Goal: Task Accomplishment & Management: Manage account settings

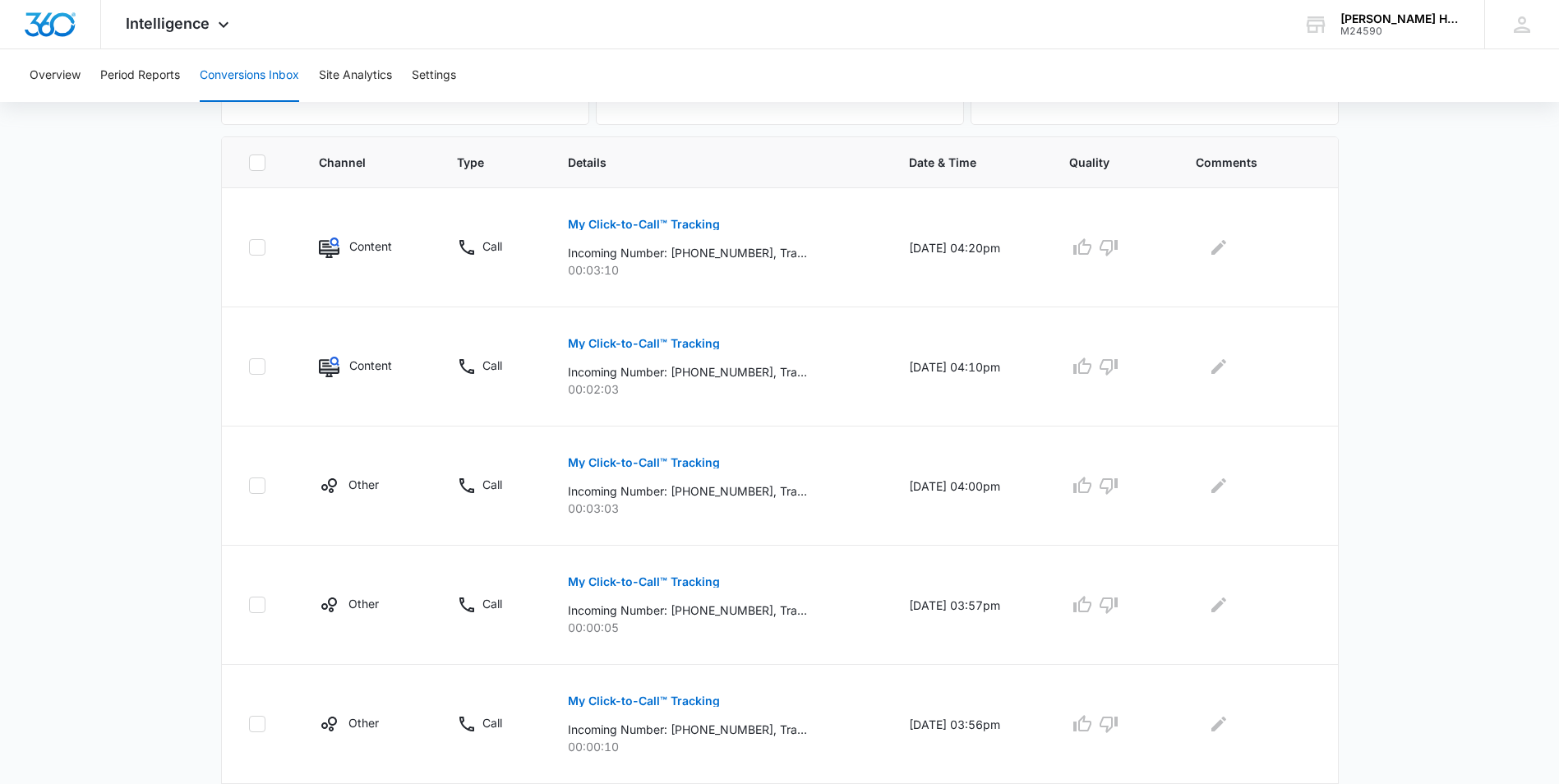
scroll to position [348, 0]
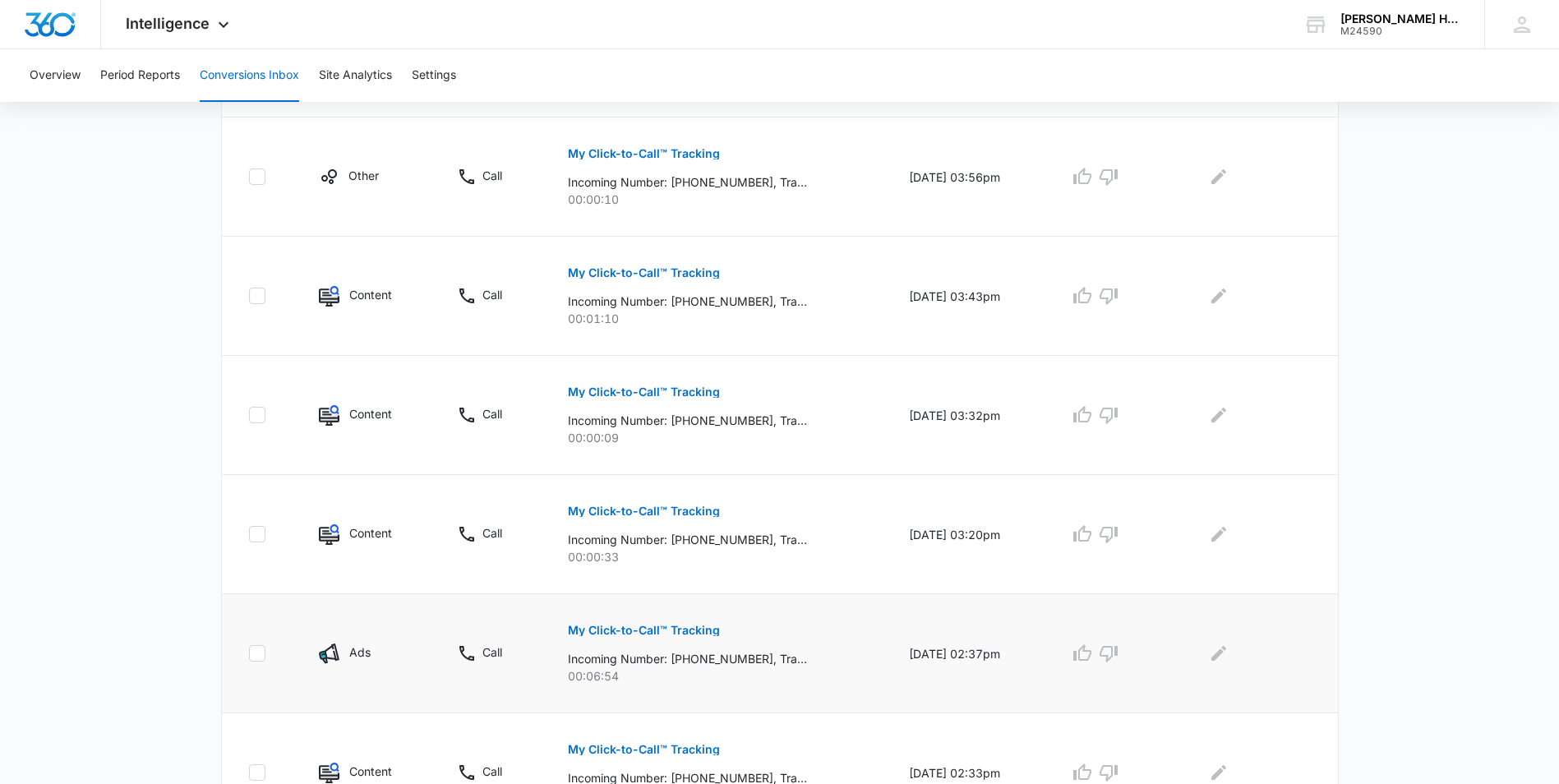
scroll to position [976, 0]
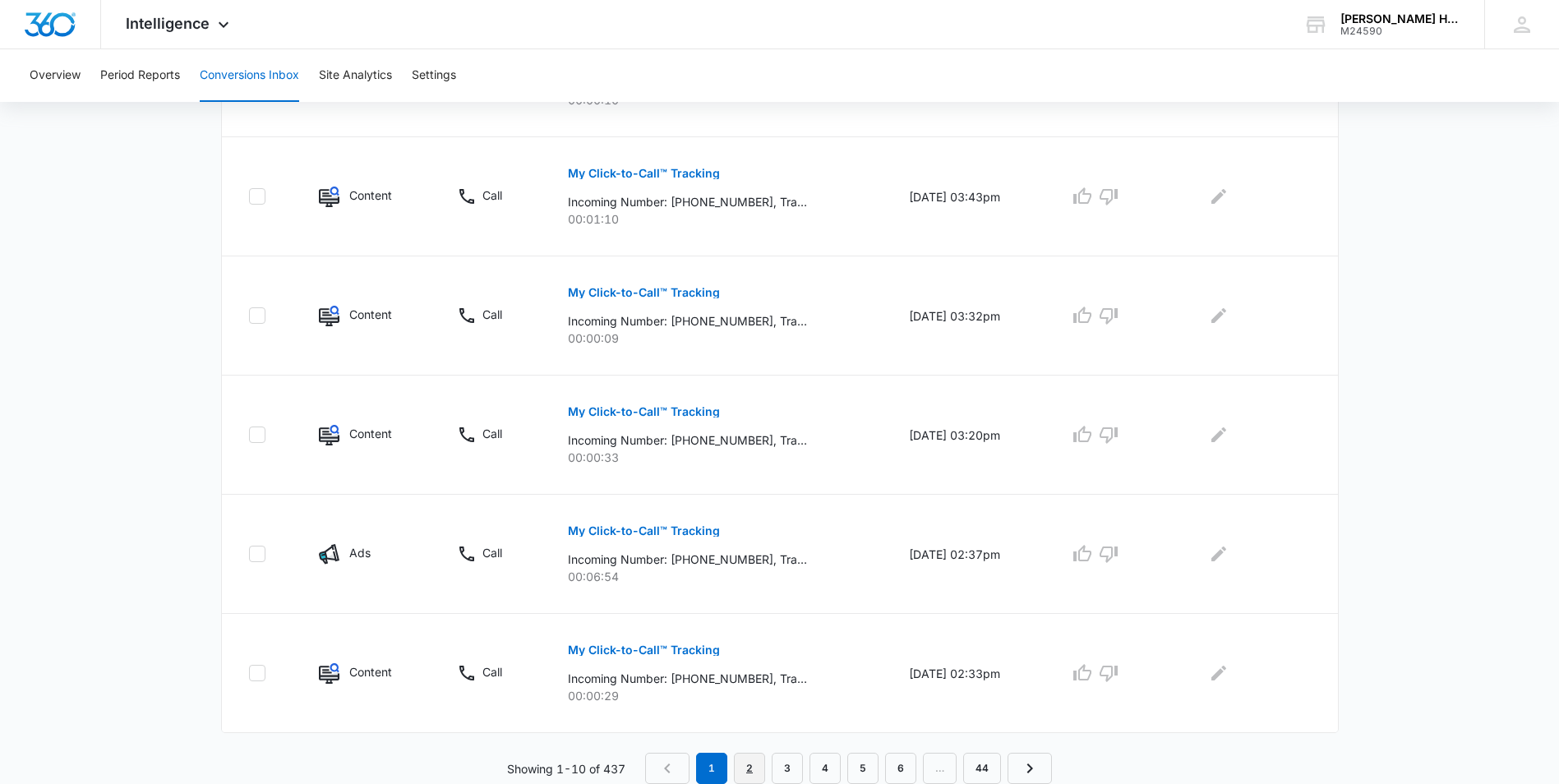
click at [758, 765] on link "2" at bounding box center [750, 768] width 31 height 31
click at [779, 769] on link "3" at bounding box center [792, 768] width 31 height 31
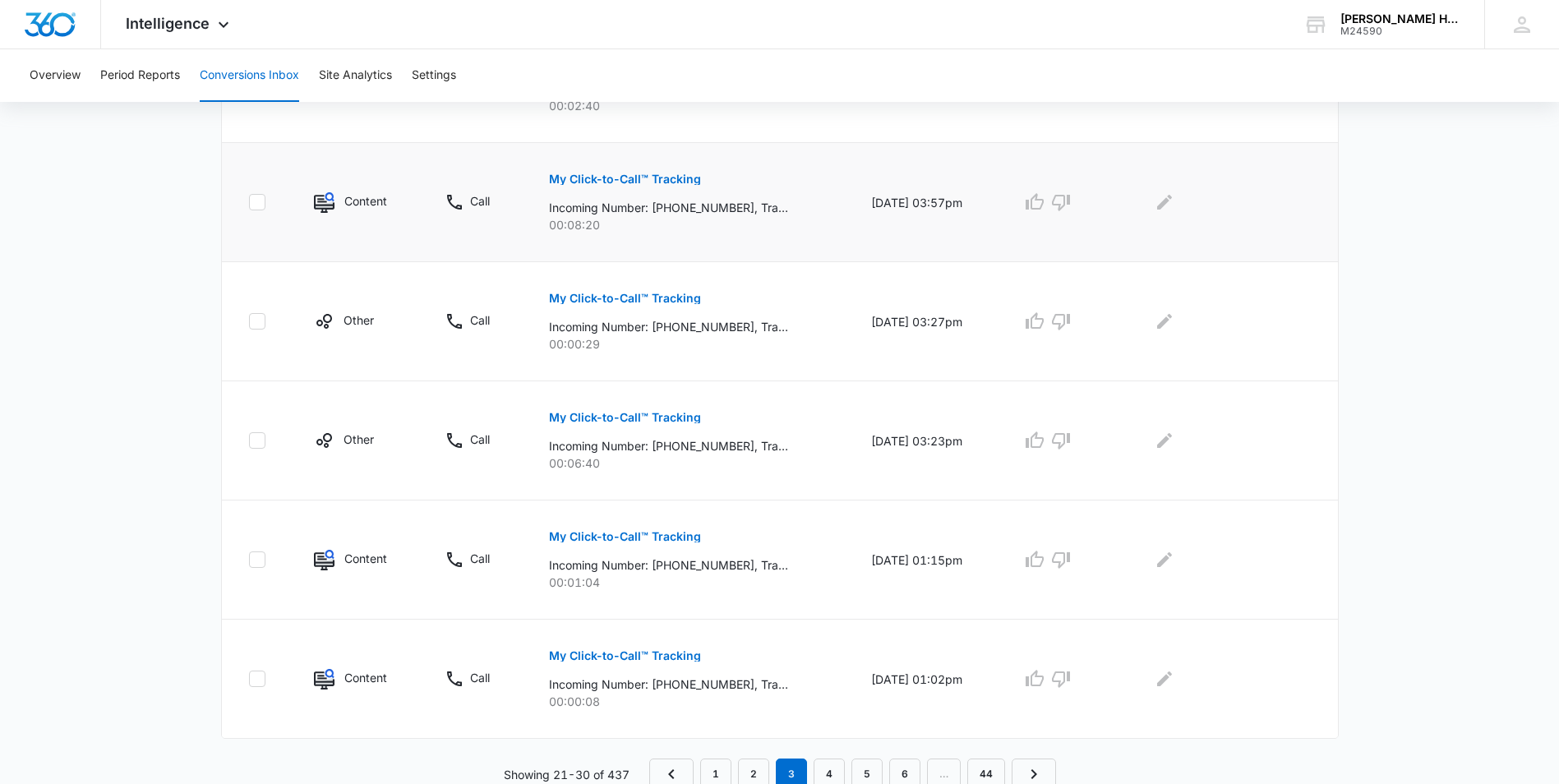
scroll to position [919, 0]
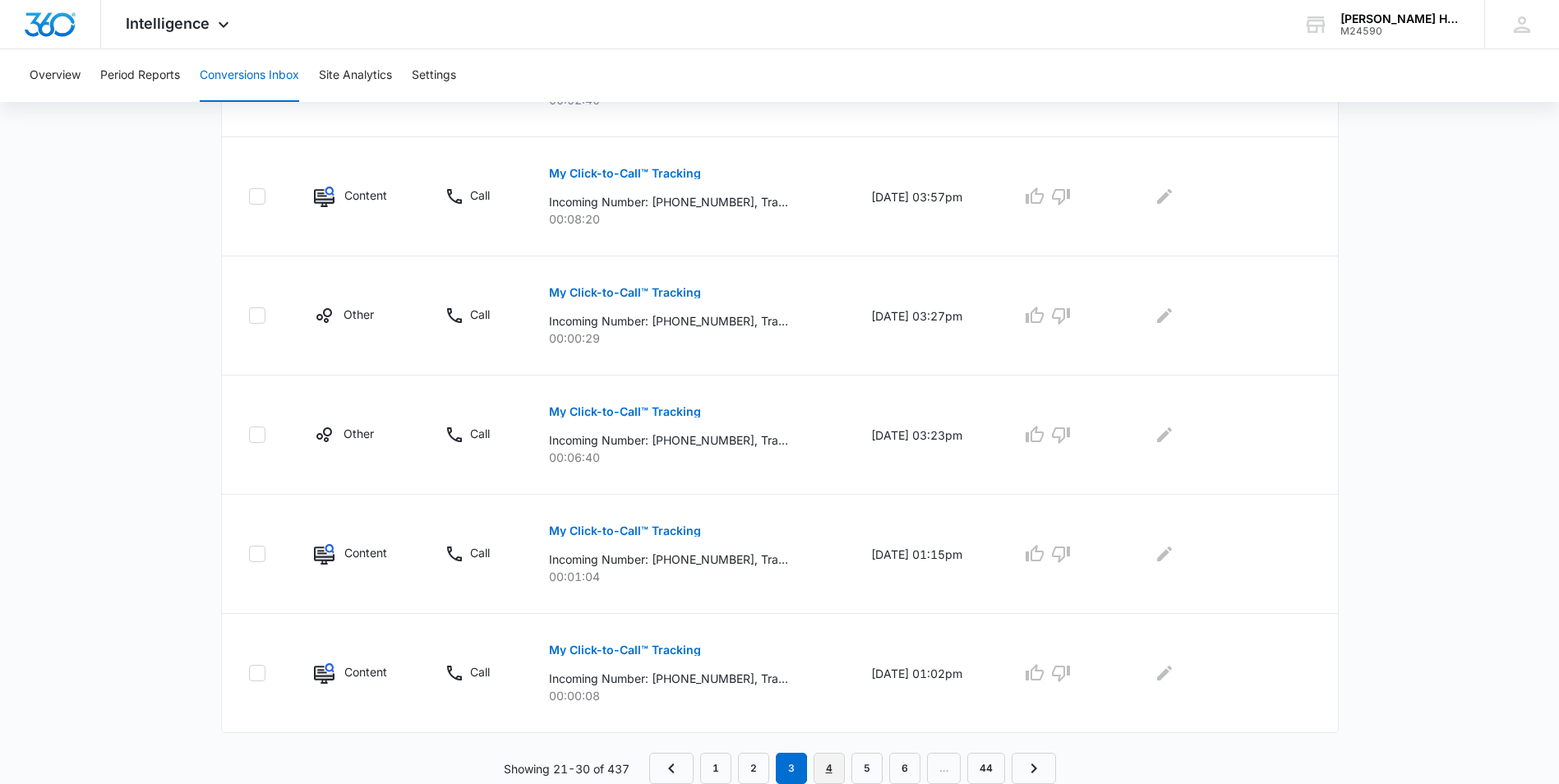
click at [824, 763] on link "4" at bounding box center [829, 768] width 31 height 31
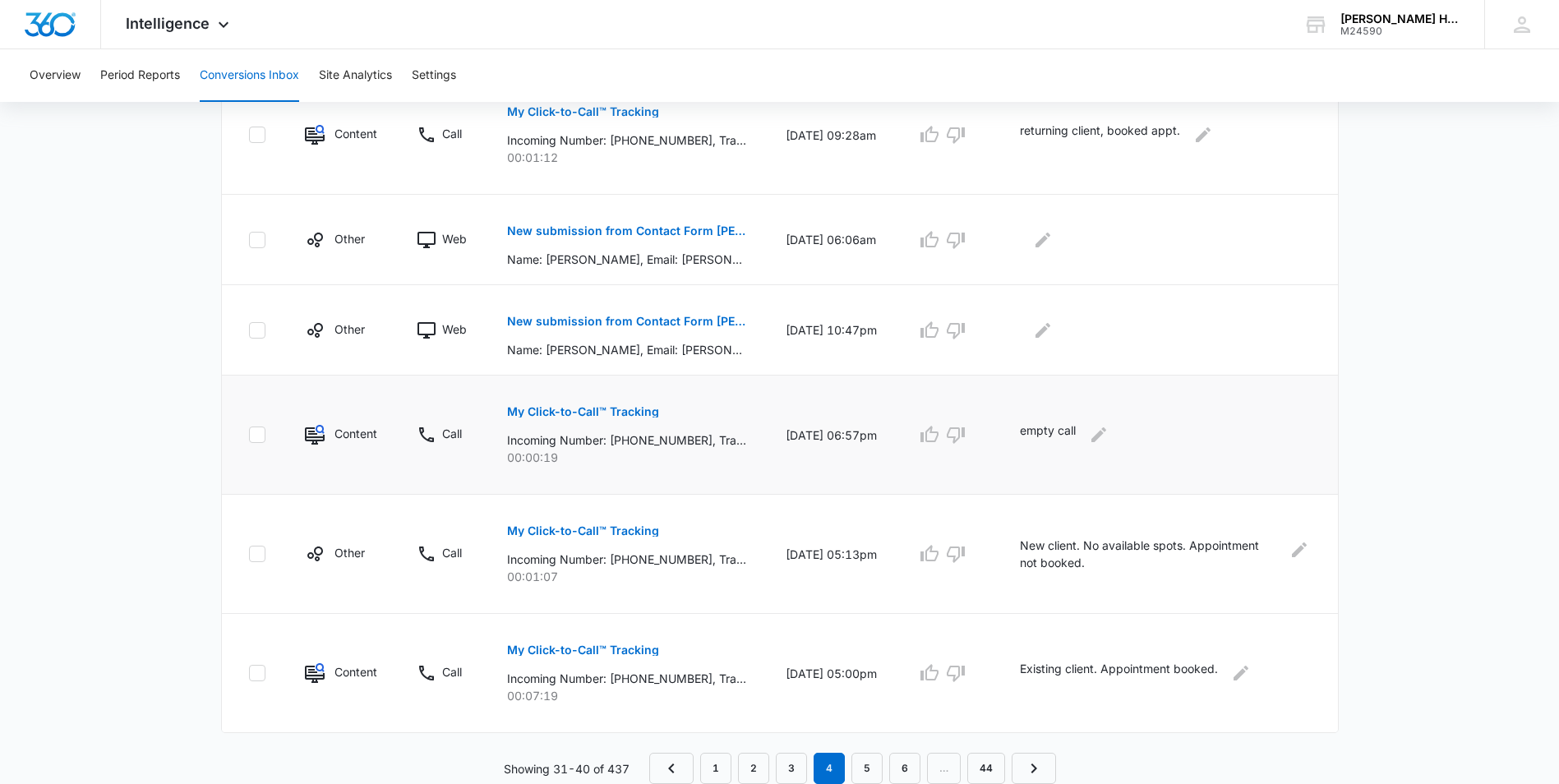
click at [637, 412] on p "My Click-to-Call™ Tracking" at bounding box center [583, 412] width 152 height 11
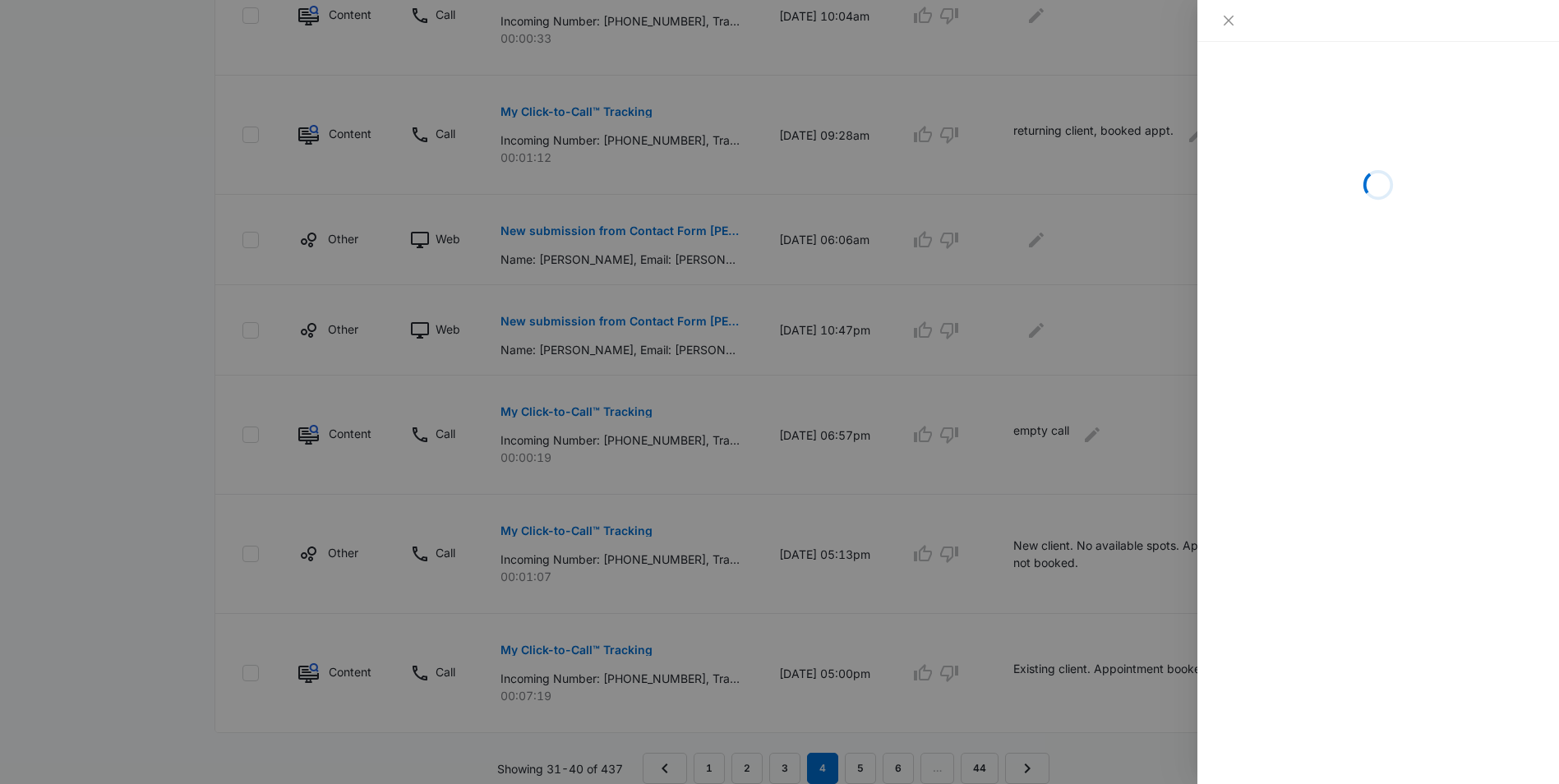
click at [651, 329] on div at bounding box center [780, 392] width 1559 height 784
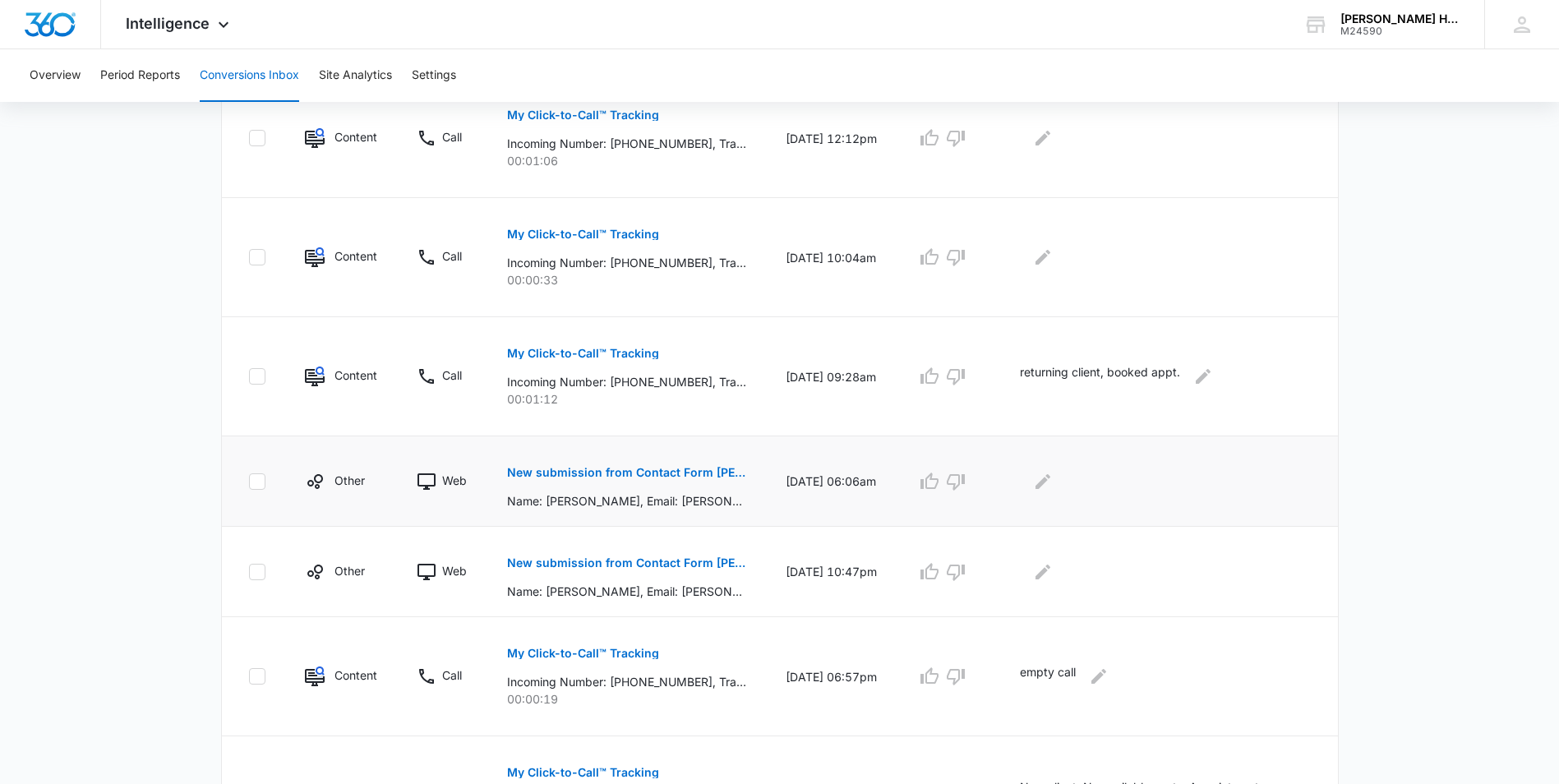
scroll to position [672, 0]
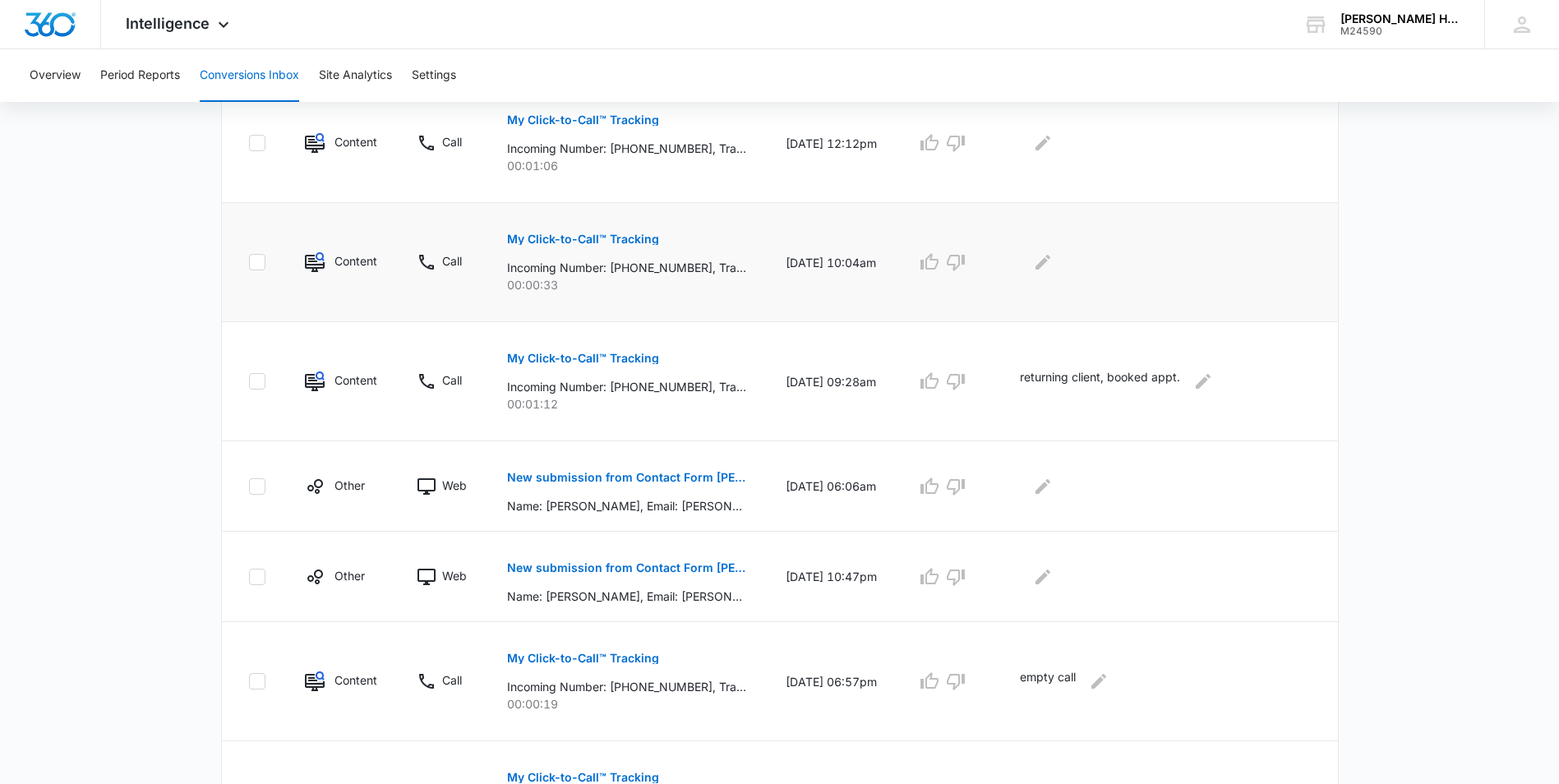
click at [618, 235] on p "My Click-to-Call™ Tracking" at bounding box center [583, 239] width 152 height 11
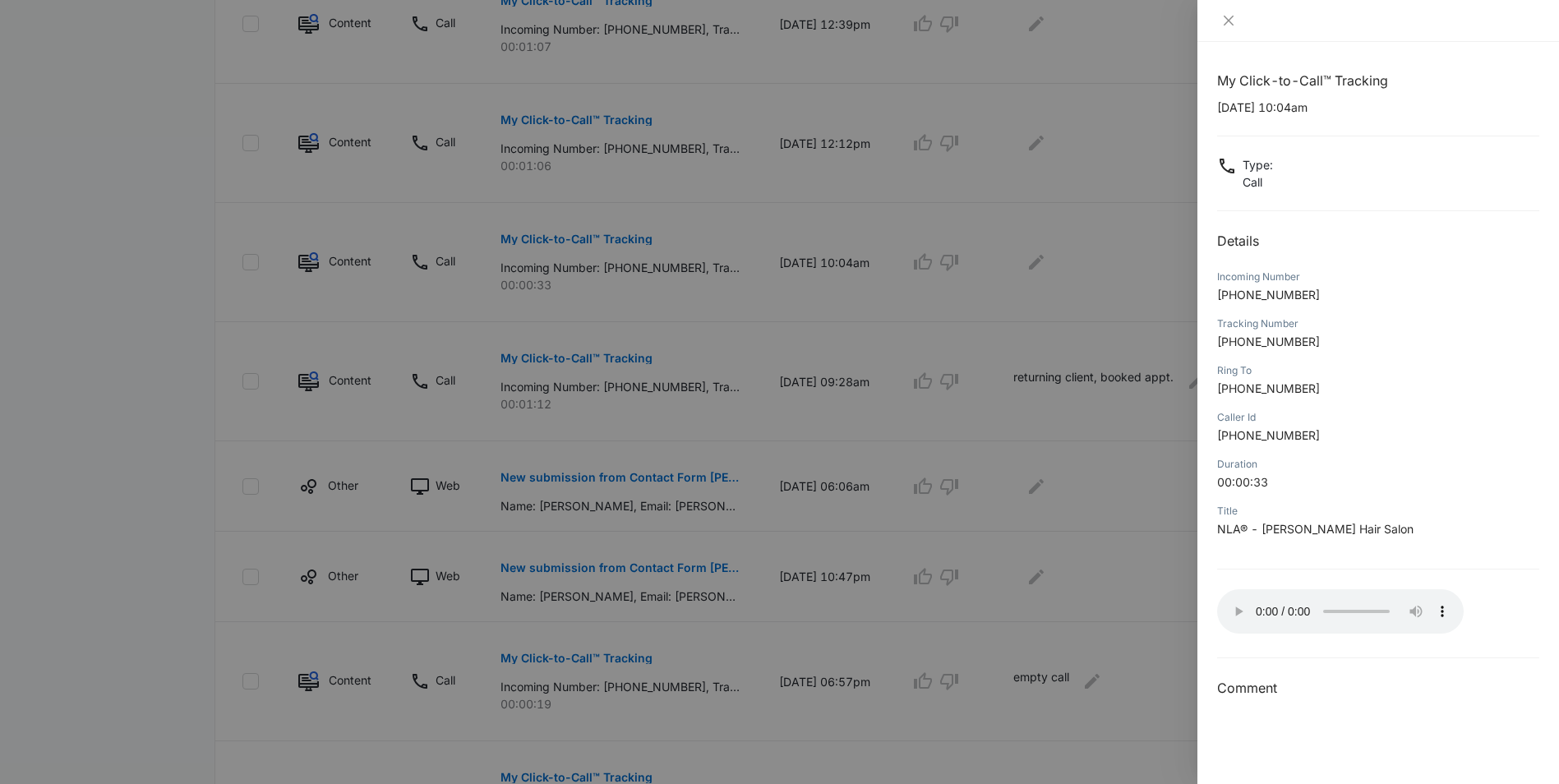
click at [1041, 391] on div at bounding box center [780, 392] width 1559 height 784
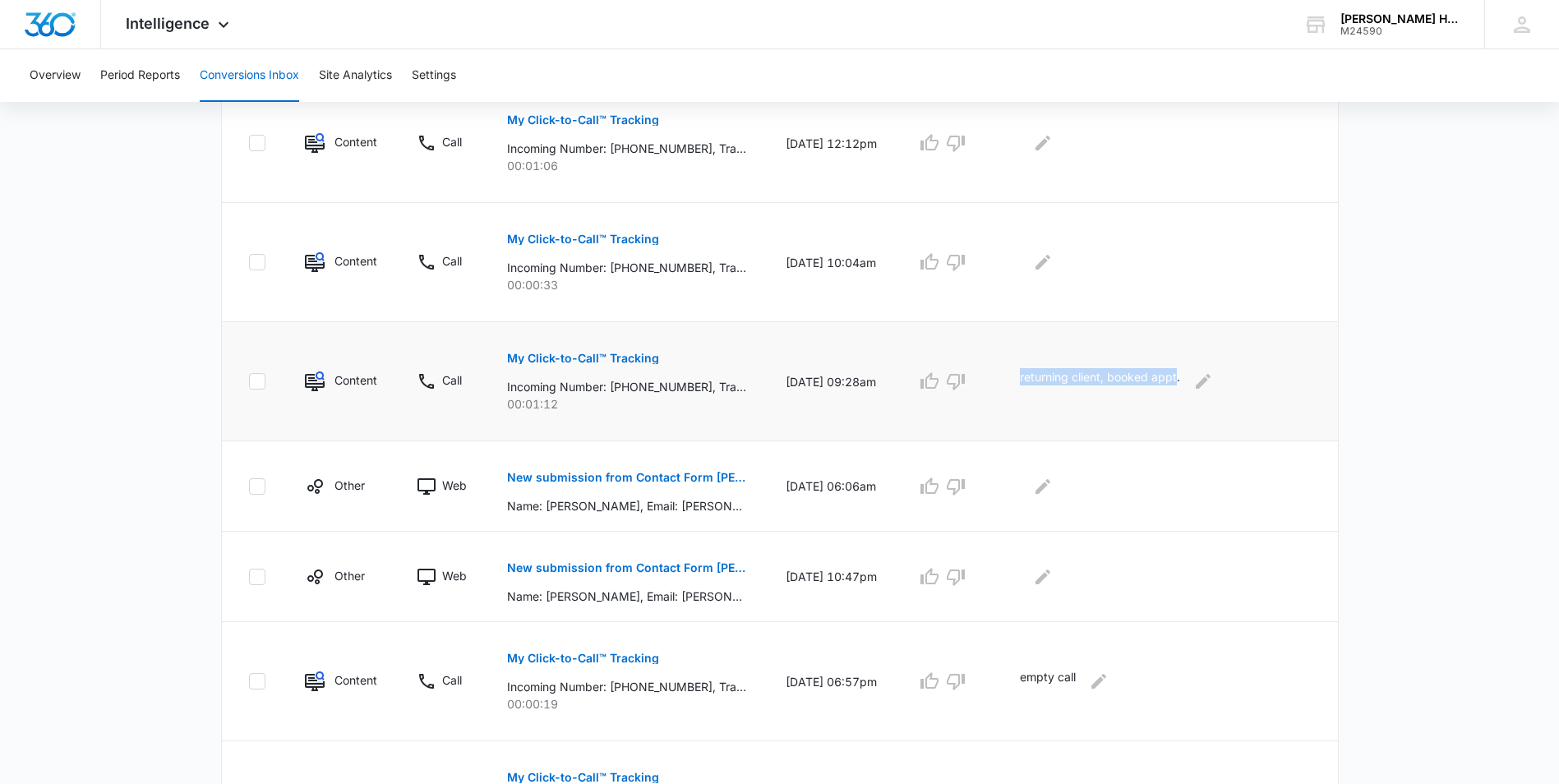
drag, startPoint x: 1034, startPoint y: 377, endPoint x: 1196, endPoint y: 362, distance: 162.7
click at [1196, 362] on td "returning client, booked appt." at bounding box center [1169, 381] width 338 height 119
copy p "returning client, booked appt"
click at [1056, 264] on button "Edit Comments" at bounding box center [1043, 262] width 26 height 26
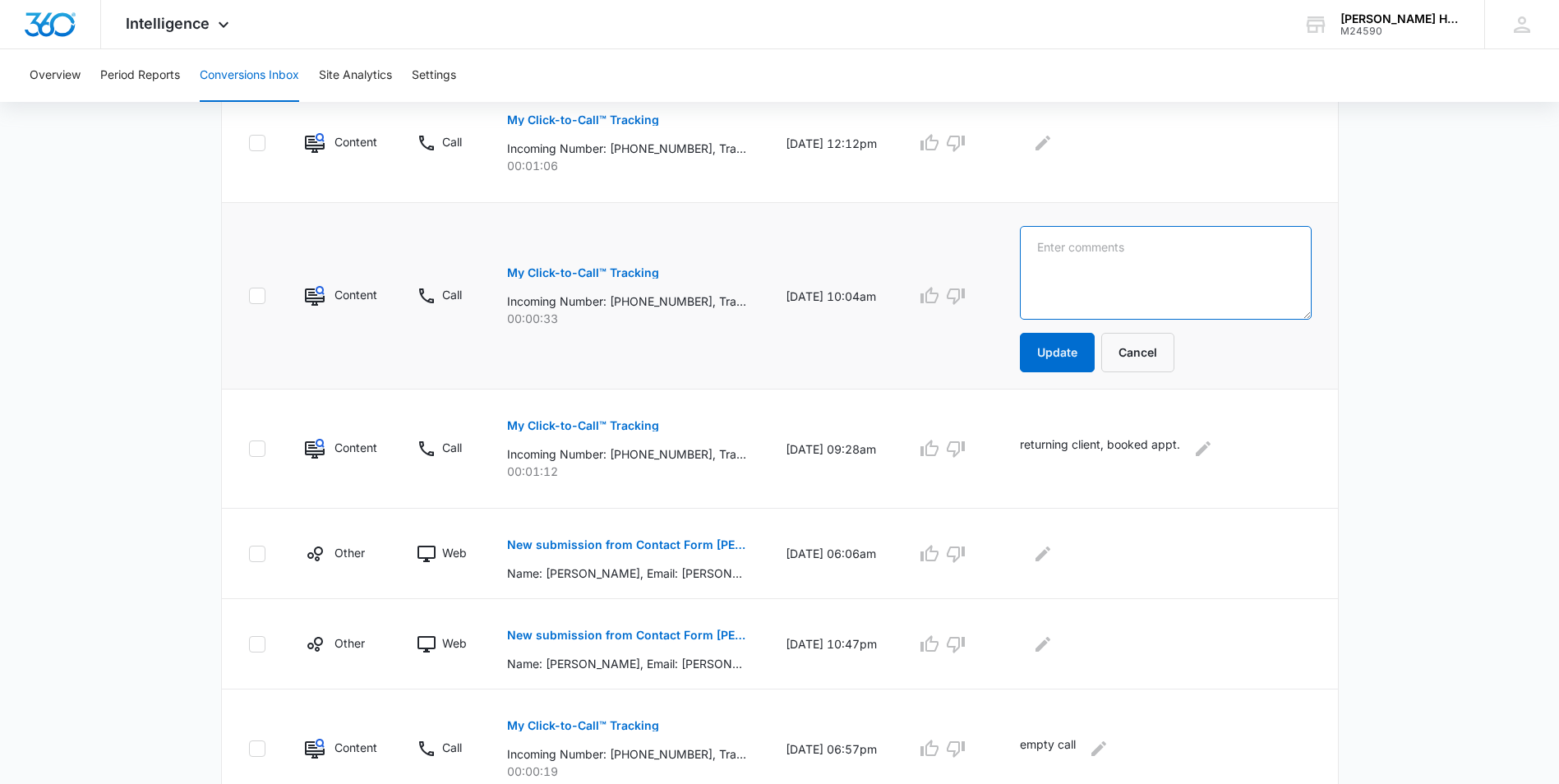
click at [1114, 259] on textarea at bounding box center [1166, 272] width 292 height 93
paste textarea "returning client, booked appt"
type textarea "returning client, booked appt"
click at [1051, 357] on button "Update" at bounding box center [1057, 352] width 75 height 40
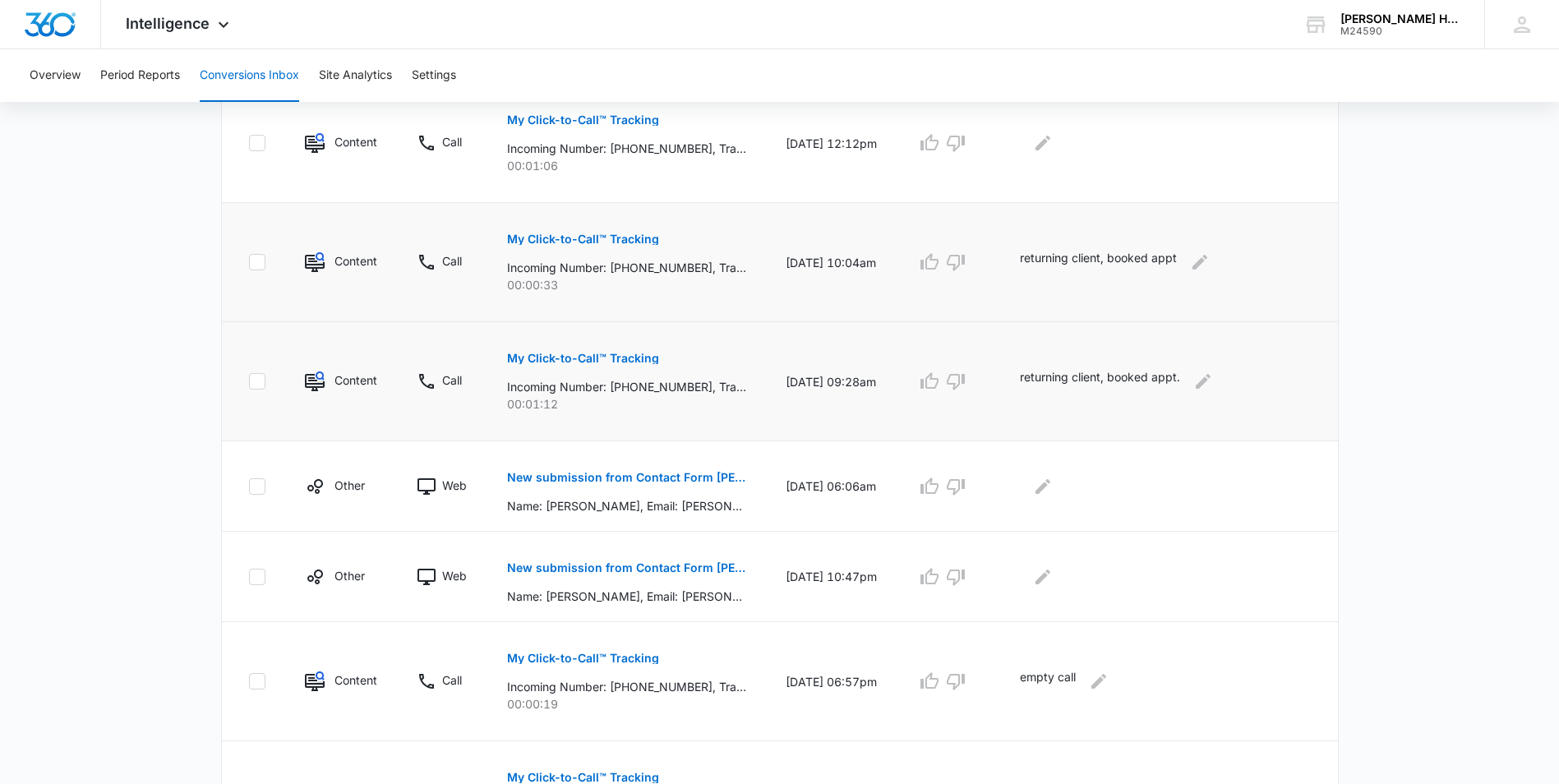
click at [1066, 348] on td "returning client, booked appt." at bounding box center [1169, 381] width 338 height 119
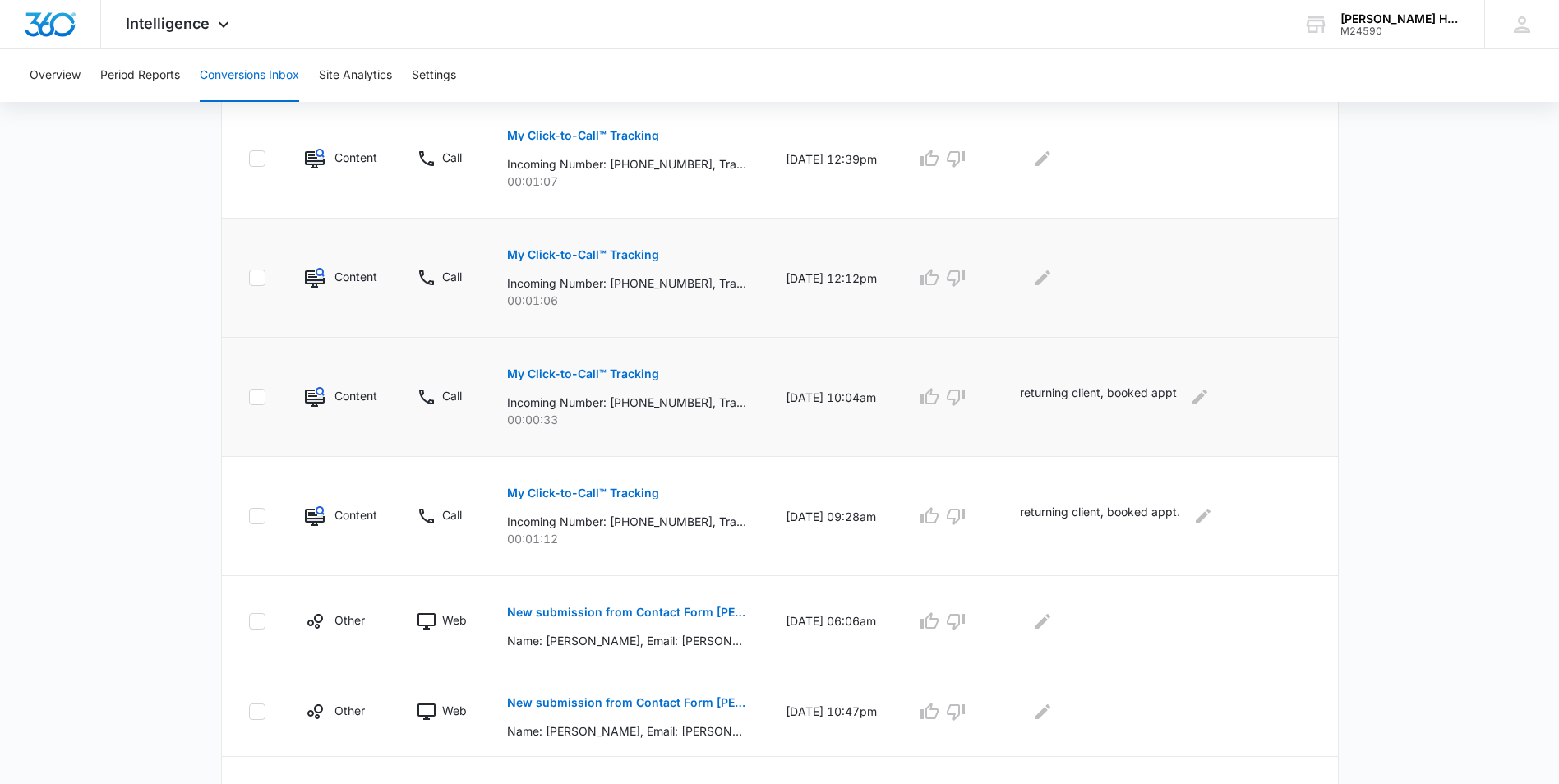
scroll to position [508, 0]
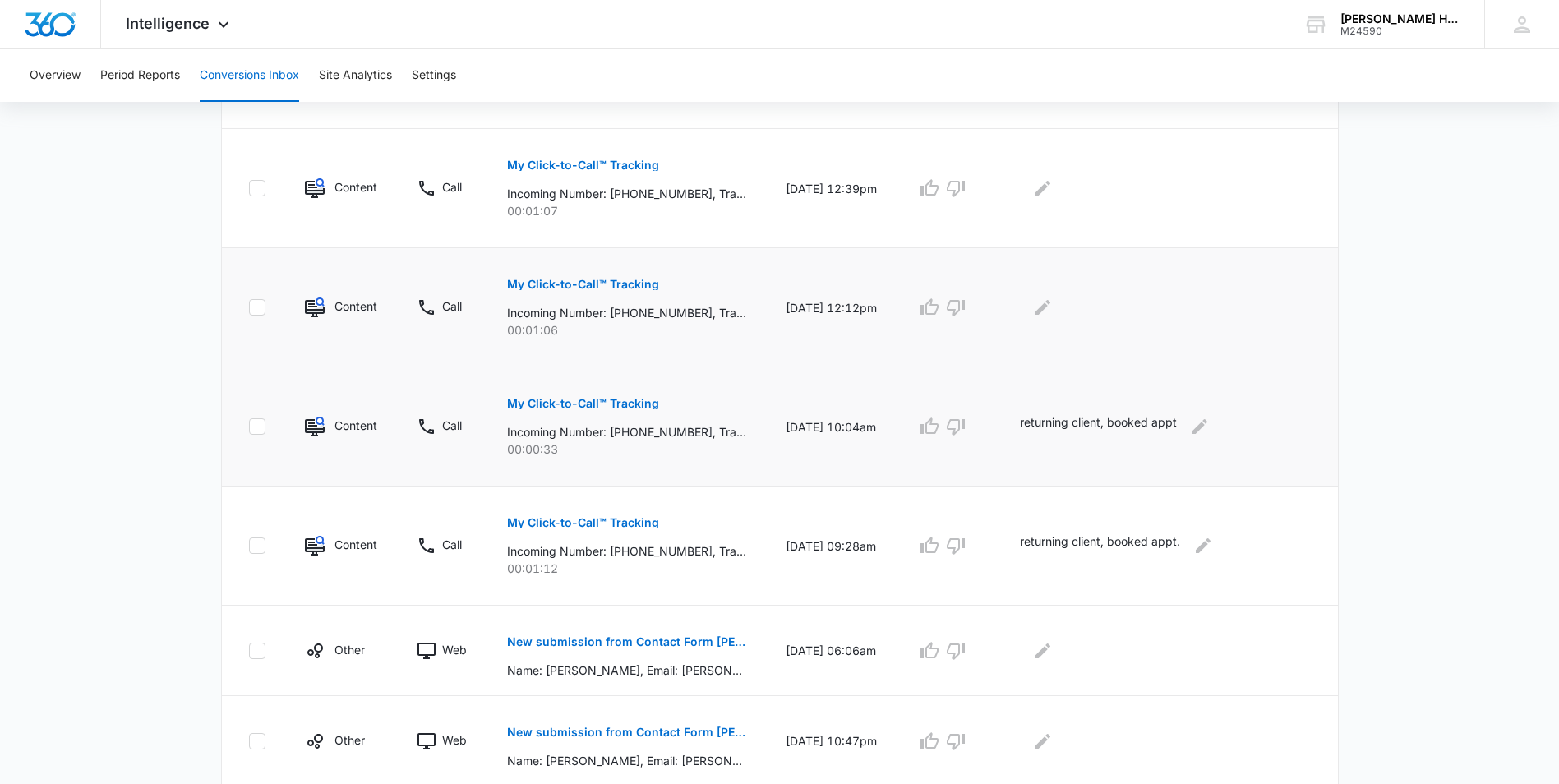
click at [616, 280] on p "My Click-to-Call™ Tracking" at bounding box center [583, 284] width 152 height 11
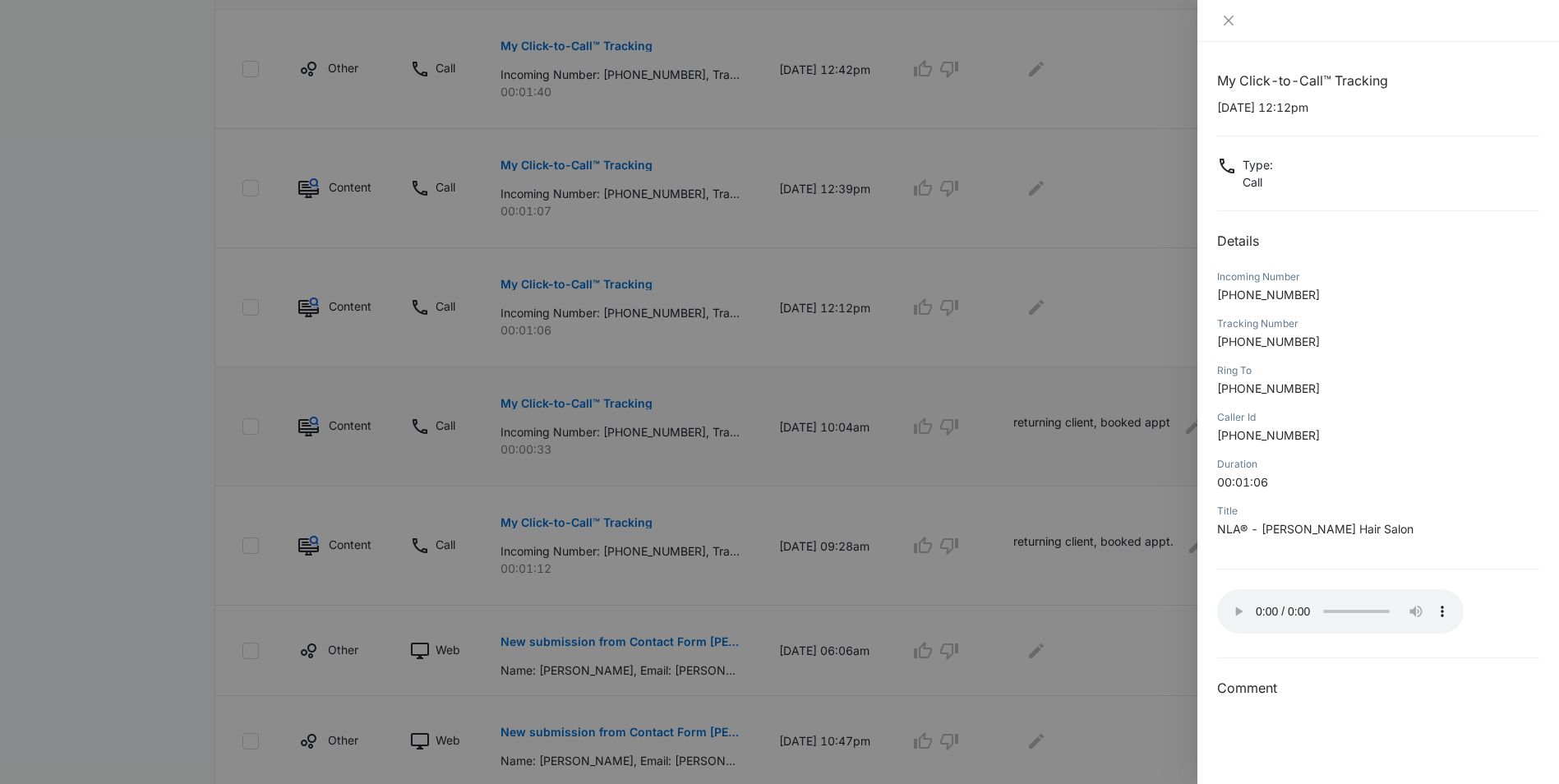
click at [1066, 319] on div at bounding box center [780, 392] width 1559 height 784
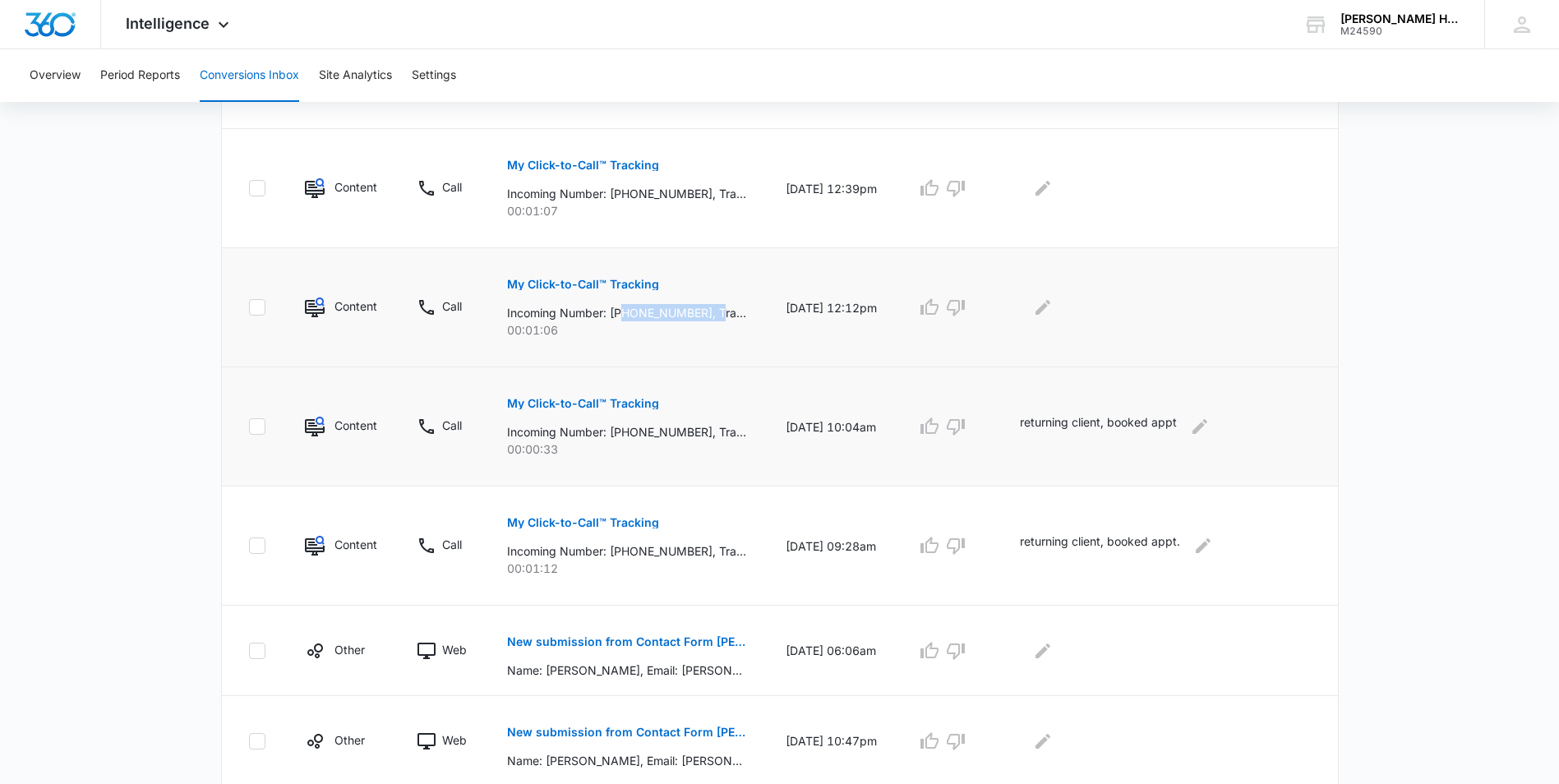
drag, startPoint x: 624, startPoint y: 310, endPoint x: 723, endPoint y: 307, distance: 99.0
click at [723, 307] on p "Incoming Number: [PHONE_NUMBER], Tracking Number: [PHONE_NUMBER], Ring To: [PHO…" at bounding box center [626, 312] width 239 height 18
click at [612, 277] on button "My Click-to-Call™ Tracking" at bounding box center [583, 284] width 152 height 40
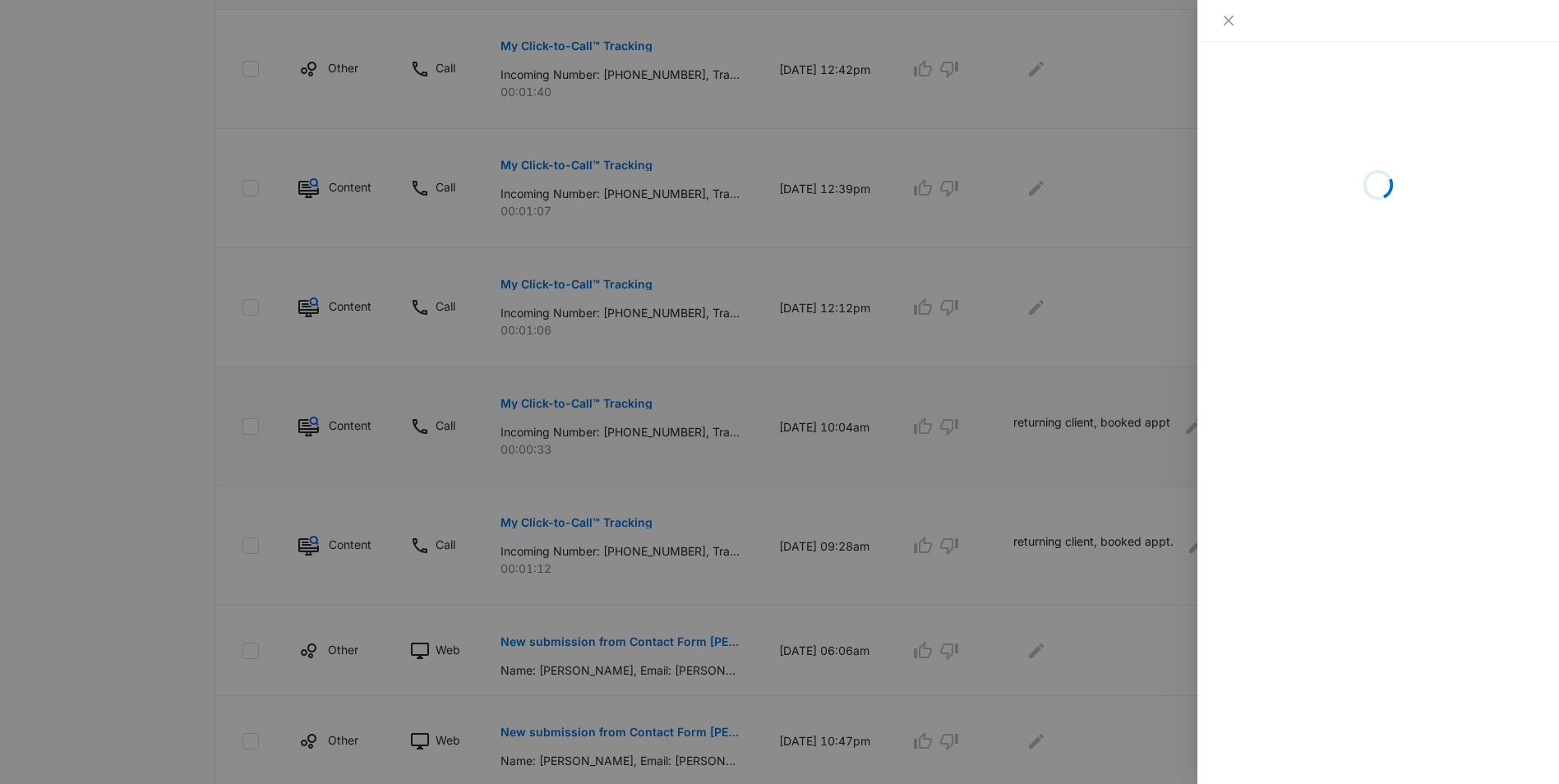
click at [692, 354] on div at bounding box center [780, 392] width 1559 height 784
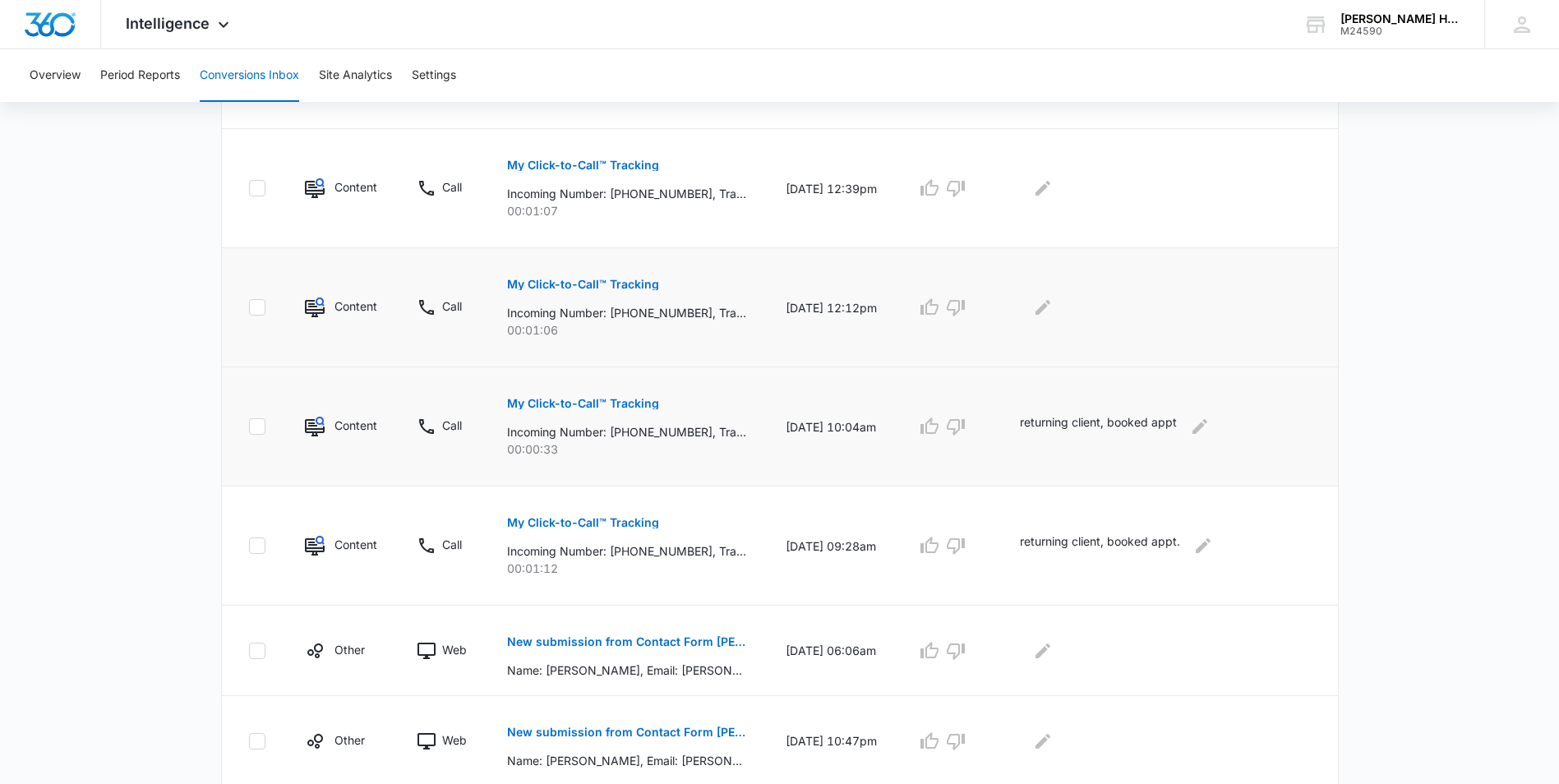
click at [625, 309] on p "Incoming Number: [PHONE_NUMBER], Tracking Number: [PHONE_NUMBER], Ring To: [PHO…" at bounding box center [626, 312] width 239 height 18
drag, startPoint x: 622, startPoint y: 313, endPoint x: 699, endPoint y: 318, distance: 77.2
click at [699, 318] on p "Incoming Number: [PHONE_NUMBER], Tracking Number: [PHONE_NUMBER], Ring To: [PHO…" at bounding box center [626, 312] width 239 height 18
copy p "12068490118"
click at [615, 295] on button "My Click-to-Call™ Tracking" at bounding box center [583, 284] width 152 height 40
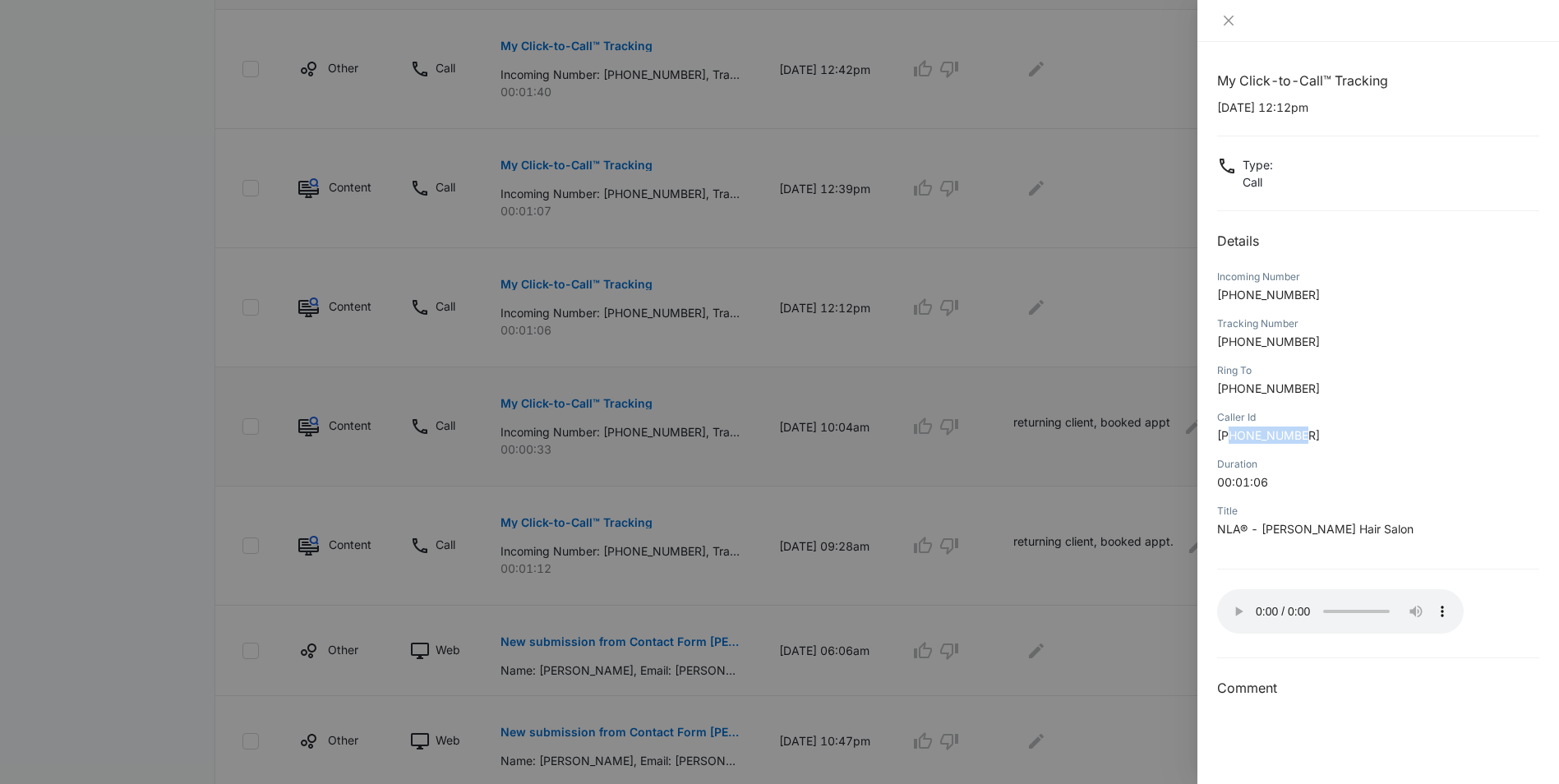
drag, startPoint x: 1233, startPoint y: 430, endPoint x: 1308, endPoint y: 431, distance: 75.0
click at [1308, 431] on p "[PHONE_NUMBER]" at bounding box center [1378, 435] width 322 height 18
copy span "2068490118"
click at [1077, 333] on div at bounding box center [780, 392] width 1559 height 784
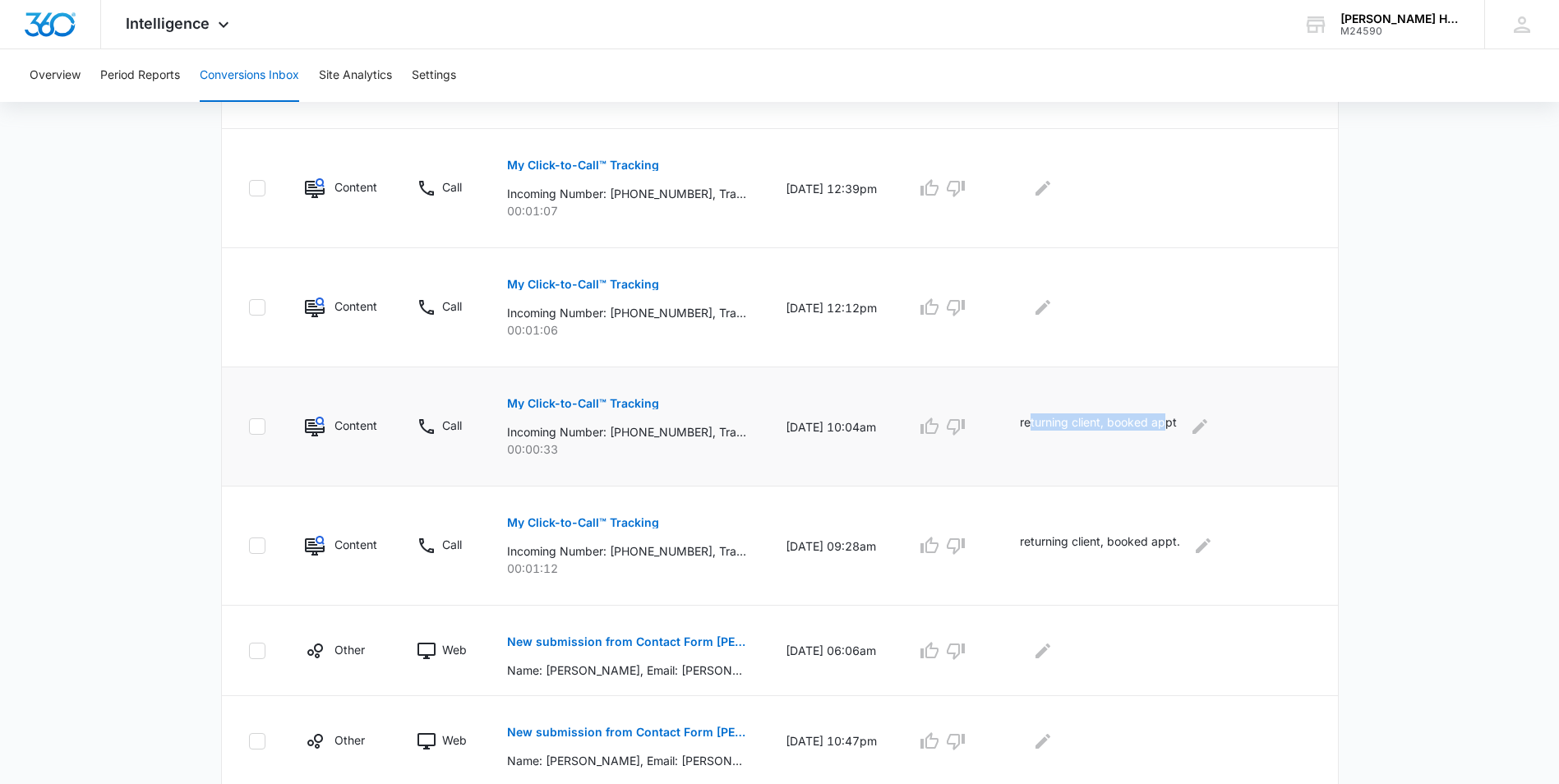
drag, startPoint x: 1047, startPoint y: 418, endPoint x: 1183, endPoint y: 403, distance: 136.8
click at [1183, 403] on td "returning client, booked appt" at bounding box center [1169, 427] width 338 height 119
drag, startPoint x: 1034, startPoint y: 424, endPoint x: 1193, endPoint y: 411, distance: 159.5
click at [1193, 411] on td "returning client, booked appt" at bounding box center [1169, 427] width 338 height 119
drag, startPoint x: 1193, startPoint y: 411, endPoint x: 1196, endPoint y: 421, distance: 10.4
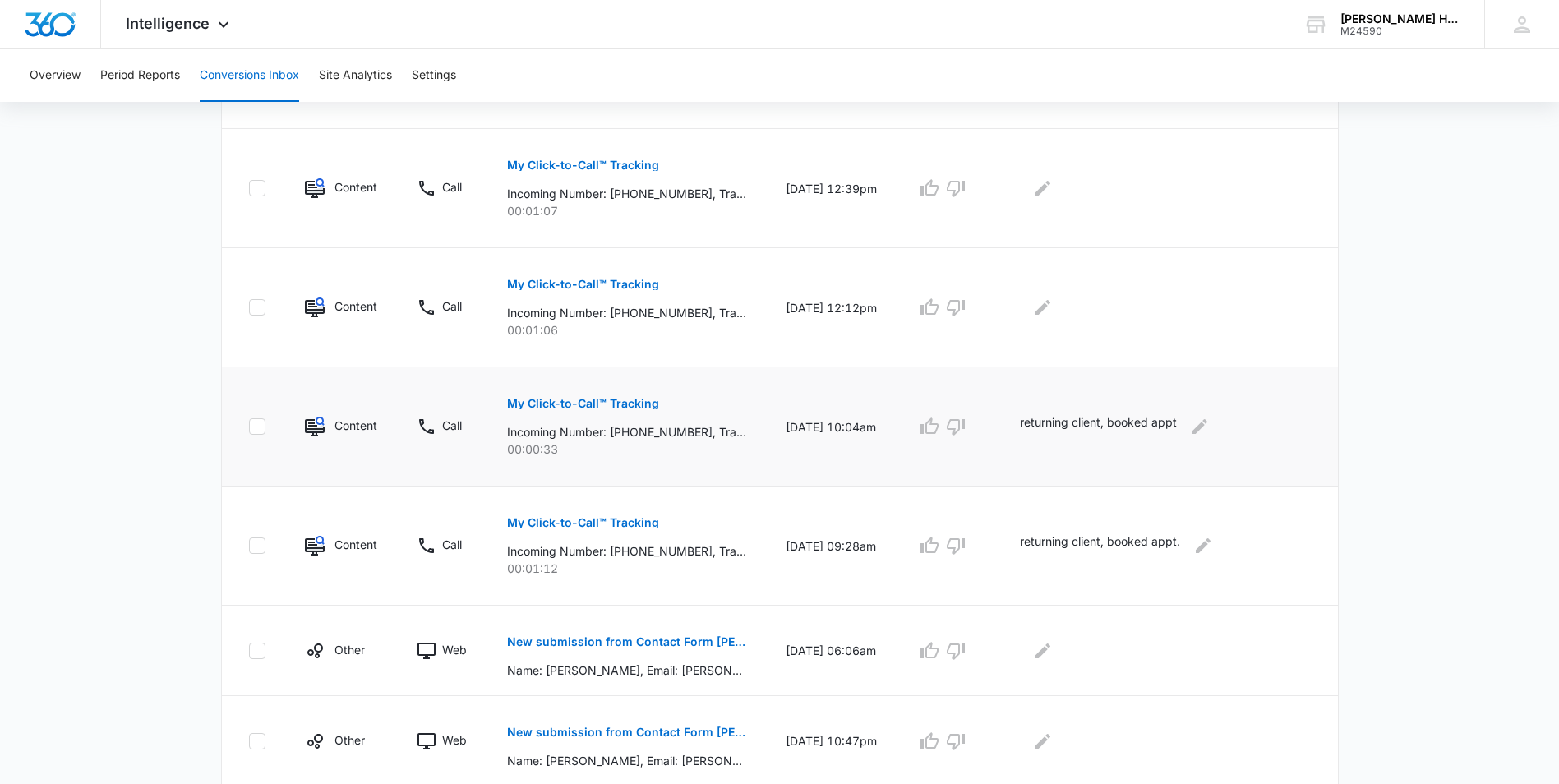
click at [1196, 421] on div "returning client, booked appt" at bounding box center [1166, 427] width 292 height 26
drag, startPoint x: 1196, startPoint y: 421, endPoint x: 1032, endPoint y: 439, distance: 165.0
click at [1032, 439] on td "returning client, booked appt" at bounding box center [1169, 427] width 338 height 119
copy p "returning client, booked appt"
click at [1051, 303] on button "Edit Comments" at bounding box center [1043, 308] width 26 height 26
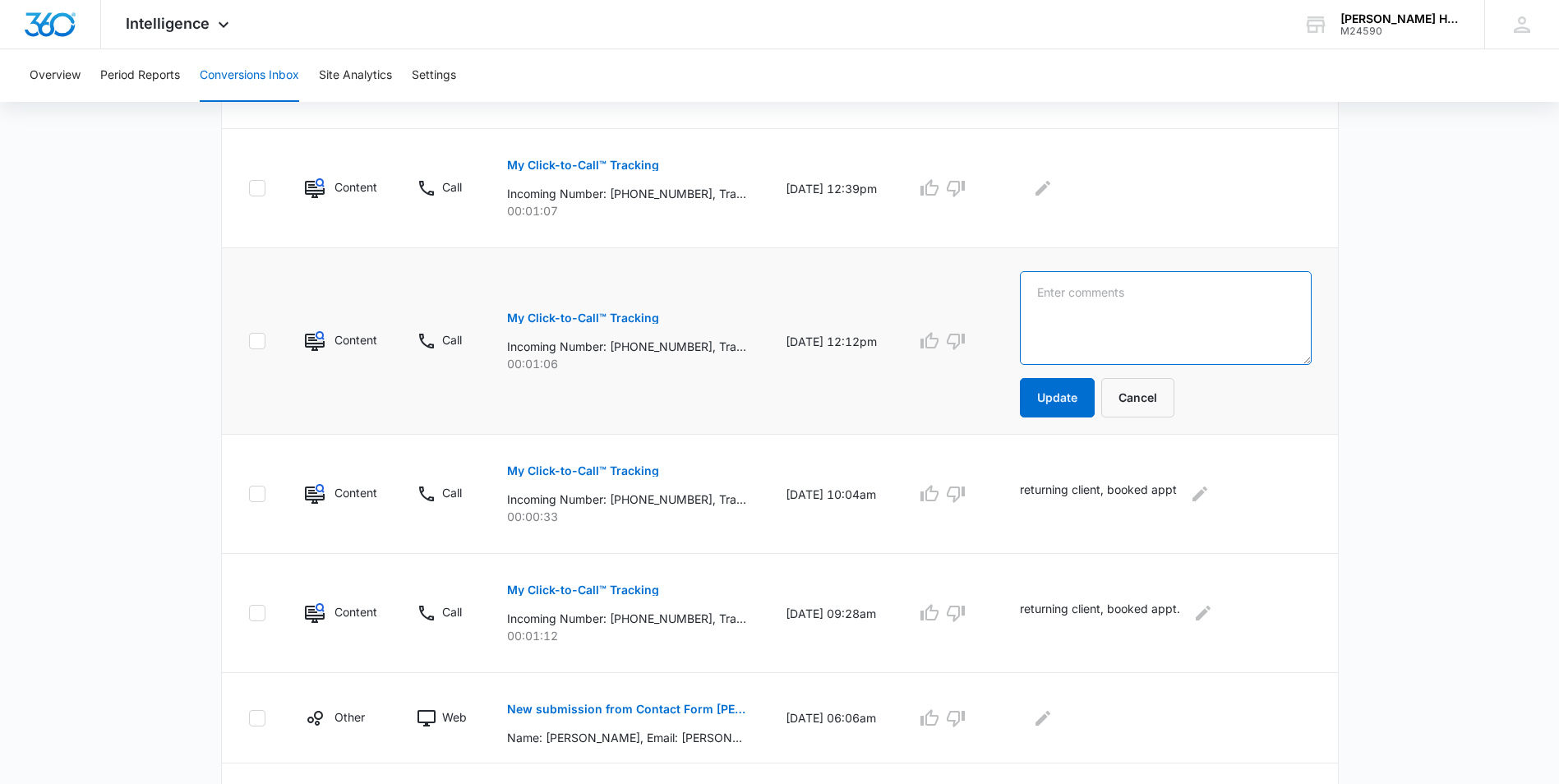
click at [1081, 302] on textarea at bounding box center [1166, 318] width 292 height 93
paste textarea "returning client, booked appt"
click at [1142, 291] on textarea "returning client, booked appt" at bounding box center [1166, 318] width 292 height 93
type textarea "returning client, confirmed booked appt"
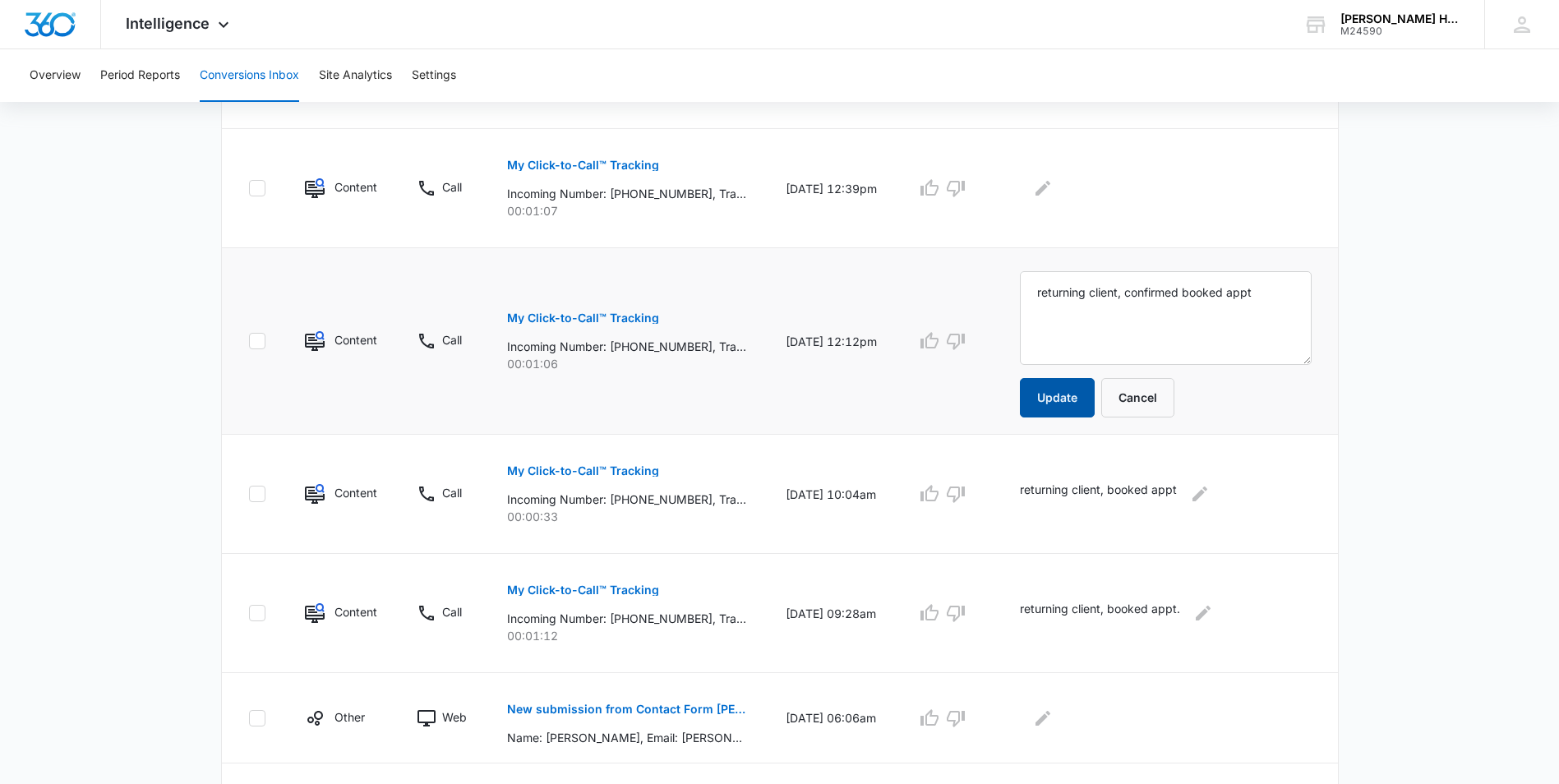
click at [1085, 403] on button "Update" at bounding box center [1057, 397] width 75 height 40
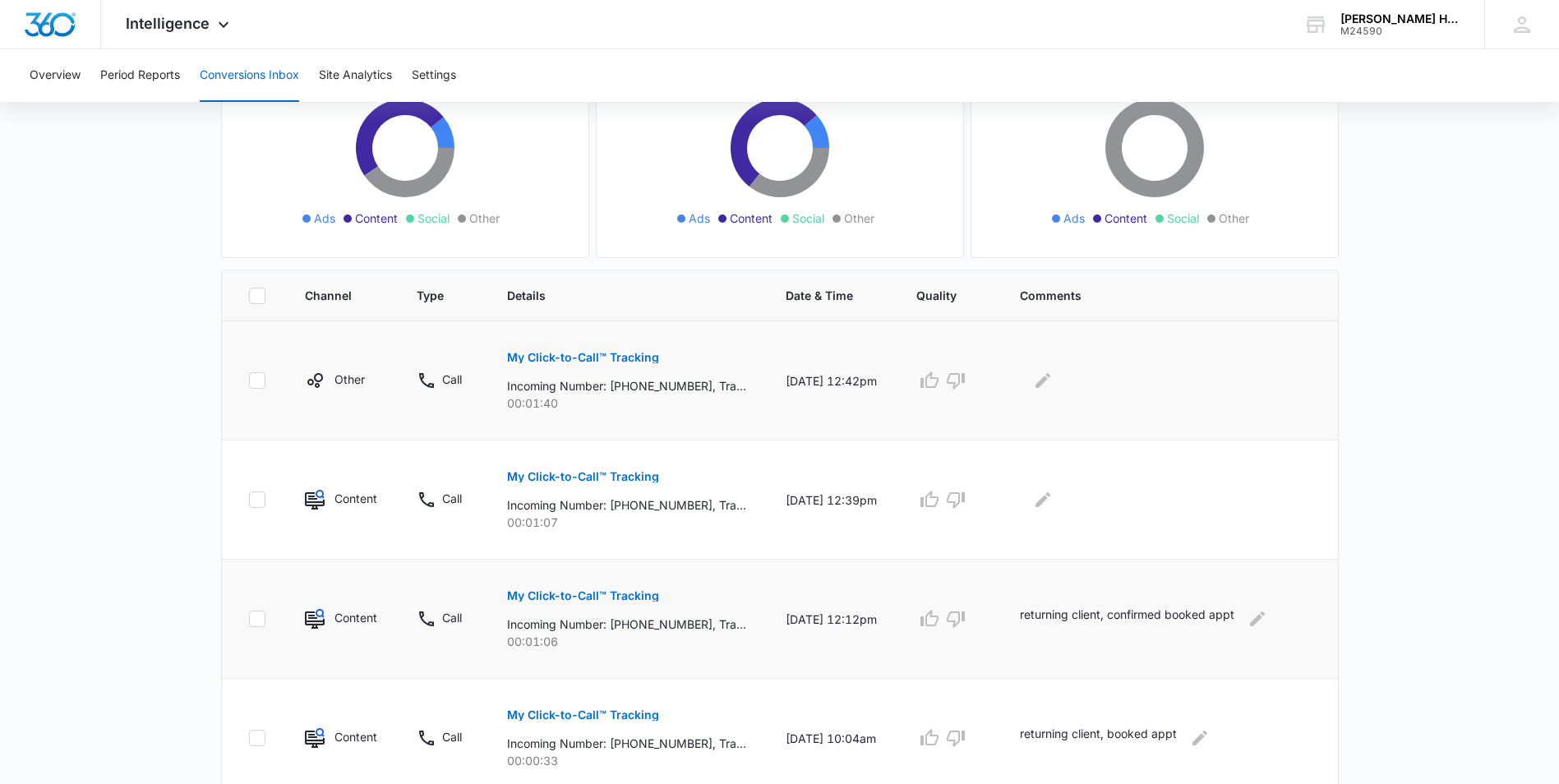
scroll to position [179, 0]
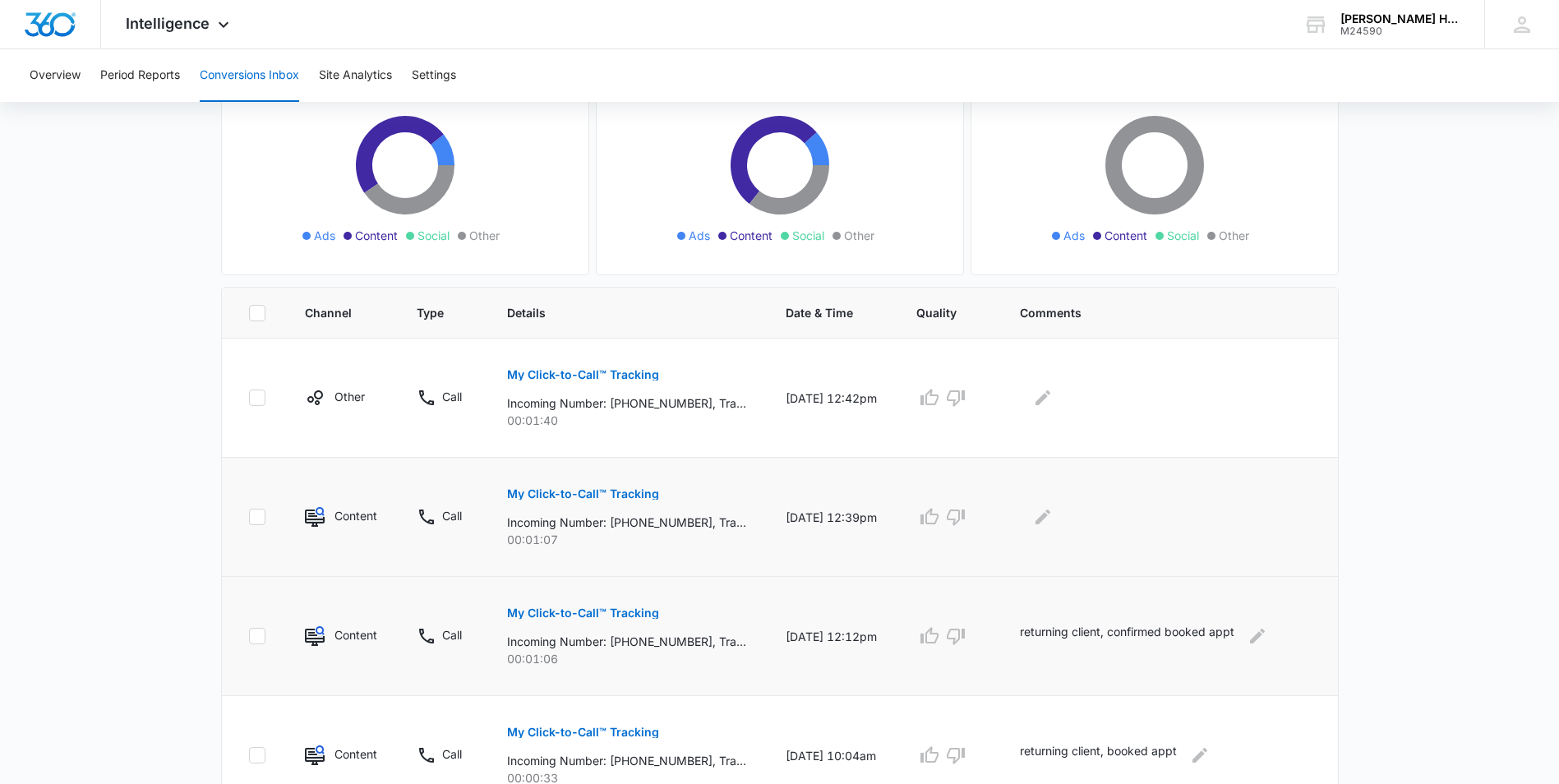
click at [603, 513] on p "Incoming Number: [PHONE_NUMBER], Tracking Number: [PHONE_NUMBER], Ring To: [PHO…" at bounding box center [626, 522] width 239 height 18
click at [608, 494] on p "My Click-to-Call™ Tracking" at bounding box center [583, 494] width 152 height 11
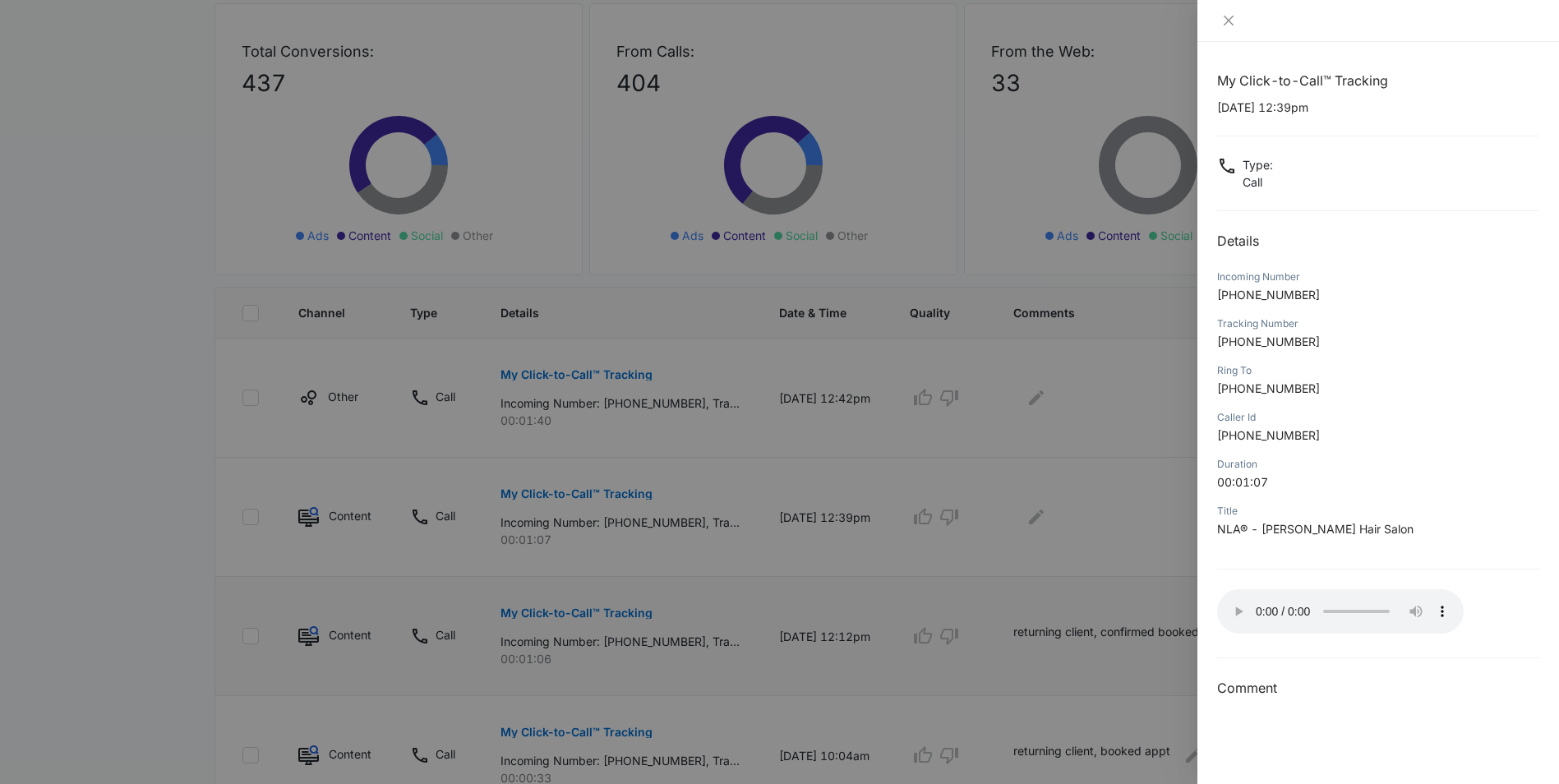
click at [1058, 521] on div at bounding box center [780, 392] width 1559 height 784
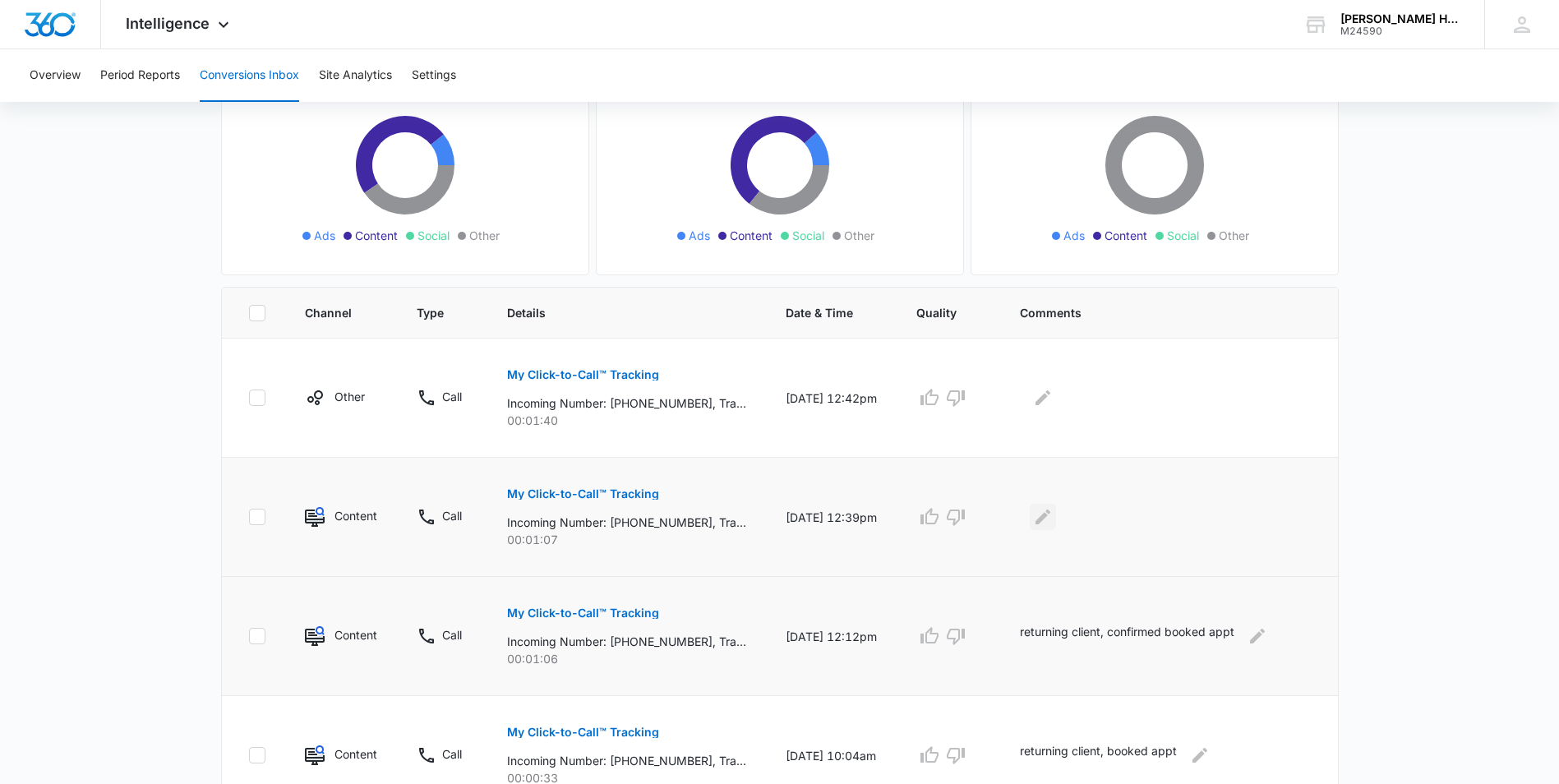
click at [1053, 513] on icon "Edit Comments" at bounding box center [1042, 516] width 19 height 19
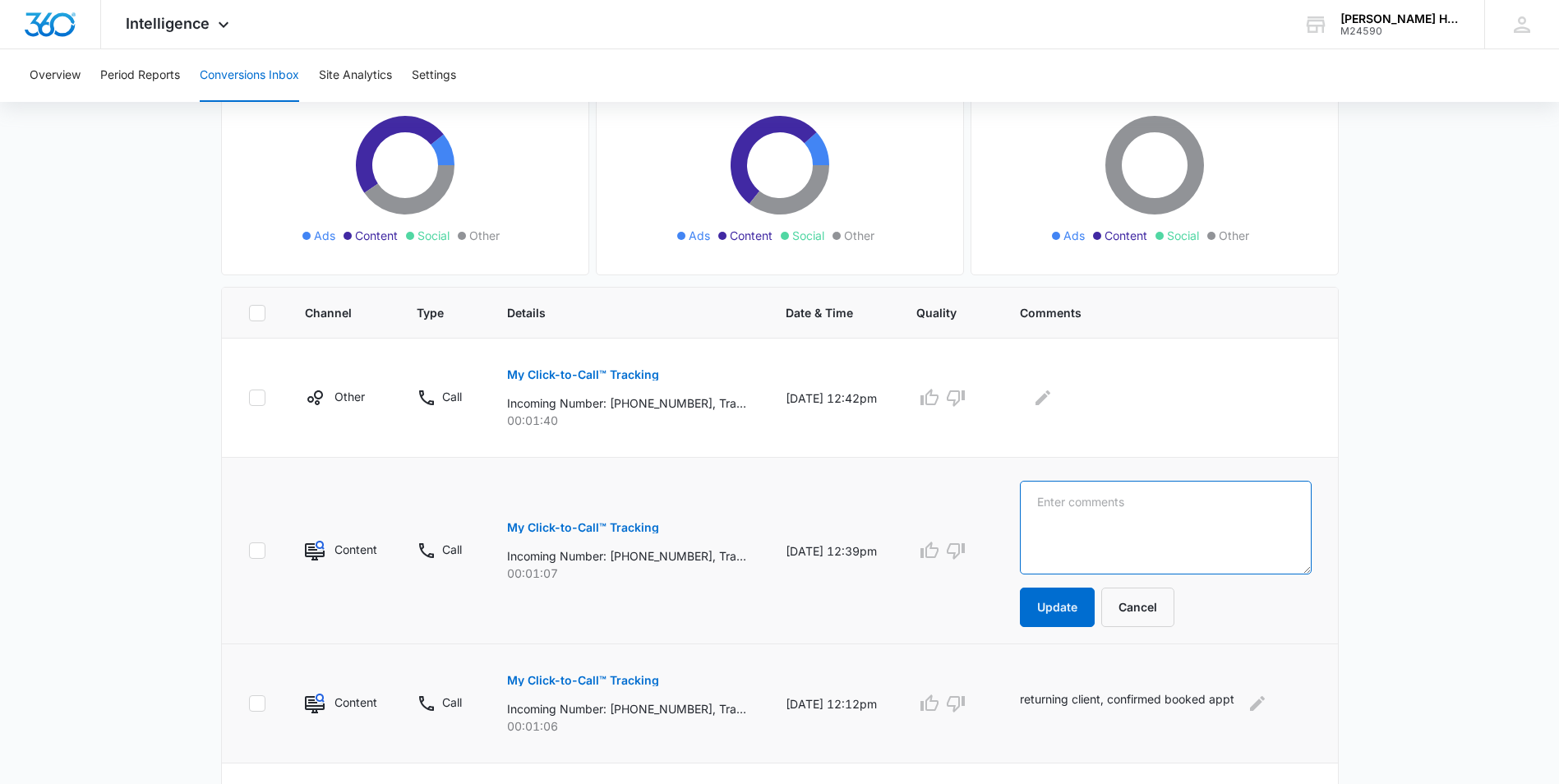
paste textarea "returning client, booked appt"
type textarea "returning client, booked appt"
click at [1077, 609] on button "Update" at bounding box center [1057, 607] width 75 height 40
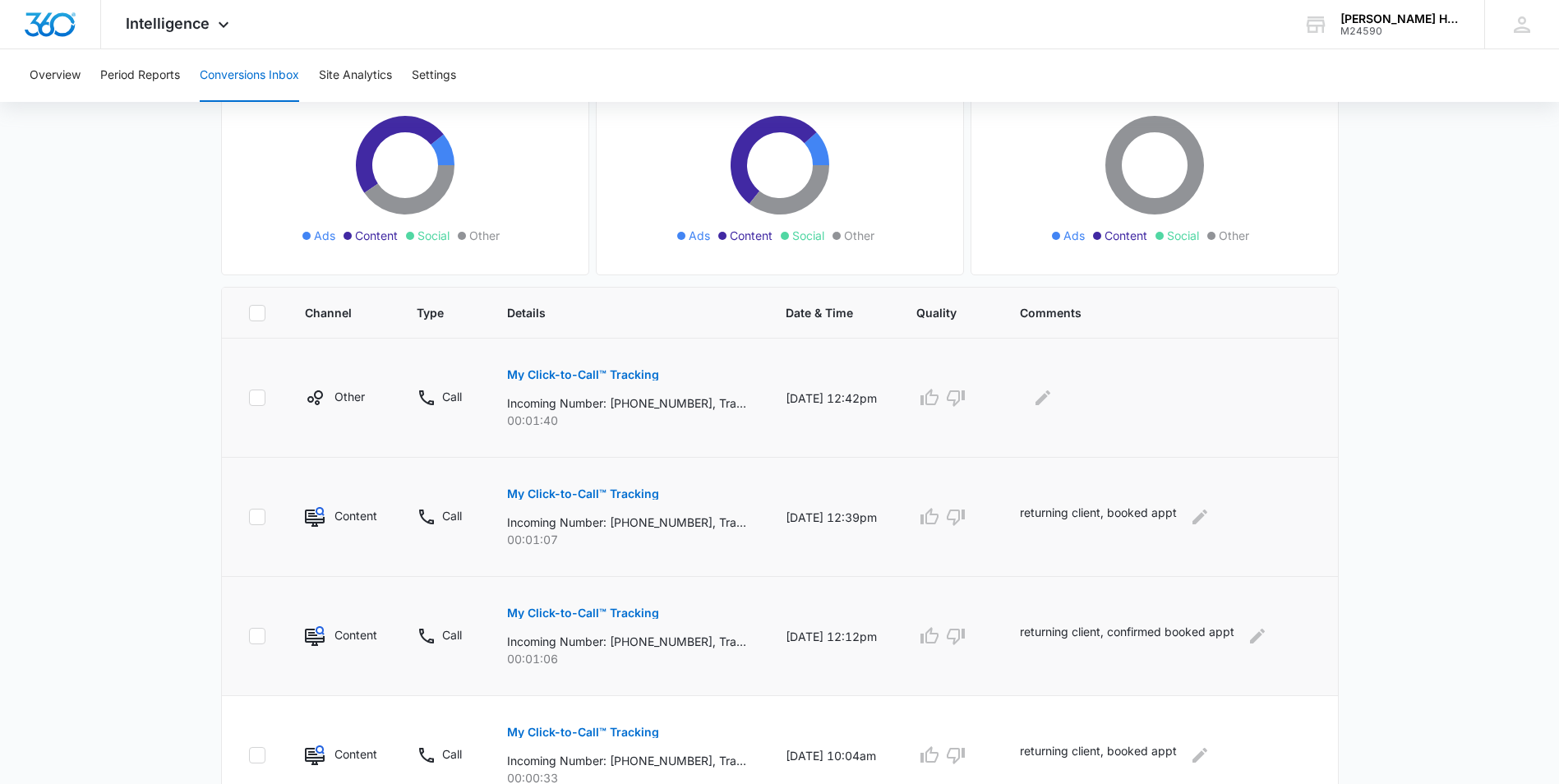
click at [622, 377] on p "My Click-to-Call™ Tracking" at bounding box center [583, 375] width 152 height 11
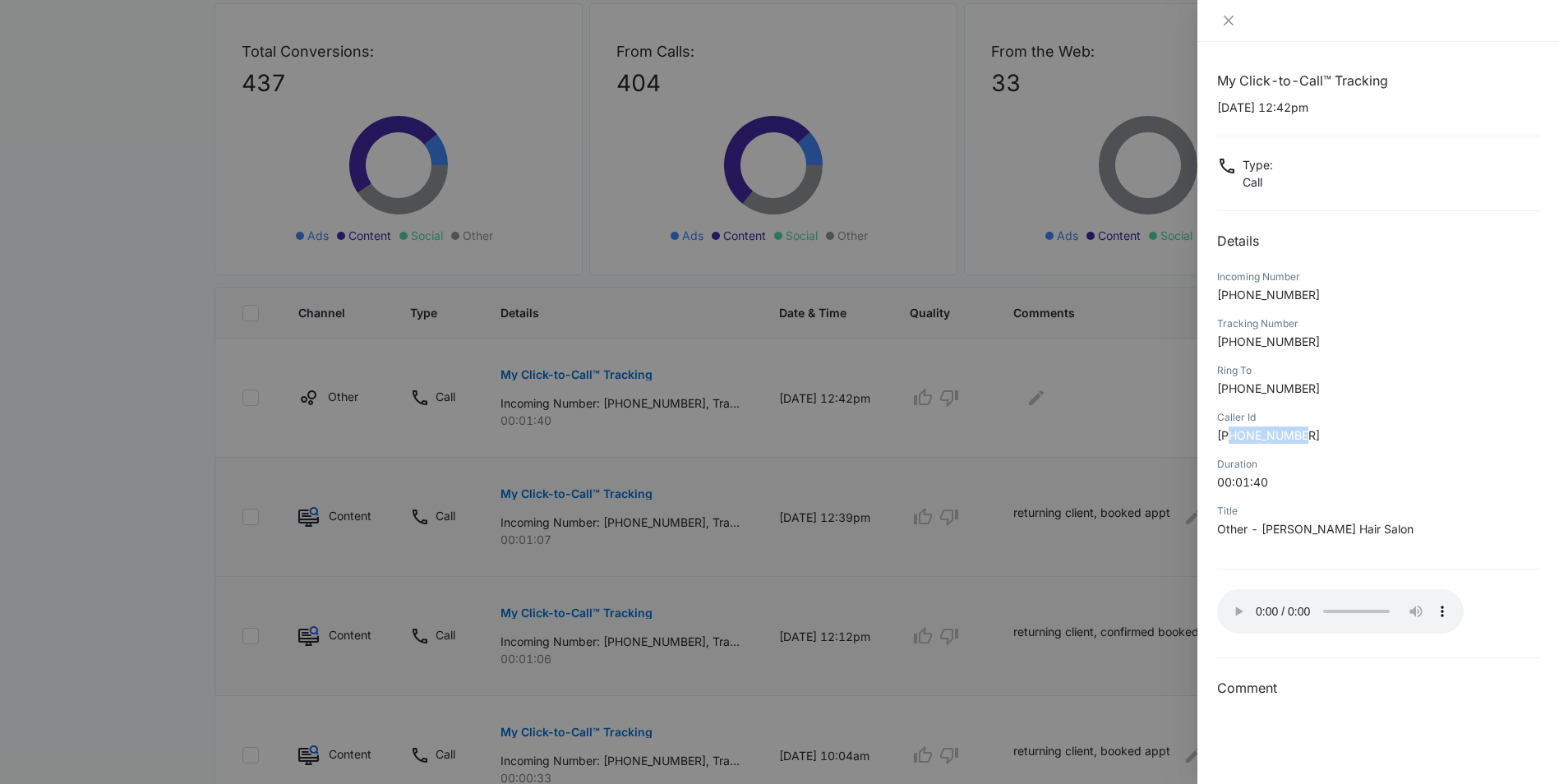
drag, startPoint x: 1232, startPoint y: 432, endPoint x: 1306, endPoint y: 428, distance: 74.1
click at [1306, 428] on span "[PHONE_NUMBER]" at bounding box center [1268, 435] width 103 height 14
copy span "5519986030"
click at [1385, 464] on div "Duration" at bounding box center [1378, 464] width 322 height 15
click at [1082, 525] on div at bounding box center [780, 392] width 1559 height 784
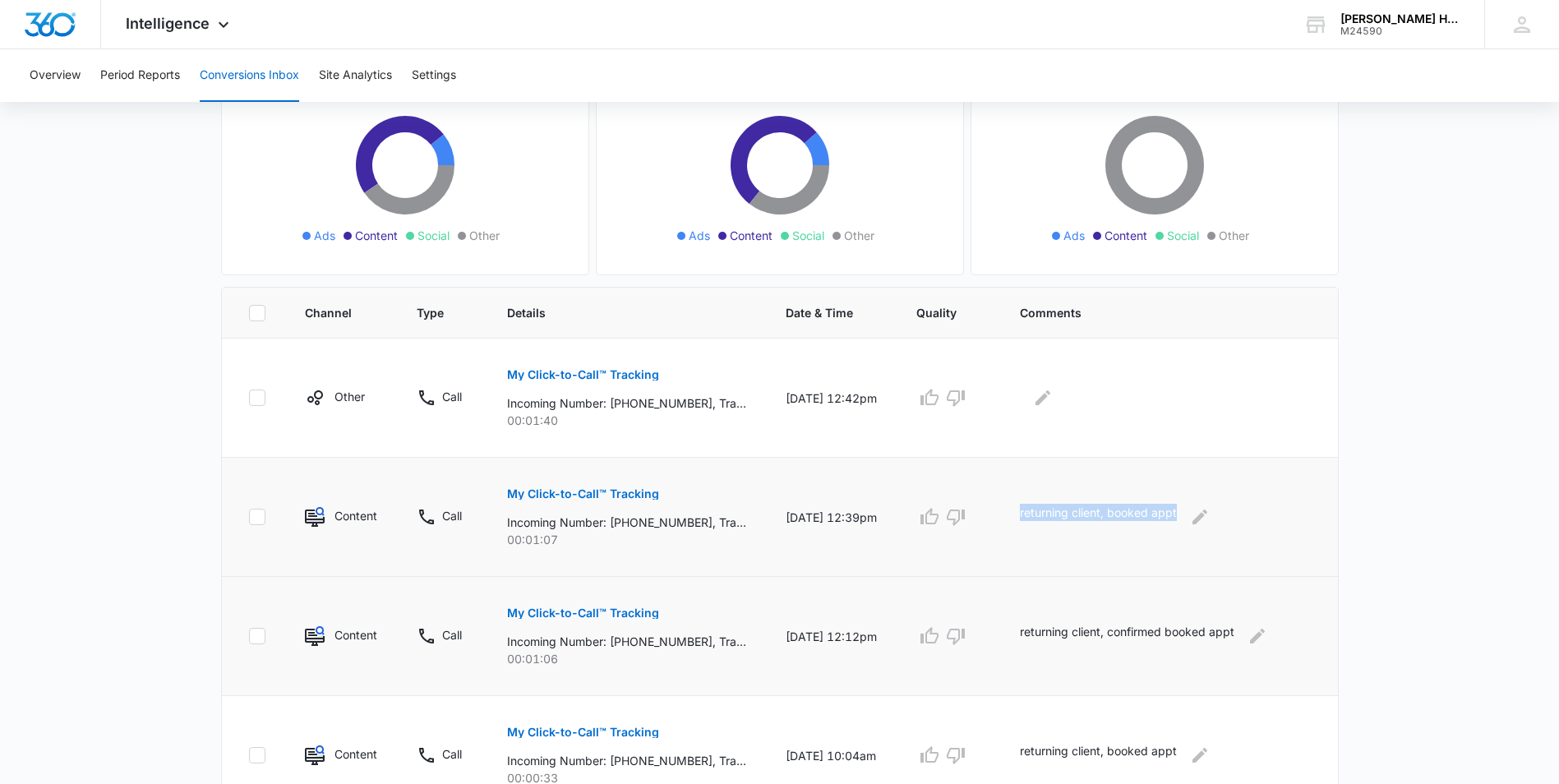
drag, startPoint x: 1033, startPoint y: 512, endPoint x: 1199, endPoint y: 497, distance: 166.7
click at [1199, 497] on td "returning client, booked appt" at bounding box center [1169, 517] width 338 height 119
copy p "returning client, booked appt"
click at [1056, 400] on button "Edit Comments" at bounding box center [1043, 397] width 26 height 26
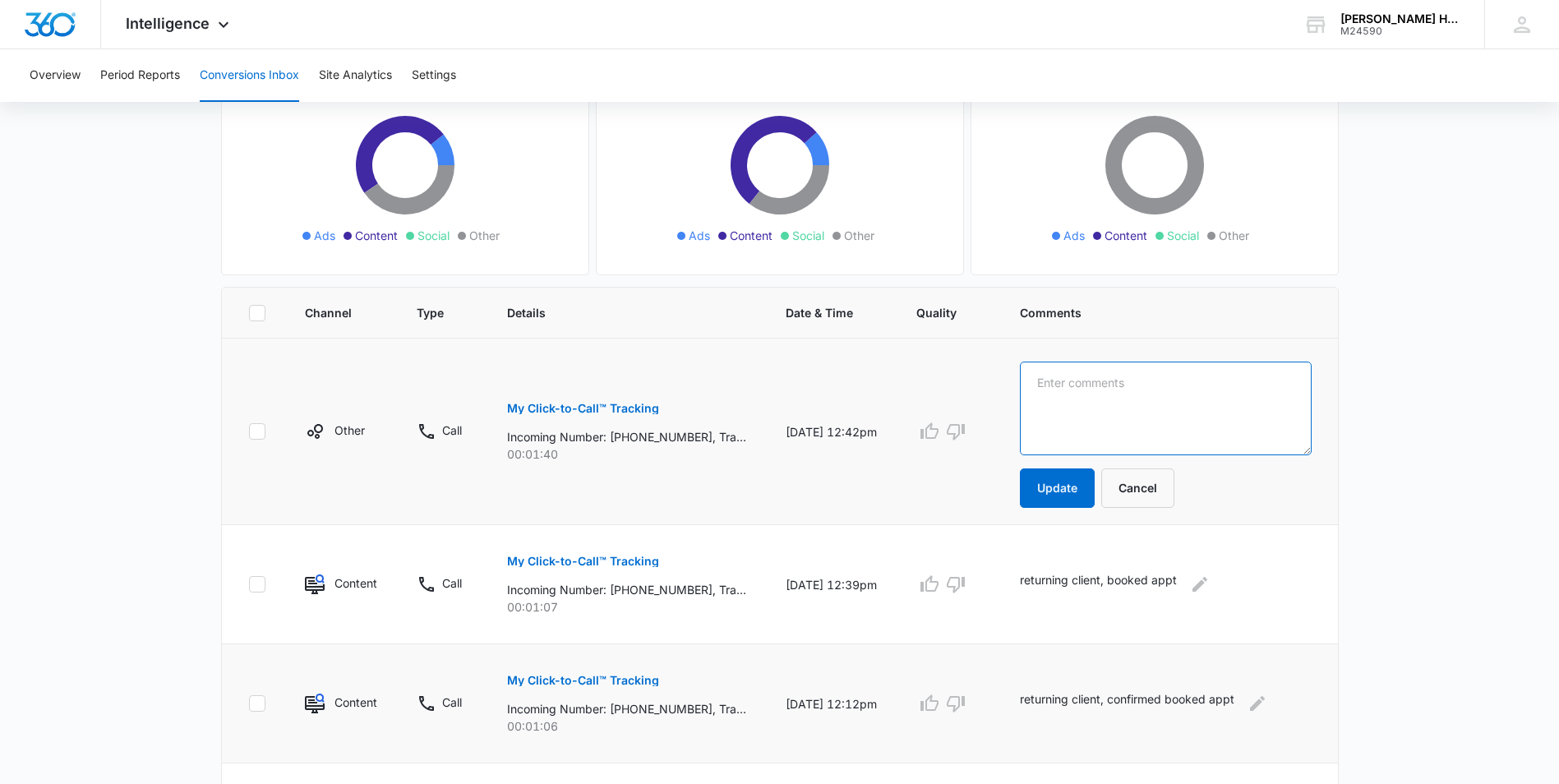
click at [1111, 401] on textarea at bounding box center [1166, 407] width 292 height 93
paste textarea "returning client, booked appt"
type textarea "returning client, booked appt"
click at [1070, 503] on button "Update" at bounding box center [1057, 488] width 75 height 40
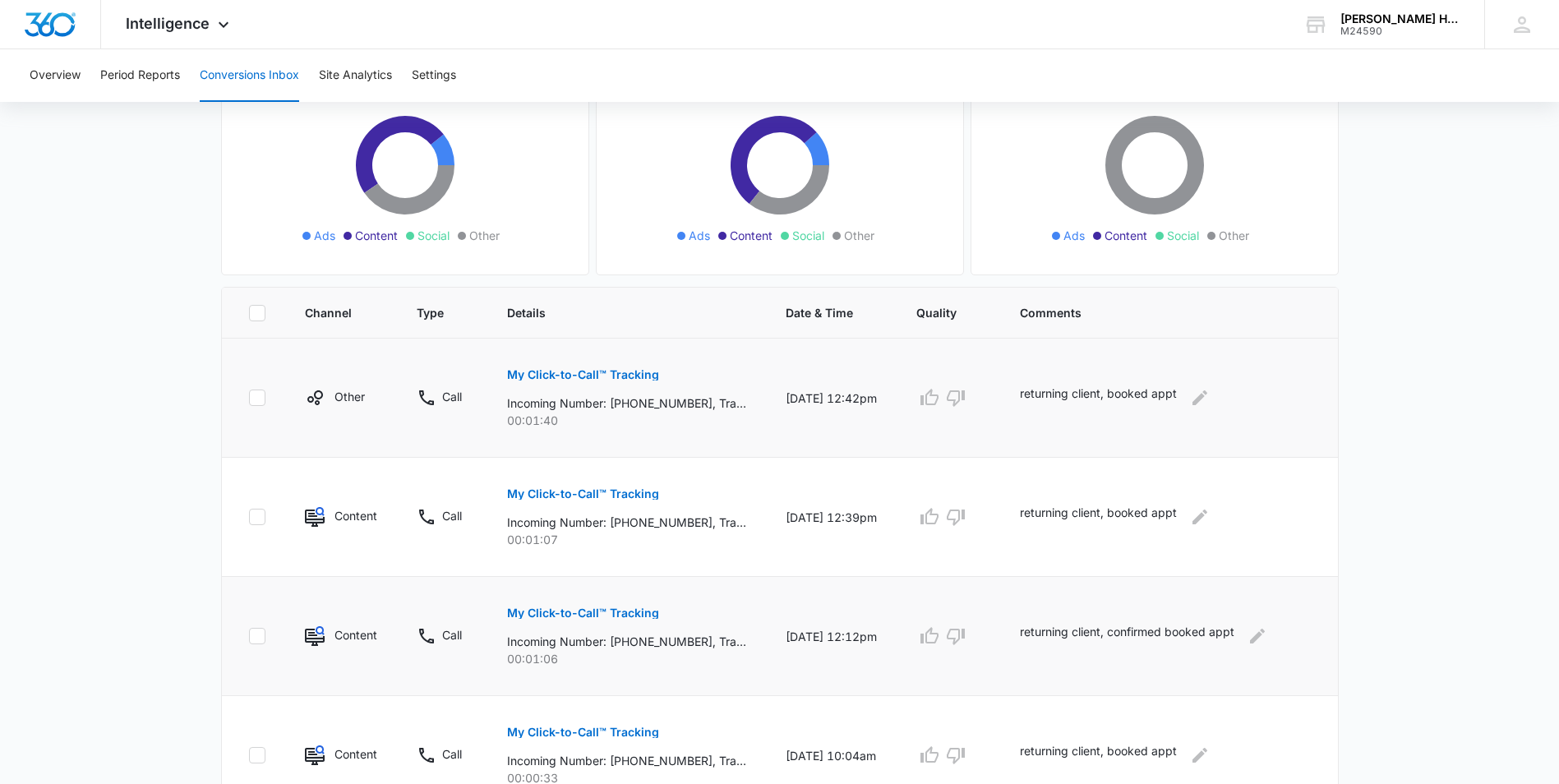
scroll to position [919, 0]
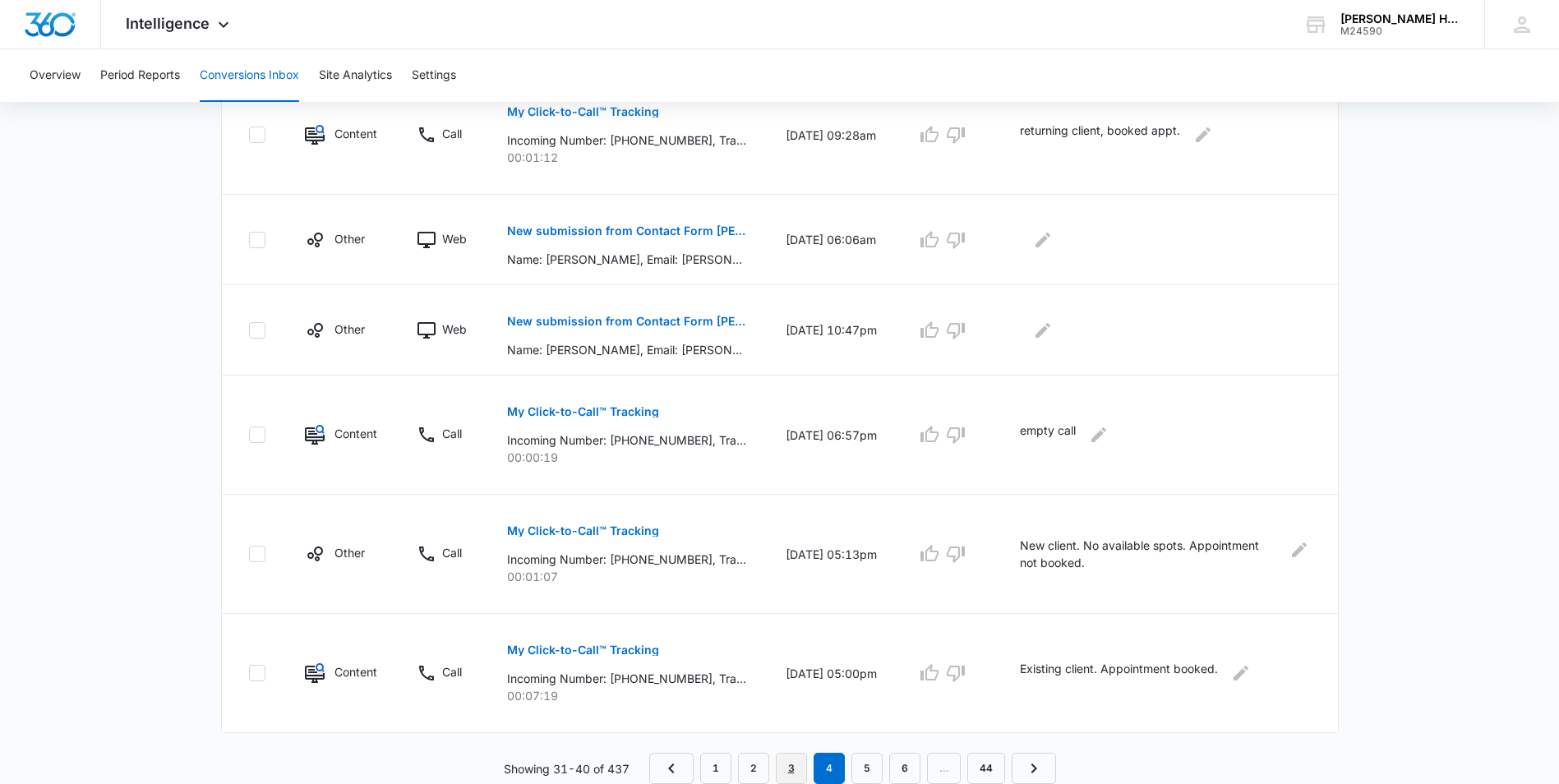
click at [796, 766] on link "3" at bounding box center [792, 768] width 31 height 31
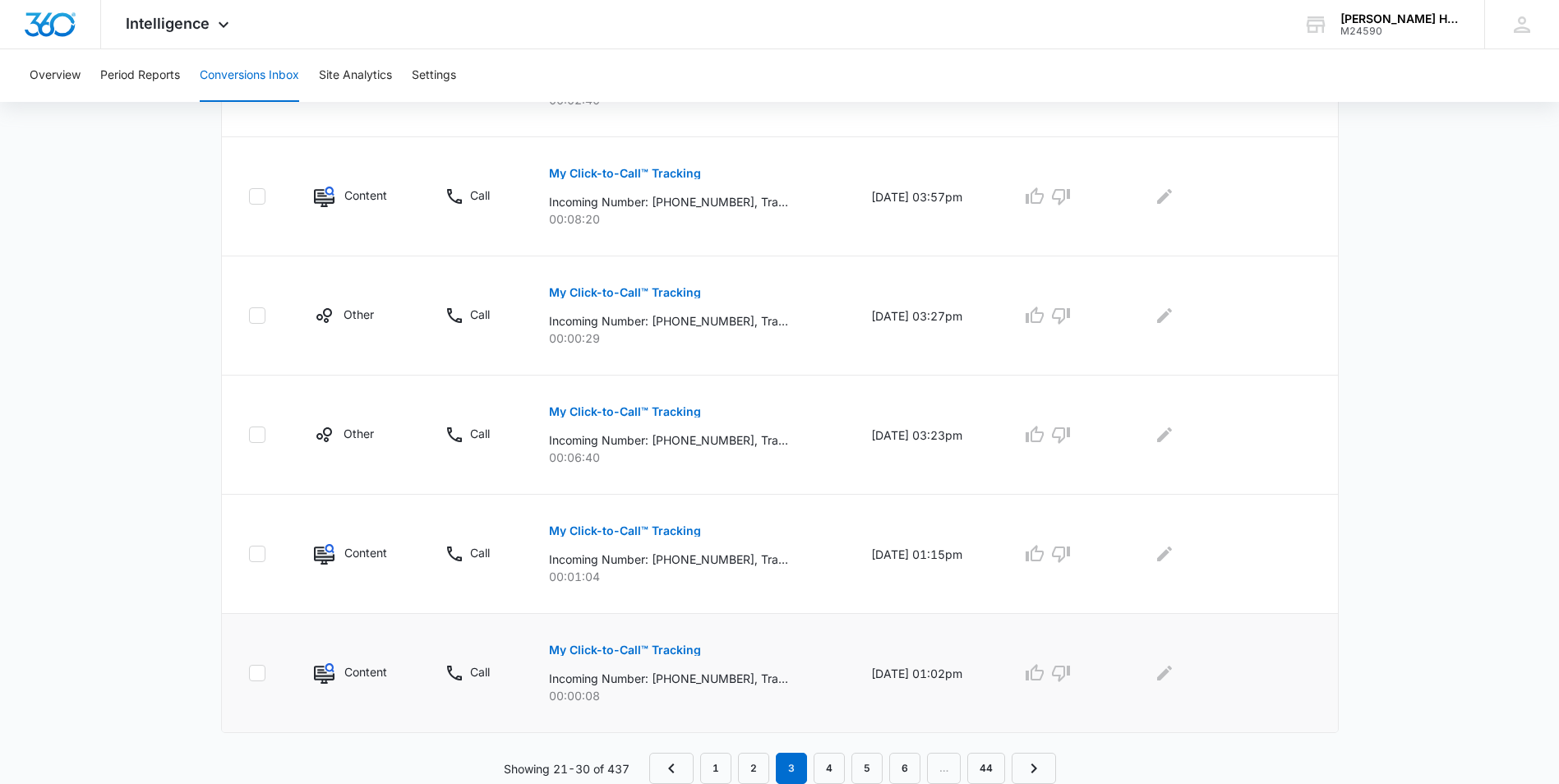
click at [637, 650] on p "My Click-to-Call™ Tracking" at bounding box center [624, 650] width 152 height 11
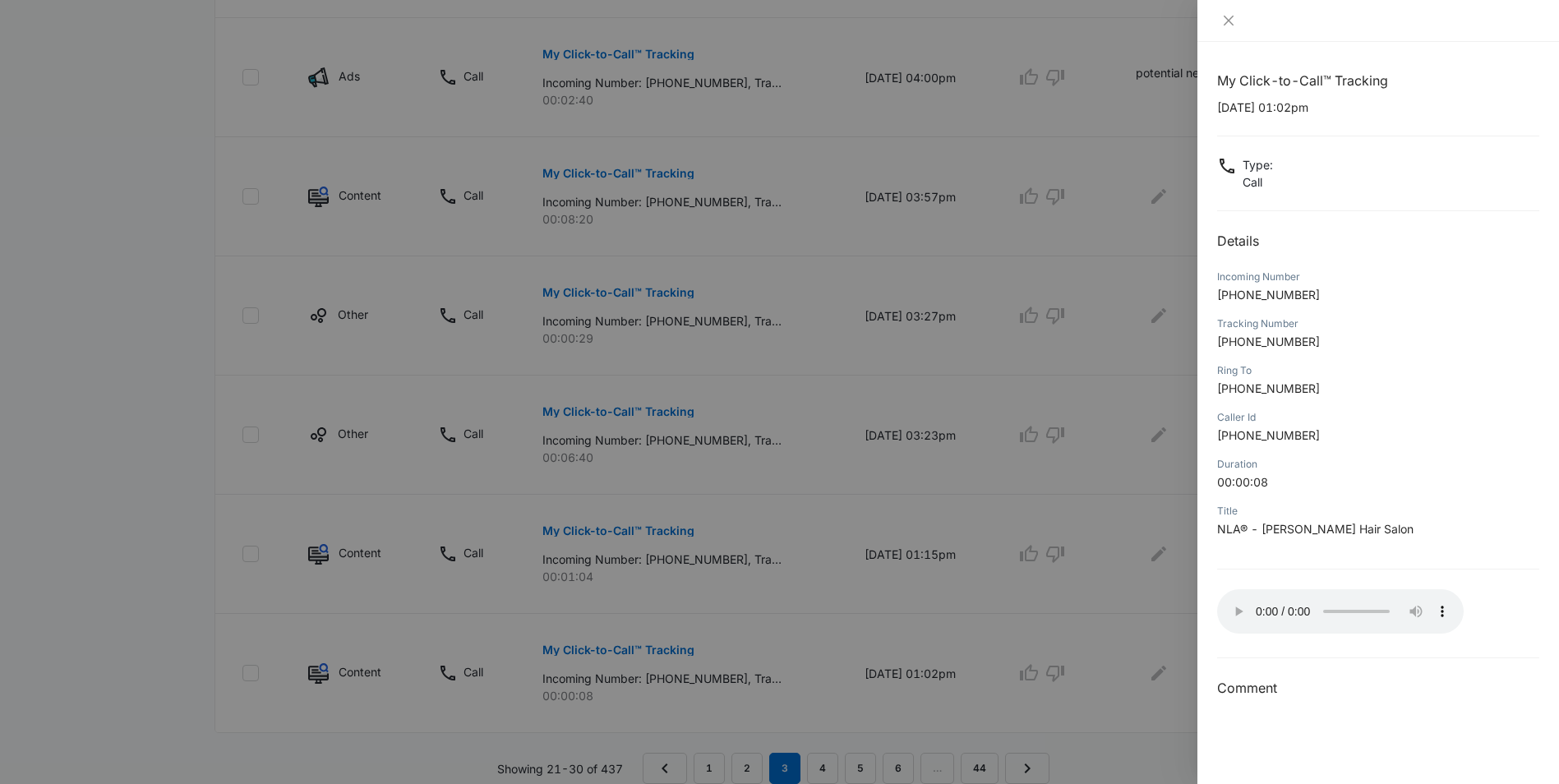
click at [1120, 707] on div at bounding box center [780, 392] width 1559 height 784
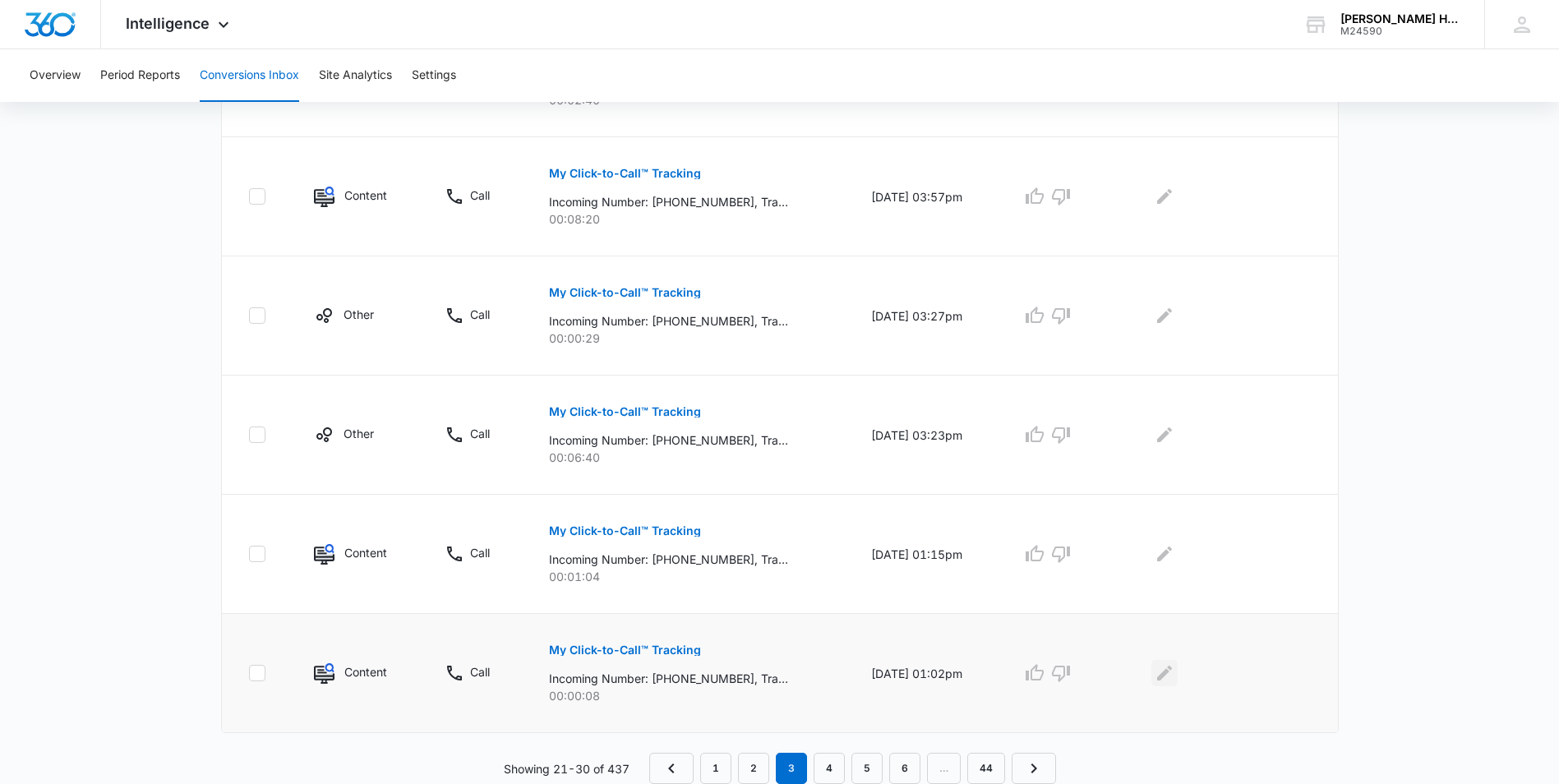
click at [1174, 666] on icon "Edit Comments" at bounding box center [1164, 672] width 19 height 19
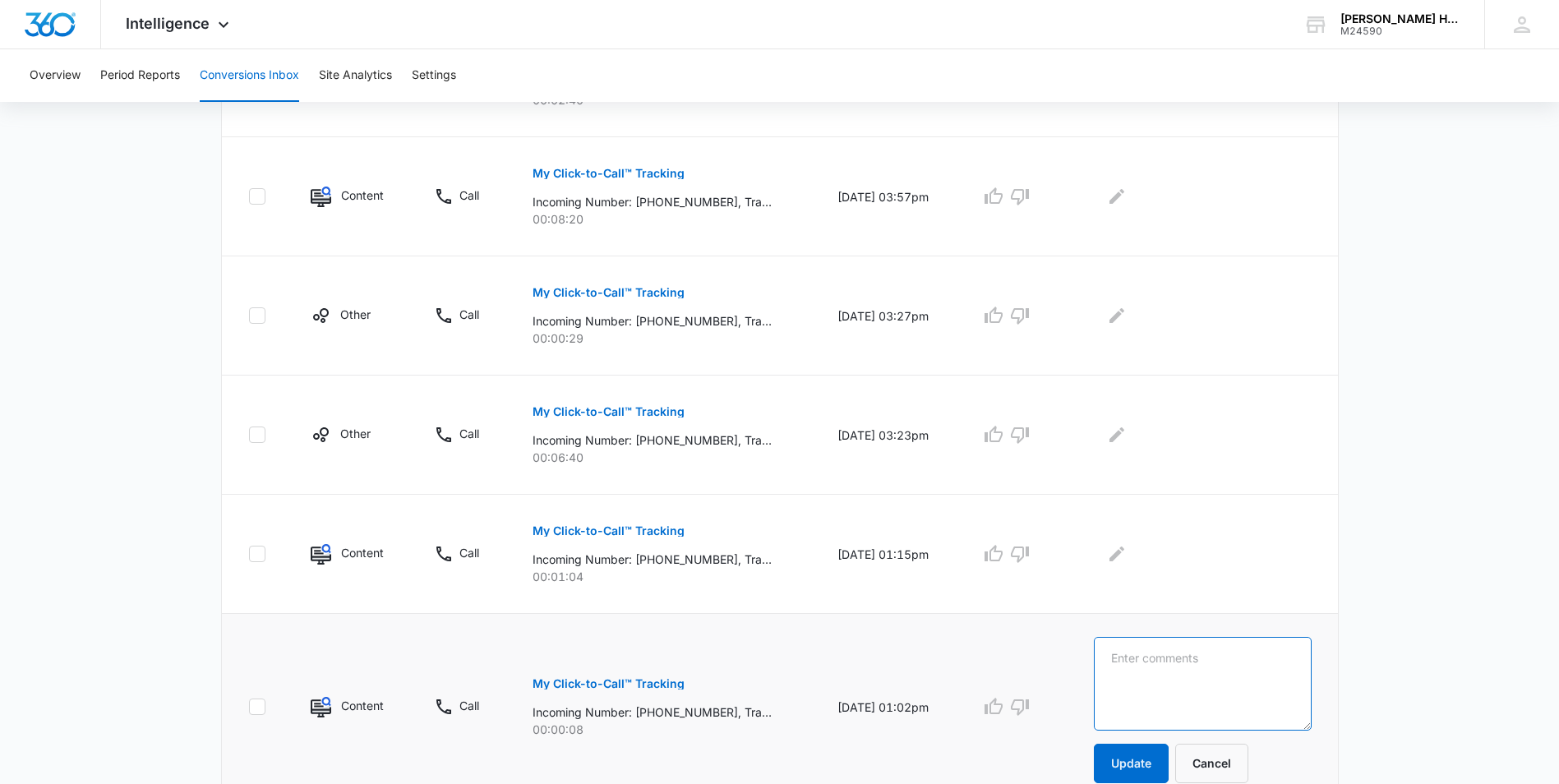
click at [1172, 674] on textarea at bounding box center [1202, 683] width 218 height 93
type textarea "bot."
click at [1126, 749] on button "Update" at bounding box center [1130, 763] width 75 height 40
click at [1153, 759] on button "Update" at bounding box center [1130, 763] width 75 height 40
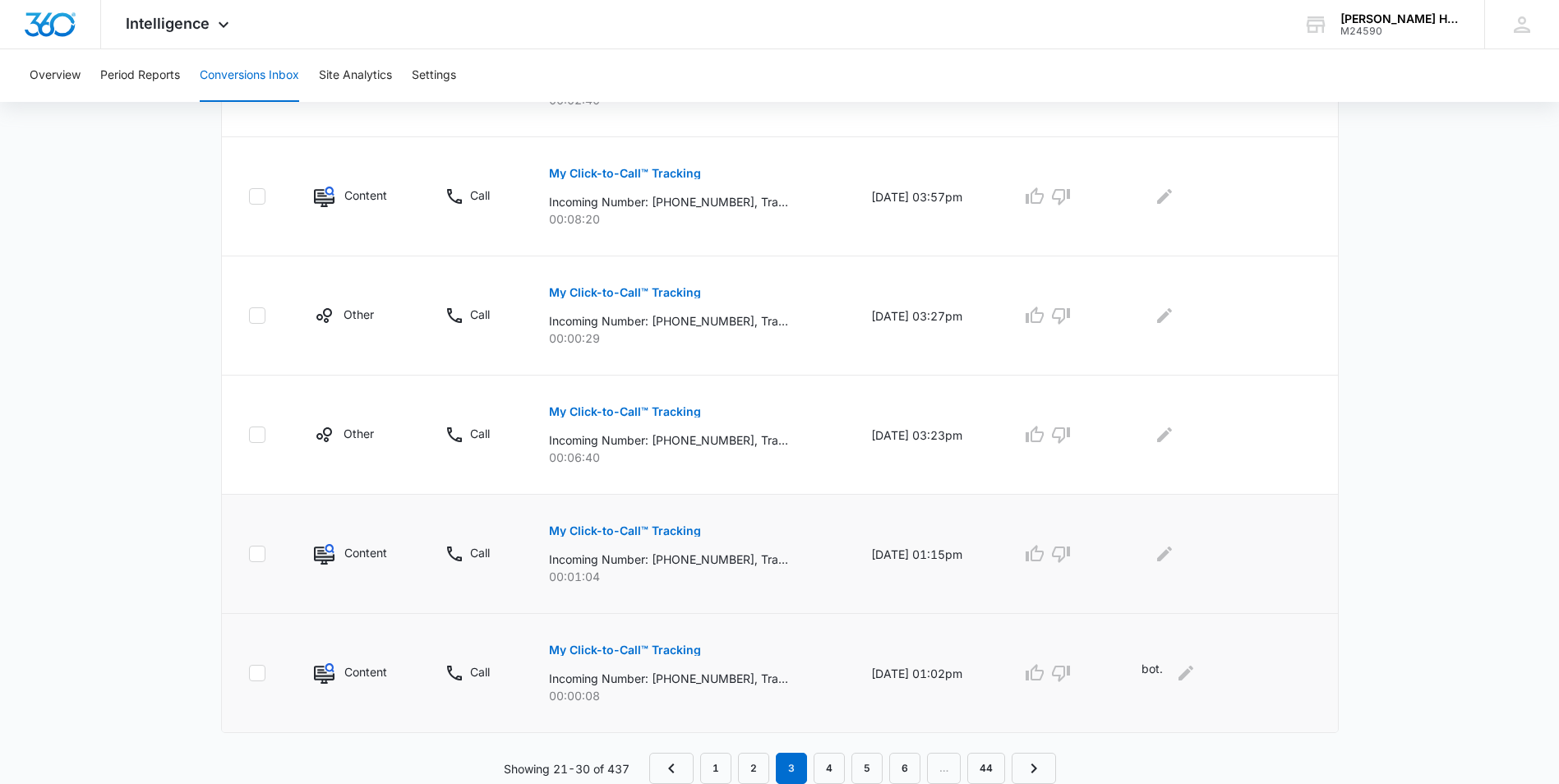
click at [634, 537] on button "My Click-to-Call™ Tracking" at bounding box center [624, 530] width 152 height 40
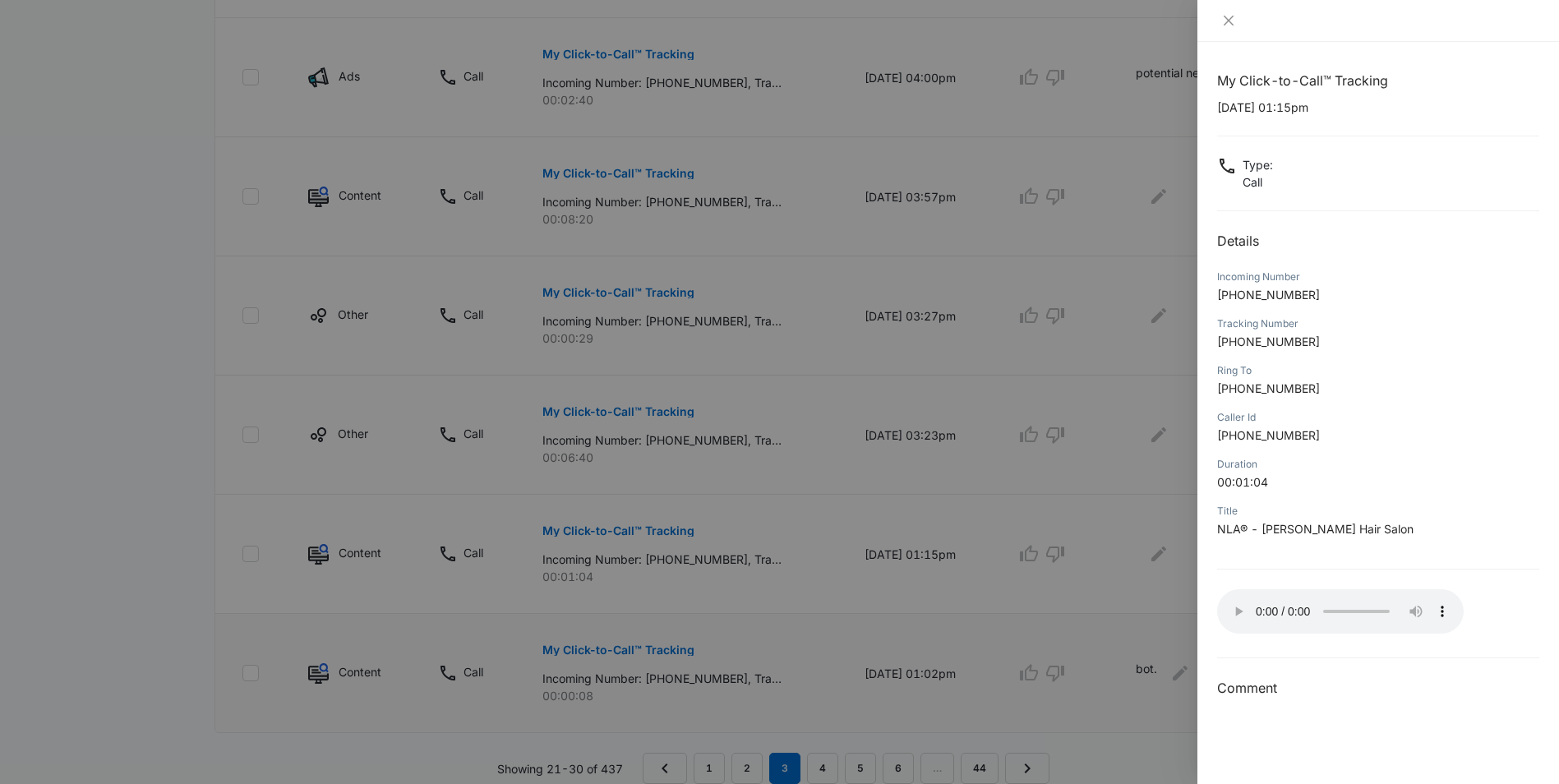
click at [1124, 608] on div at bounding box center [780, 392] width 1559 height 784
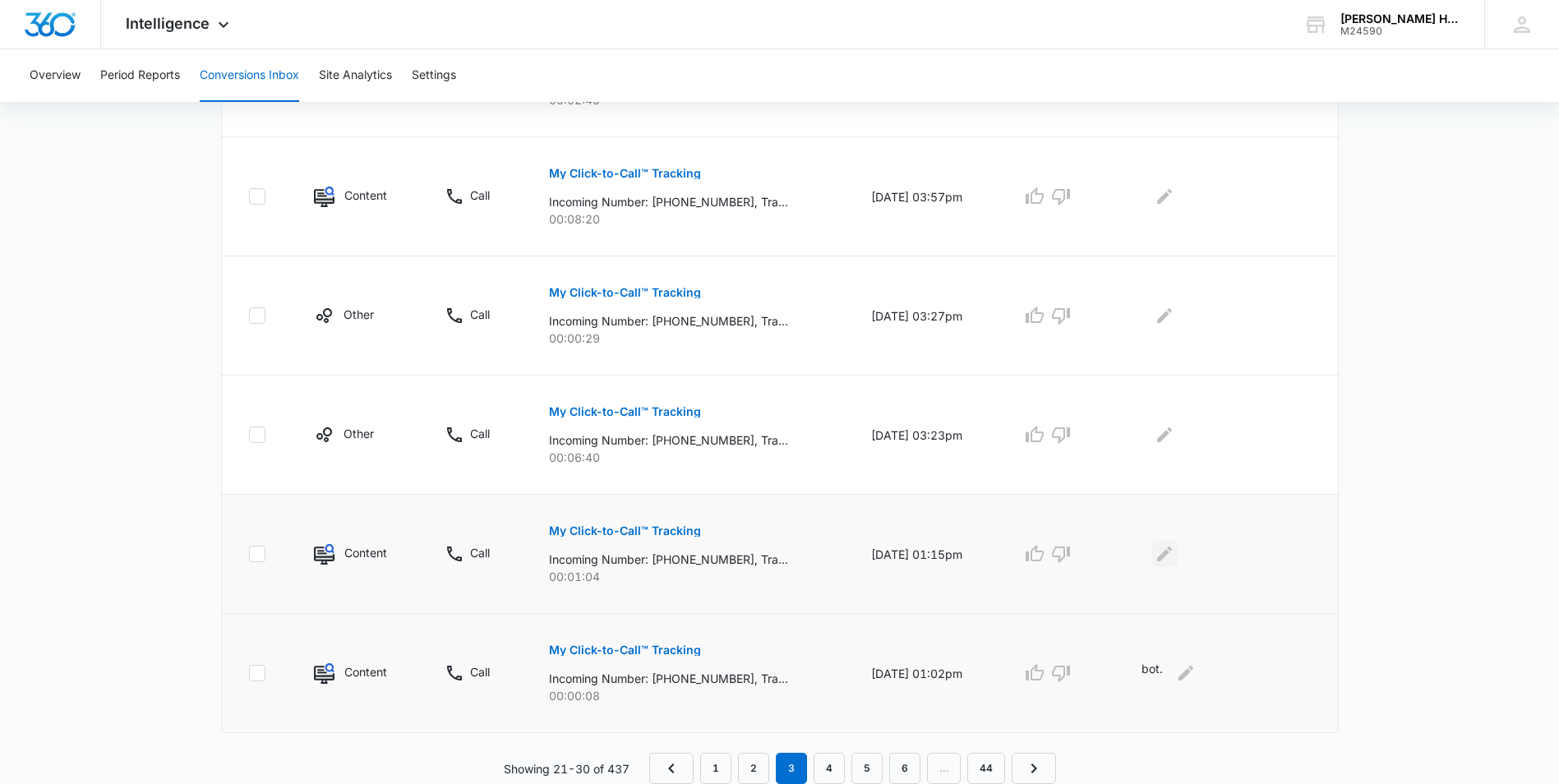
click at [1174, 561] on icon "Edit Comments" at bounding box center [1164, 553] width 19 height 19
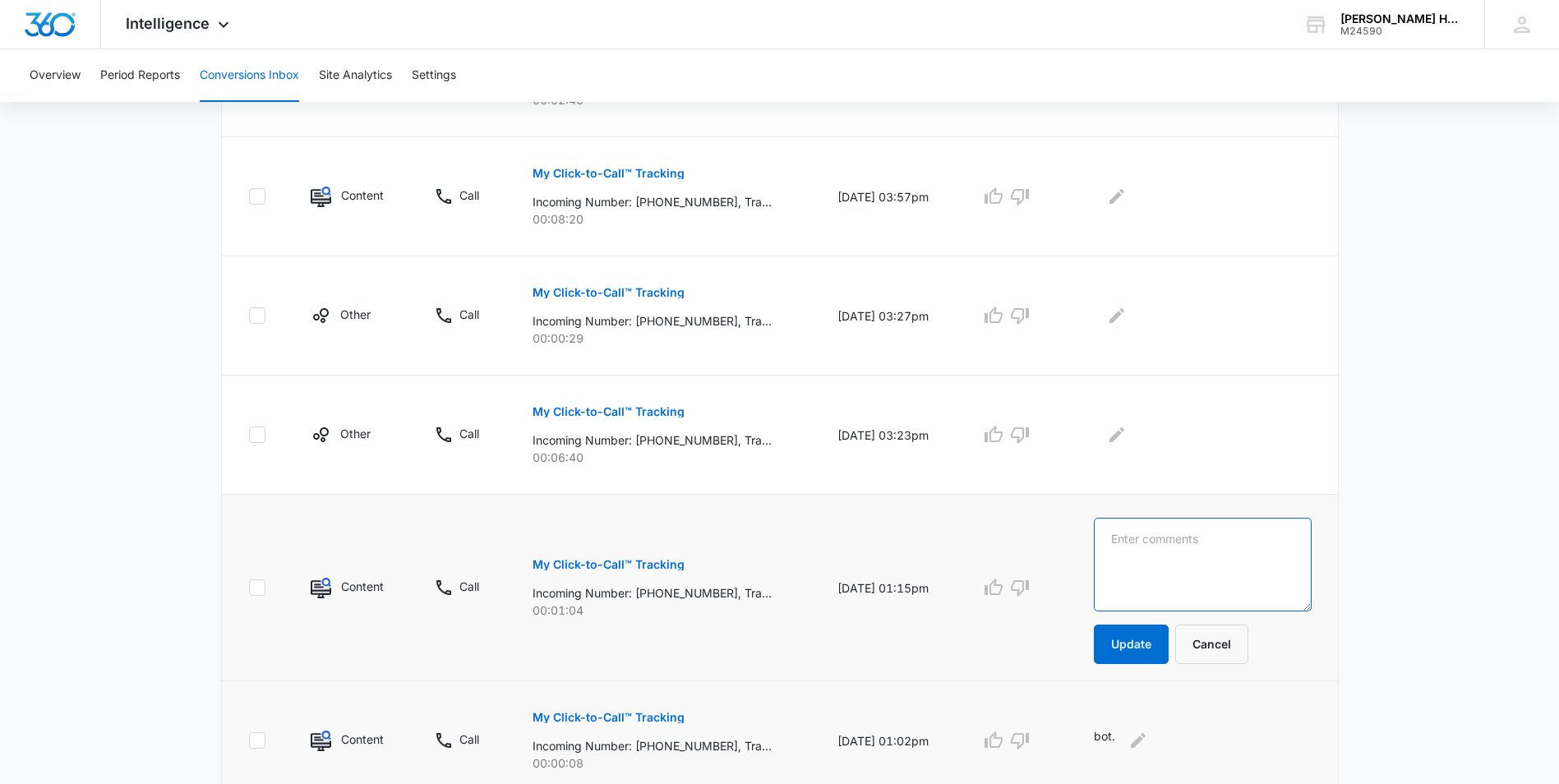
paste textarea "returning client, booked appt"
type textarea "returning client, booked appt"
click at [1128, 639] on button "Update" at bounding box center [1130, 644] width 75 height 40
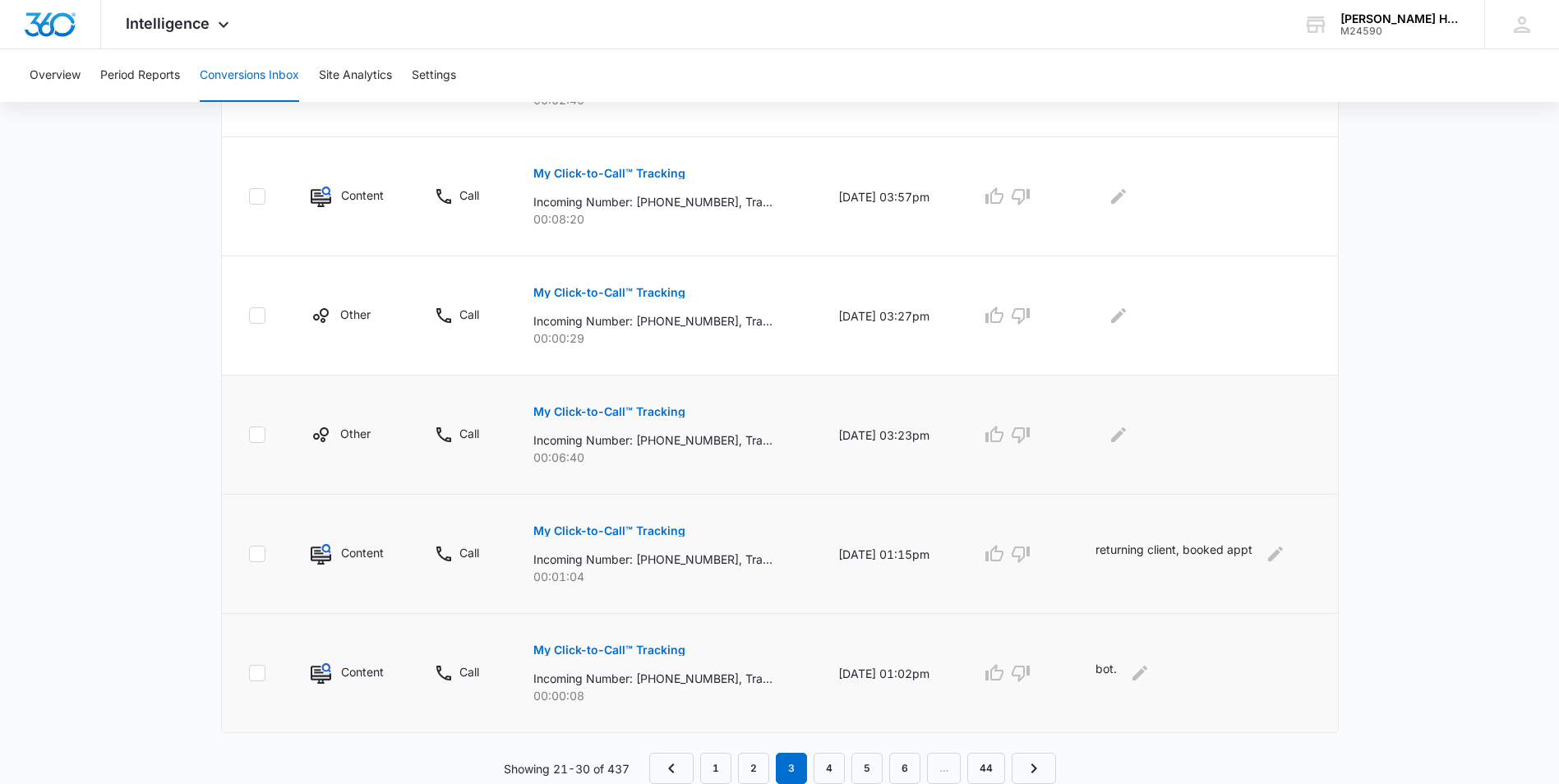
click at [565, 408] on p "My Click-to-Call™ Tracking" at bounding box center [609, 412] width 152 height 11
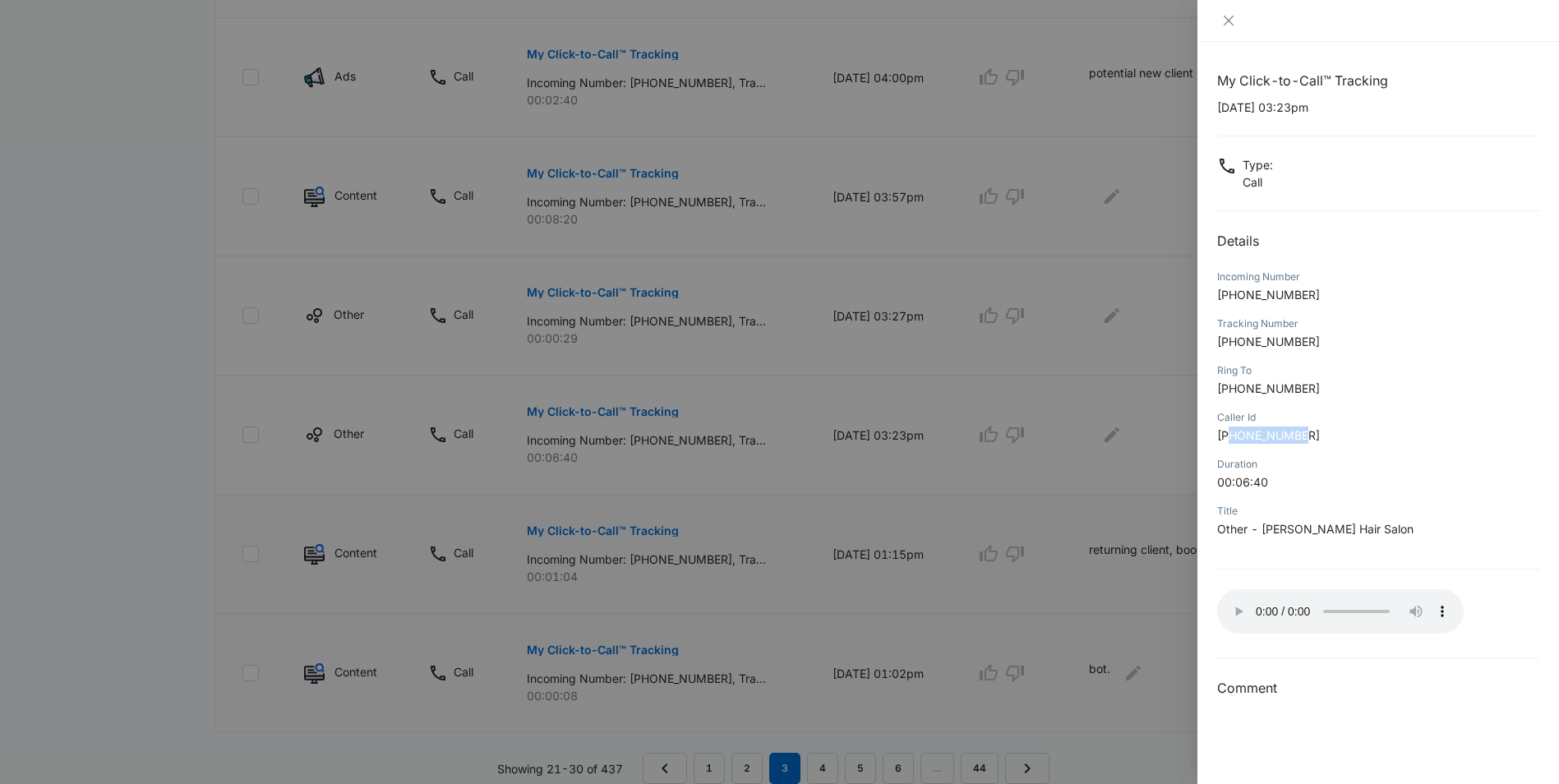
drag, startPoint x: 1231, startPoint y: 428, endPoint x: 1314, endPoint y: 433, distance: 83.2
click at [1314, 433] on p "[PHONE_NUMBER]" at bounding box center [1378, 435] width 322 height 18
copy span "9784607600"
click at [1114, 435] on div at bounding box center [780, 392] width 1559 height 784
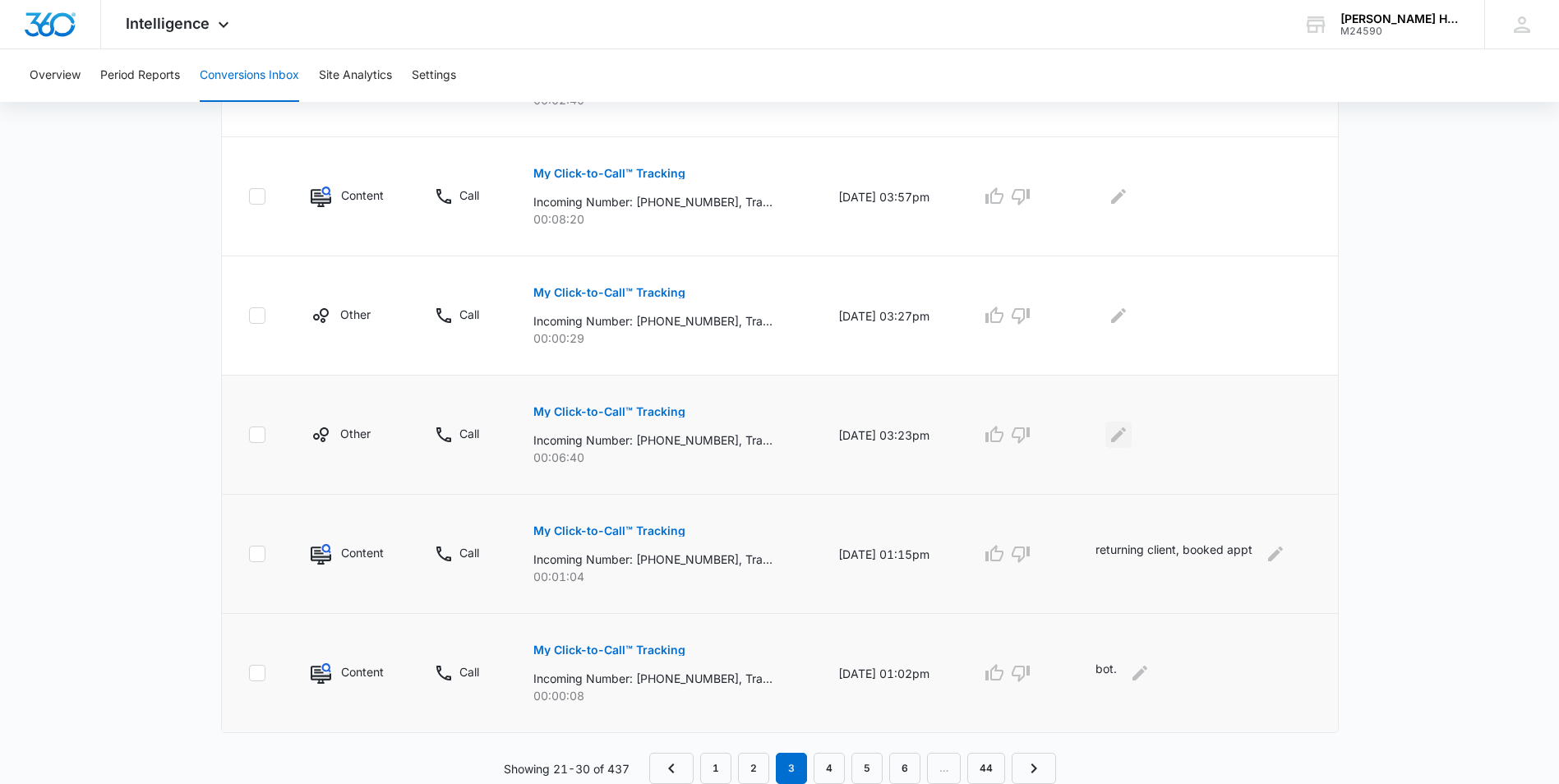
click at [1122, 436] on icon "Edit Comments" at bounding box center [1118, 435] width 15 height 15
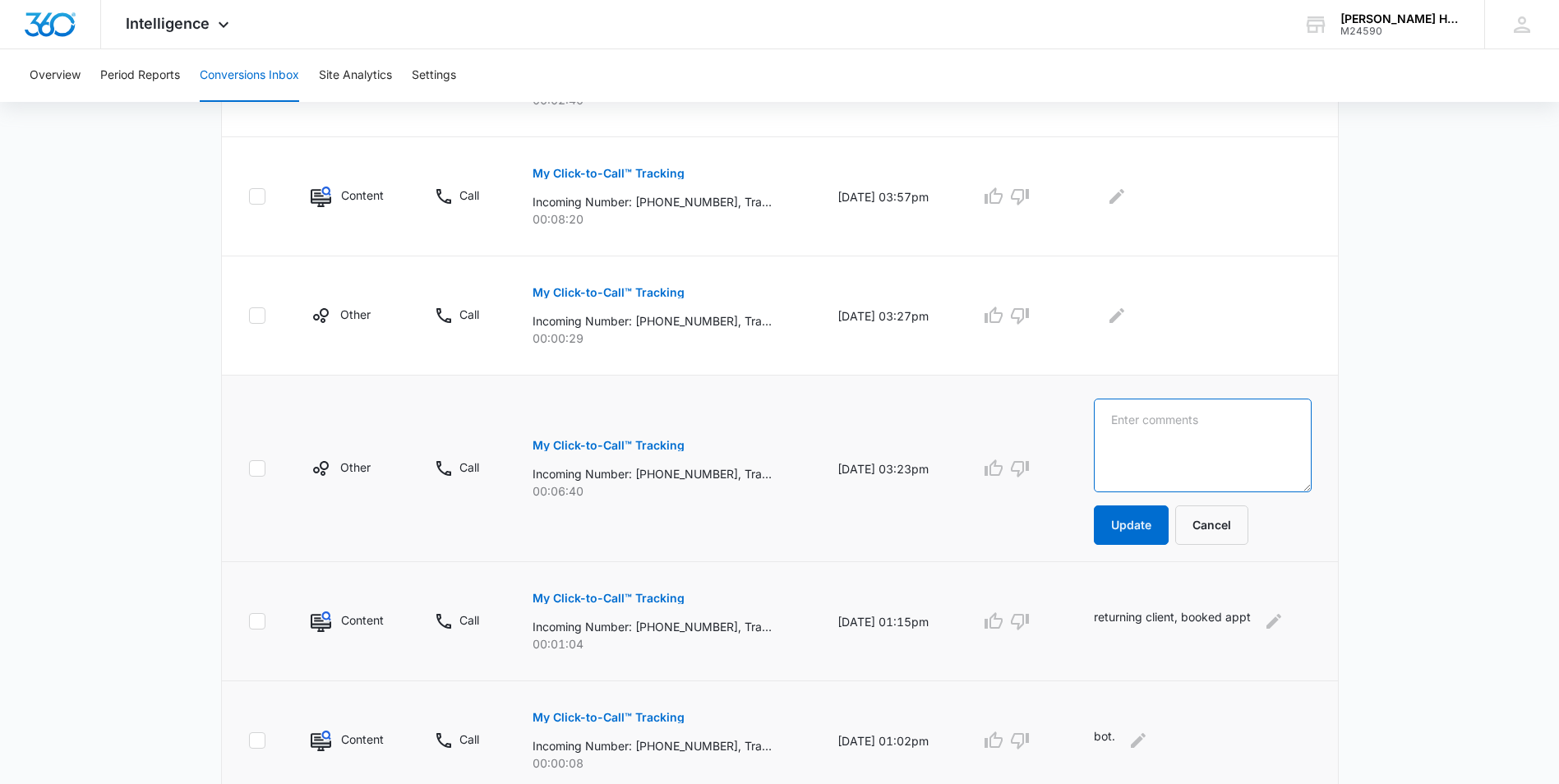
click at [1128, 435] on textarea at bounding box center [1202, 445] width 218 height 93
type textarea "N"
drag, startPoint x: 1200, startPoint y: 415, endPoint x: 1200, endPoint y: 428, distance: 13.0
click at [1200, 425] on textarea "New Consultantion" at bounding box center [1202, 445] width 218 height 93
paste textarea "9784607600"
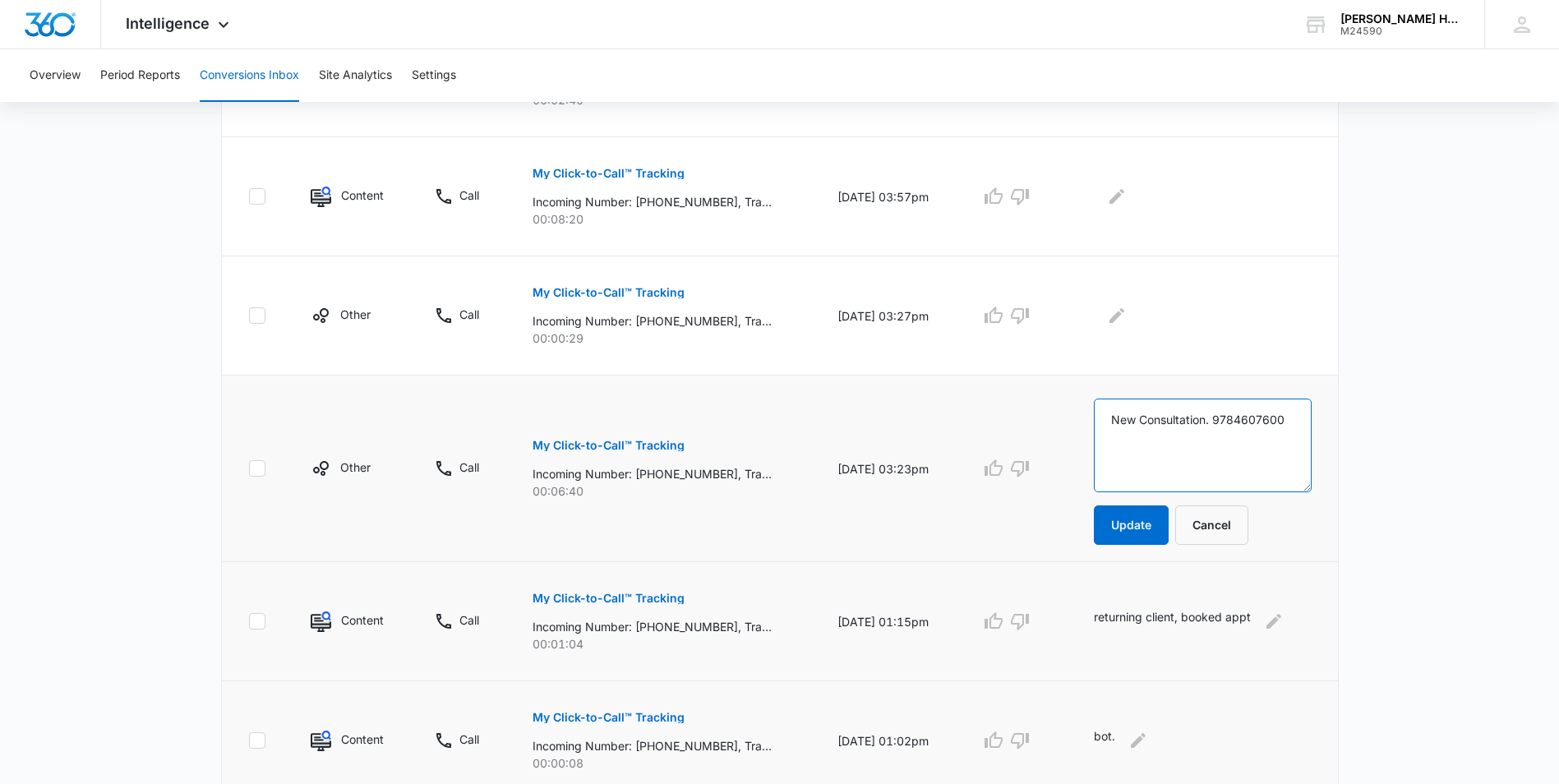
drag, startPoint x: 1291, startPoint y: 414, endPoint x: 1223, endPoint y: 412, distance: 68.0
click at [1223, 412] on textarea "New Consultation. 9784607600" at bounding box center [1202, 445] width 218 height 93
click at [1156, 418] on textarea "New Consultation. Booked appointment." at bounding box center [1202, 445] width 218 height 93
type textarea "New consultation. Booked appointment."
click at [1144, 521] on button "Update" at bounding box center [1130, 525] width 75 height 40
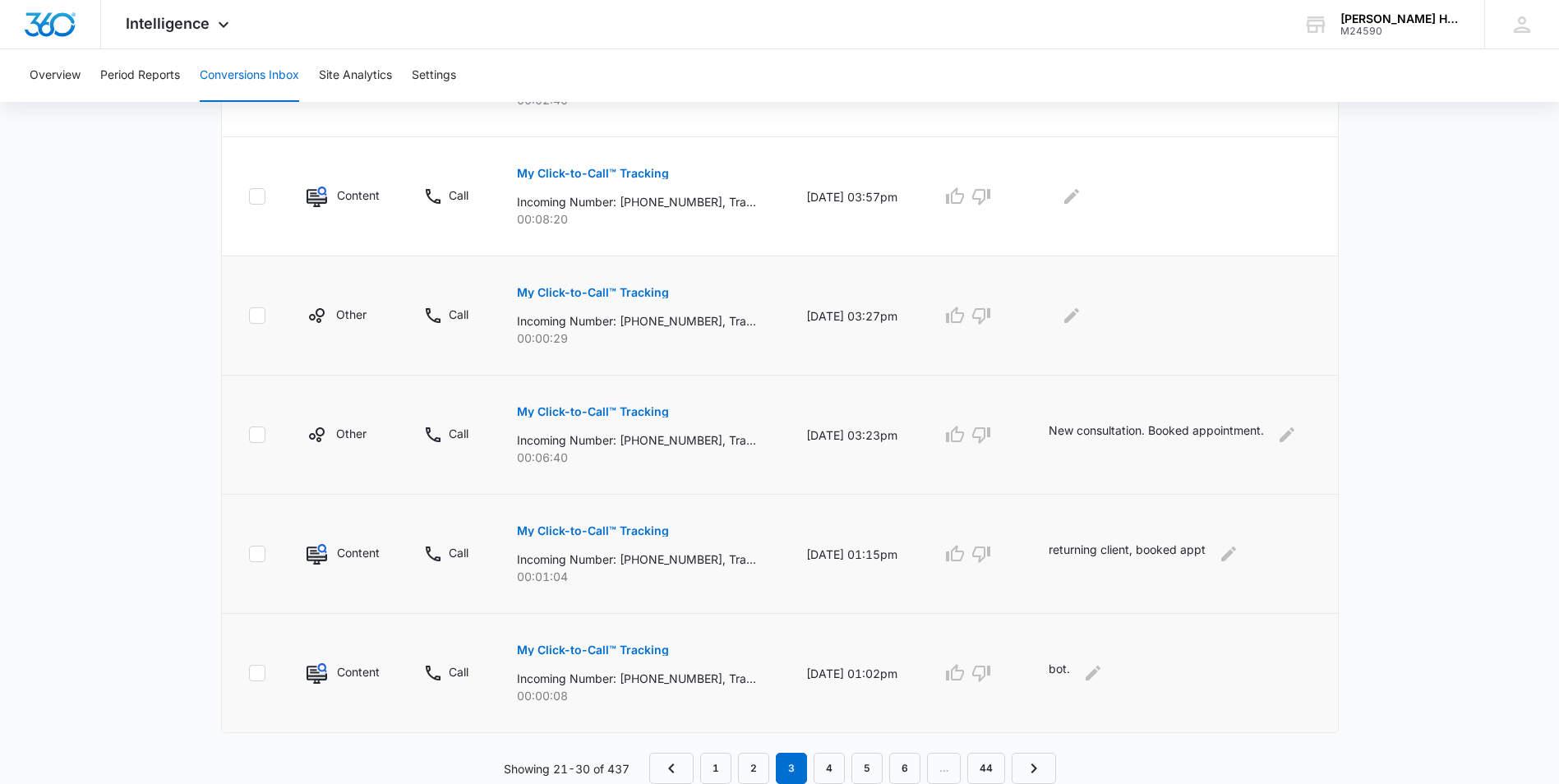
click at [600, 288] on p "My Click-to-Call™ Tracking" at bounding box center [593, 293] width 152 height 11
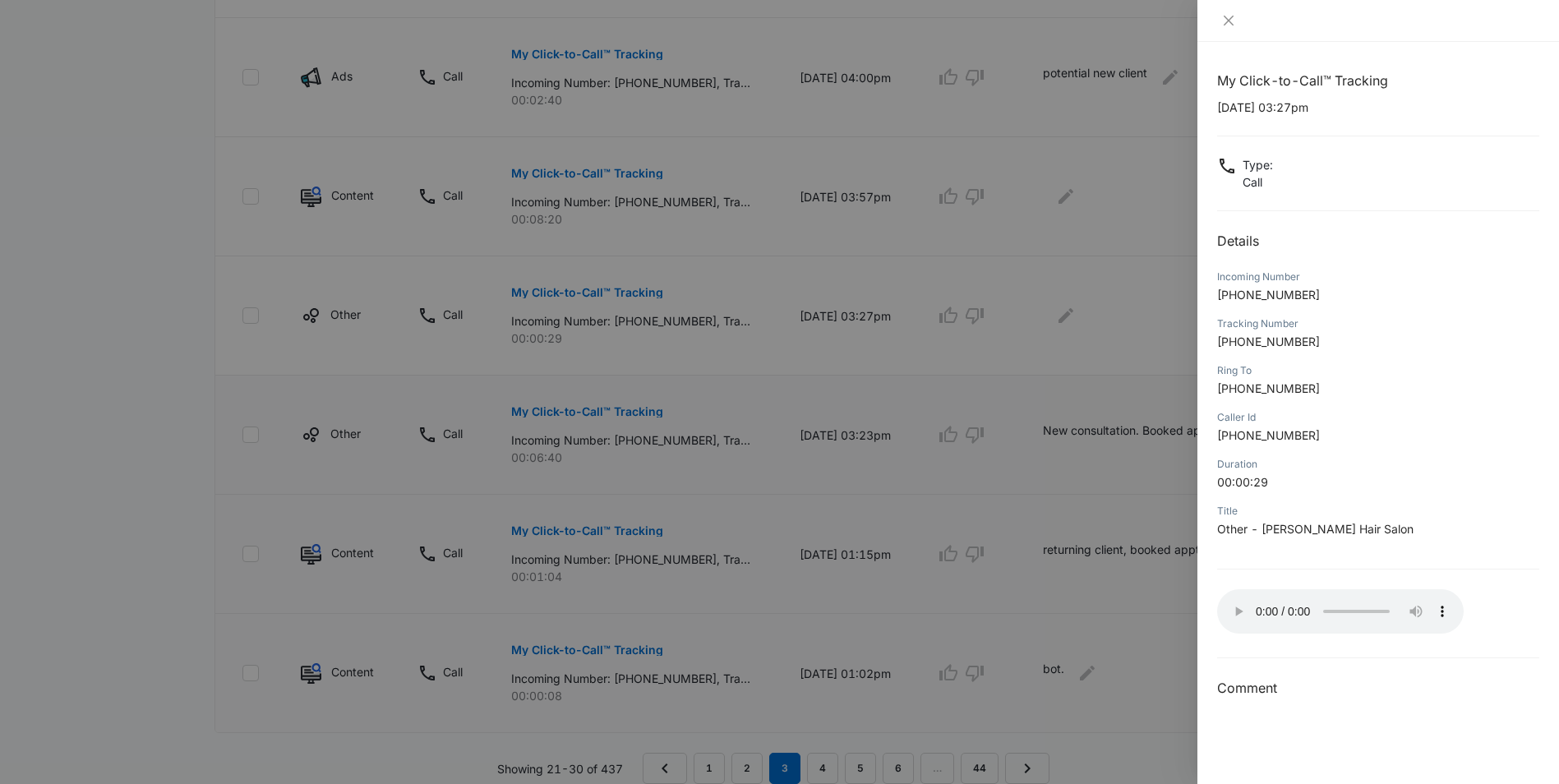
click at [1077, 321] on div at bounding box center [780, 392] width 1559 height 784
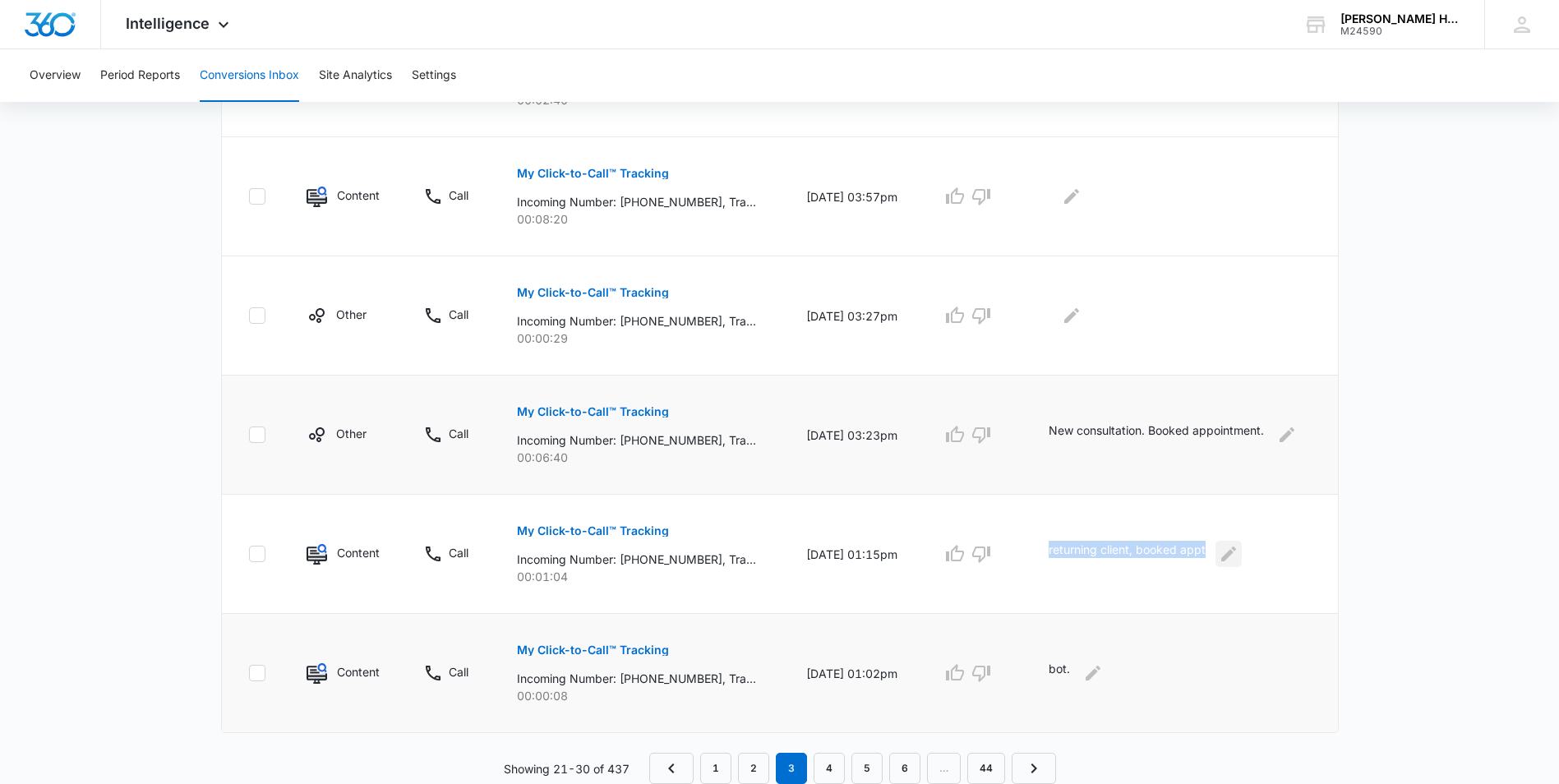
drag, startPoint x: 1054, startPoint y: 552, endPoint x: 1244, endPoint y: 565, distance: 190.4
click at [1244, 565] on td "returning client, booked appt" at bounding box center [1183, 554] width 308 height 119
copy div "returning client, booked appt"
click at [1067, 323] on button "Edit Comments" at bounding box center [1071, 315] width 26 height 26
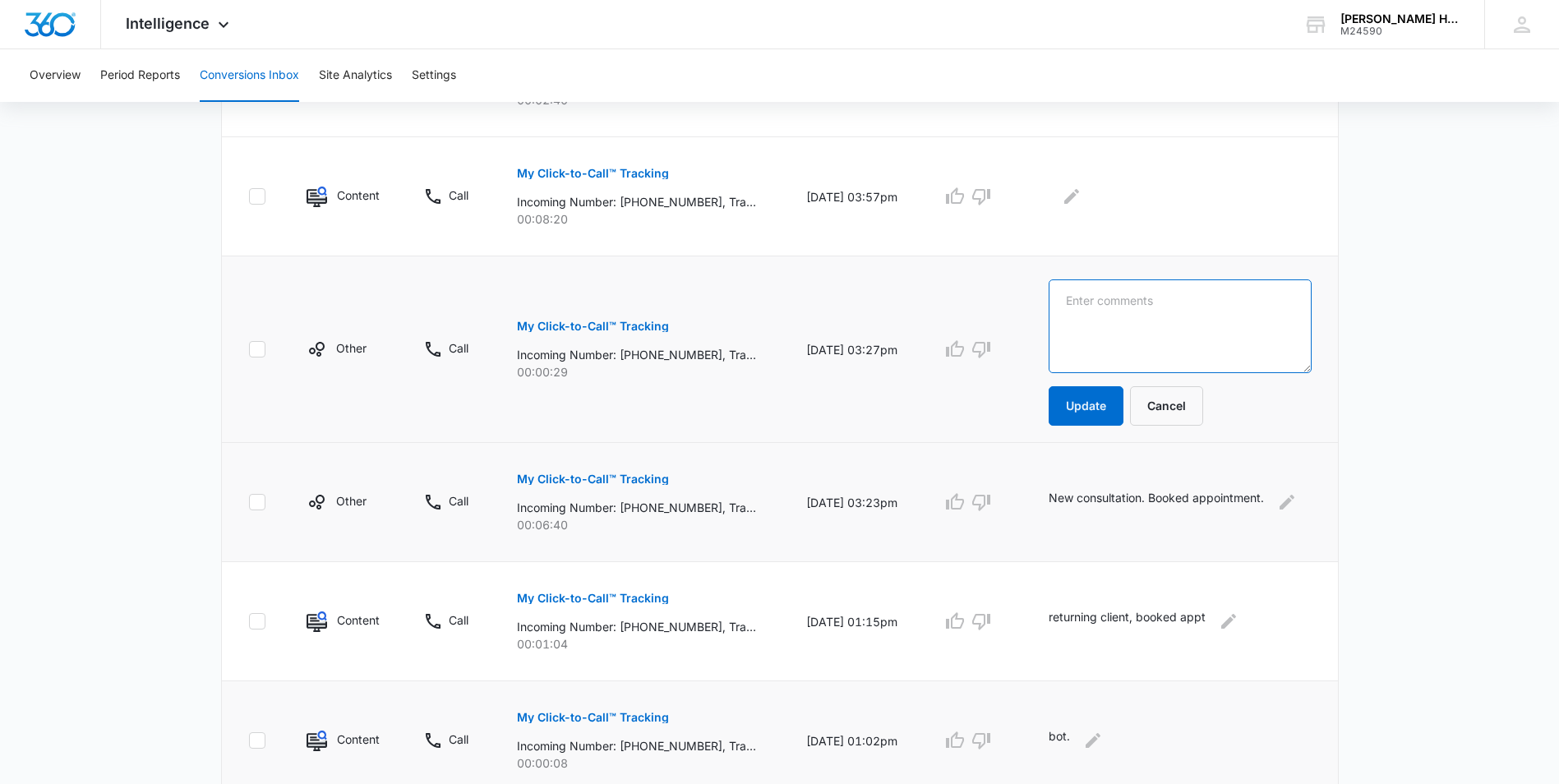
click at [1094, 322] on textarea at bounding box center [1179, 326] width 262 height 93
paste textarea "returning client, booked appt"
drag, startPoint x: 1248, startPoint y: 308, endPoint x: 1159, endPoint y: 307, distance: 89.0
click at [1159, 307] on textarea "returning client, booked appt" at bounding box center [1179, 326] width 262 height 93
type textarea "returning client, running late, confirming address location."
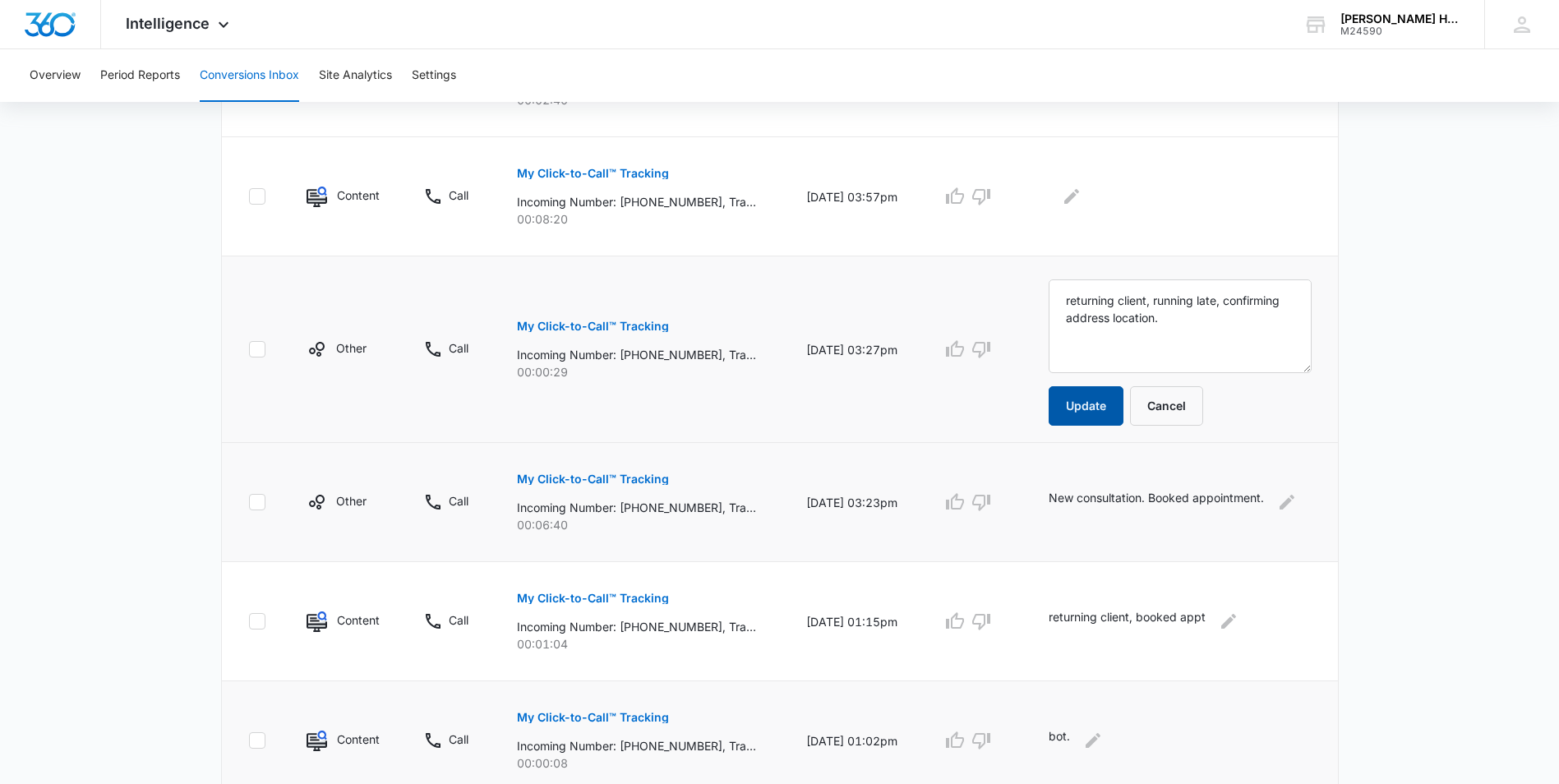
click at [1094, 414] on button "Update" at bounding box center [1085, 405] width 75 height 40
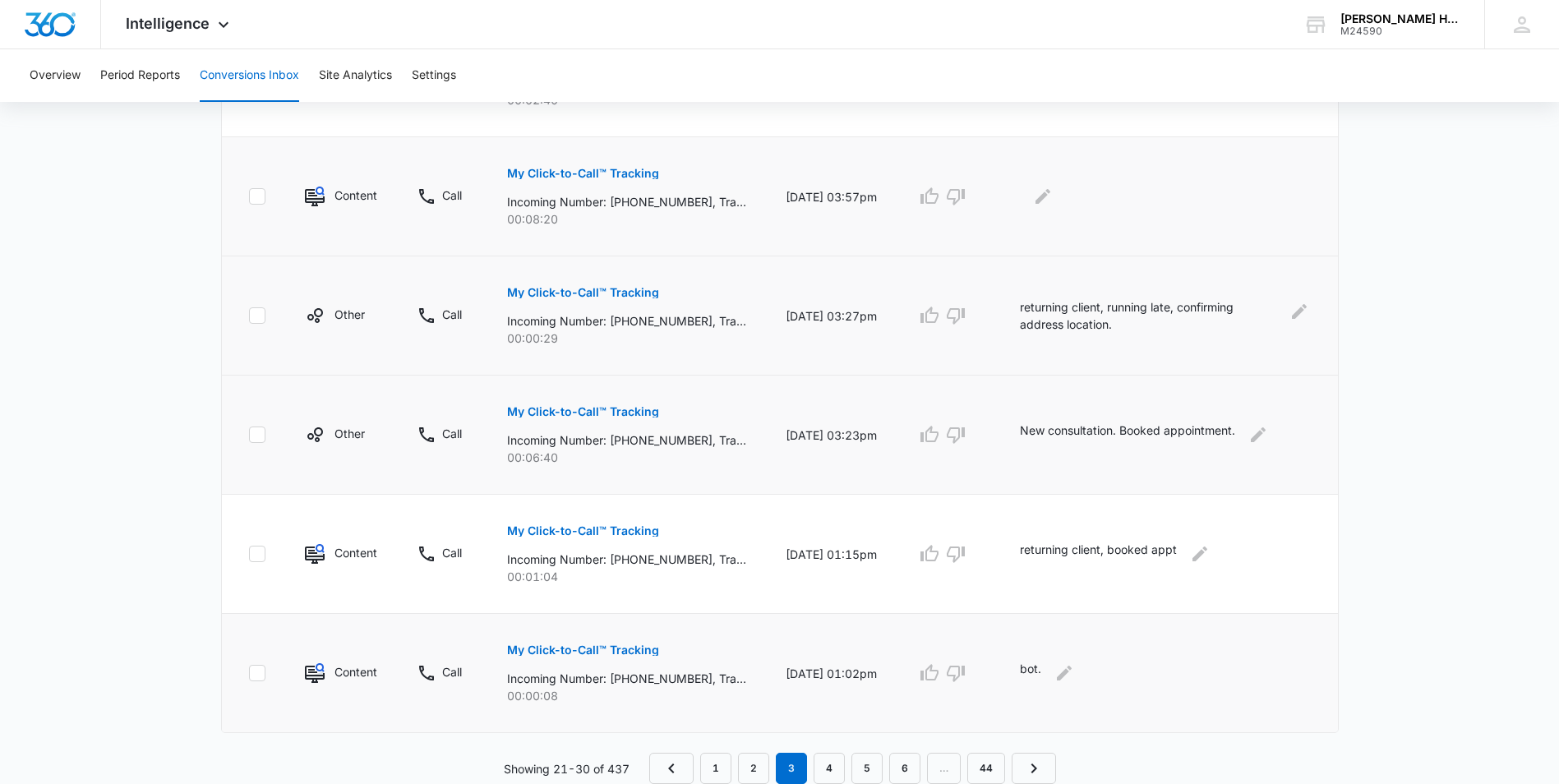
click at [599, 168] on p "My Click-to-Call™ Tracking" at bounding box center [583, 174] width 152 height 11
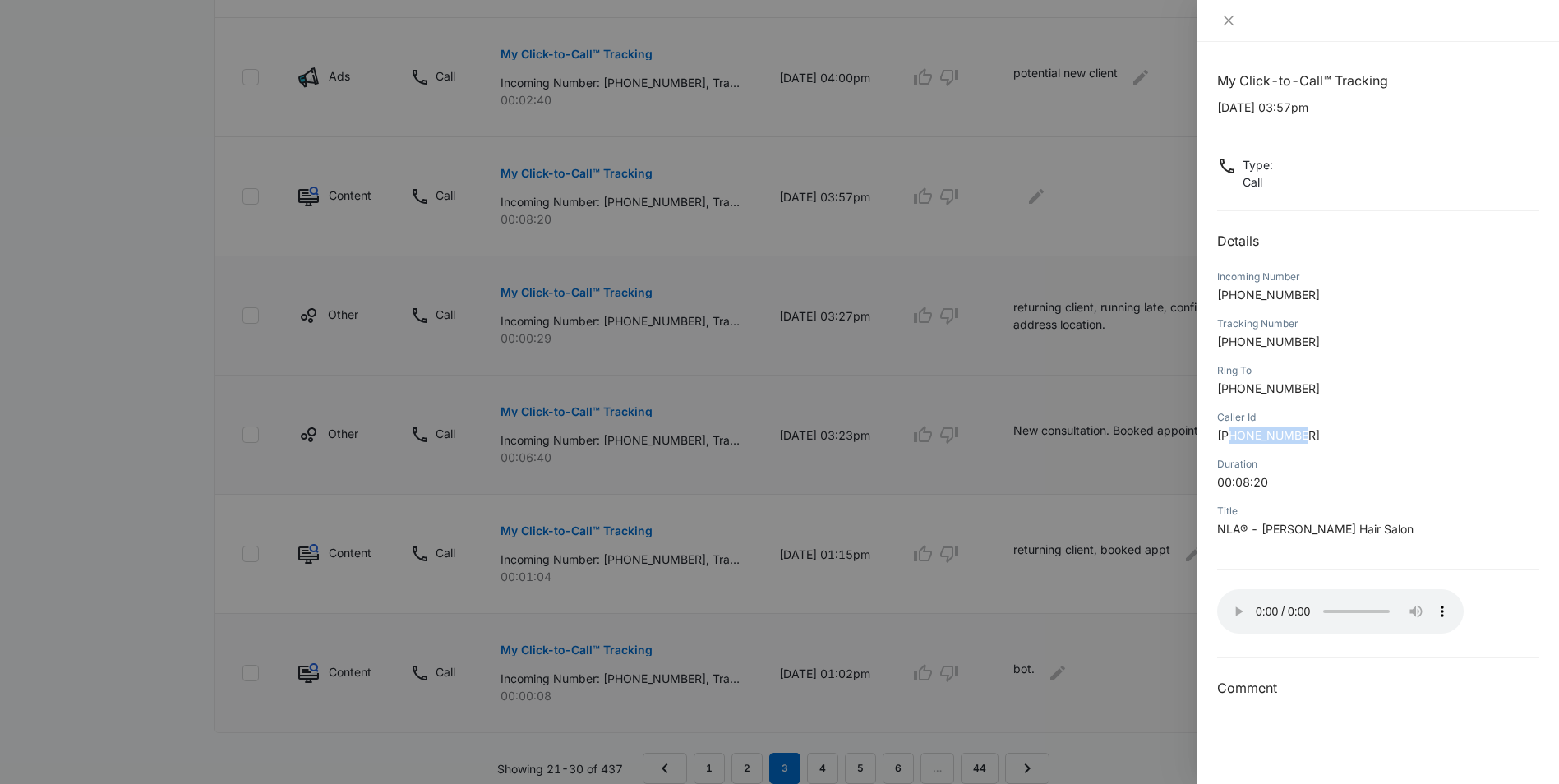
drag, startPoint x: 1231, startPoint y: 433, endPoint x: 1317, endPoint y: 435, distance: 86.0
click at [1317, 435] on p "[PHONE_NUMBER]" at bounding box center [1378, 435] width 322 height 18
copy span "6039608961"
click at [1048, 201] on div at bounding box center [780, 392] width 1559 height 784
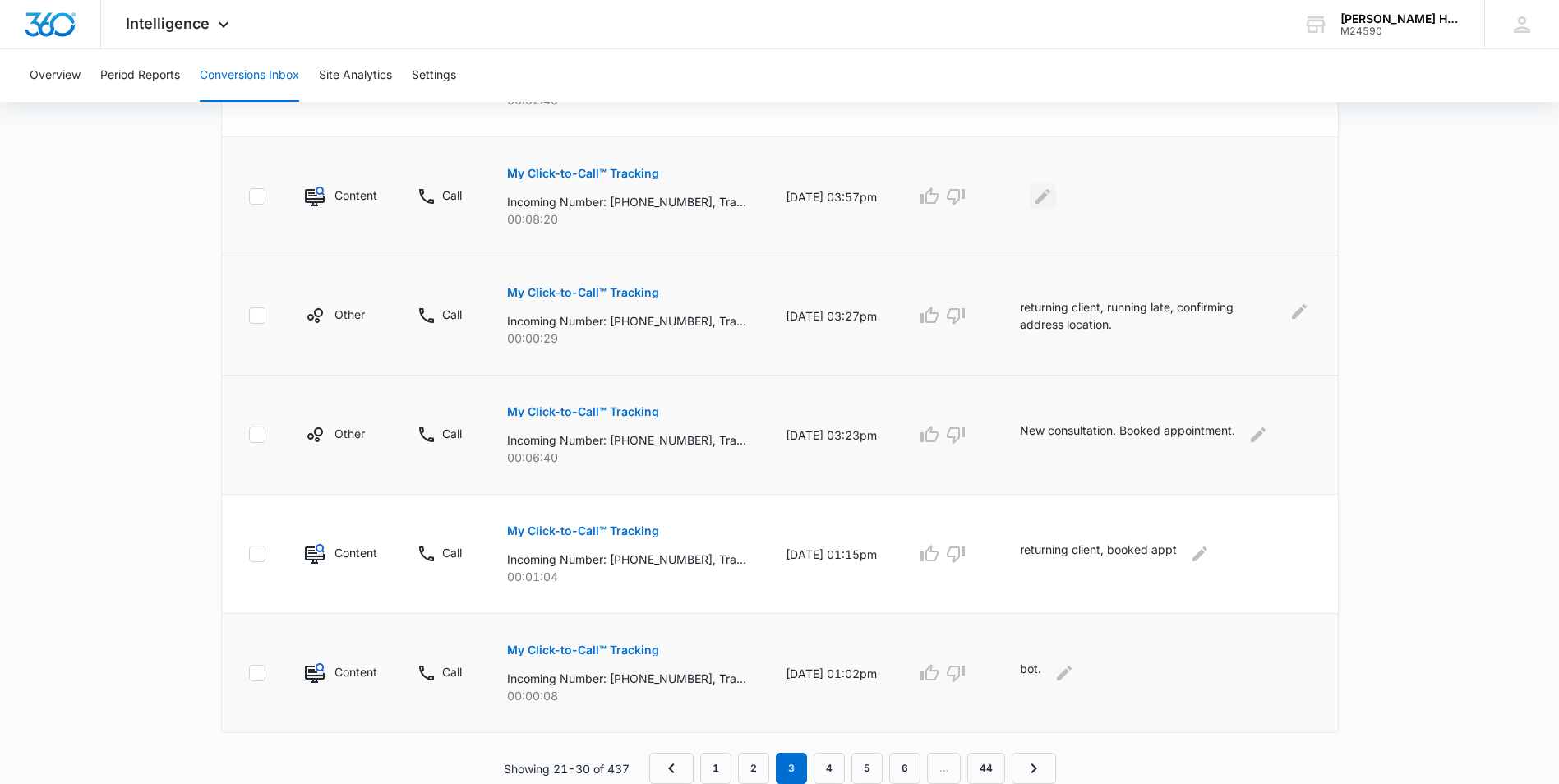
click at [1052, 198] on icon "Edit Comments" at bounding box center [1042, 196] width 19 height 19
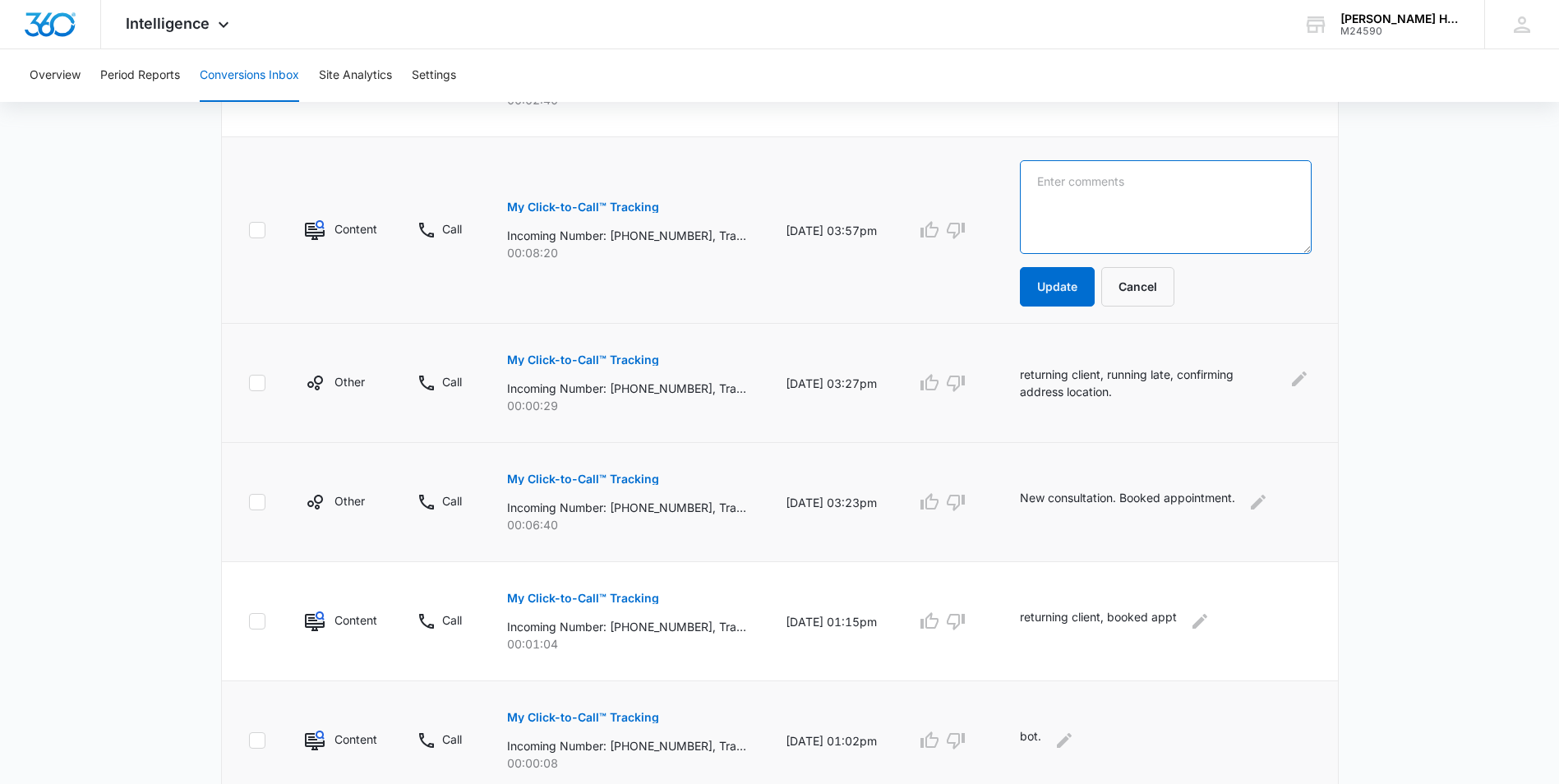
click at [1084, 175] on textarea at bounding box center [1166, 207] width 292 height 93
type textarea "P"
click at [1200, 181] on textarea "New client. Appointment Not booked. Needs to be discuss more with [PERSON_NAME]" at bounding box center [1166, 207] width 292 height 93
type textarea "New client. Appointment not booked. Needs to be discuss more with [PERSON_NAME]"
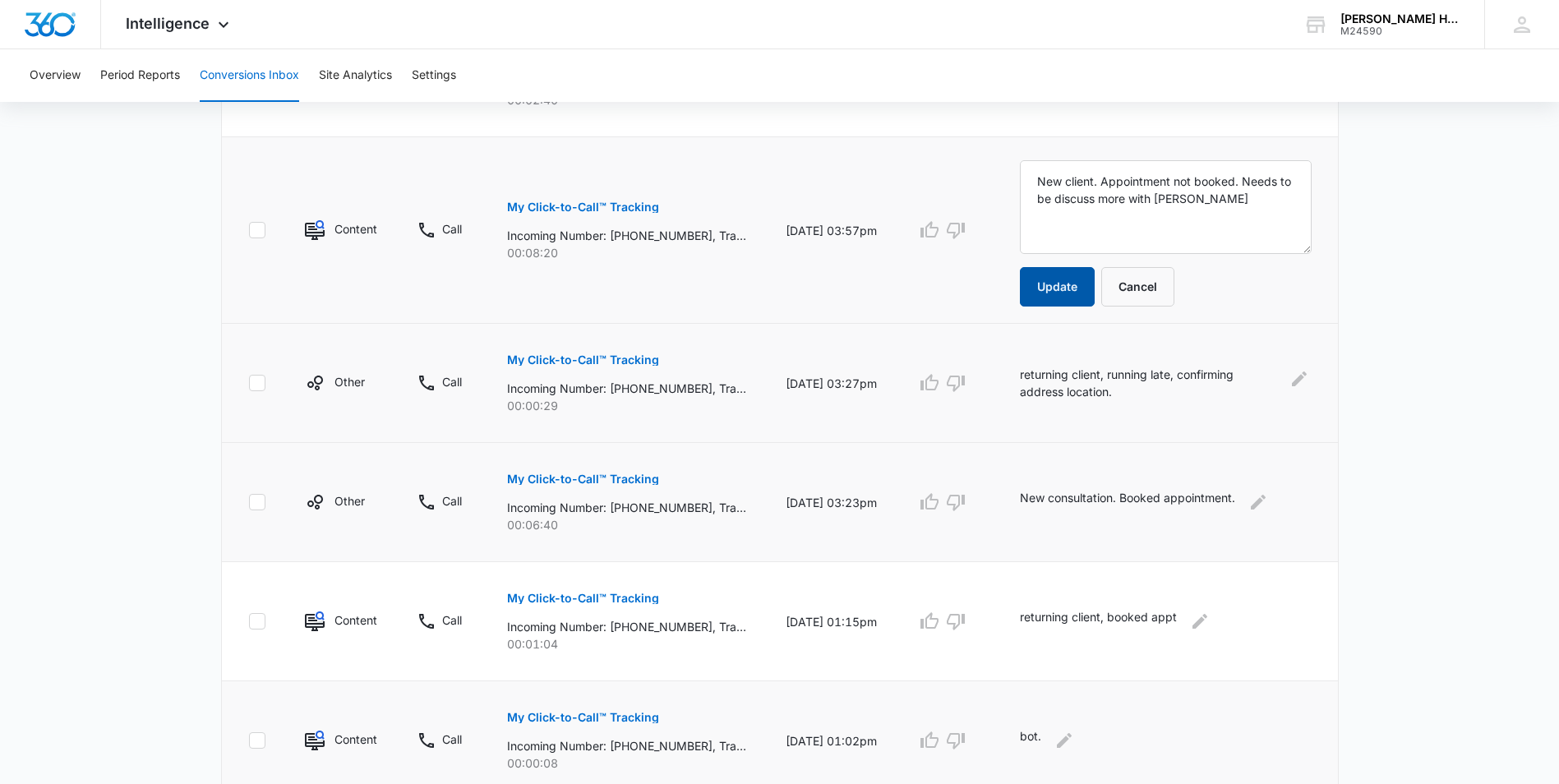
click at [1085, 288] on button "Update" at bounding box center [1057, 286] width 75 height 40
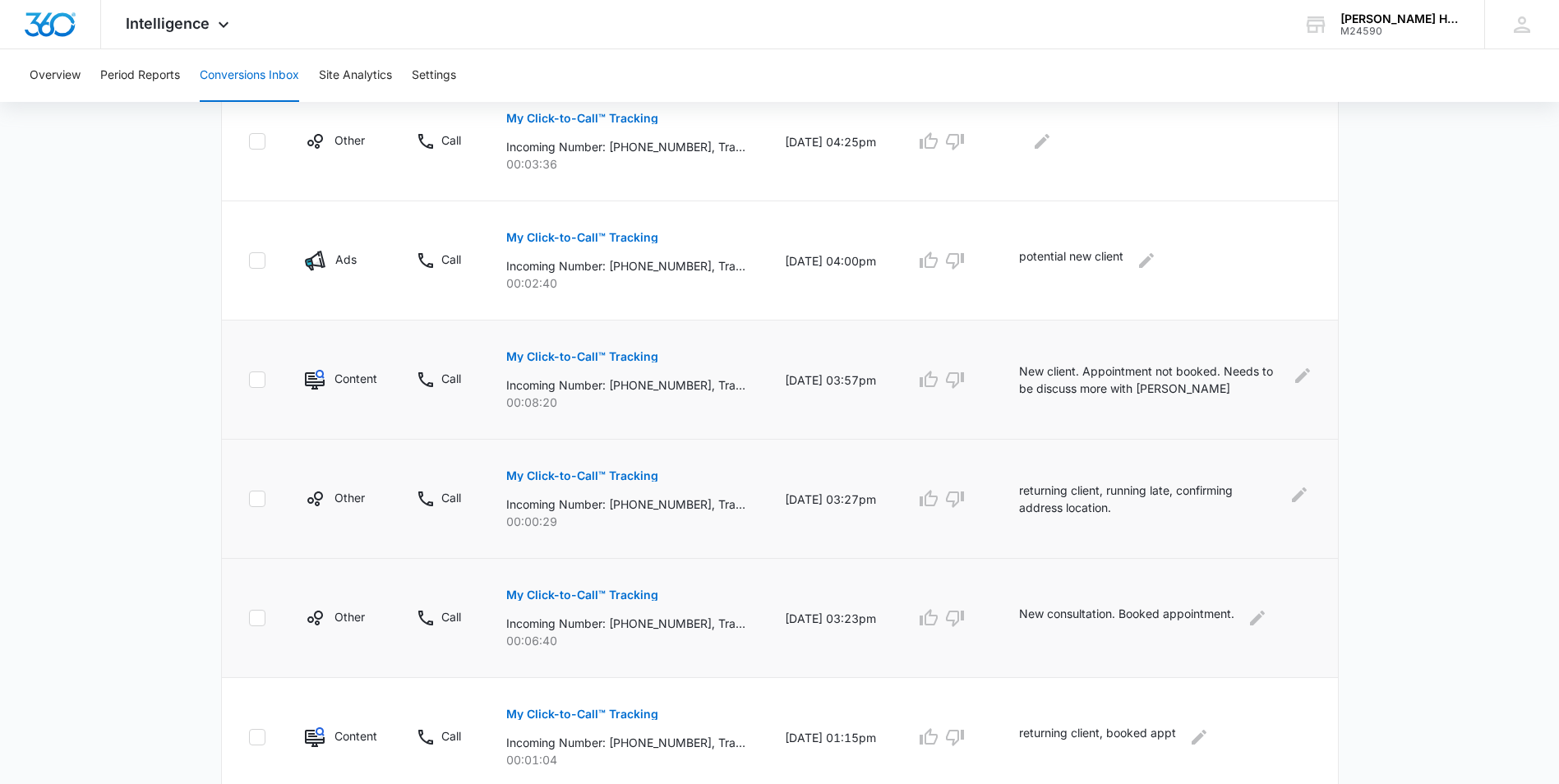
scroll to position [590, 0]
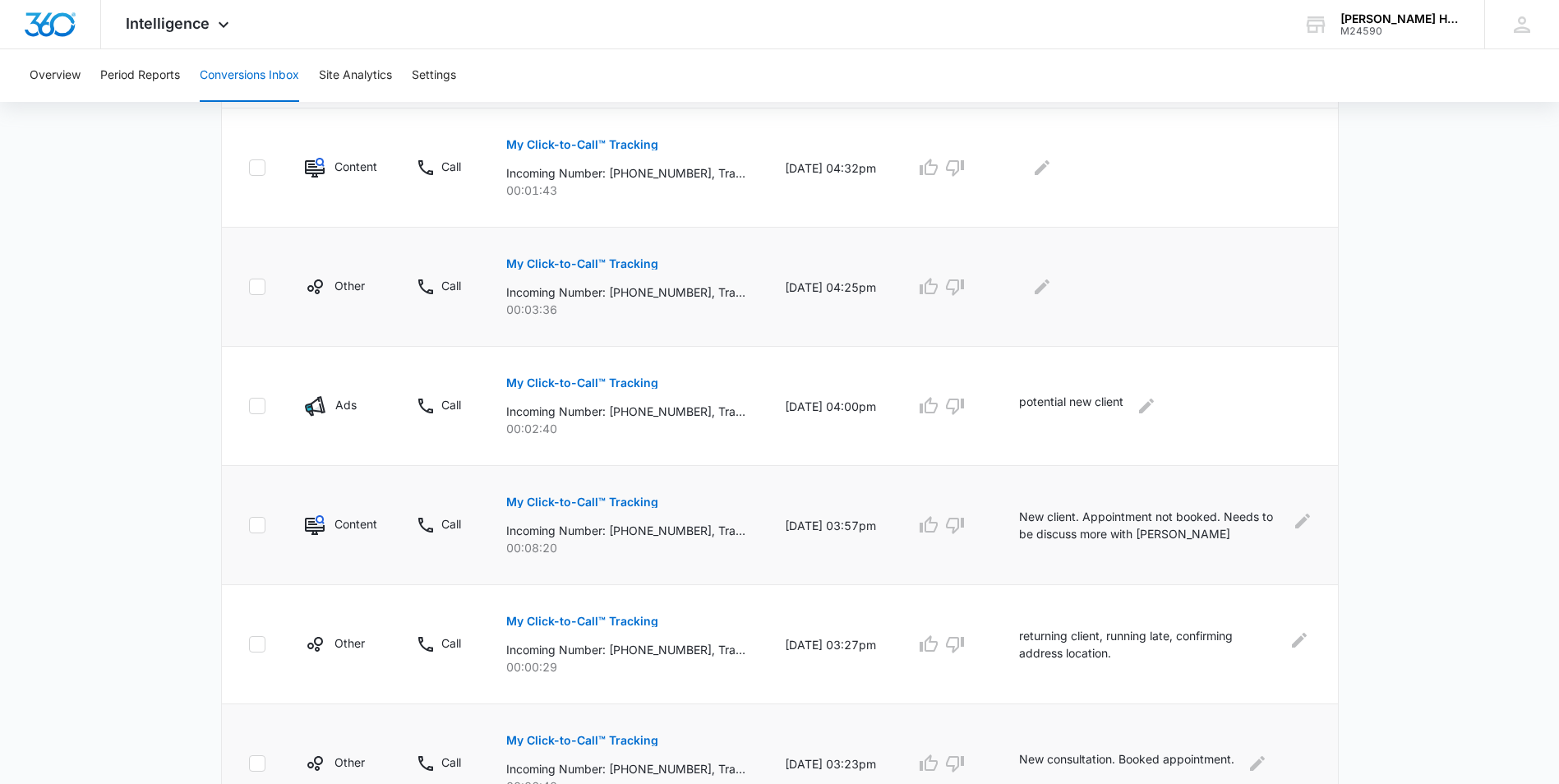
click at [546, 259] on p "My Click-to-Call™ Tracking" at bounding box center [582, 263] width 152 height 11
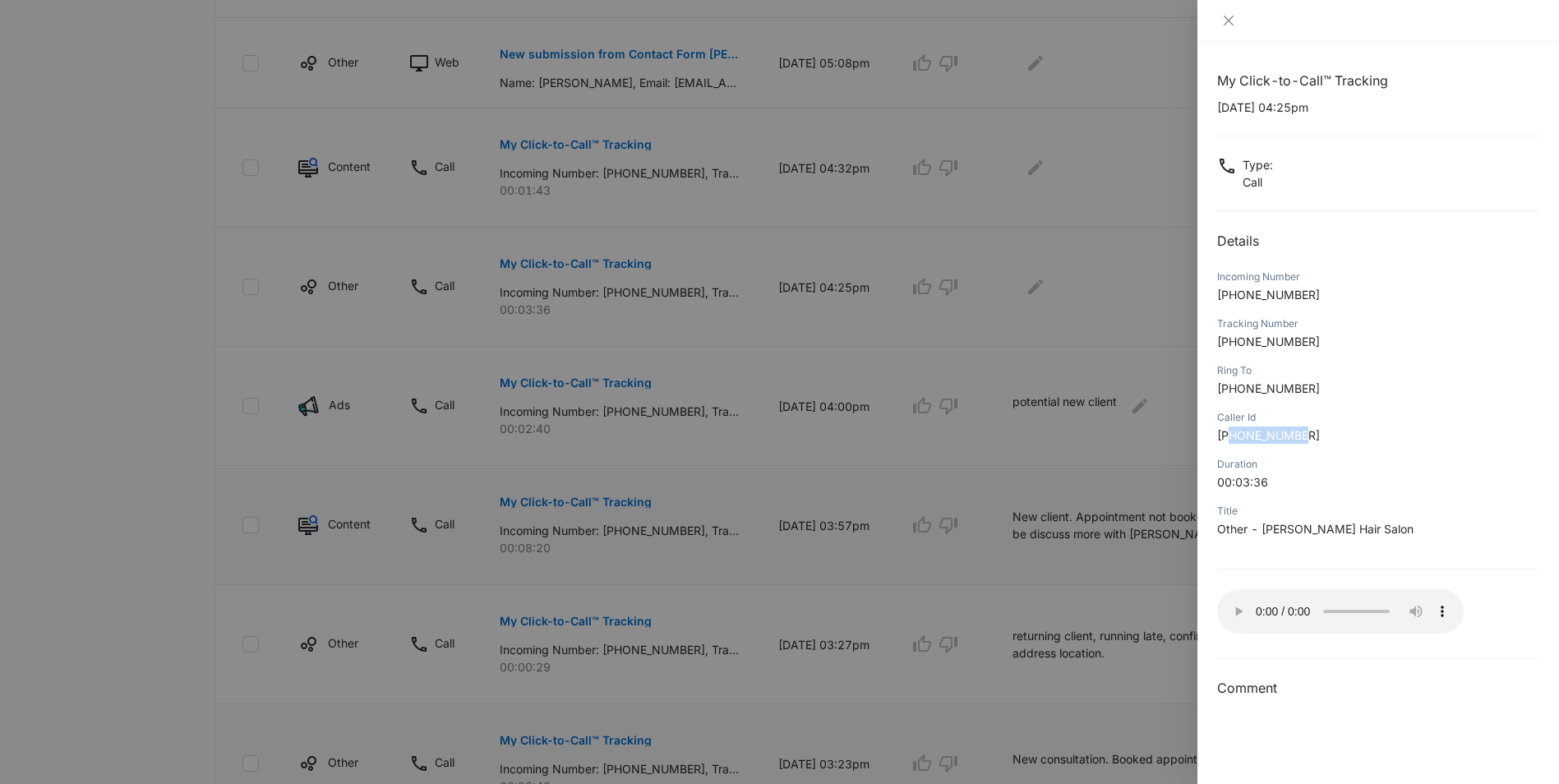
drag, startPoint x: 1229, startPoint y: 433, endPoint x: 1311, endPoint y: 438, distance: 82.2
click at [1311, 438] on p "[PHONE_NUMBER]" at bounding box center [1378, 435] width 322 height 18
copy span "9143561380"
click at [1048, 273] on div at bounding box center [780, 392] width 1559 height 784
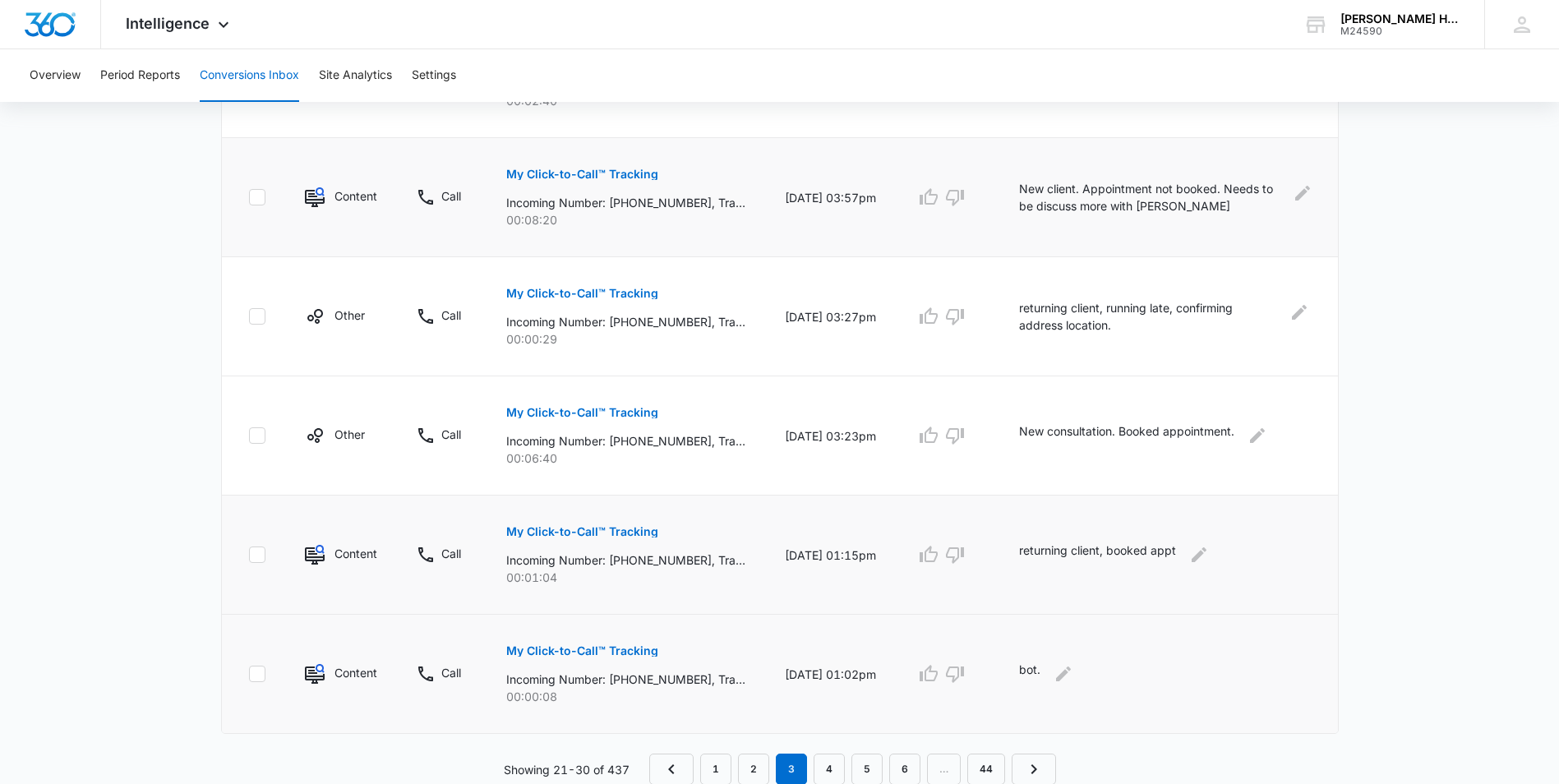
scroll to position [919, 0]
drag, startPoint x: 1019, startPoint y: 545, endPoint x: 1227, endPoint y: 531, distance: 208.5
click at [1227, 531] on td "returning client, booked appt" at bounding box center [1168, 554] width 339 height 119
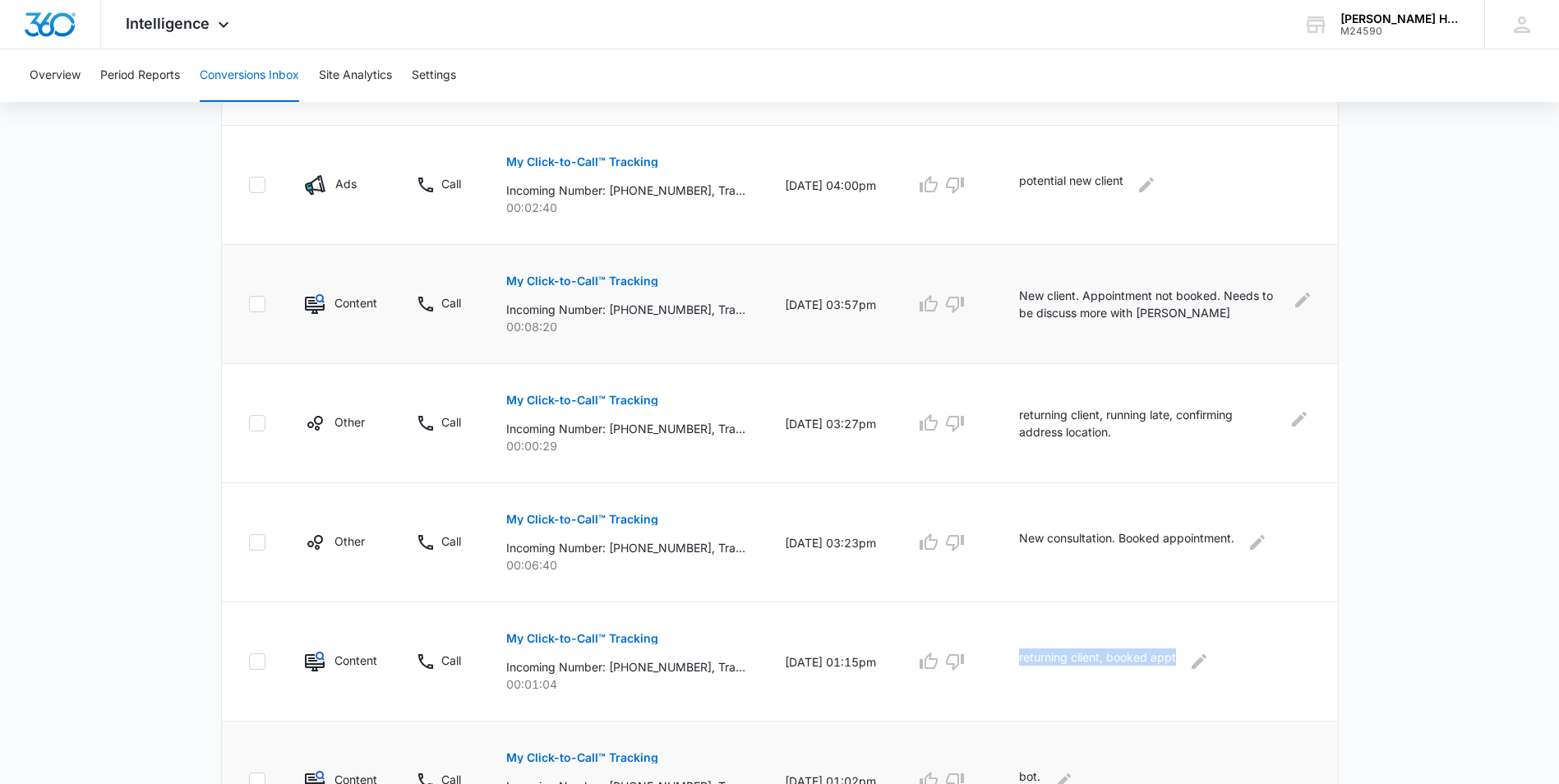
scroll to position [672, 0]
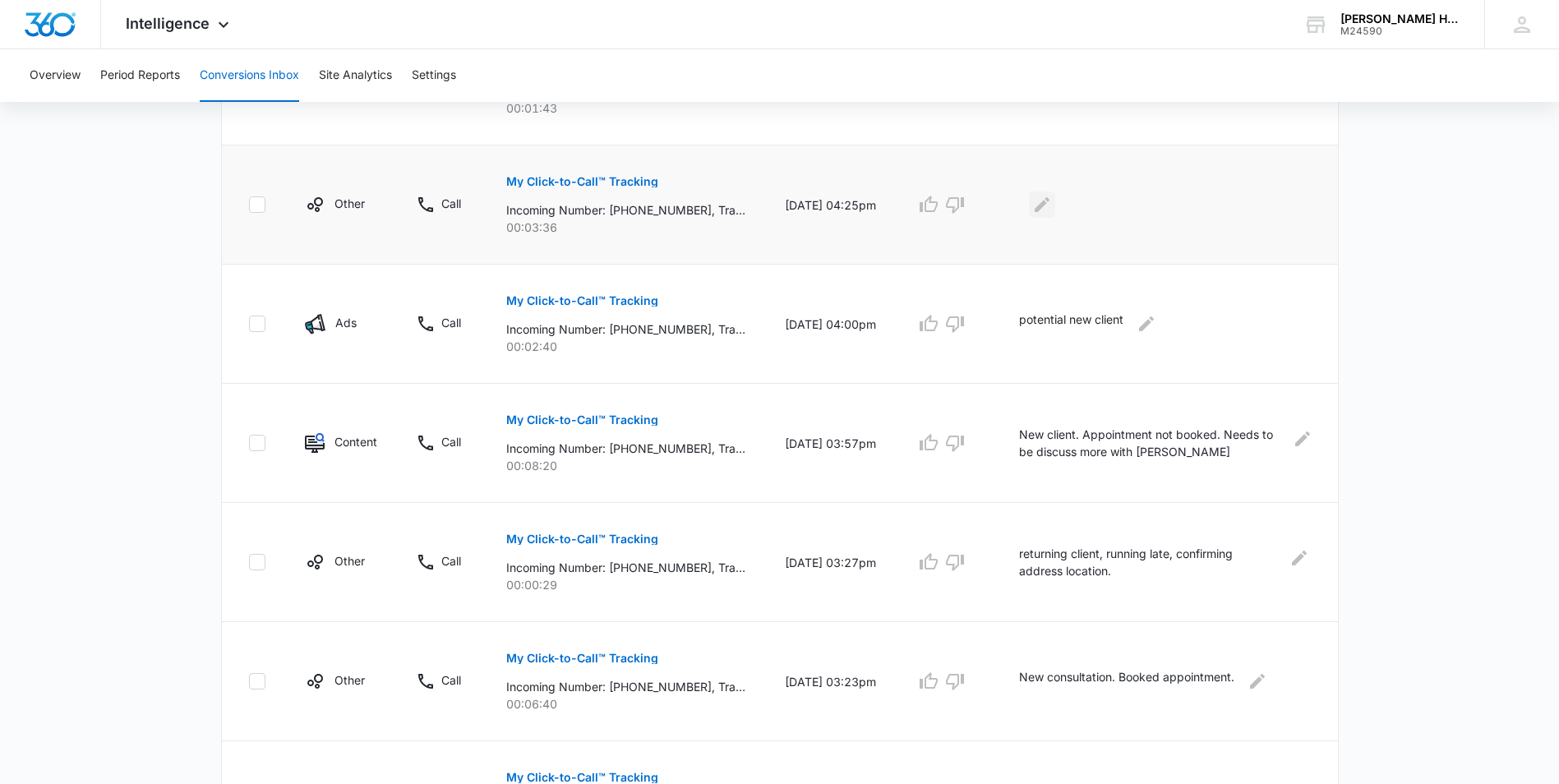
click at [1052, 209] on icon "Edit Comments" at bounding box center [1042, 204] width 19 height 19
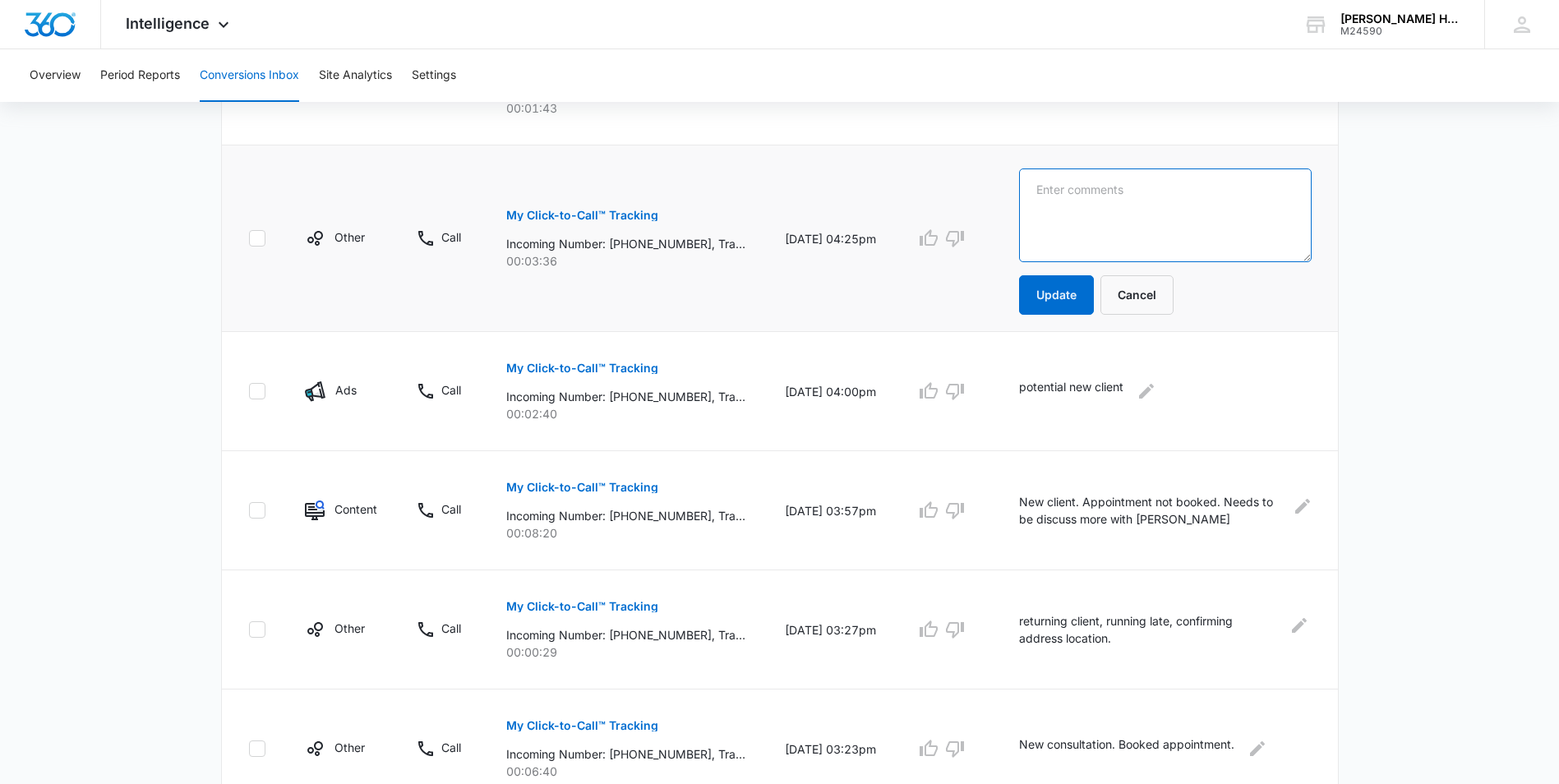
paste textarea "returning client, booked appt"
type textarea "returning client, booked appt"
click at [1055, 299] on button "Update" at bounding box center [1056, 295] width 75 height 40
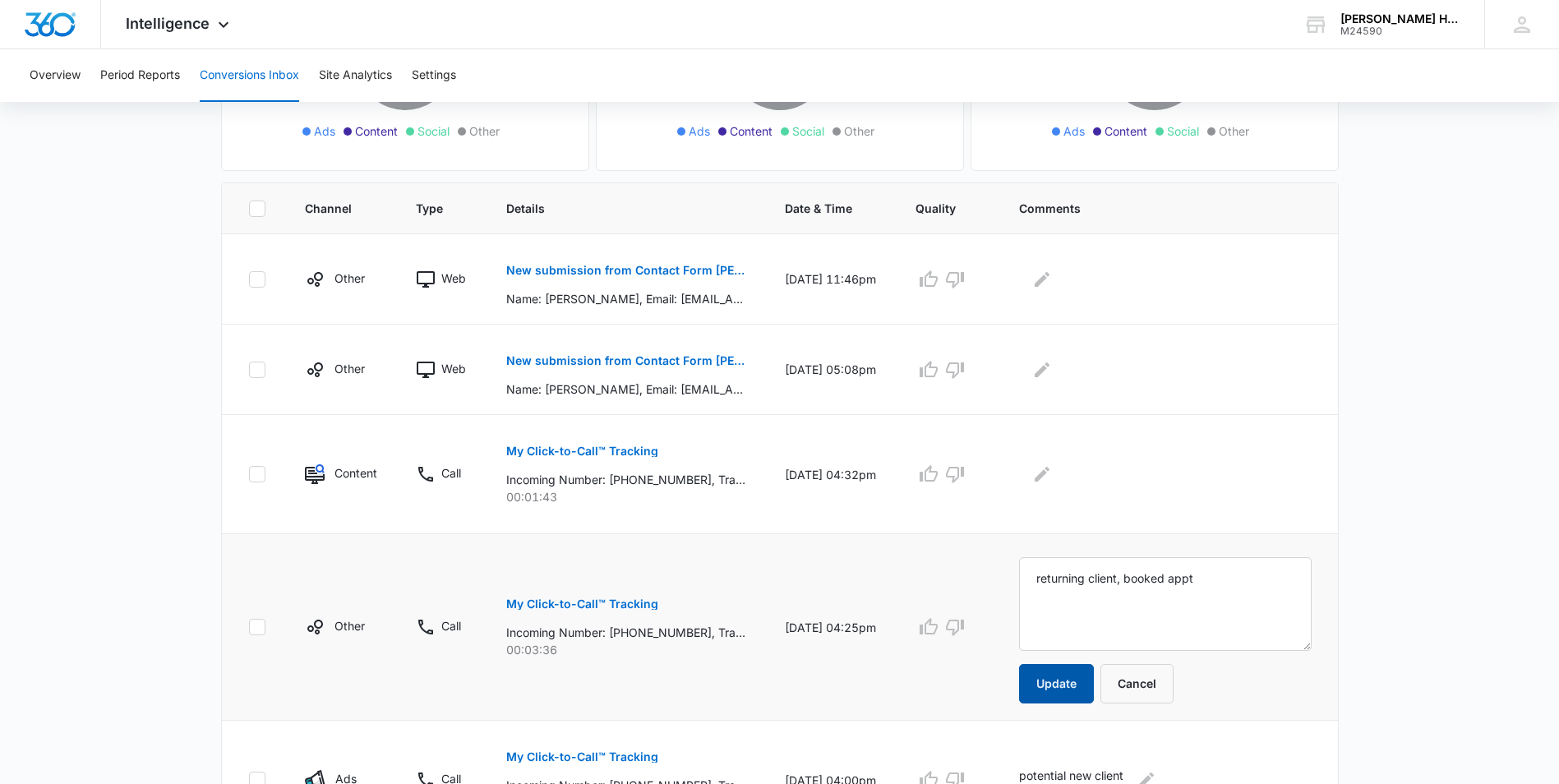
scroll to position [261, 0]
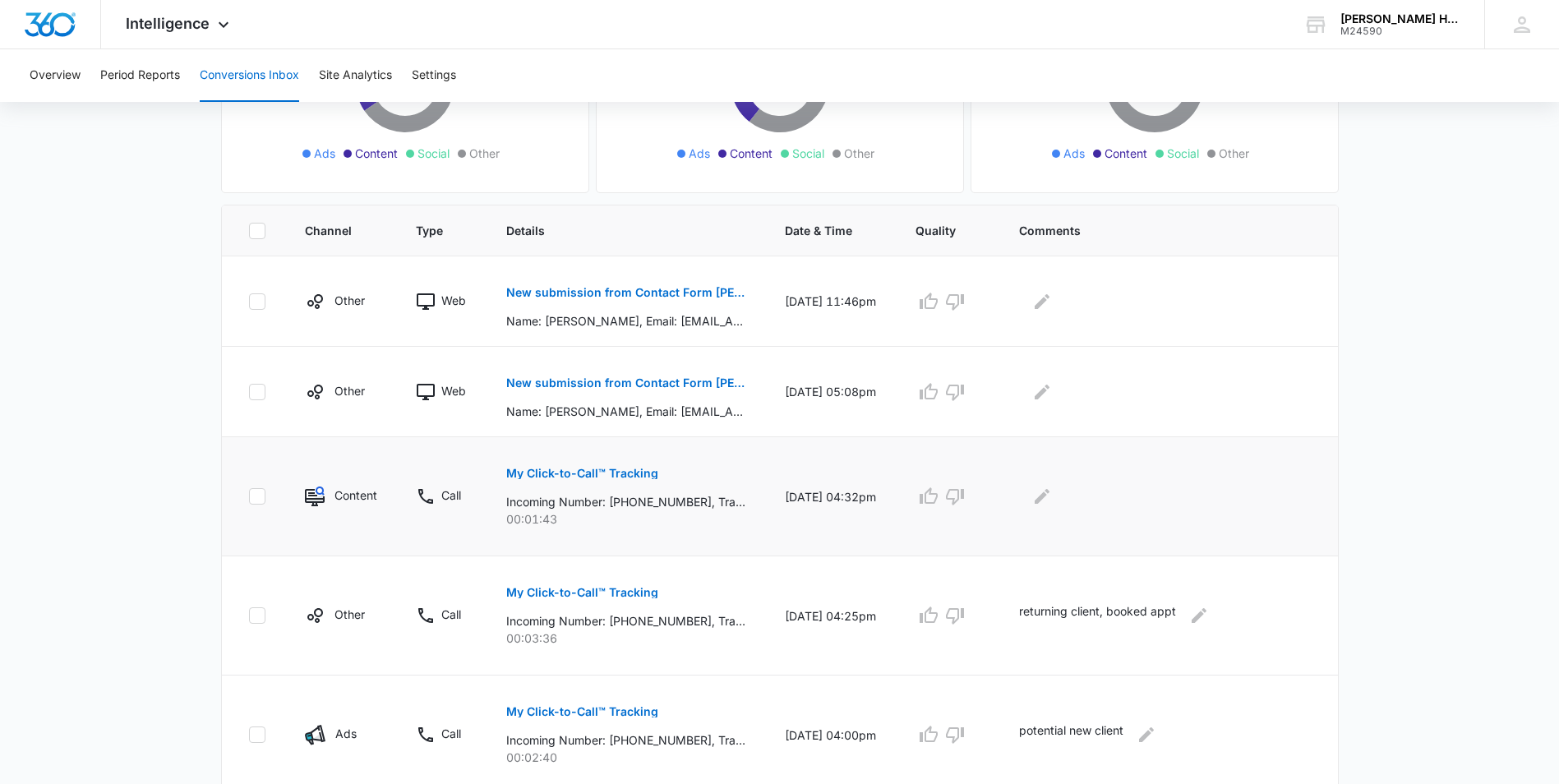
click at [605, 466] on button "My Click-to-Call™ Tracking" at bounding box center [582, 473] width 152 height 40
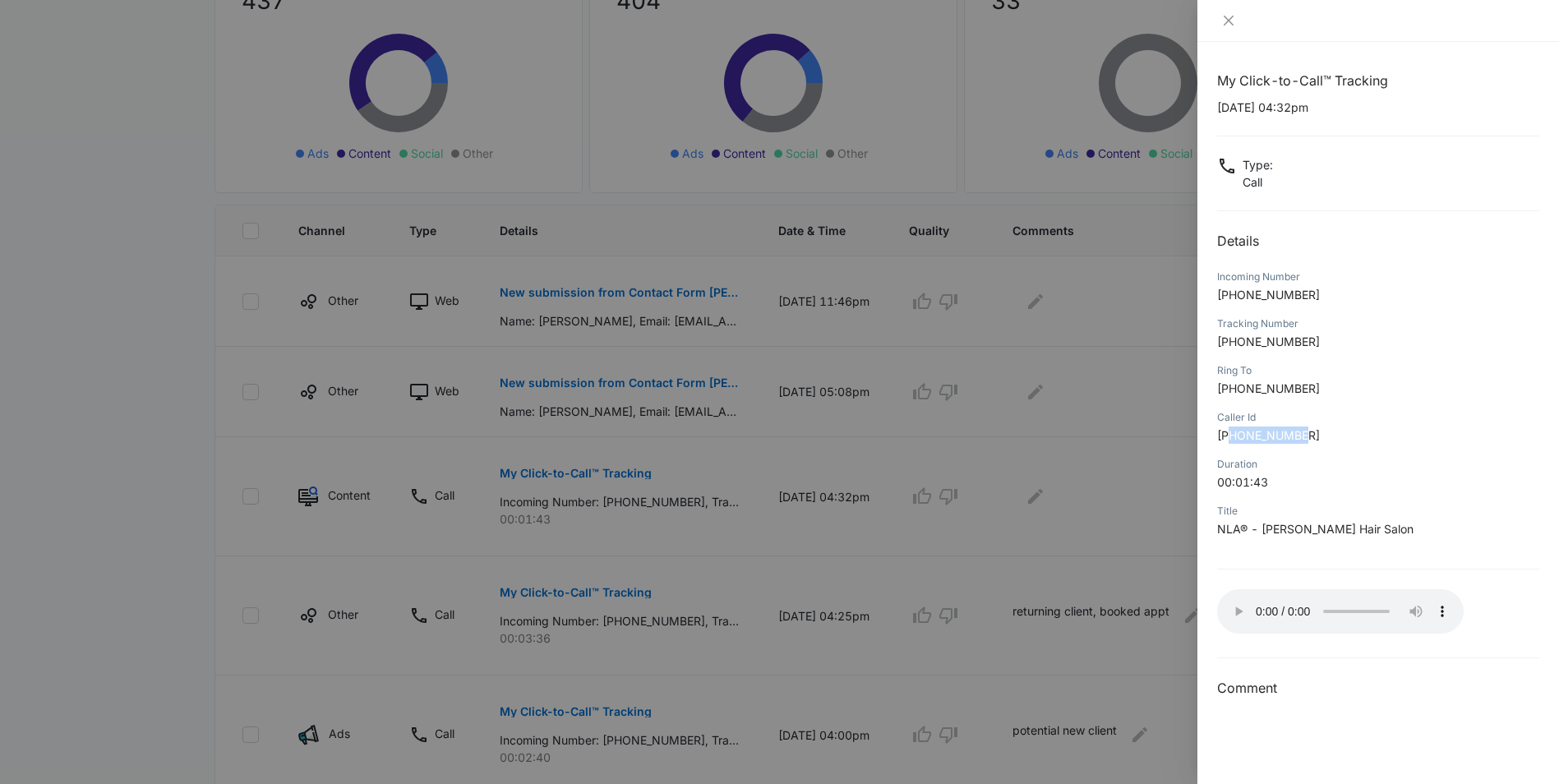
drag, startPoint x: 1232, startPoint y: 434, endPoint x: 1320, endPoint y: 431, distance: 88.1
click at [1320, 431] on p "[PHONE_NUMBER]" at bounding box center [1378, 435] width 322 height 18
click at [1094, 541] on div at bounding box center [780, 392] width 1559 height 784
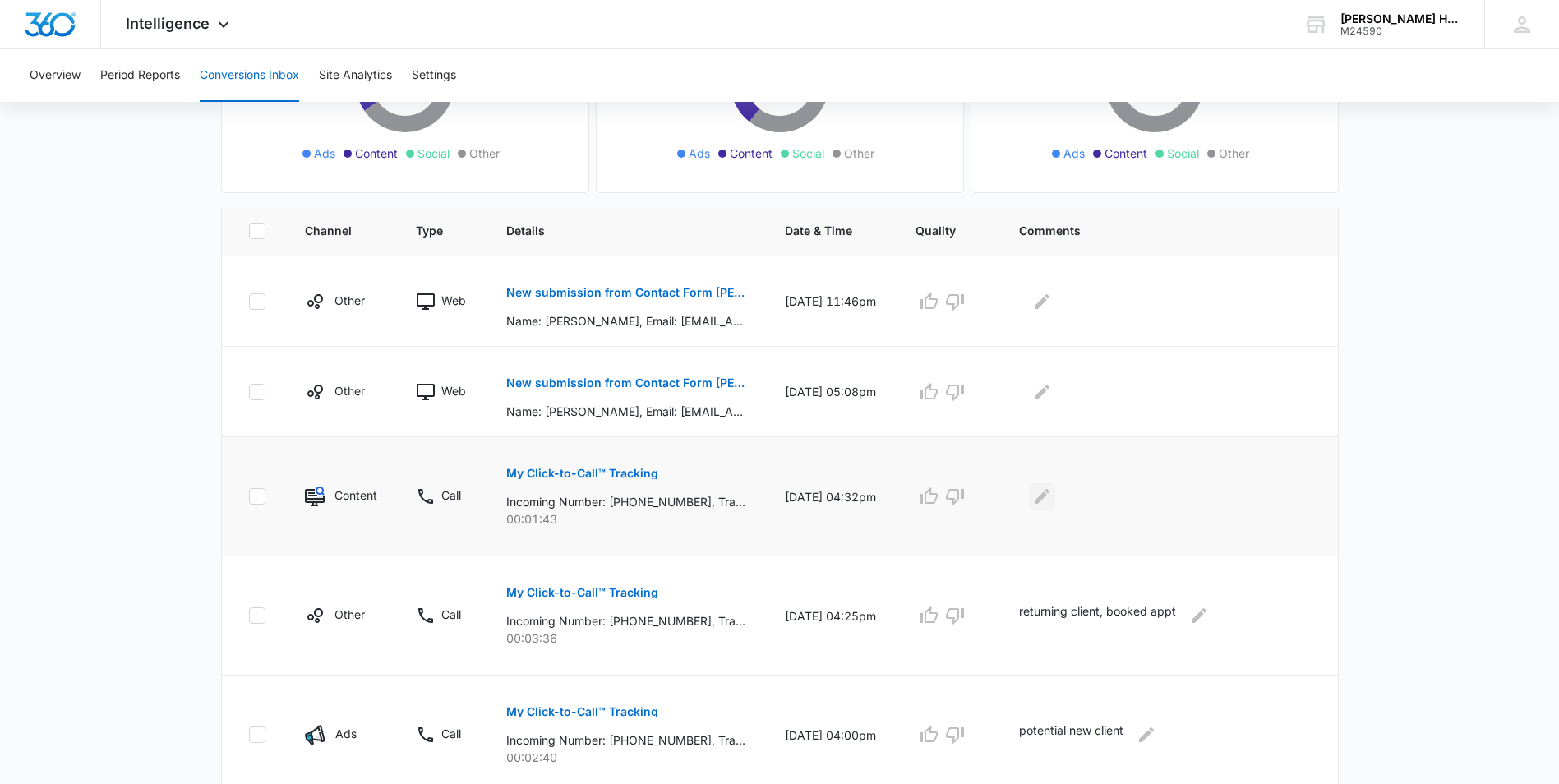
click at [1052, 500] on icon "Edit Comments" at bounding box center [1042, 496] width 19 height 19
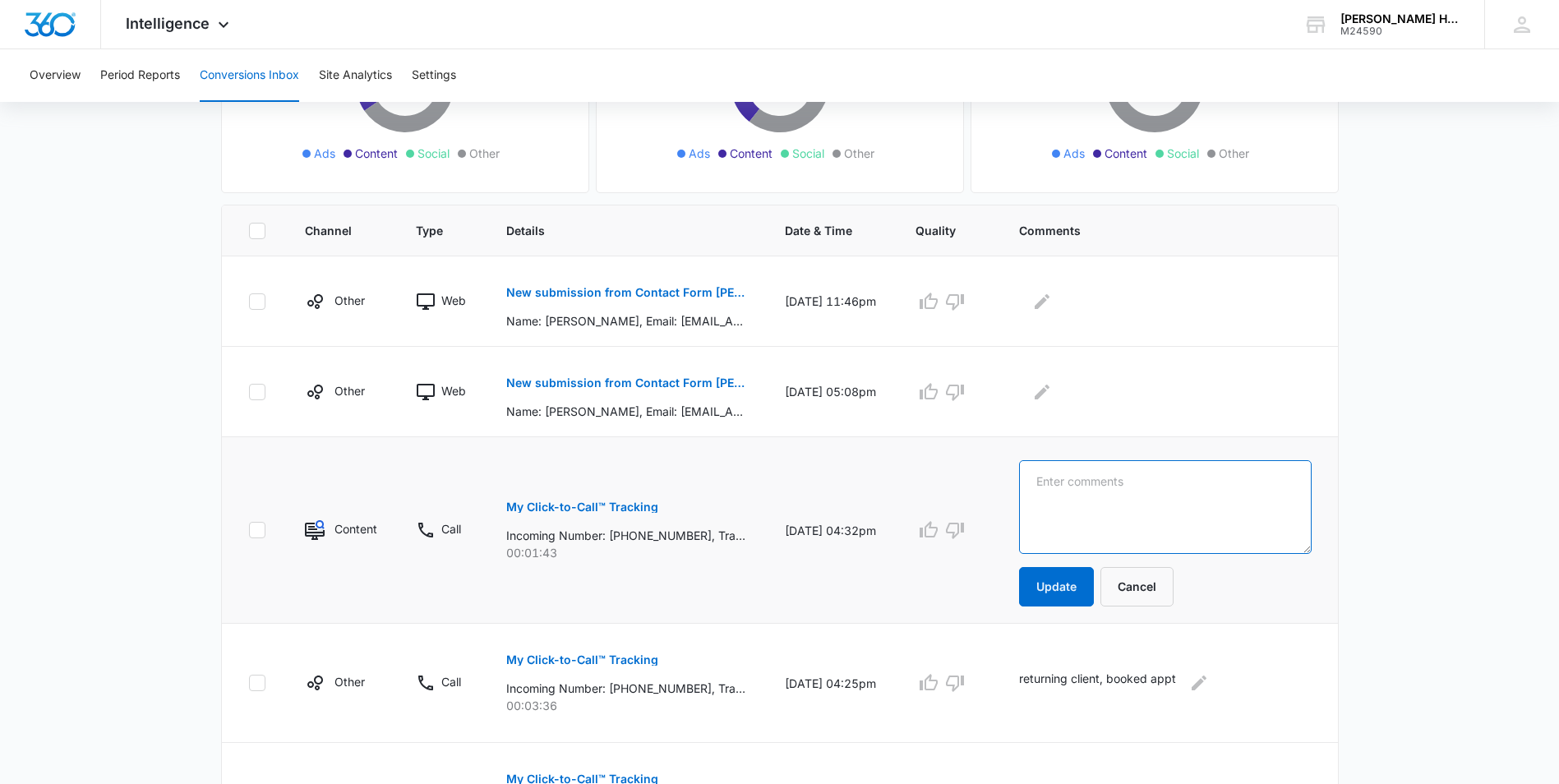
click at [1047, 483] on textarea at bounding box center [1165, 506] width 293 height 93
type textarea "New client. Appointment not booked"
click at [1042, 586] on button "Update" at bounding box center [1056, 586] width 75 height 40
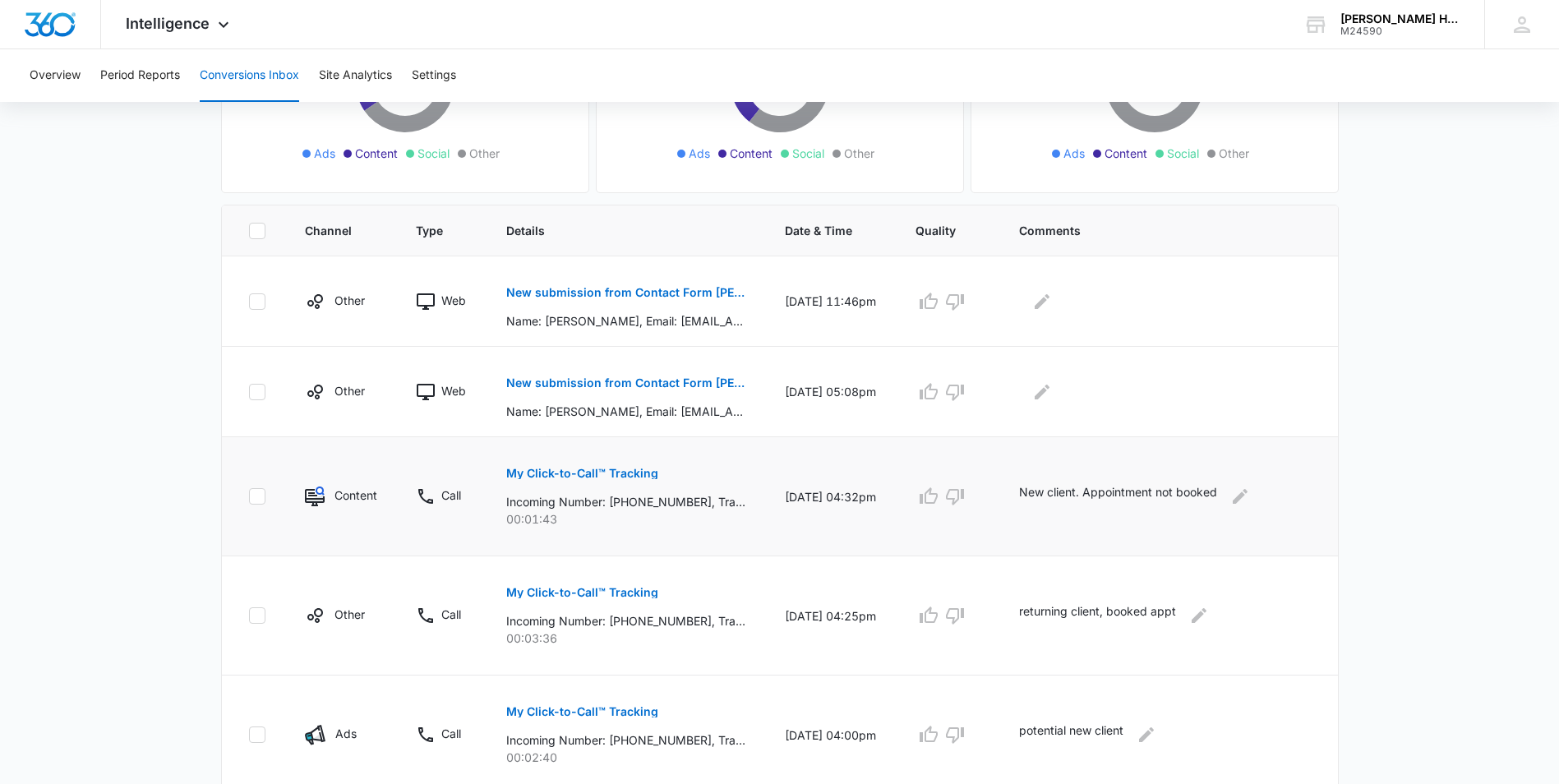
drag, startPoint x: 1554, startPoint y: 369, endPoint x: 1570, endPoint y: 470, distance: 102.3
click at [1559, 470] on html "Intelligence Apps Reputation Websites Forms CRM Email Social Shop Payments POS …" at bounding box center [780, 130] width 1559 height 784
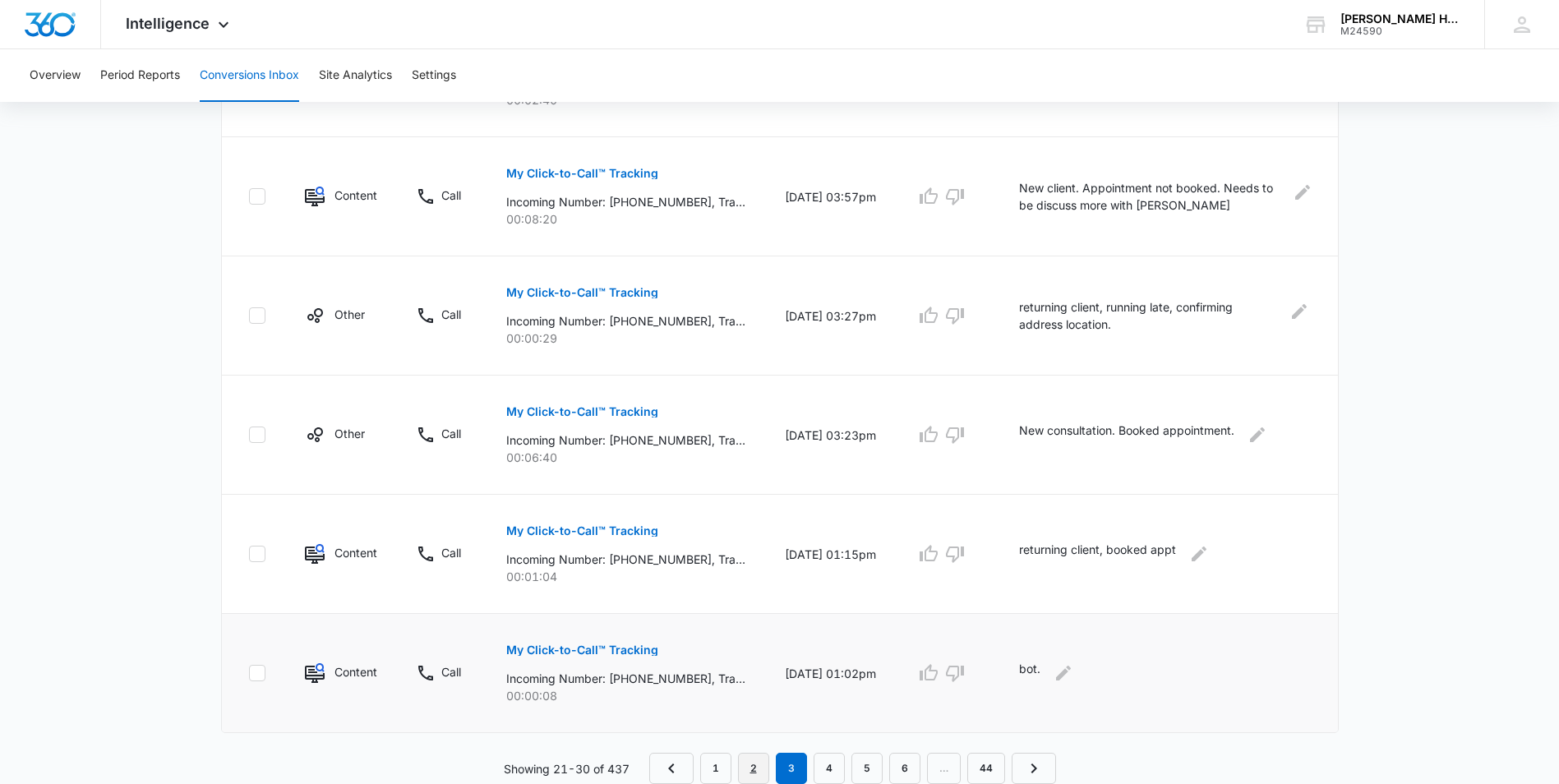
click at [744, 766] on link "2" at bounding box center [754, 768] width 31 height 31
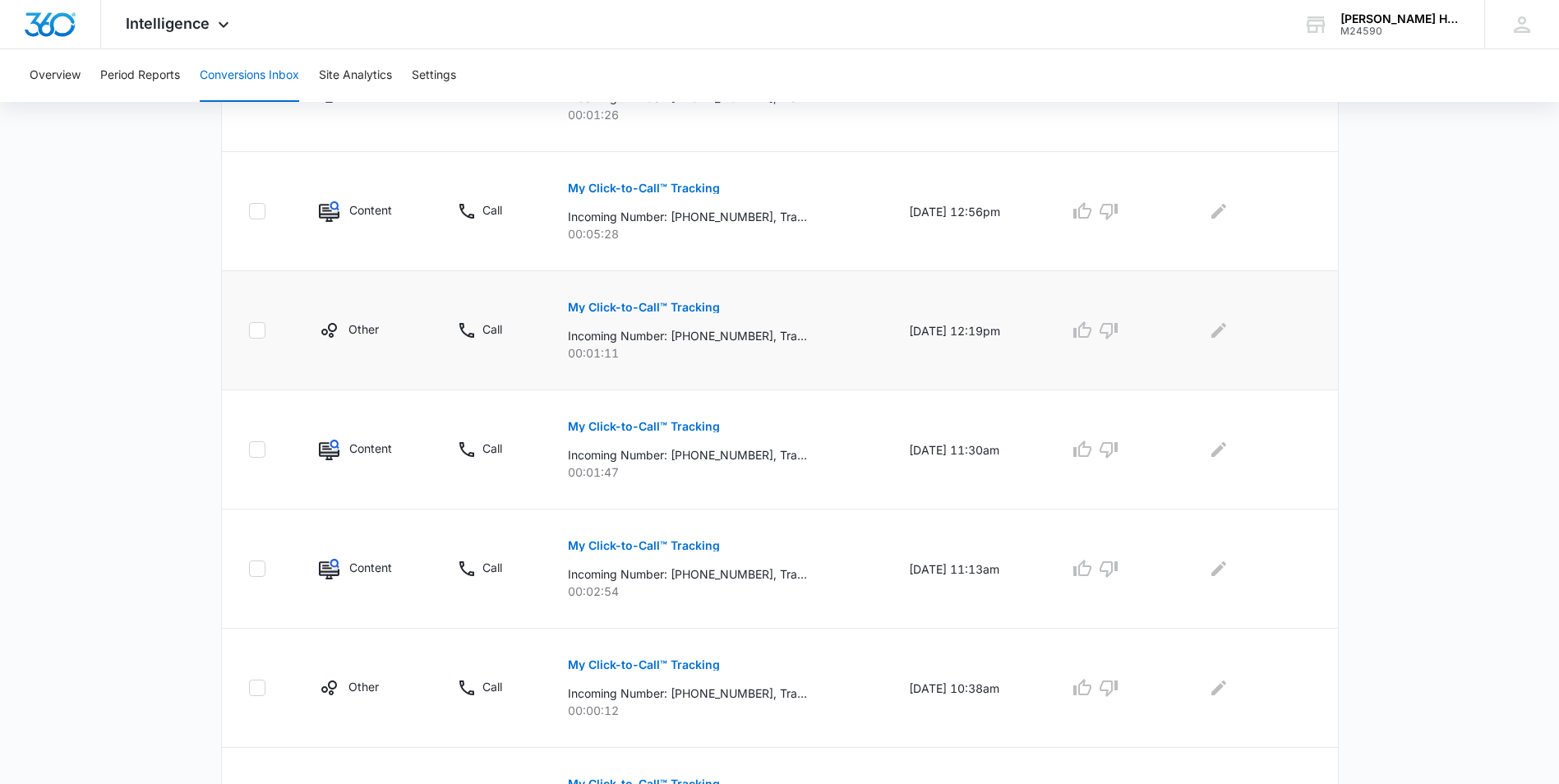
scroll to position [976, 0]
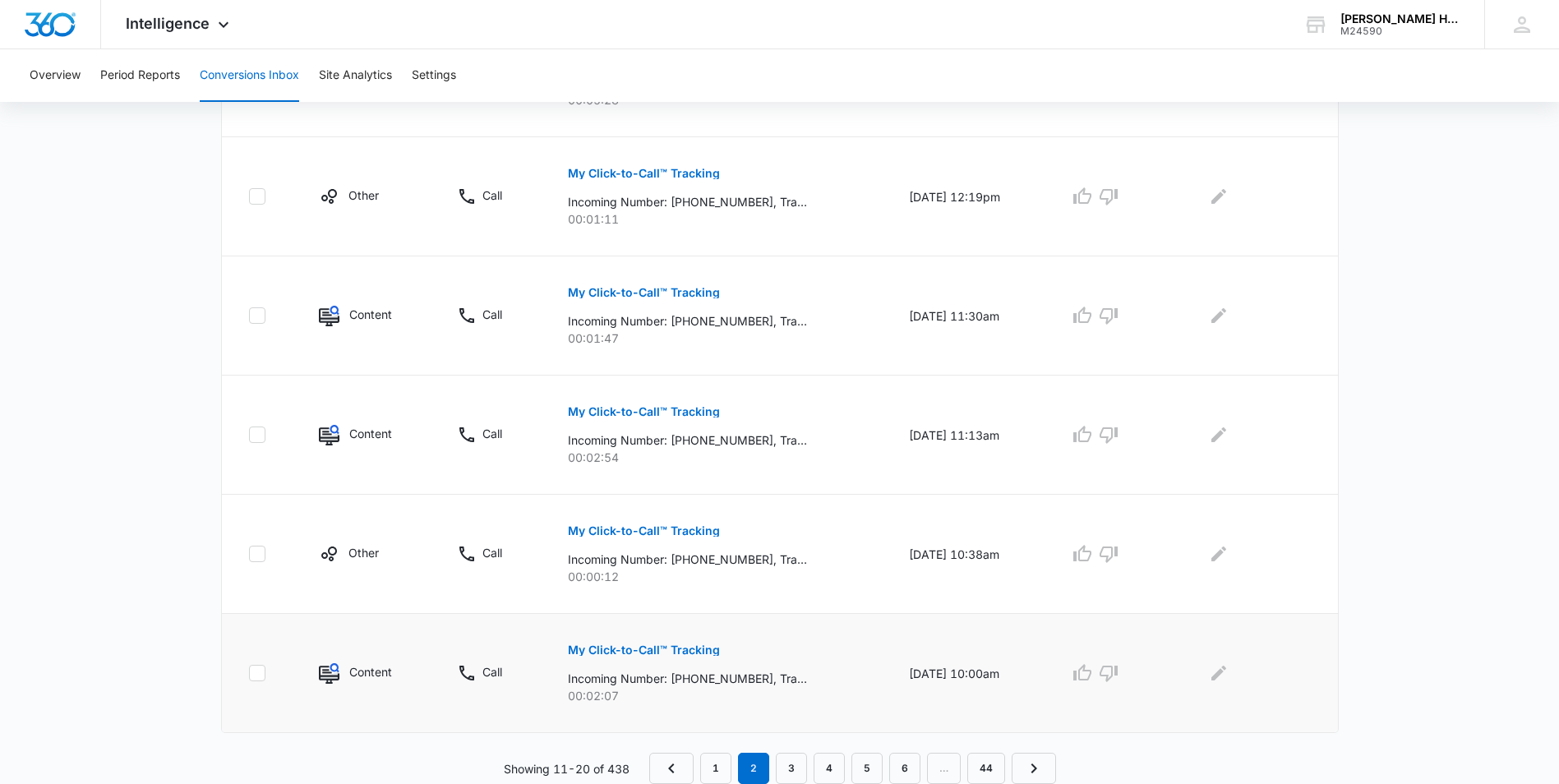
click at [692, 646] on p "My Click-to-Call™ Tracking" at bounding box center [644, 650] width 152 height 11
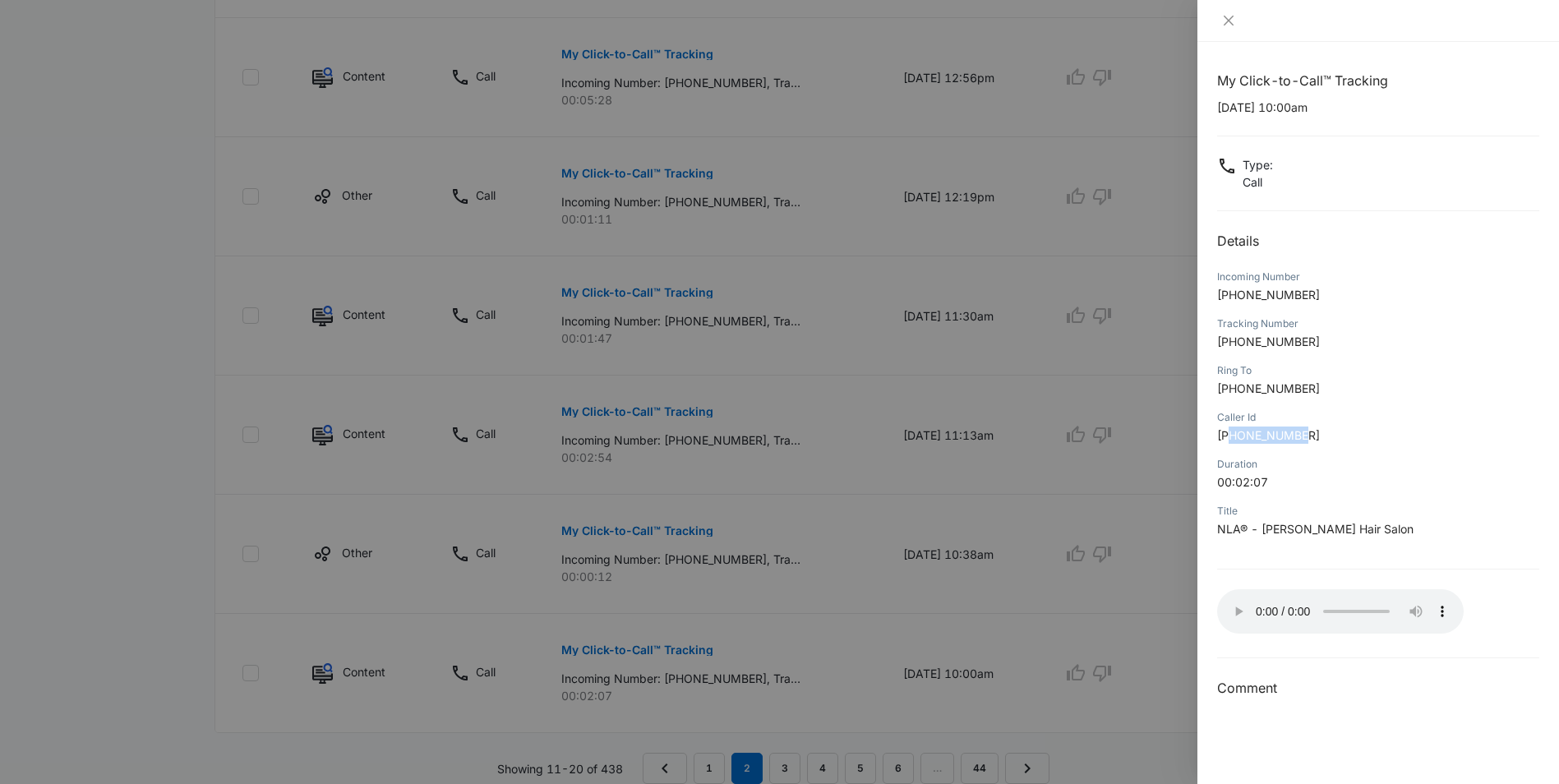
drag, startPoint x: 1231, startPoint y: 437, endPoint x: 1311, endPoint y: 431, distance: 80.2
click at [1311, 431] on p "[PHONE_NUMBER]" at bounding box center [1378, 435] width 322 height 18
click at [1138, 697] on div at bounding box center [780, 392] width 1559 height 784
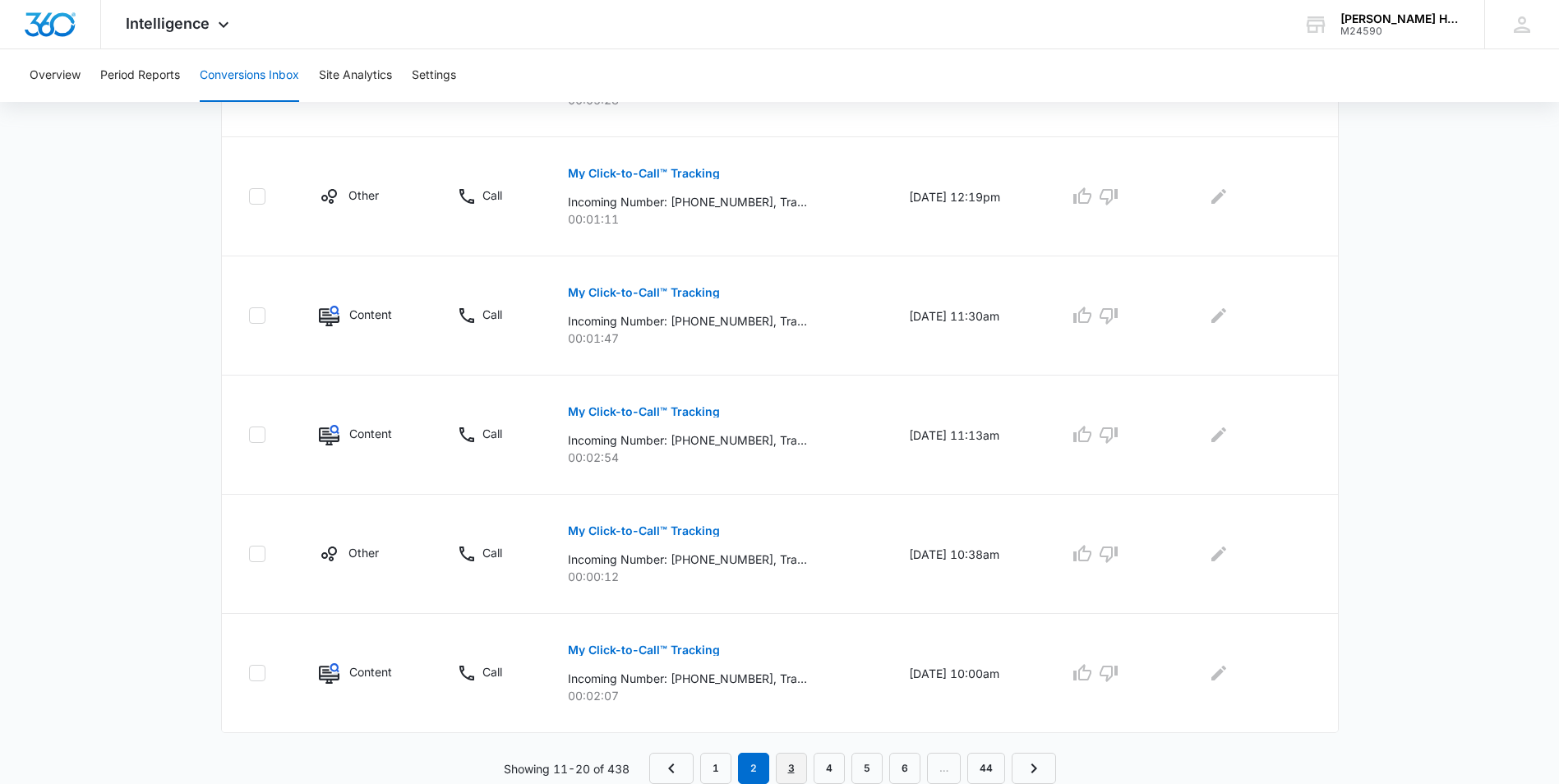
click at [798, 760] on link "3" at bounding box center [792, 768] width 31 height 31
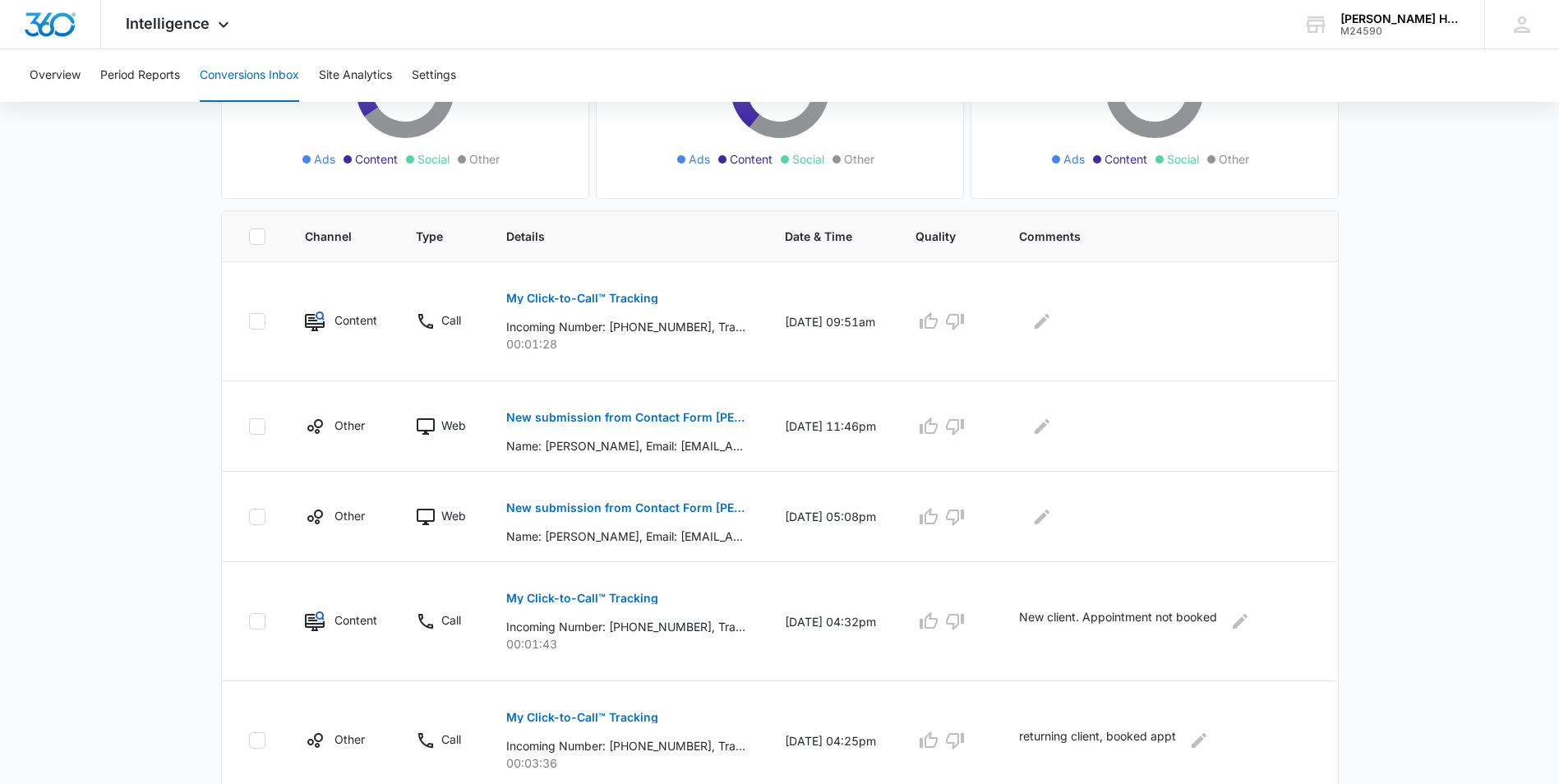
scroll to position [493, 0]
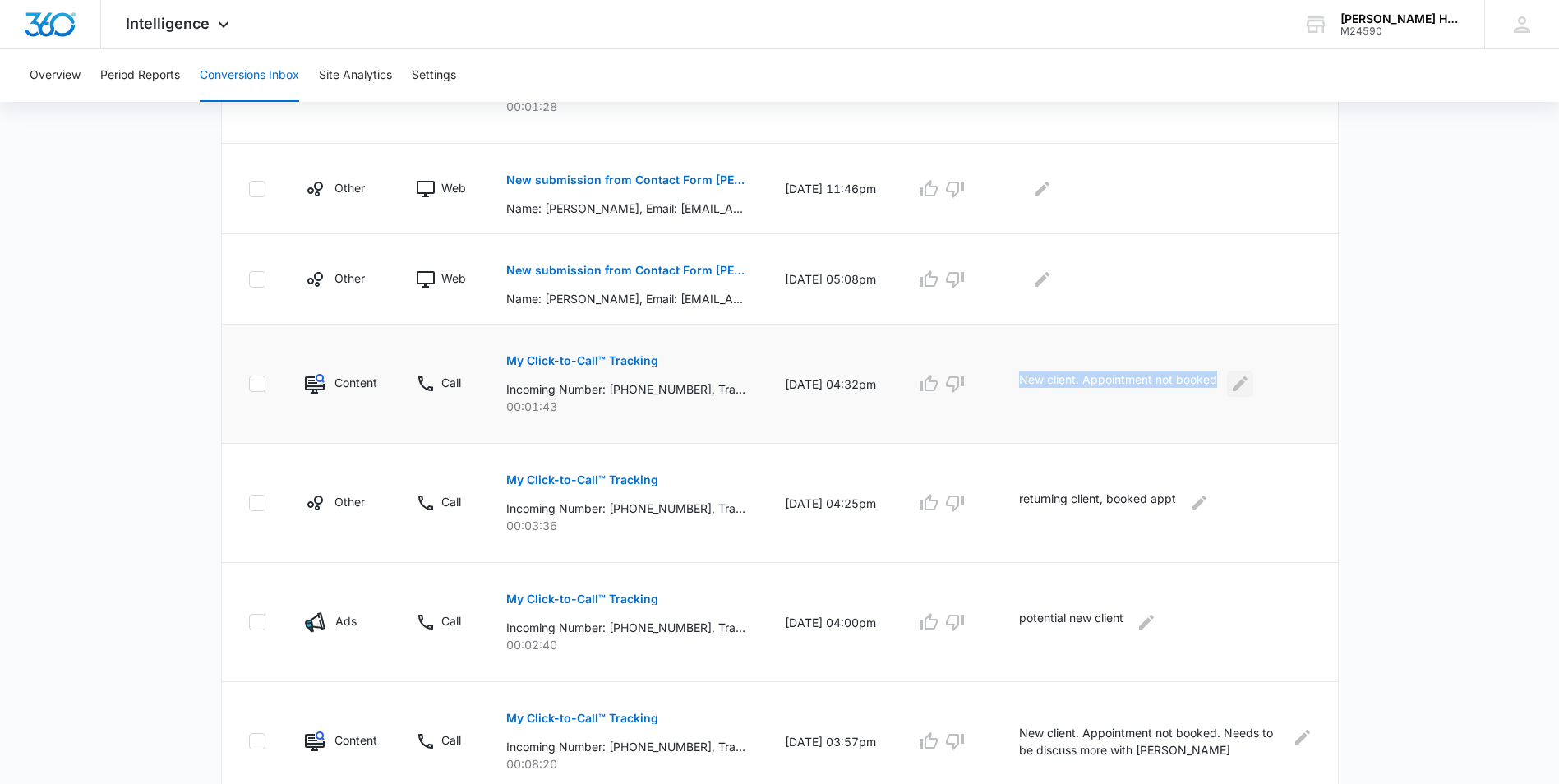
drag, startPoint x: 1029, startPoint y: 377, endPoint x: 1248, endPoint y: 383, distance: 219.1
click at [1248, 383] on td "New client. Appointment not booked" at bounding box center [1168, 383] width 339 height 119
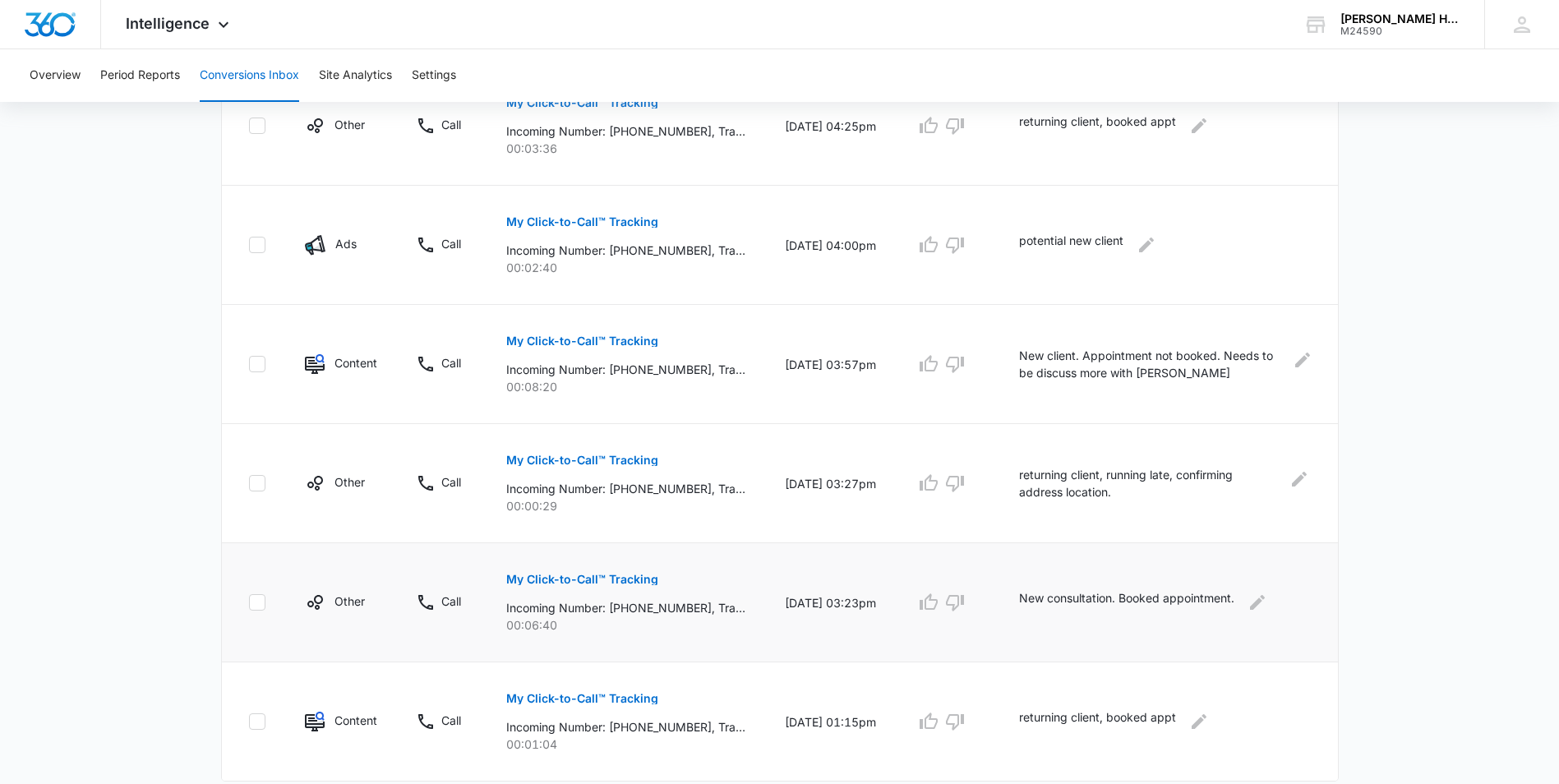
scroll to position [919, 0]
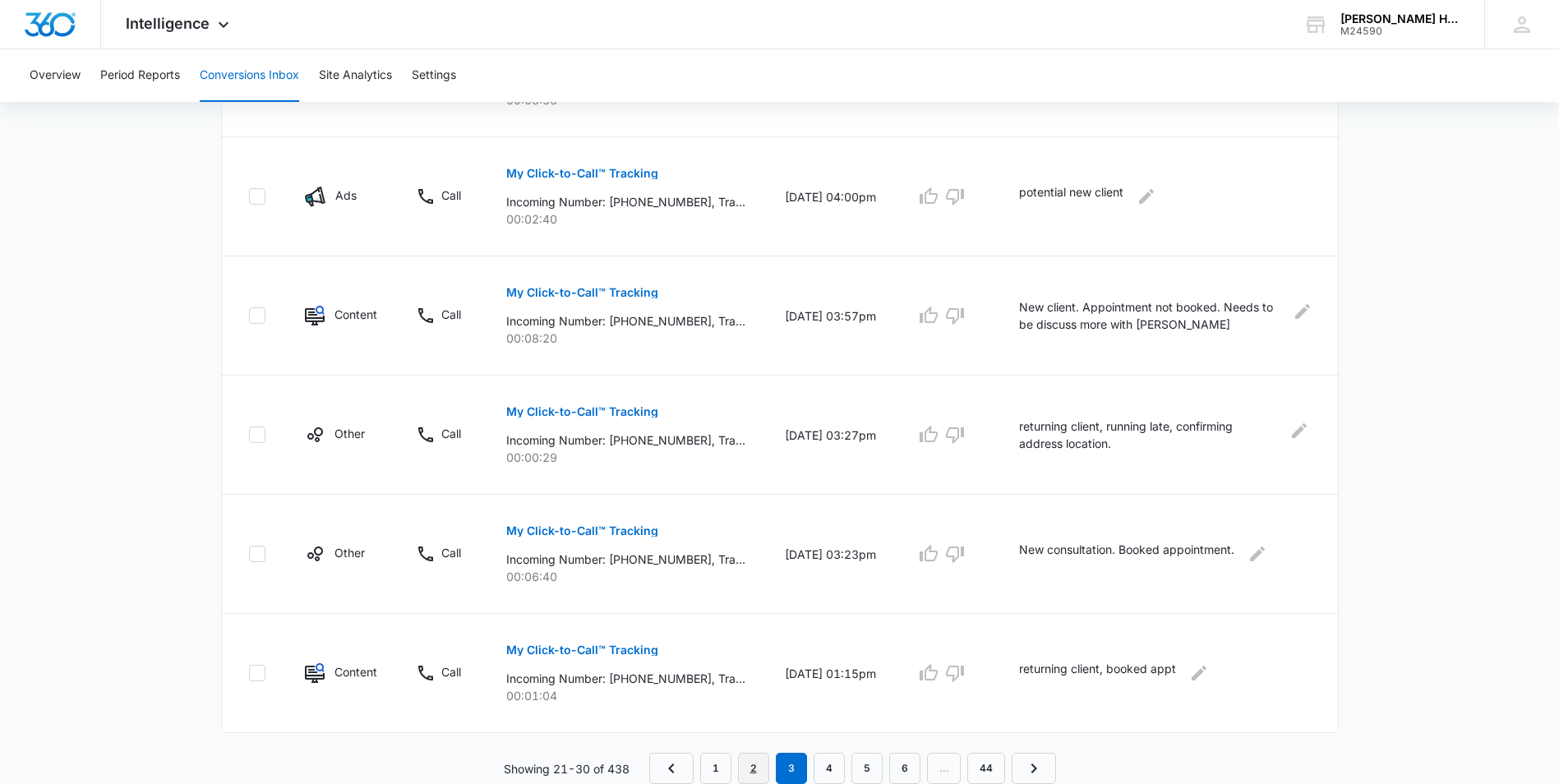
click at [749, 764] on link "2" at bounding box center [754, 768] width 31 height 31
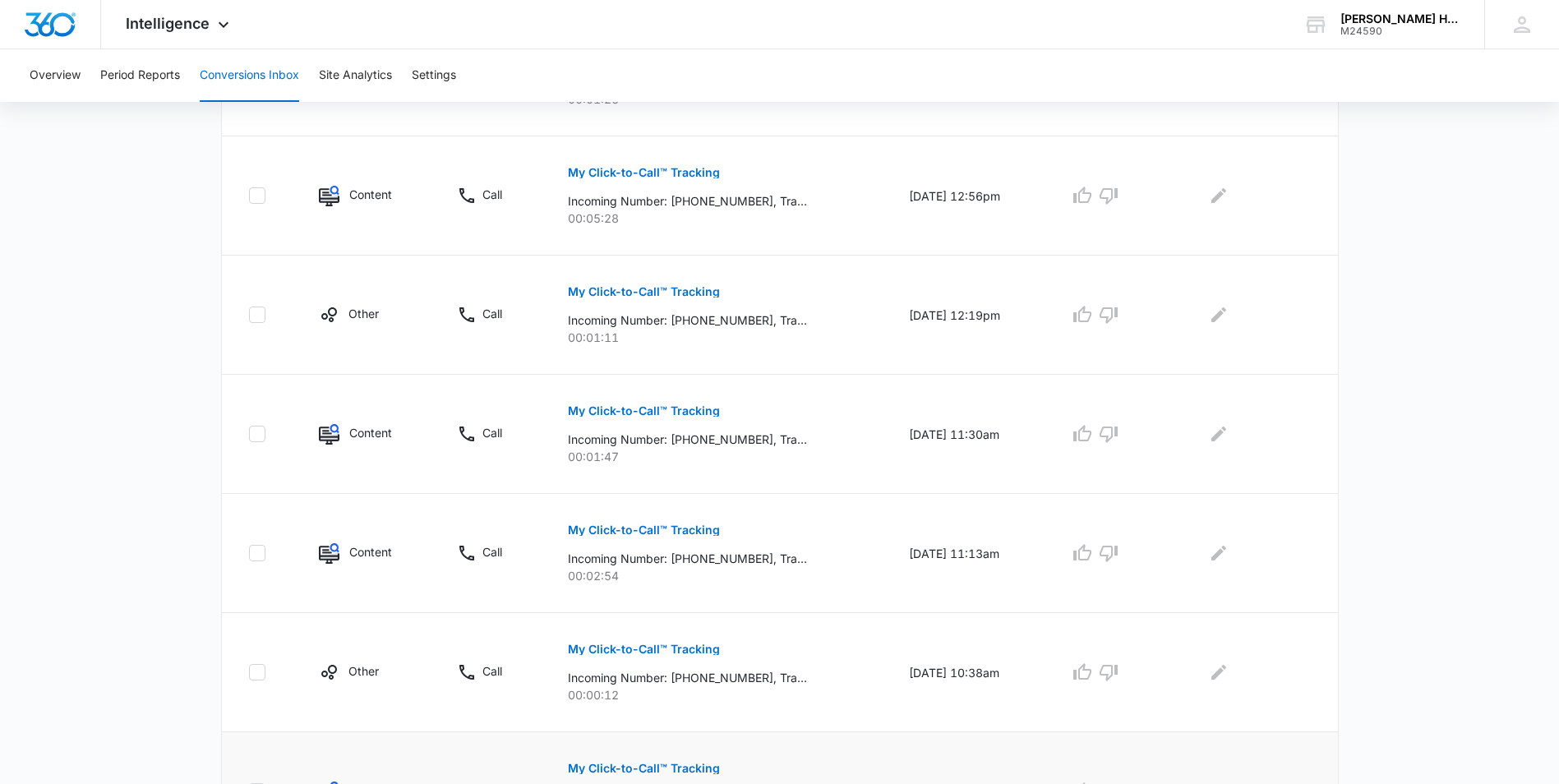
scroll to position [976, 0]
click at [1227, 679] on icon "Edit Comments" at bounding box center [1218, 672] width 19 height 19
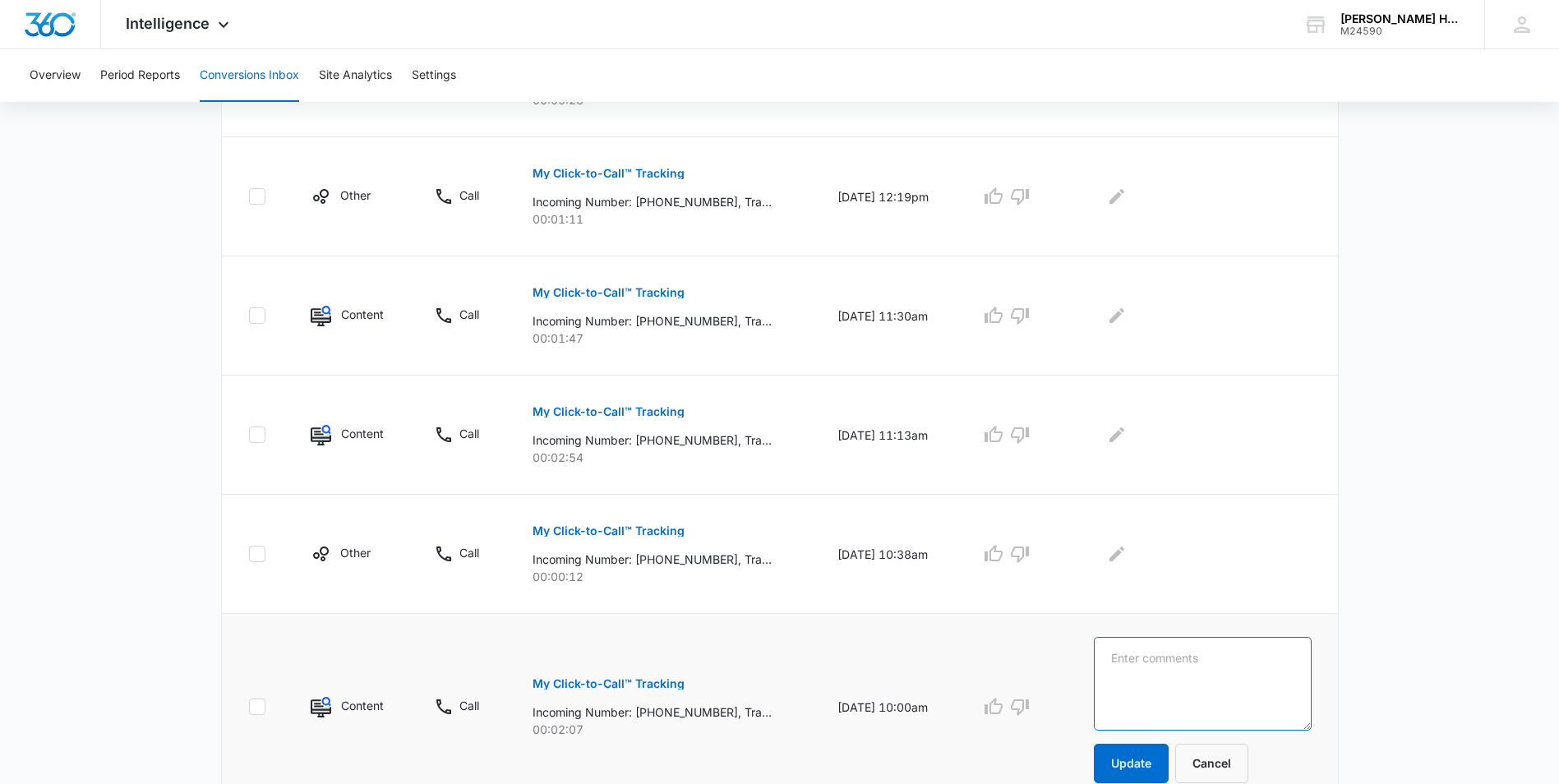
click at [1202, 670] on textarea at bounding box center [1202, 683] width 218 height 93
paste textarea "New client. Appointment not booked"
type textarea "New client. Appointment not booked"
click at [1157, 778] on button "Update" at bounding box center [1130, 763] width 75 height 40
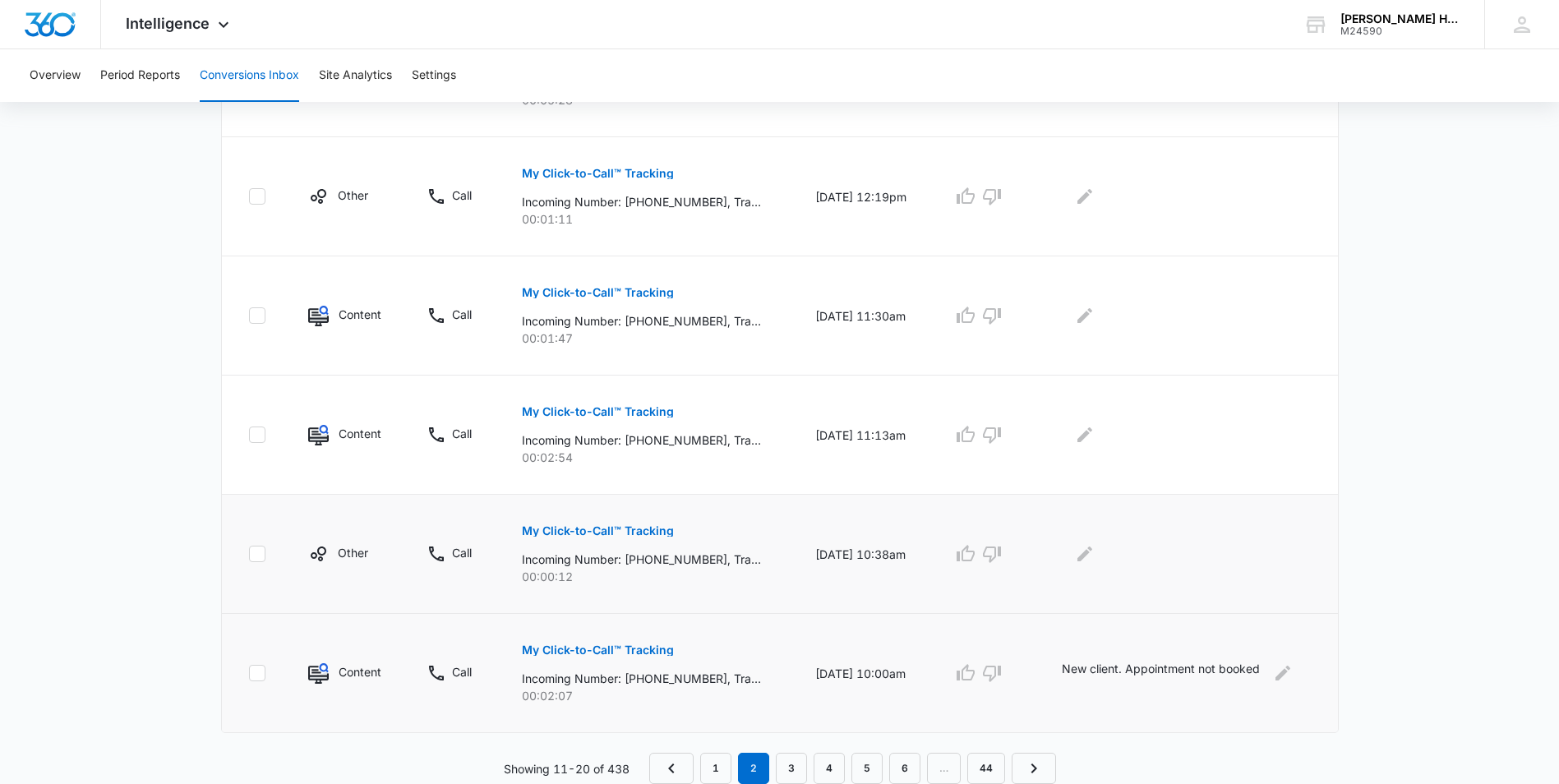
click at [596, 537] on button "My Click-to-Call™ Tracking" at bounding box center [598, 530] width 152 height 40
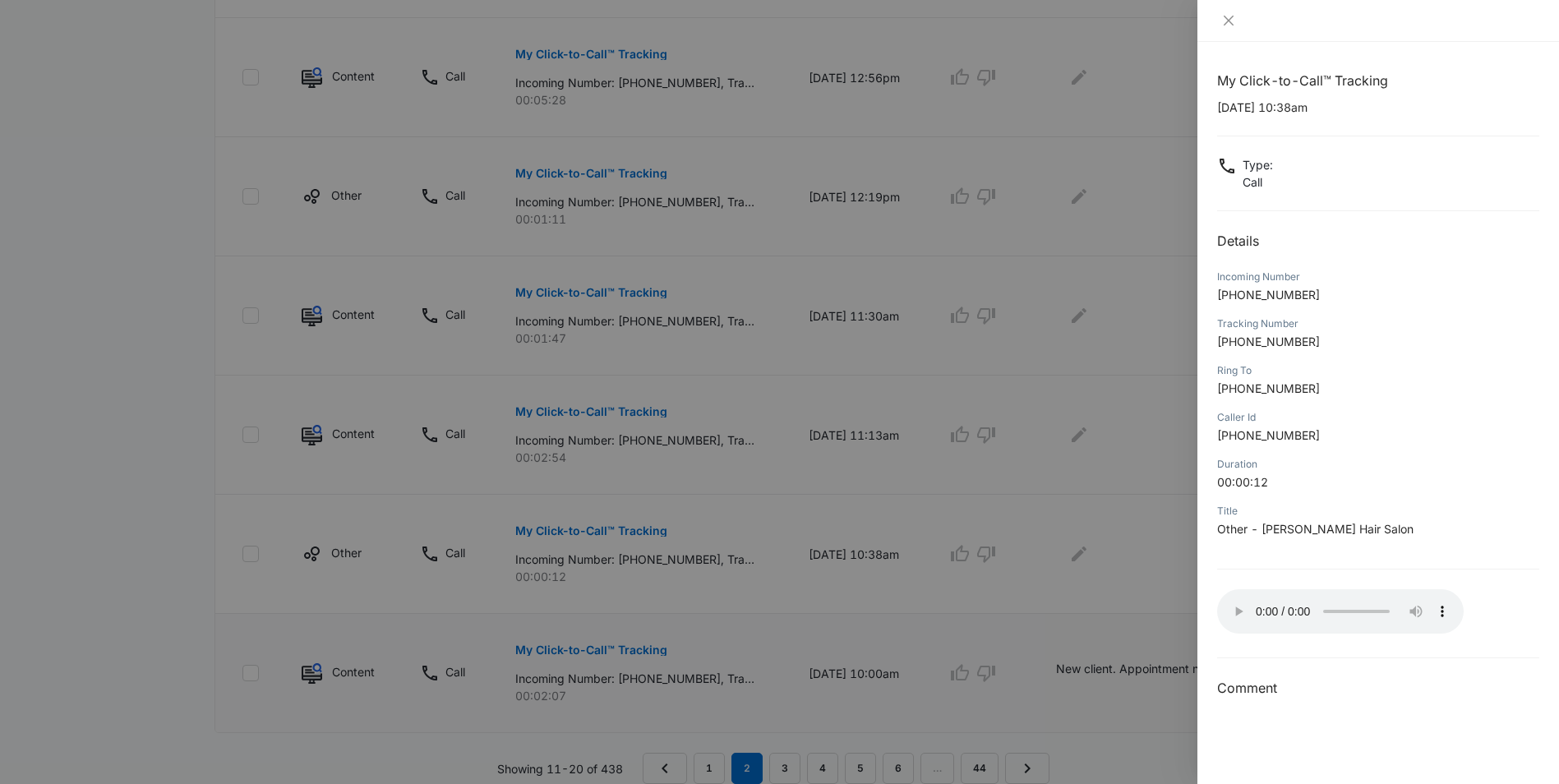
click at [1081, 549] on div at bounding box center [780, 392] width 1559 height 784
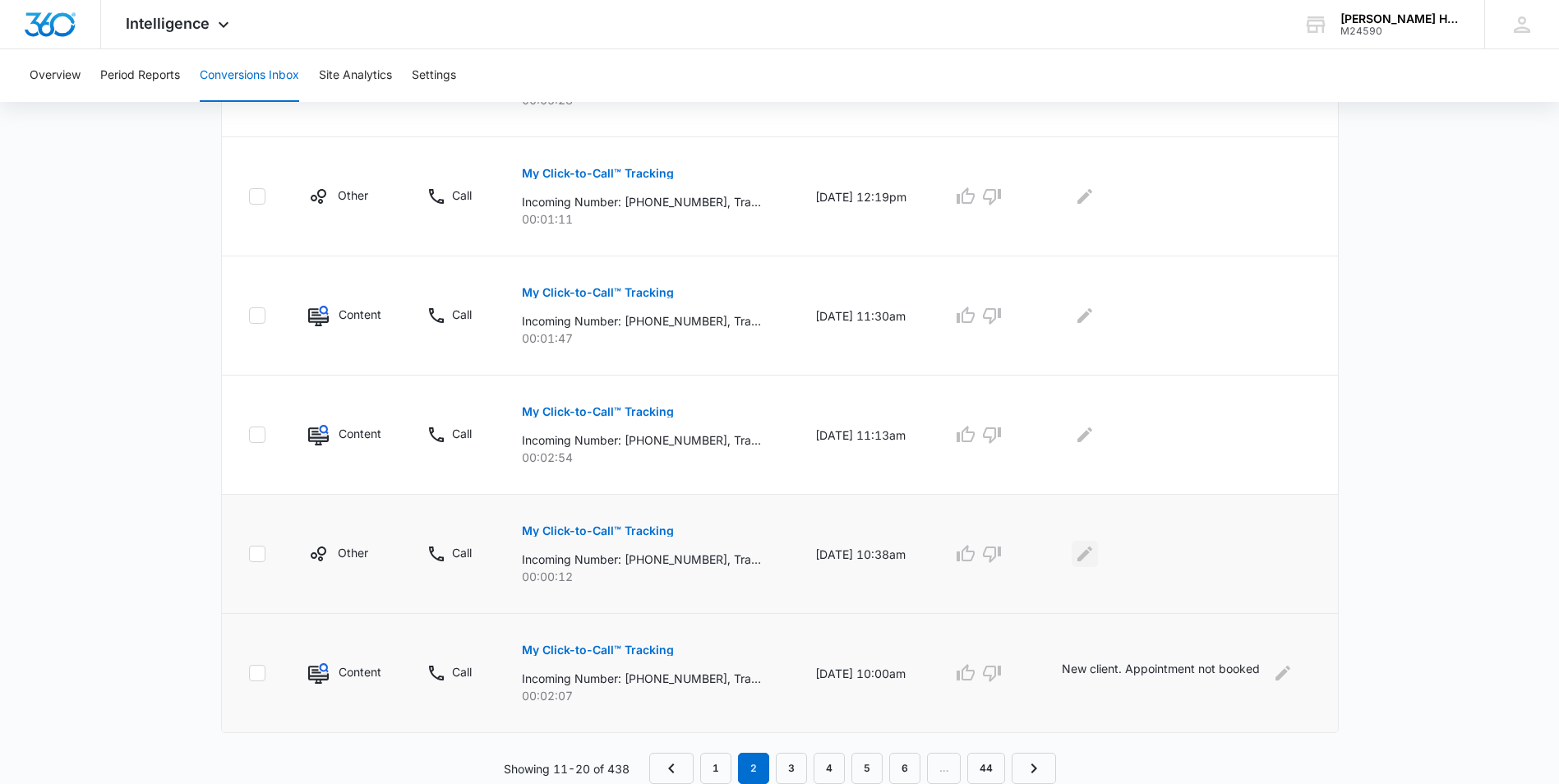
click at [1092, 557] on icon "Edit Comments" at bounding box center [1084, 554] width 15 height 15
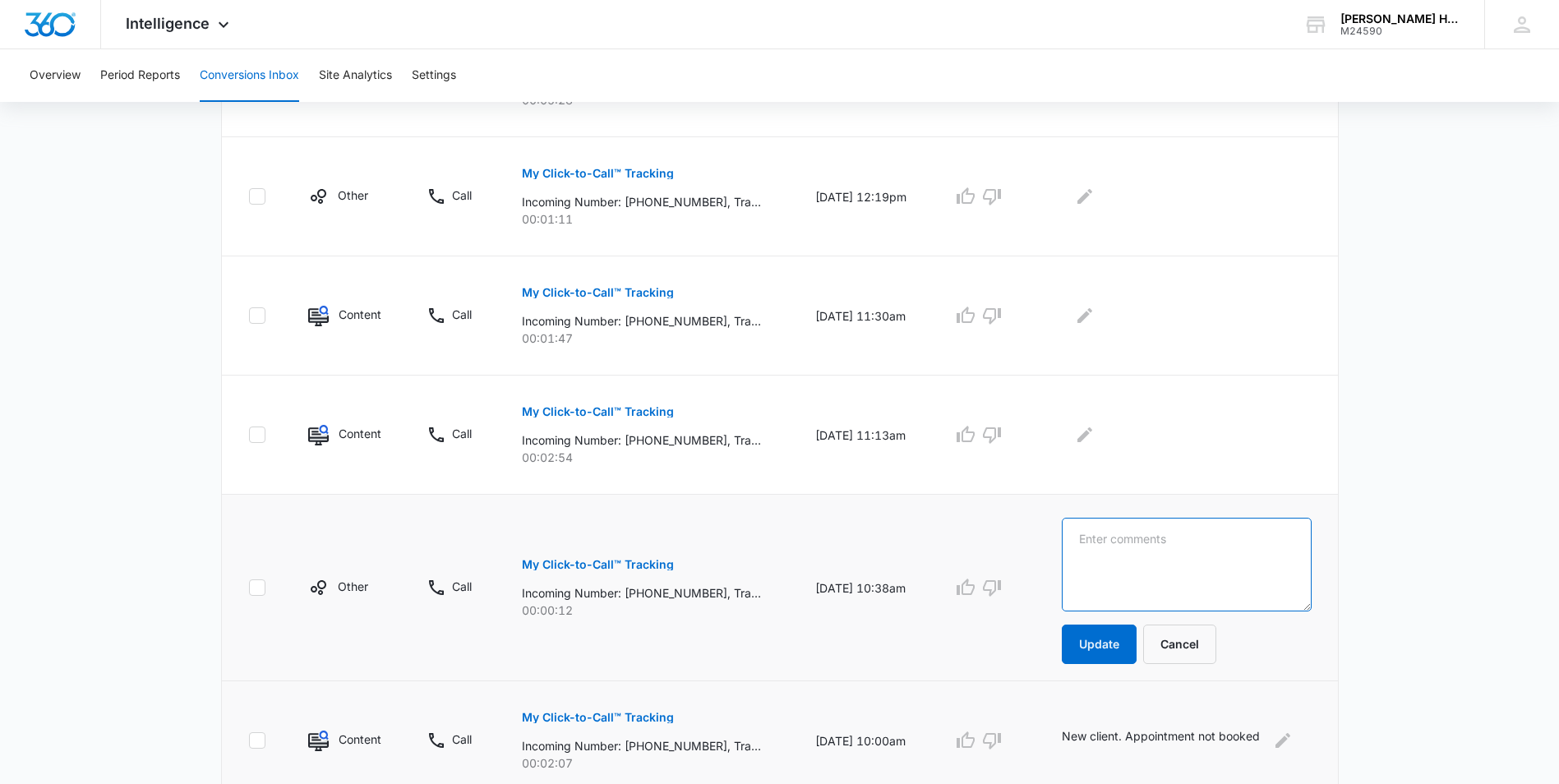
click at [1107, 544] on textarea at bounding box center [1187, 564] width 249 height 93
type textarea "bot"
click at [1091, 652] on button "Update" at bounding box center [1099, 644] width 75 height 40
click at [1091, 681] on td "New client. Appointment not booked" at bounding box center [1189, 741] width 295 height 119
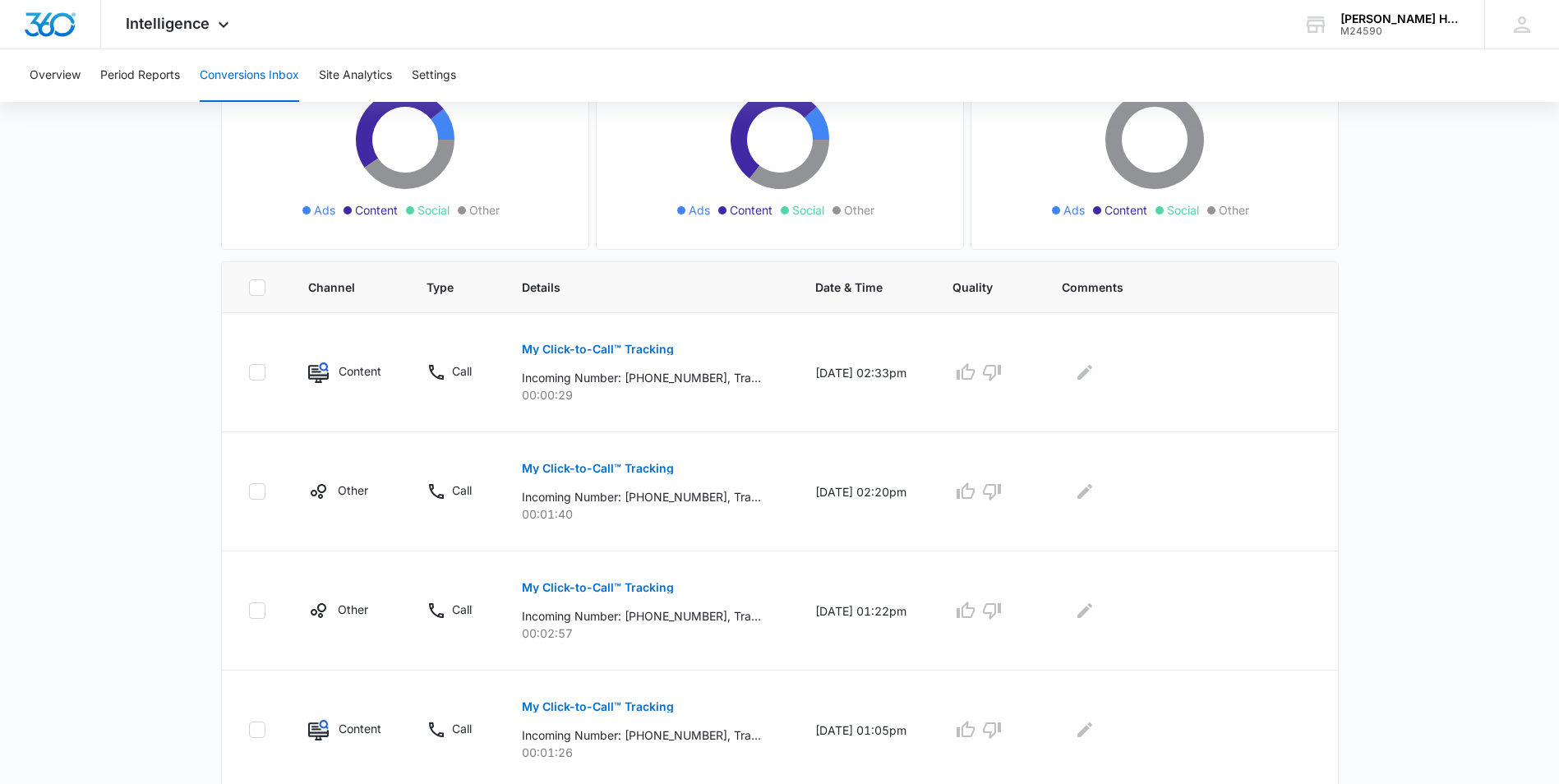
scroll to position [154, 0]
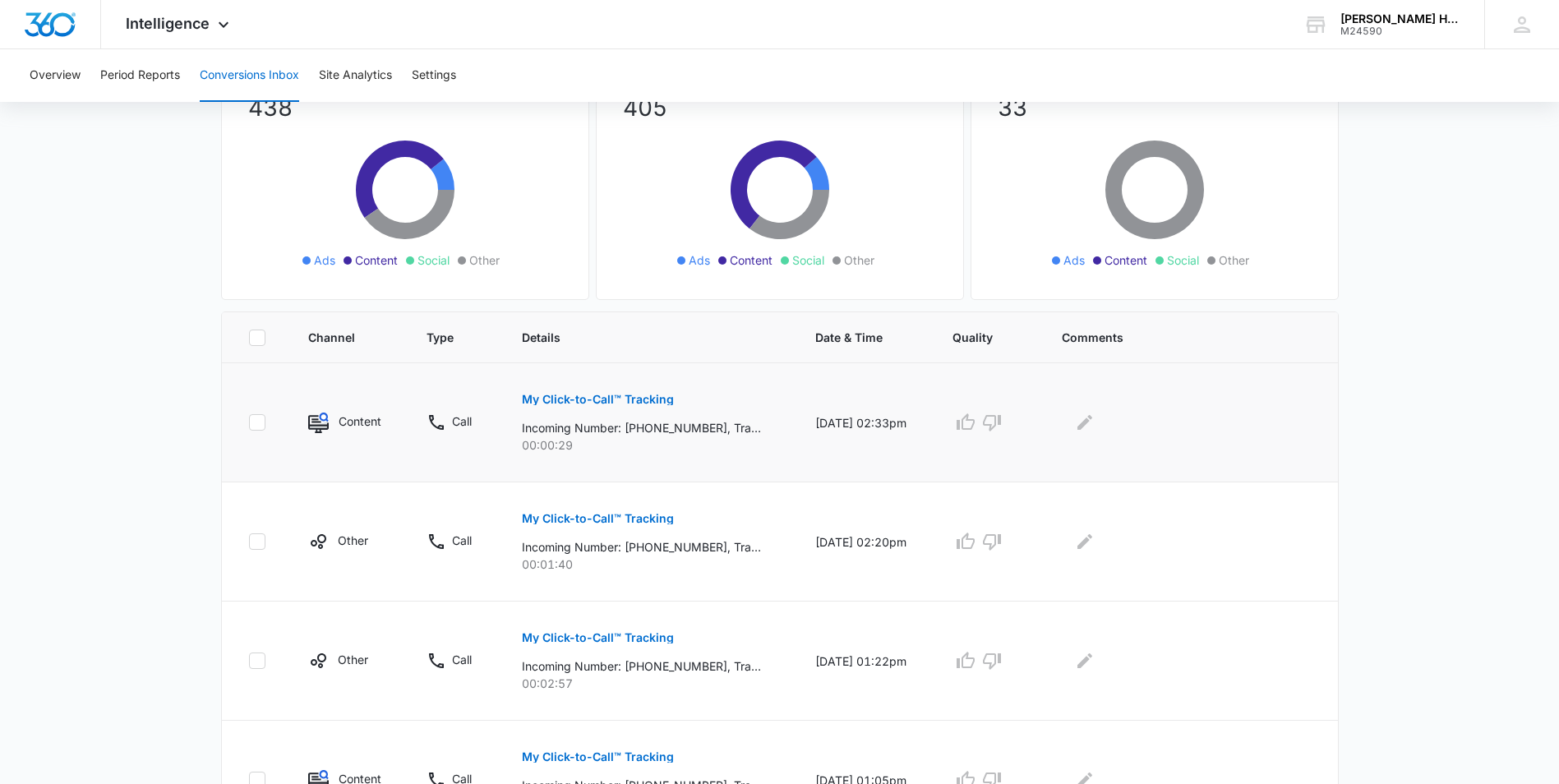
click at [634, 404] on p "My Click-to-Call™ Tracking" at bounding box center [598, 399] width 152 height 11
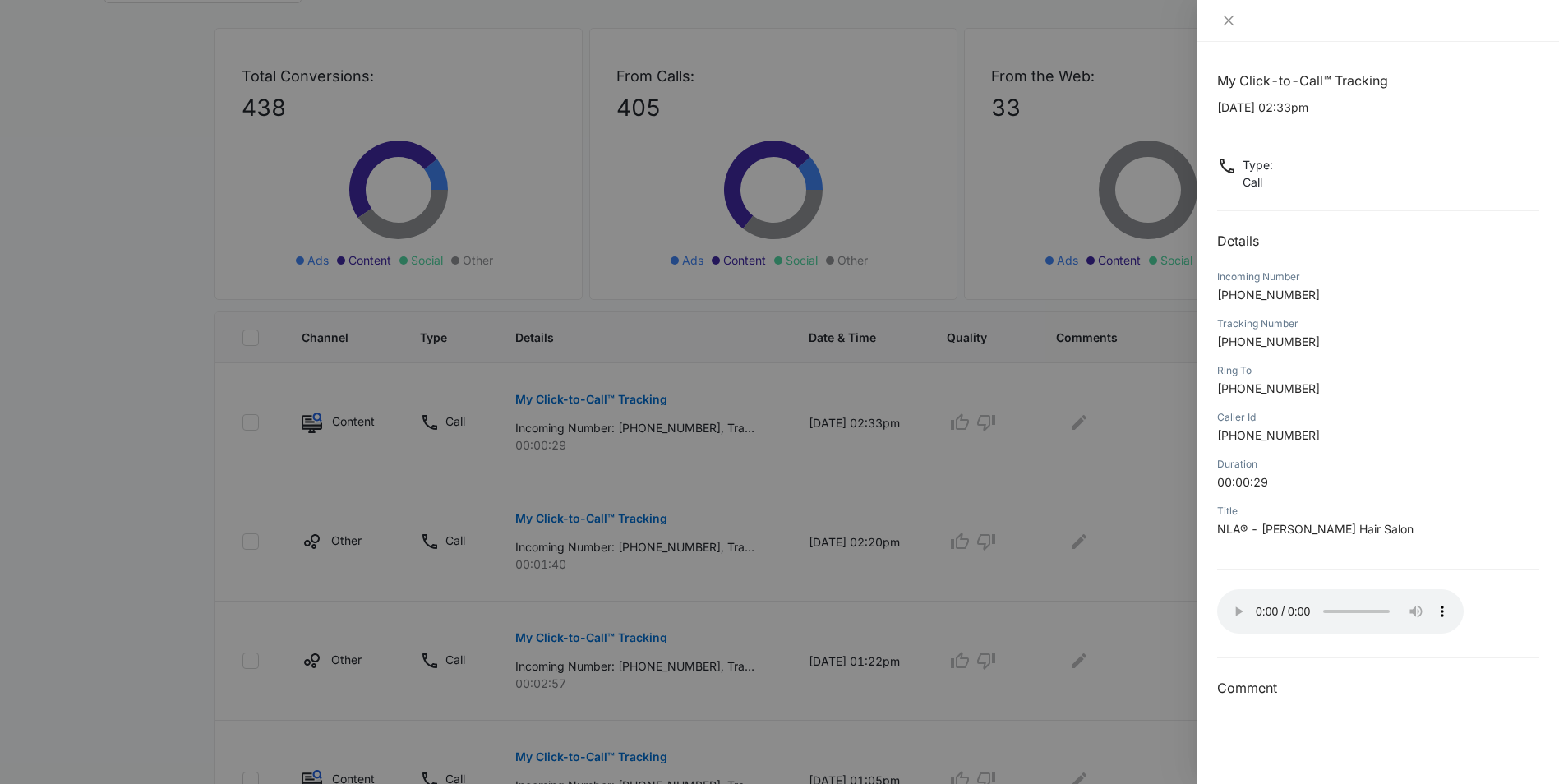
click at [1088, 423] on div at bounding box center [780, 392] width 1559 height 784
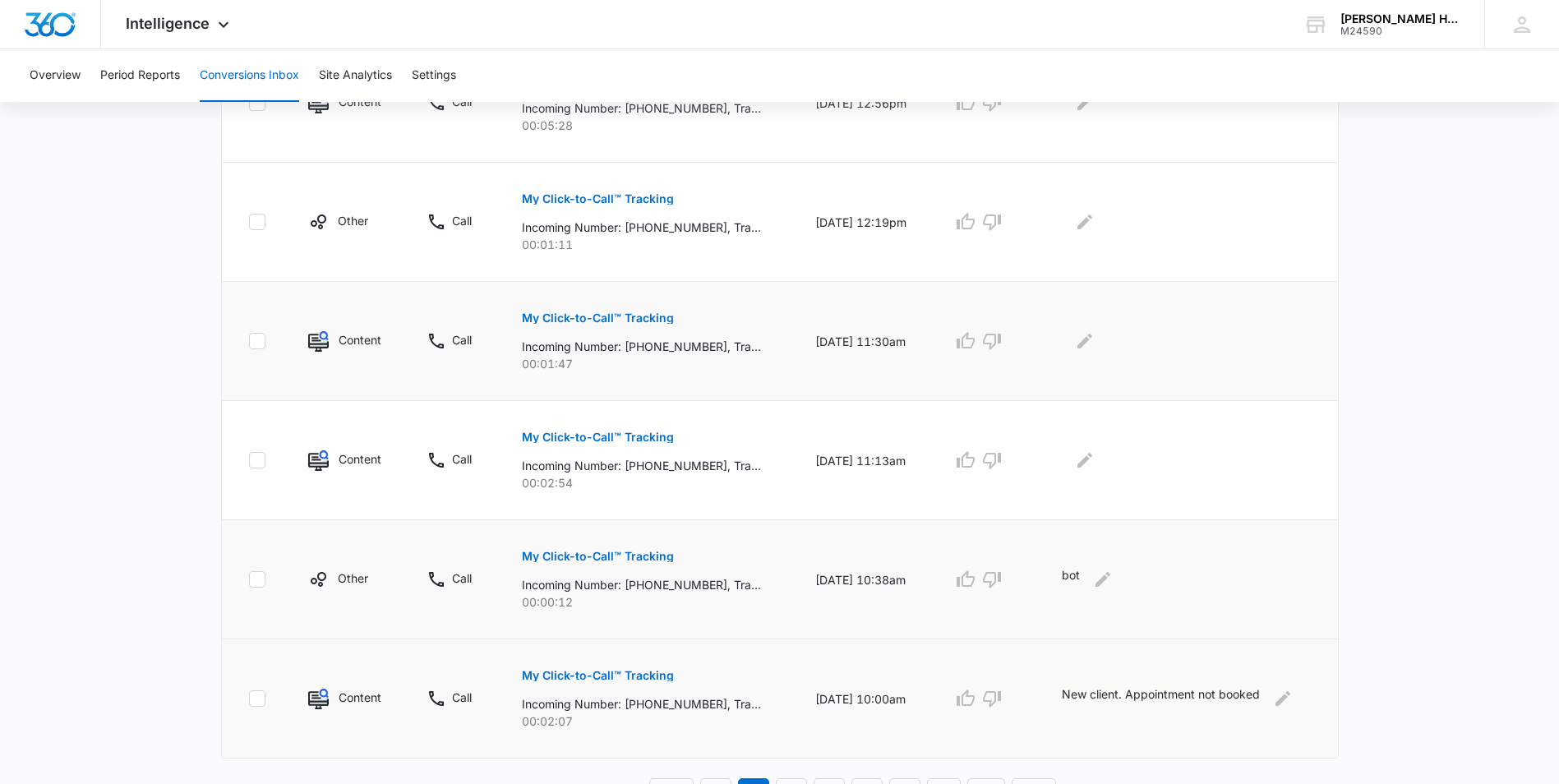
scroll to position [976, 0]
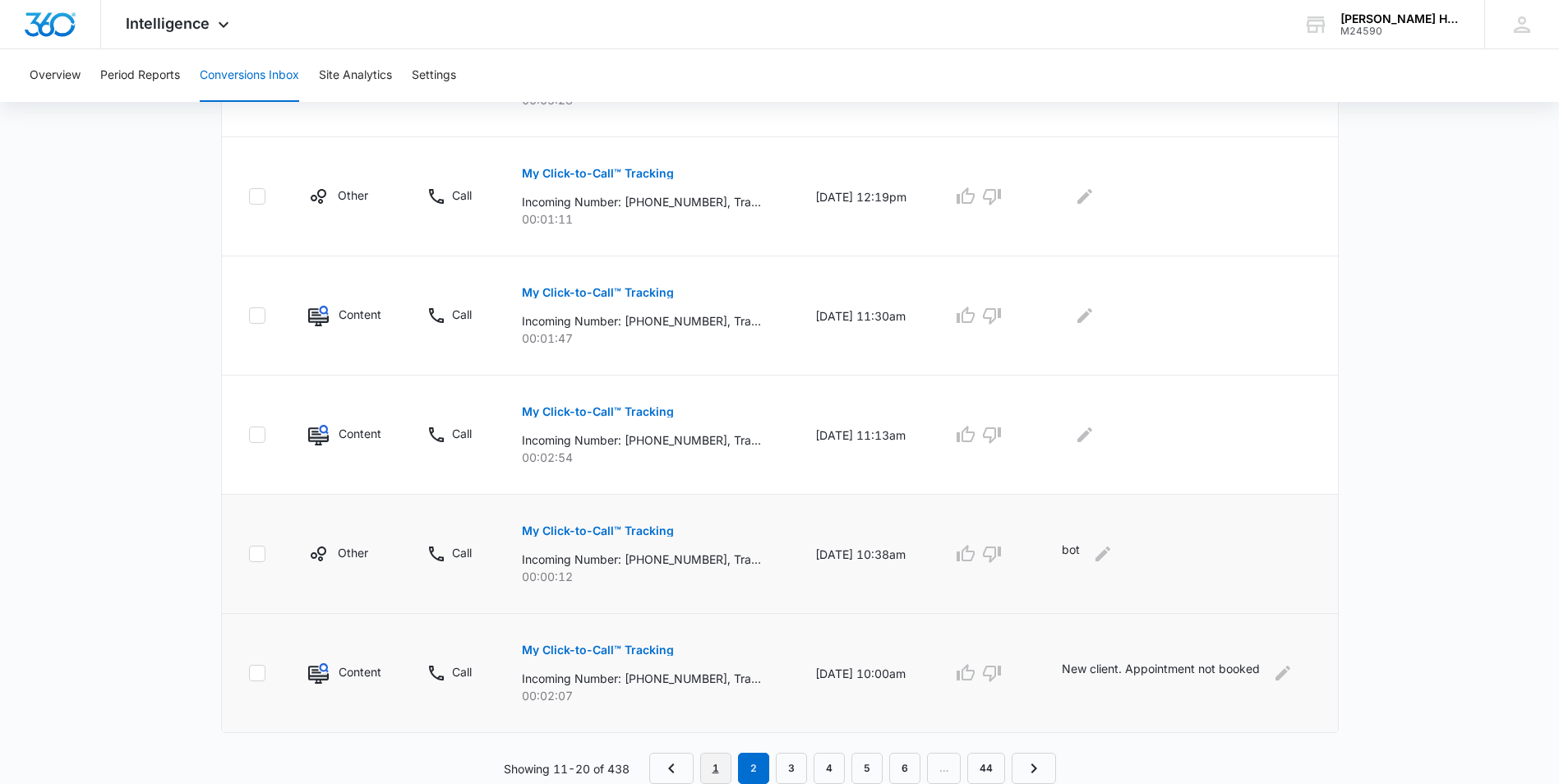
click at [707, 763] on link "1" at bounding box center [716, 768] width 31 height 31
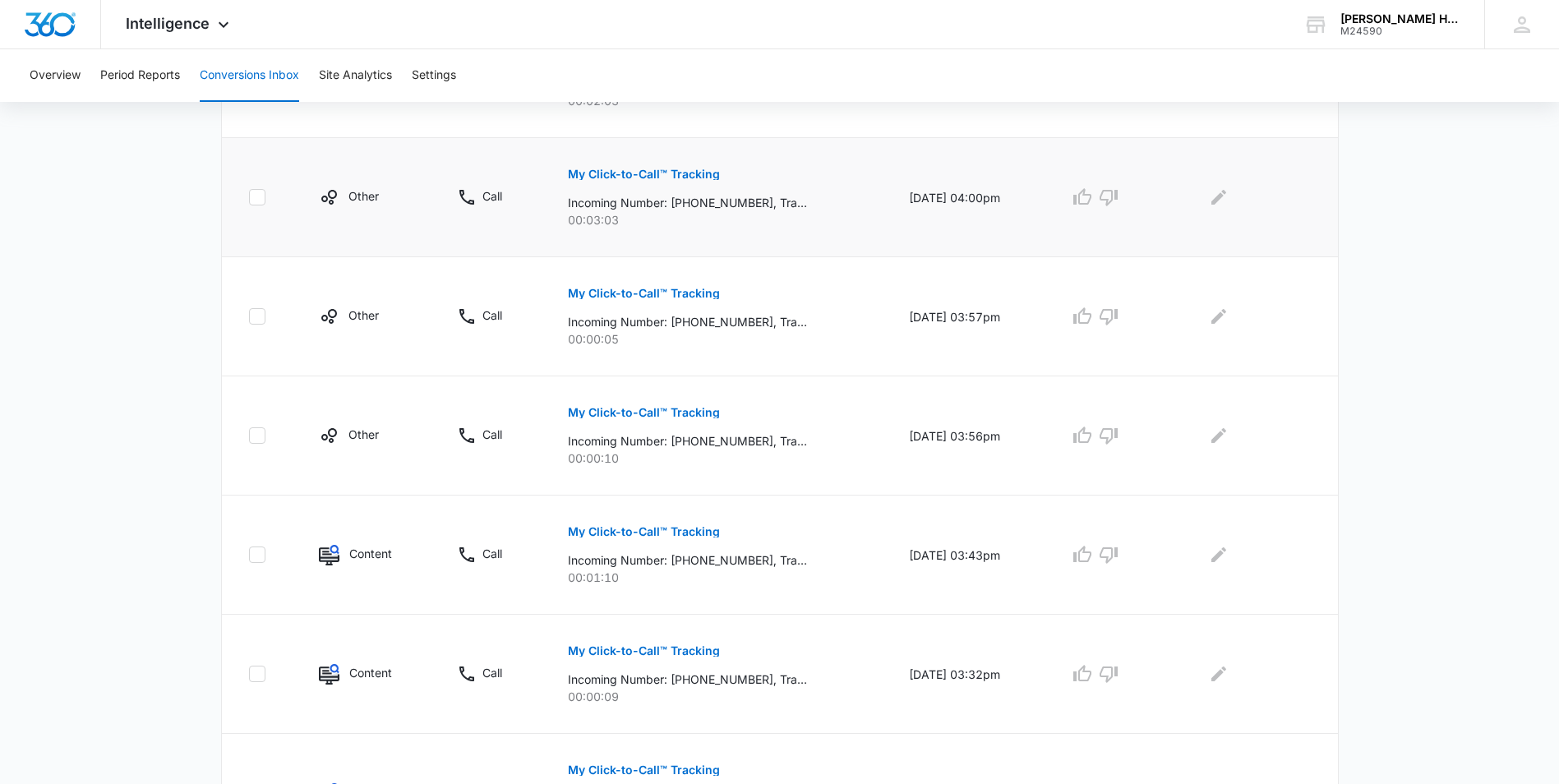
scroll to position [904, 0]
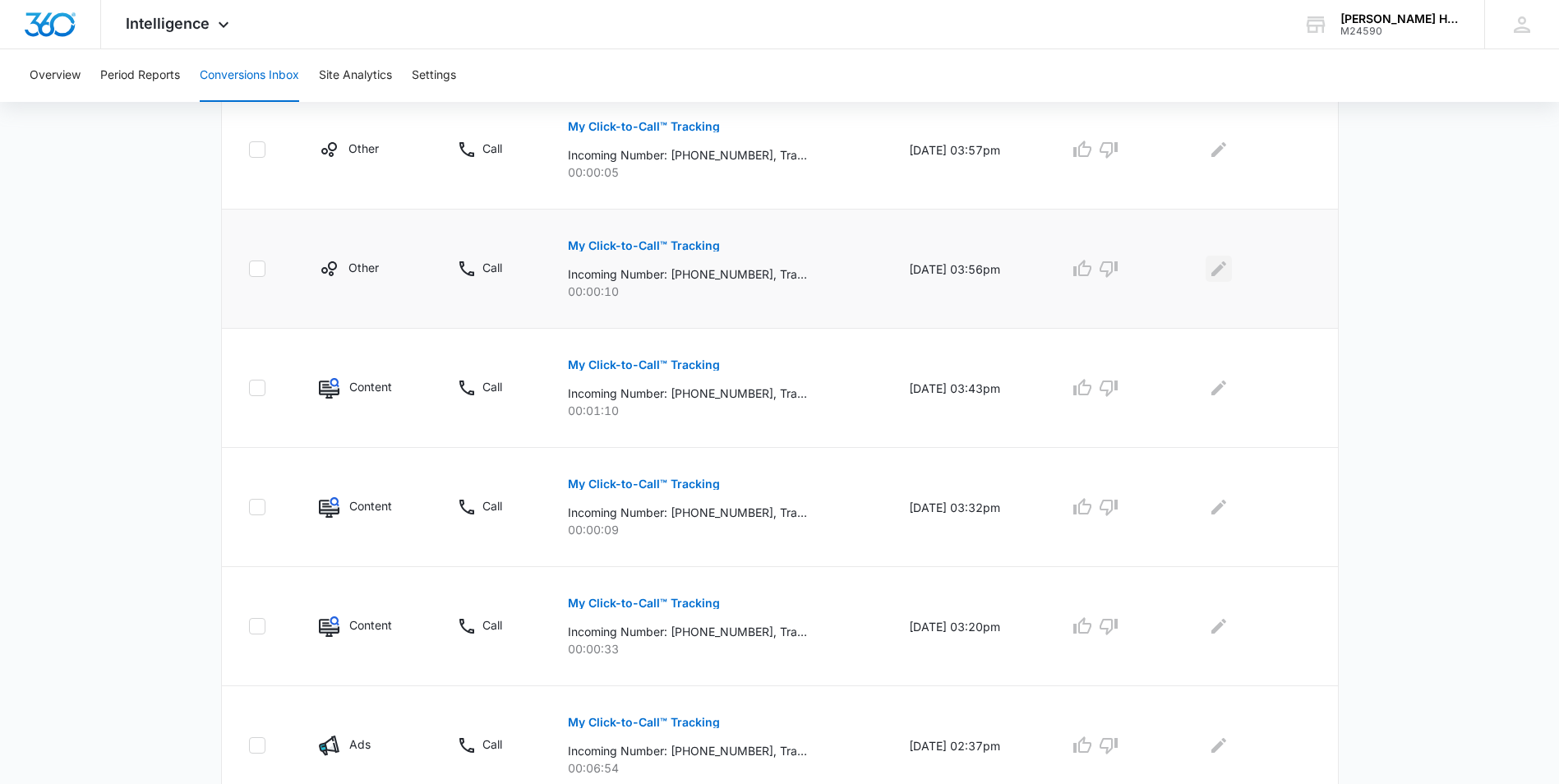
click at [1222, 270] on icon "Edit Comments" at bounding box center [1219, 269] width 15 height 15
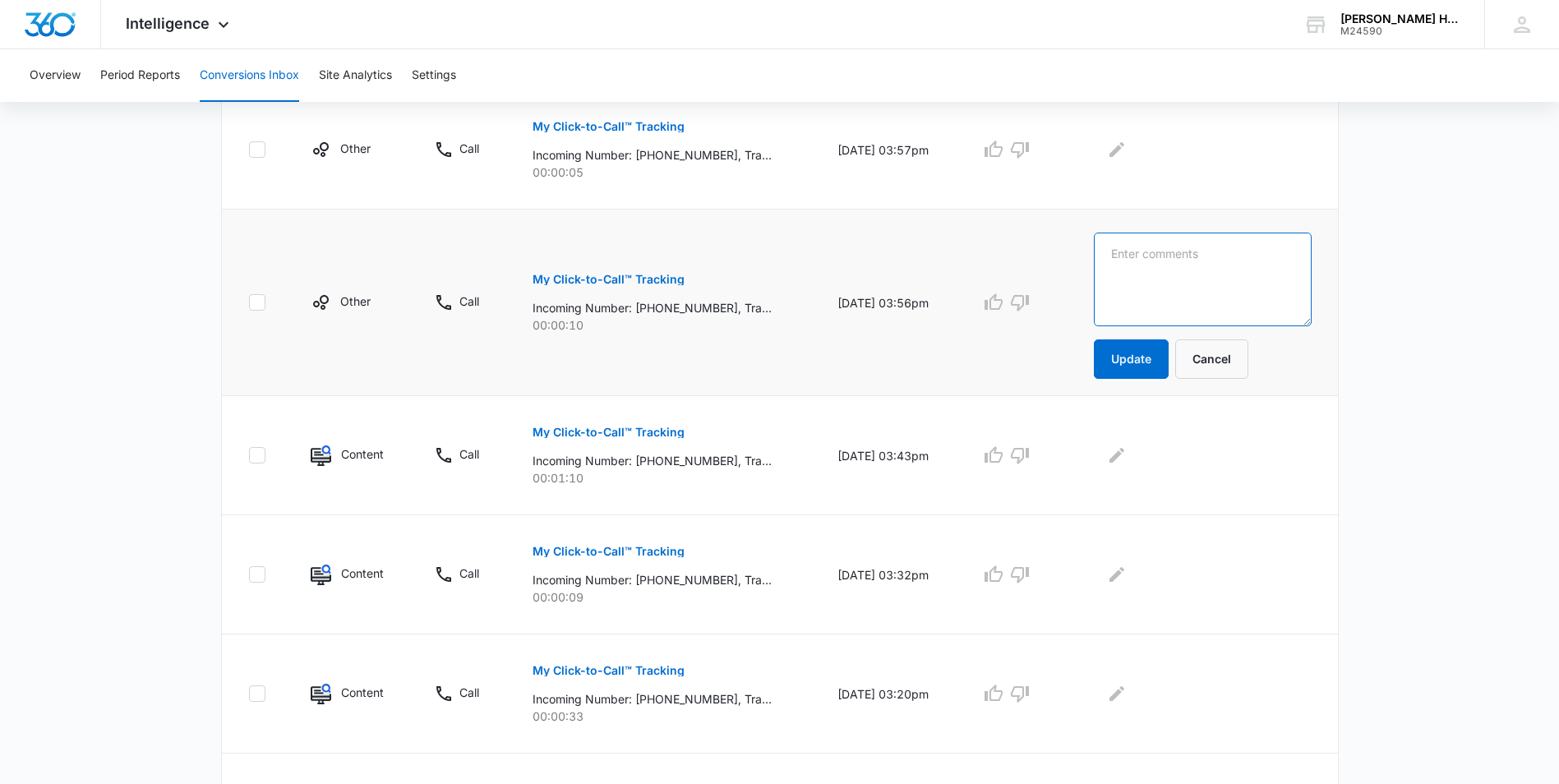
click at [1217, 275] on textarea at bounding box center [1202, 279] width 218 height 93
type textarea "bot."
click at [1149, 342] on button "Update" at bounding box center [1130, 358] width 75 height 40
click at [1157, 366] on button "Update" at bounding box center [1130, 358] width 75 height 40
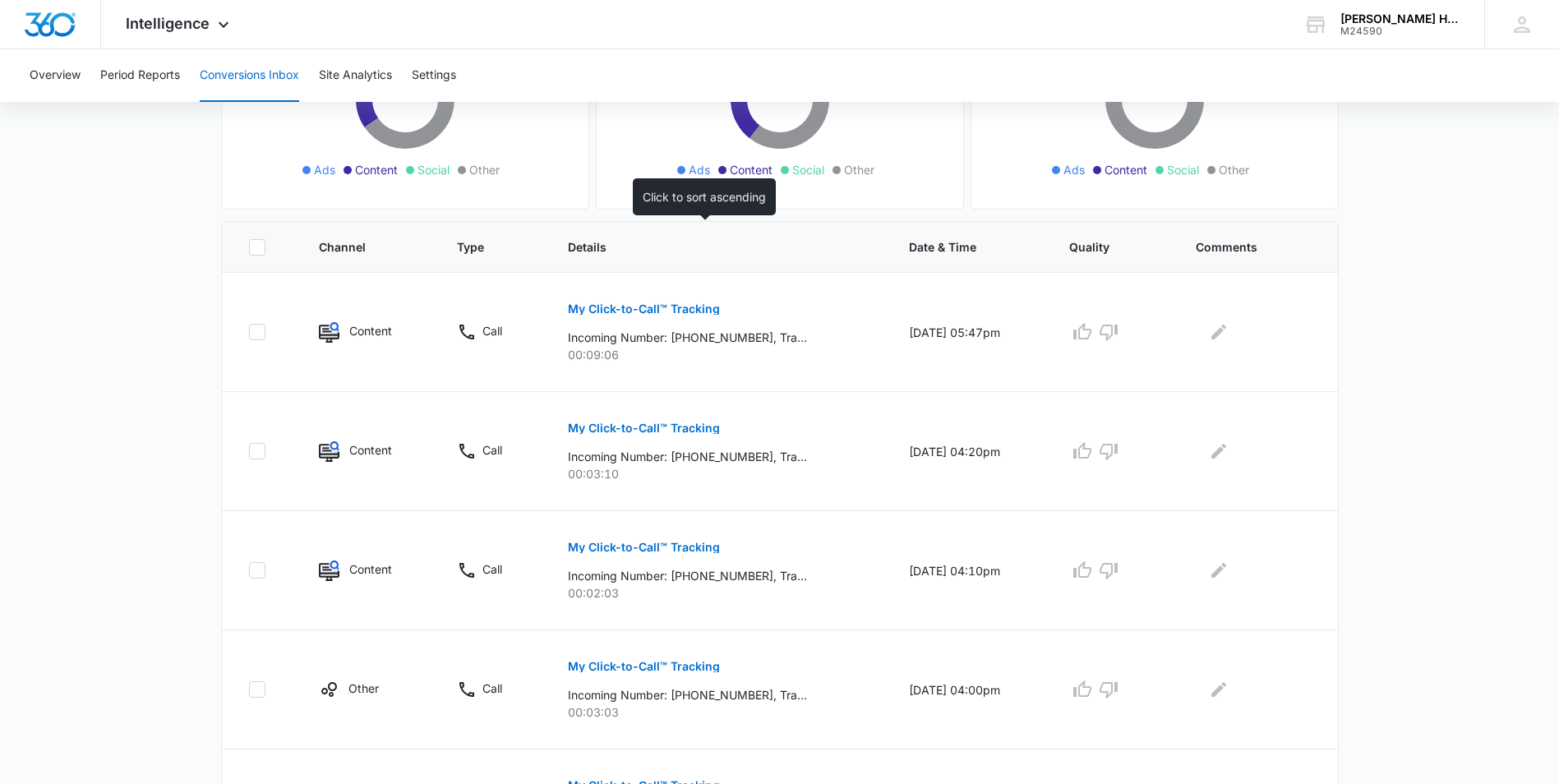
scroll to position [247, 0]
click at [692, 308] on p "My Click-to-Call™ Tracking" at bounding box center [644, 308] width 152 height 11
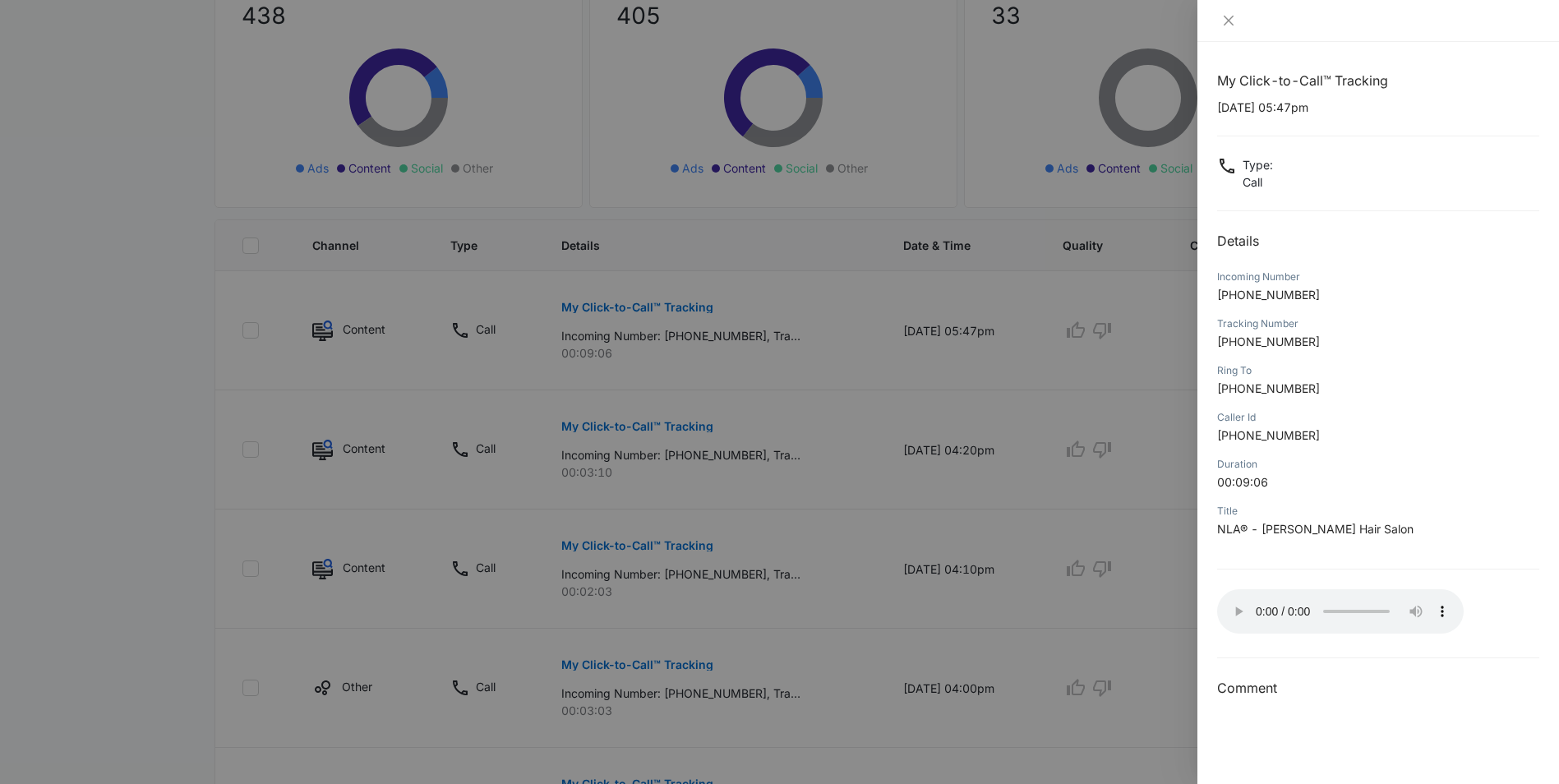
drag, startPoint x: 1131, startPoint y: 360, endPoint x: 1180, endPoint y: 341, distance: 52.6
click at [1132, 360] on div at bounding box center [780, 392] width 1559 height 784
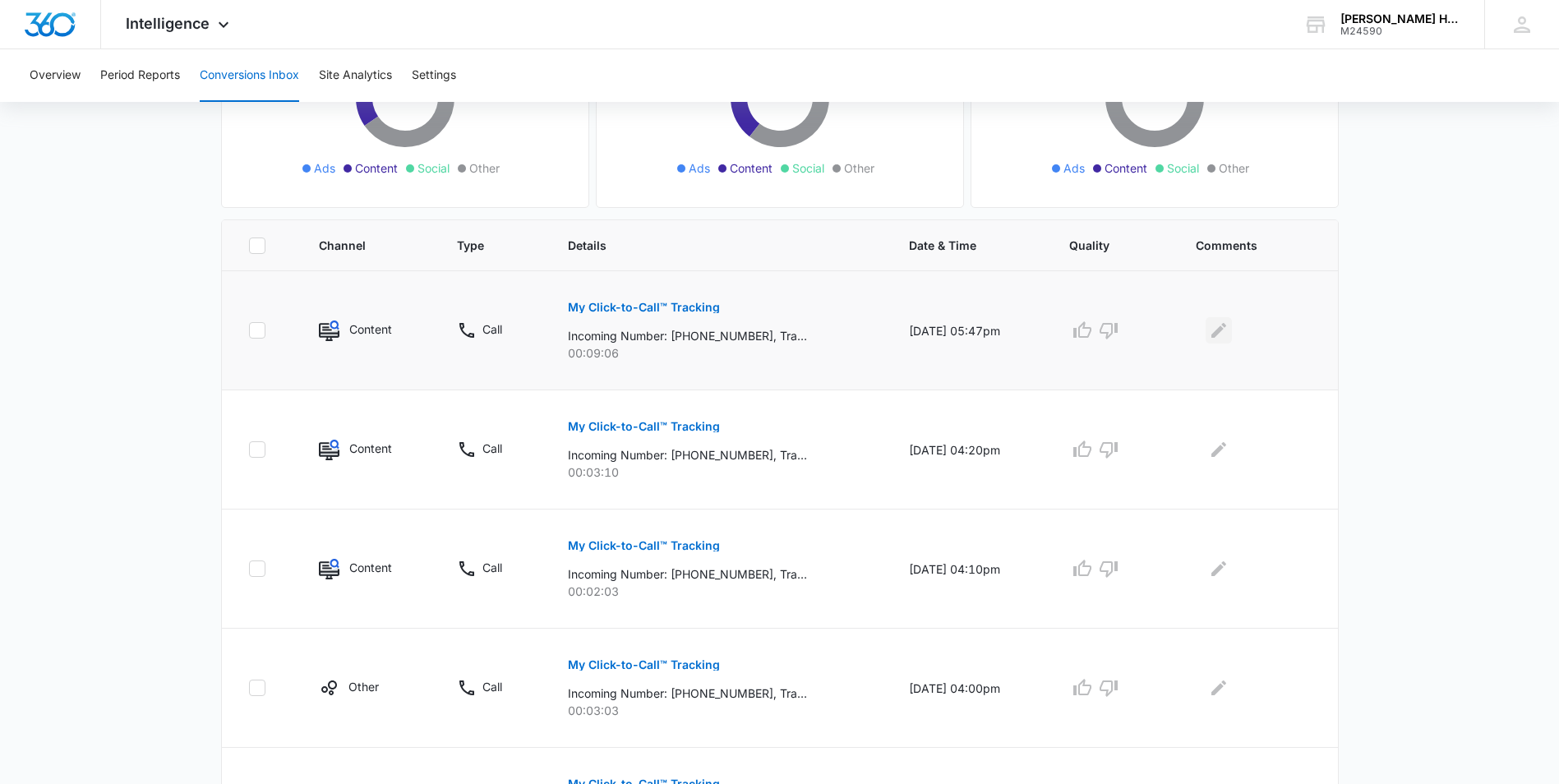
click at [1228, 323] on icon "Edit Comments" at bounding box center [1218, 330] width 19 height 19
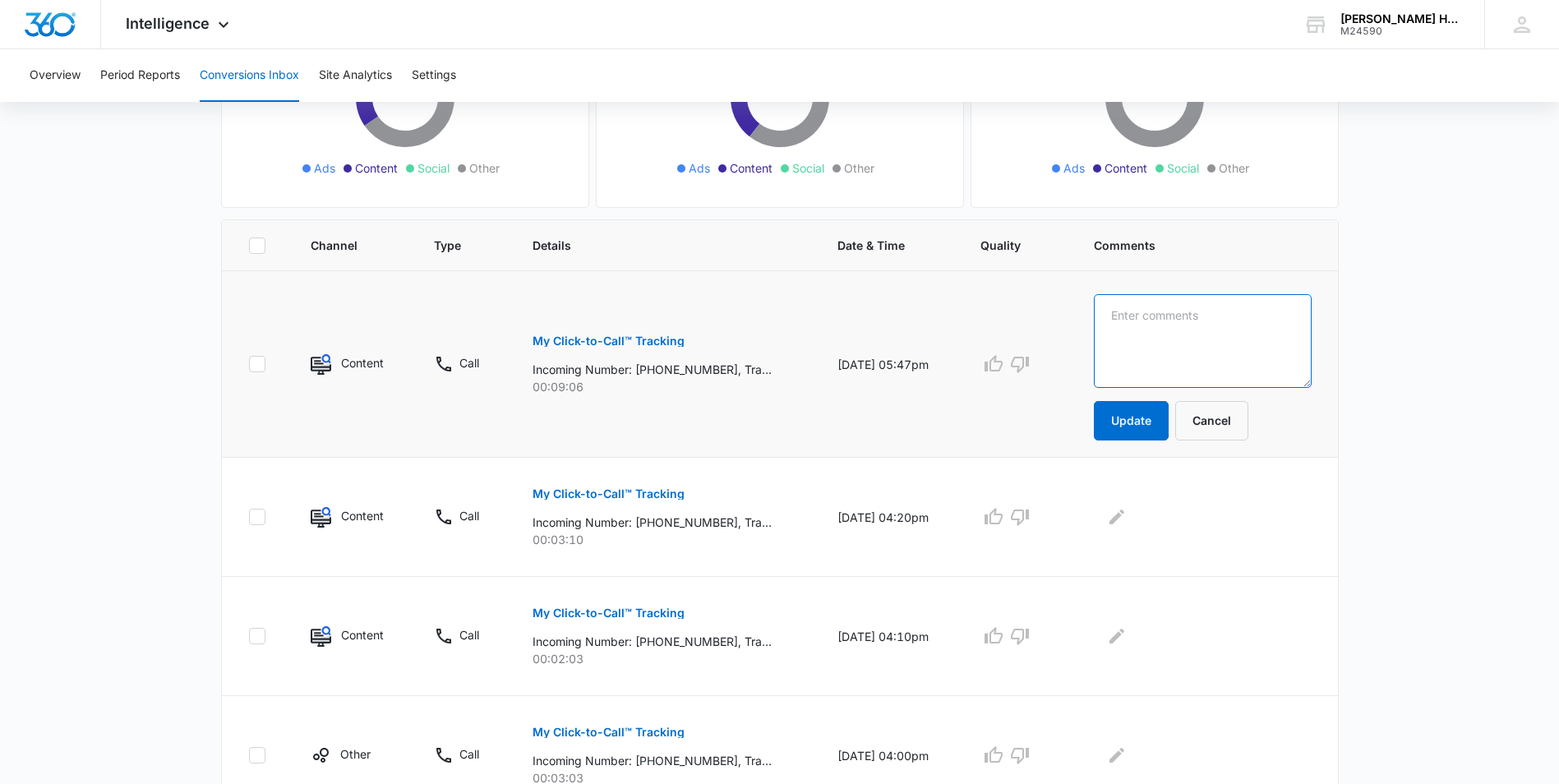
click at [1176, 330] on textarea at bounding box center [1202, 341] width 218 height 93
paste textarea "New client. Appointment not booked"
type textarea "New client. Appointment not booked"
drag, startPoint x: 1256, startPoint y: 352, endPoint x: 1099, endPoint y: 304, distance: 164.2
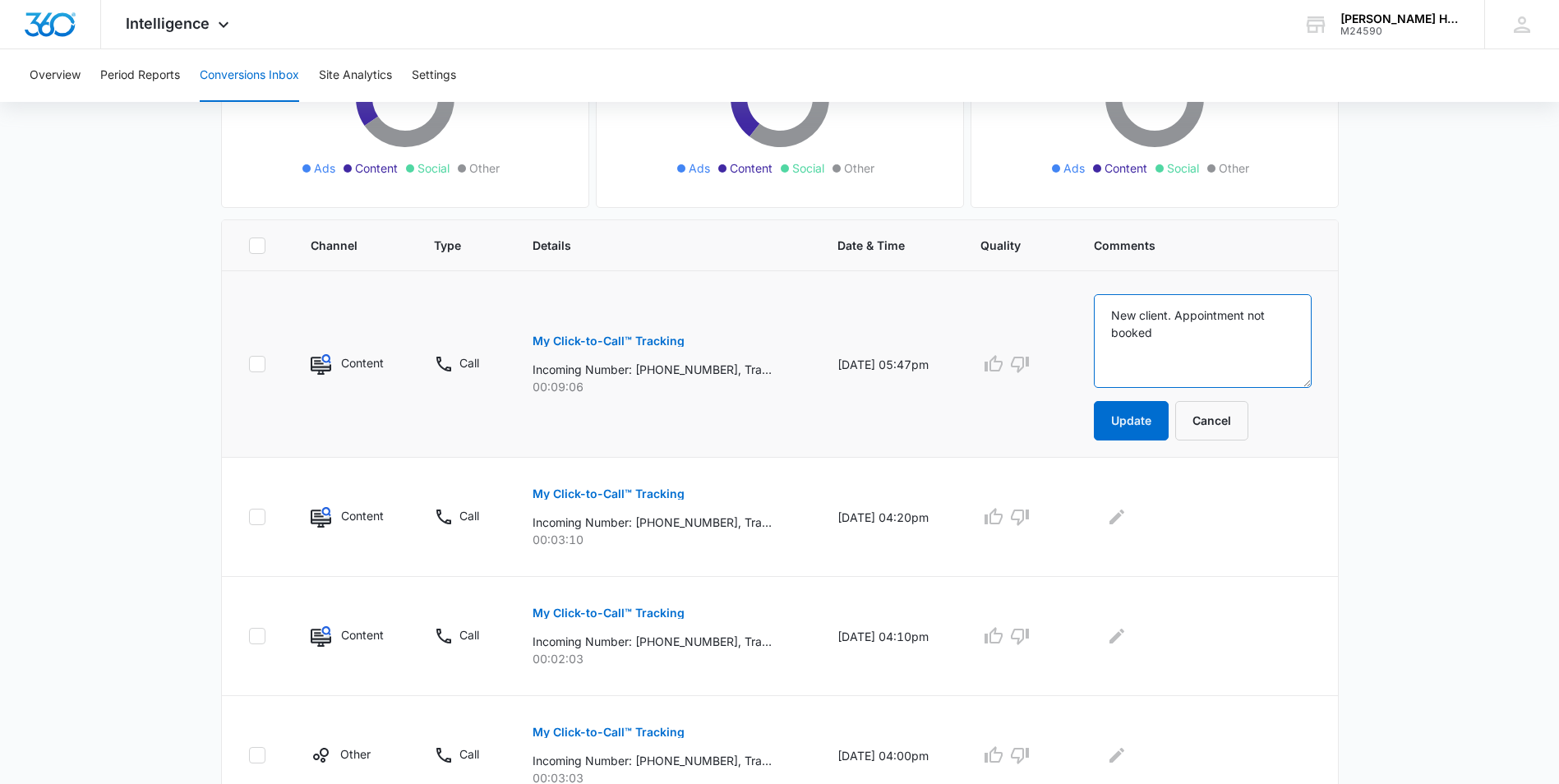
click at [1101, 302] on td "New client. Appointment not booked Update Cancel" at bounding box center [1206, 365] width 264 height 187
click at [1223, 314] on textarea "returning client. spoke with specialist." at bounding box center [1202, 341] width 218 height 93
click at [1225, 314] on textarea "returning client. spoke with specialist." at bounding box center [1202, 341] width 218 height 93
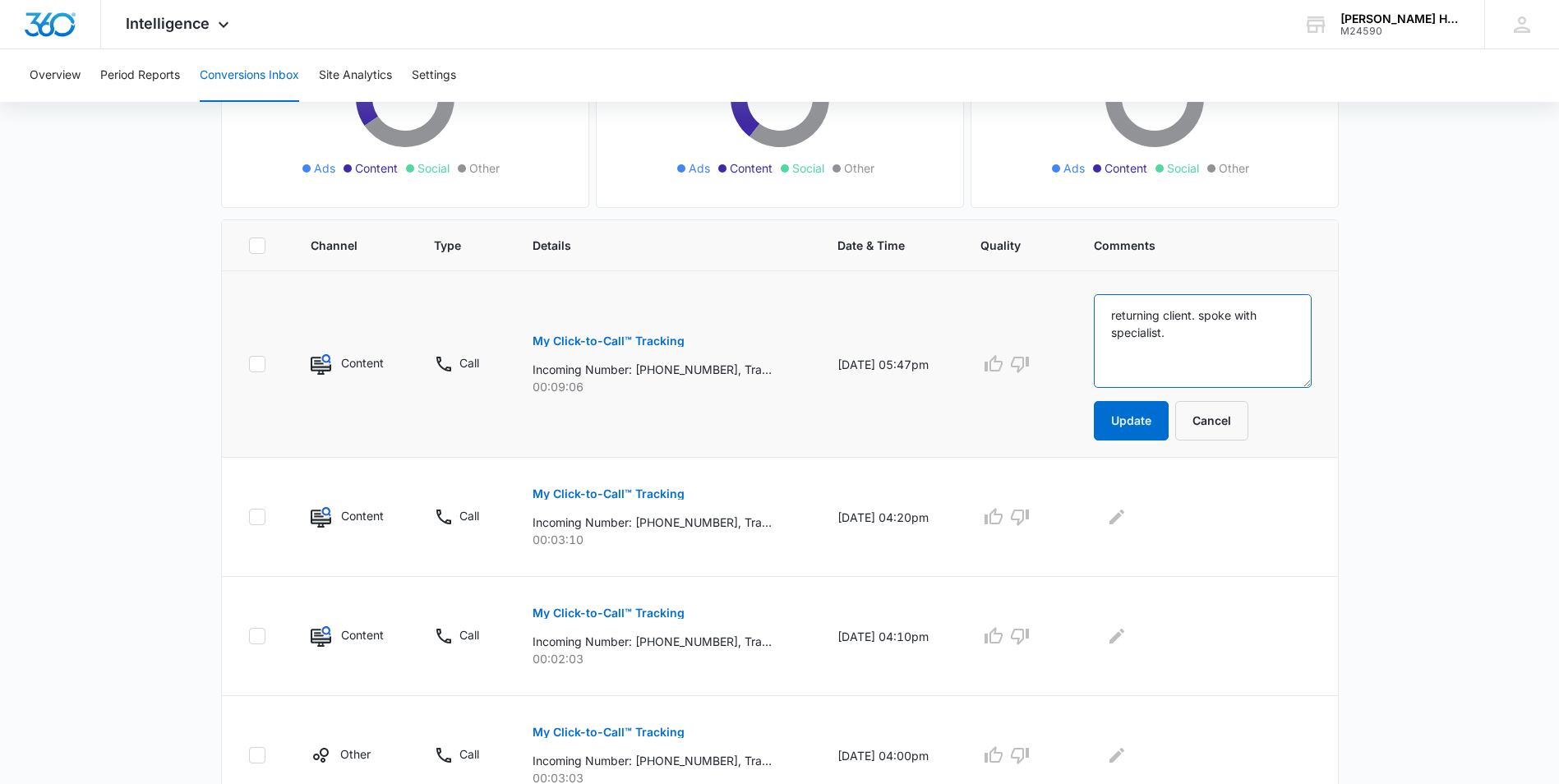
click at [1239, 314] on textarea "returning client. spoke with specialist." at bounding box center [1202, 341] width 218 height 93
click at [1227, 309] on textarea "returning client. spoke with specialist." at bounding box center [1202, 341] width 218 height 93
click at [1224, 317] on textarea "returning client. Spoke with specialist." at bounding box center [1202, 341] width 218 height 93
type textarea "returning client. Spoke with specialist."
click at [1142, 414] on button "Update" at bounding box center [1130, 420] width 75 height 40
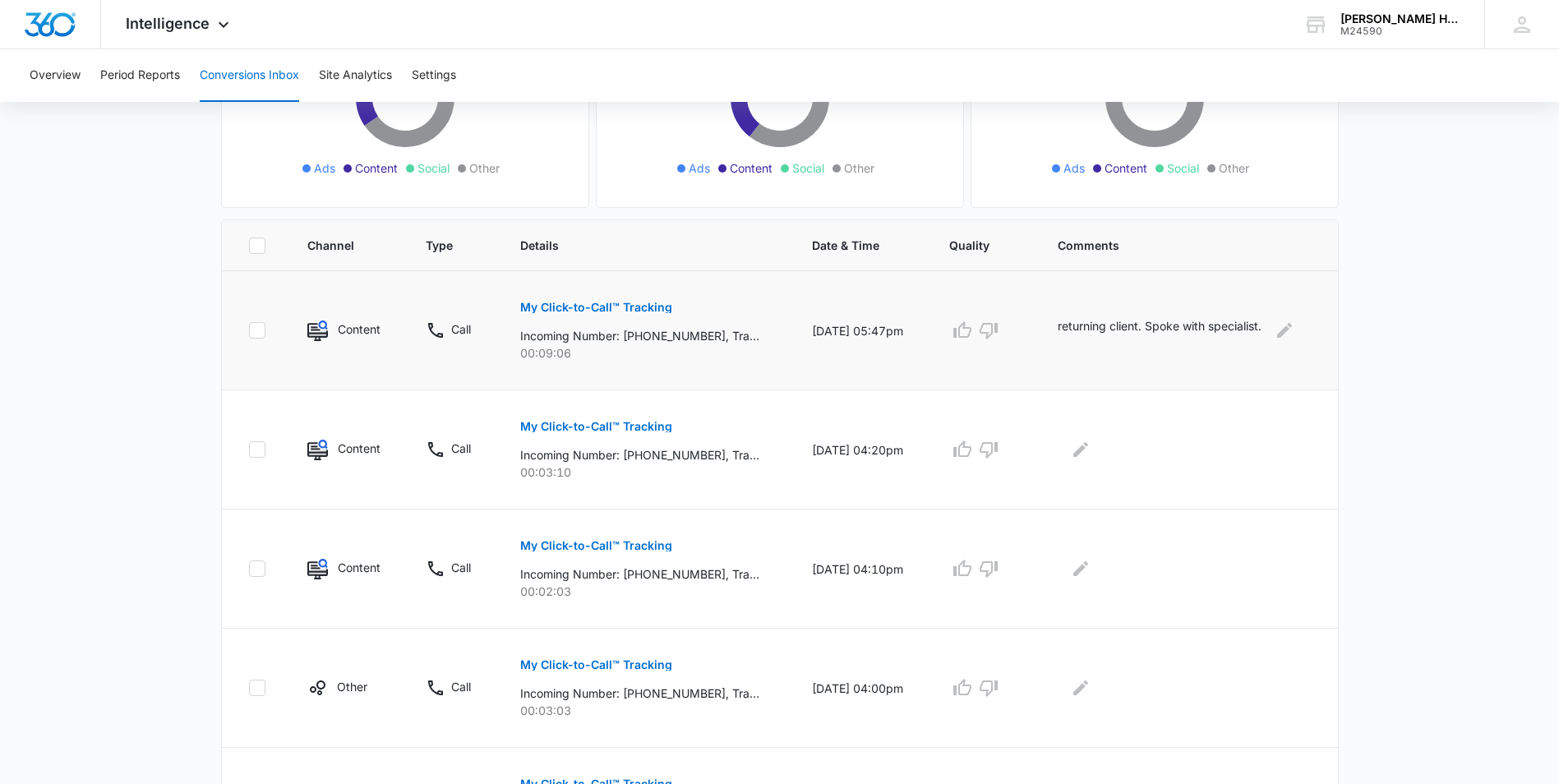
click at [1146, 421] on td at bounding box center [1188, 450] width 300 height 119
click at [628, 429] on p "My Click-to-Call™ Tracking" at bounding box center [596, 427] width 152 height 11
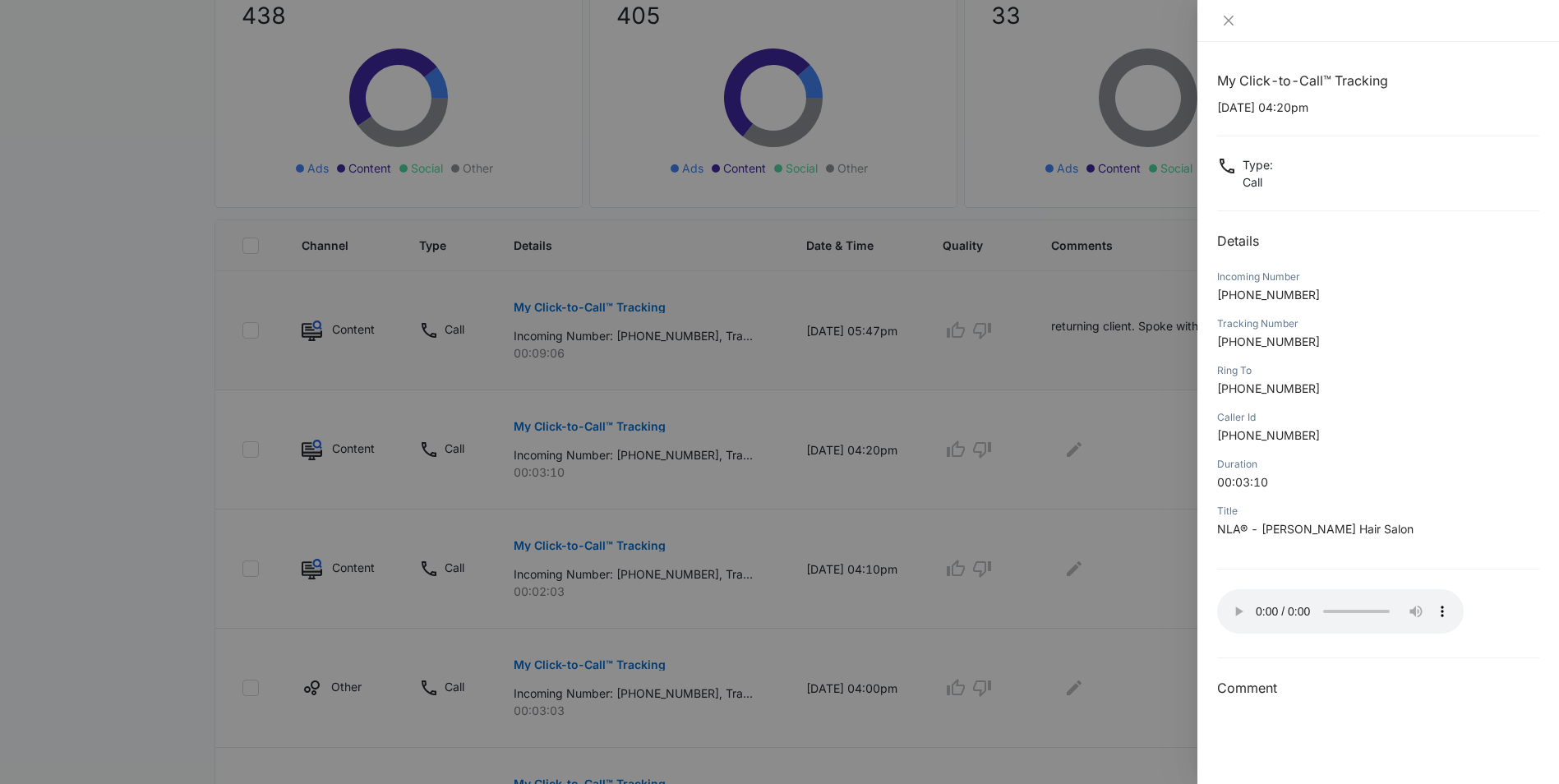
click at [1077, 432] on div at bounding box center [780, 392] width 1559 height 784
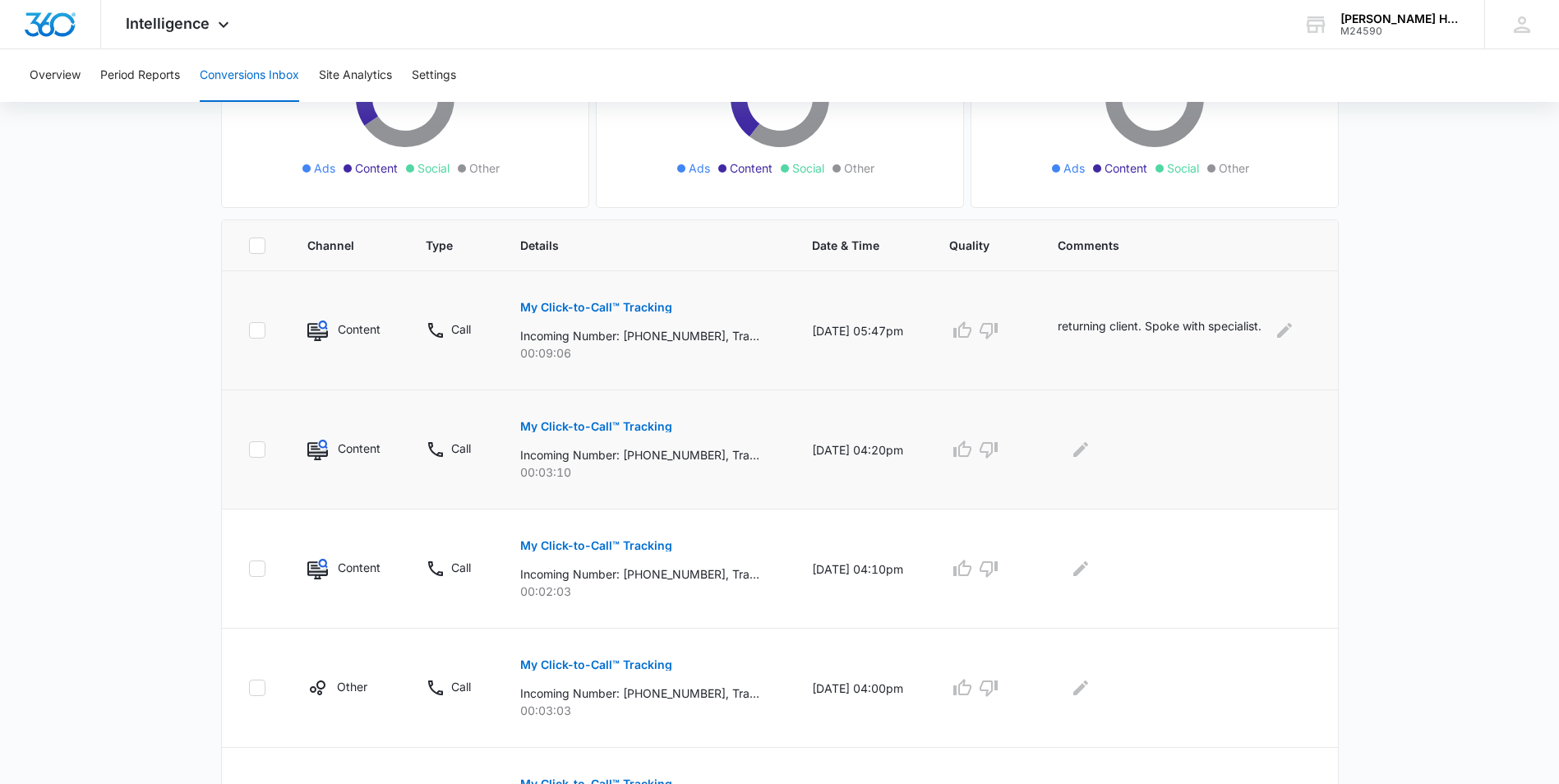
click at [631, 430] on p "My Click-to-Call™ Tracking" at bounding box center [596, 427] width 152 height 11
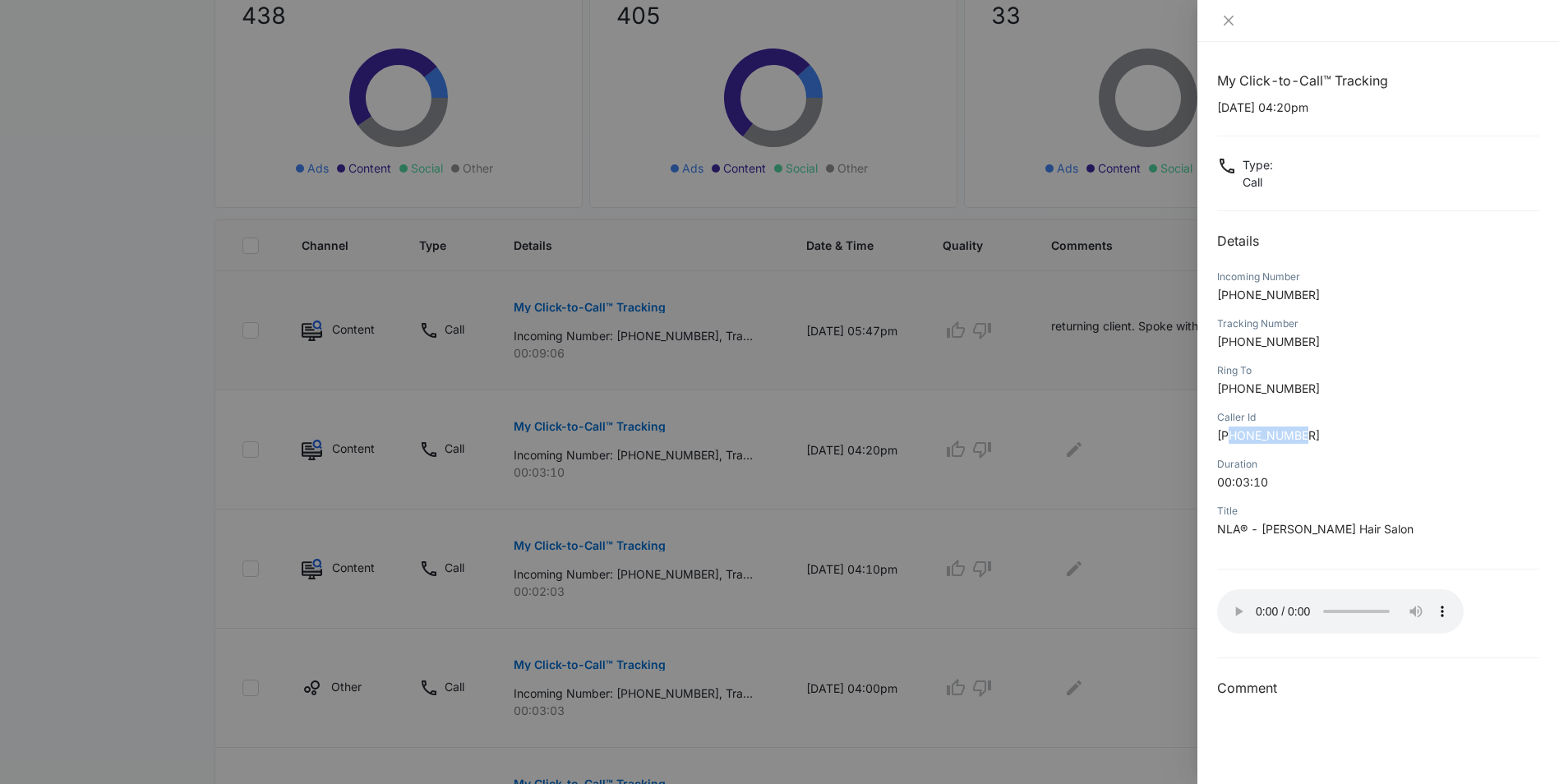
drag, startPoint x: 1229, startPoint y: 433, endPoint x: 1333, endPoint y: 428, distance: 104.1
click at [1333, 428] on p "[PHONE_NUMBER]" at bounding box center [1378, 435] width 322 height 18
click at [1130, 474] on div at bounding box center [780, 392] width 1559 height 784
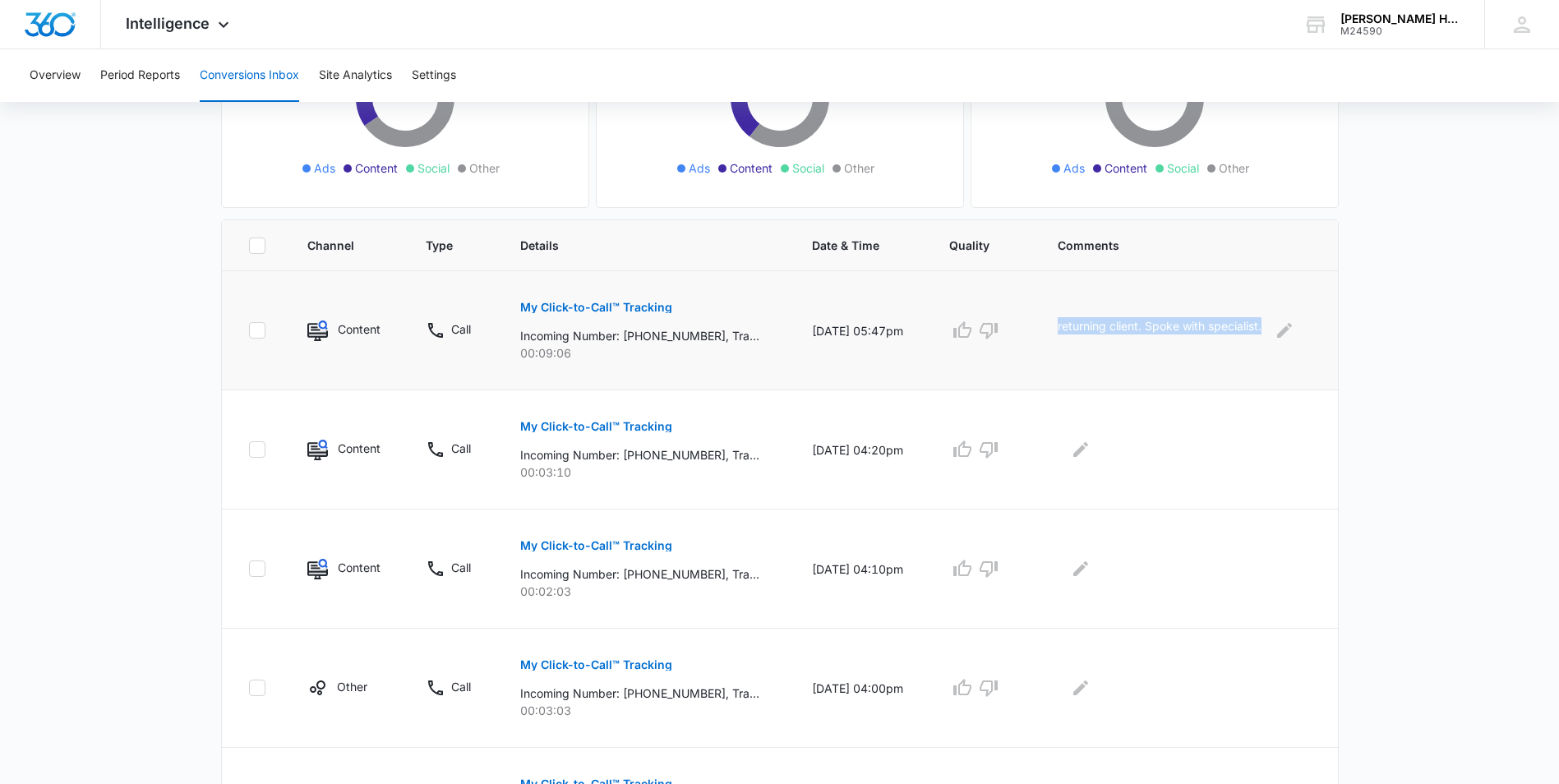
drag, startPoint x: 1058, startPoint y: 320, endPoint x: 1288, endPoint y: 314, distance: 230.1
click at [1288, 314] on td "returning client. Spoke with specialist." at bounding box center [1188, 331] width 300 height 119
click at [1088, 452] on icon "Edit Comments" at bounding box center [1080, 449] width 19 height 19
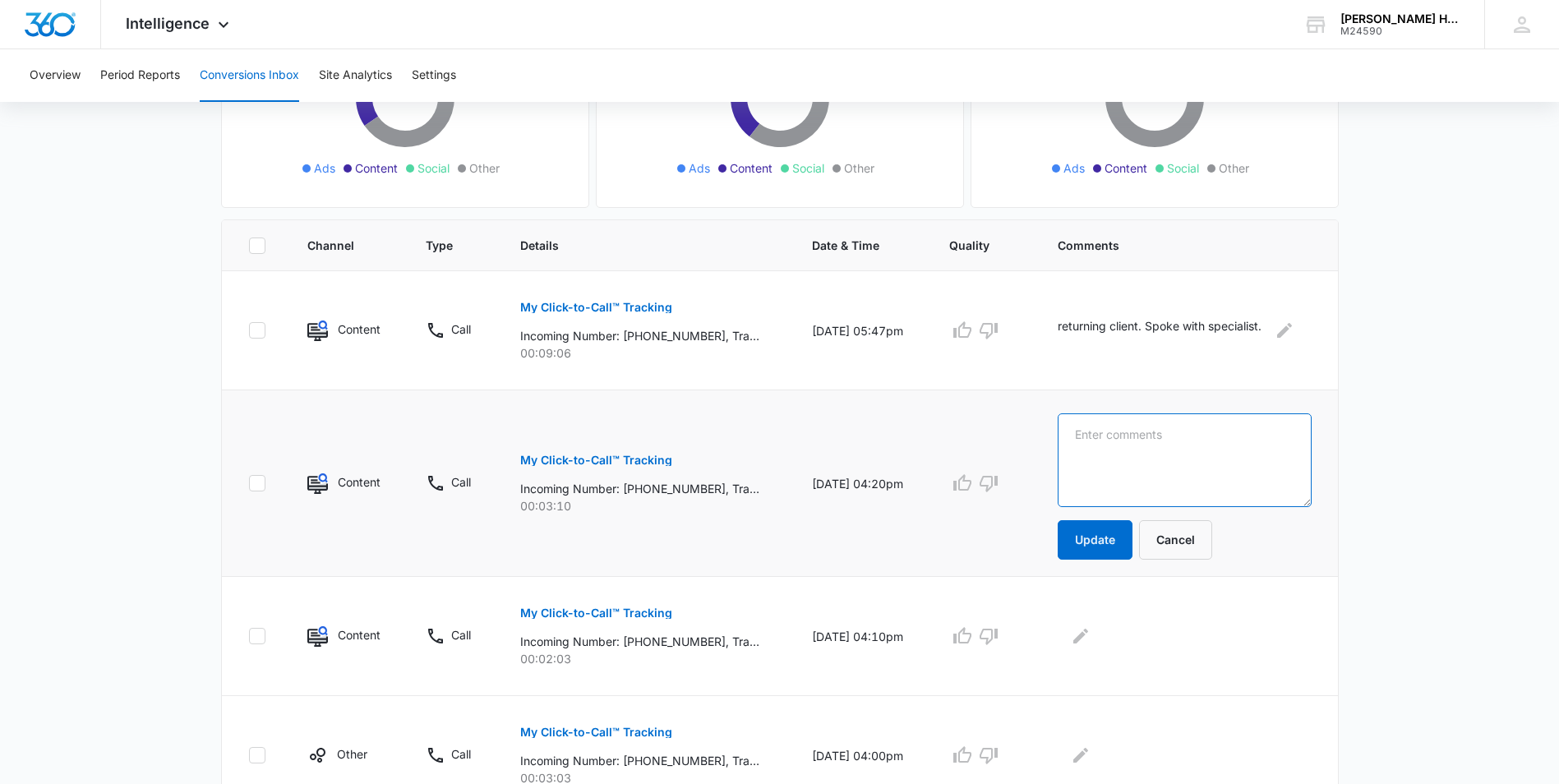
click at [1117, 432] on textarea at bounding box center [1184, 460] width 254 height 93
paste textarea "returning client. Spoke with specialist."
type textarea "returning client. Spoke with specialist."
click at [1091, 530] on button "Update" at bounding box center [1094, 539] width 75 height 40
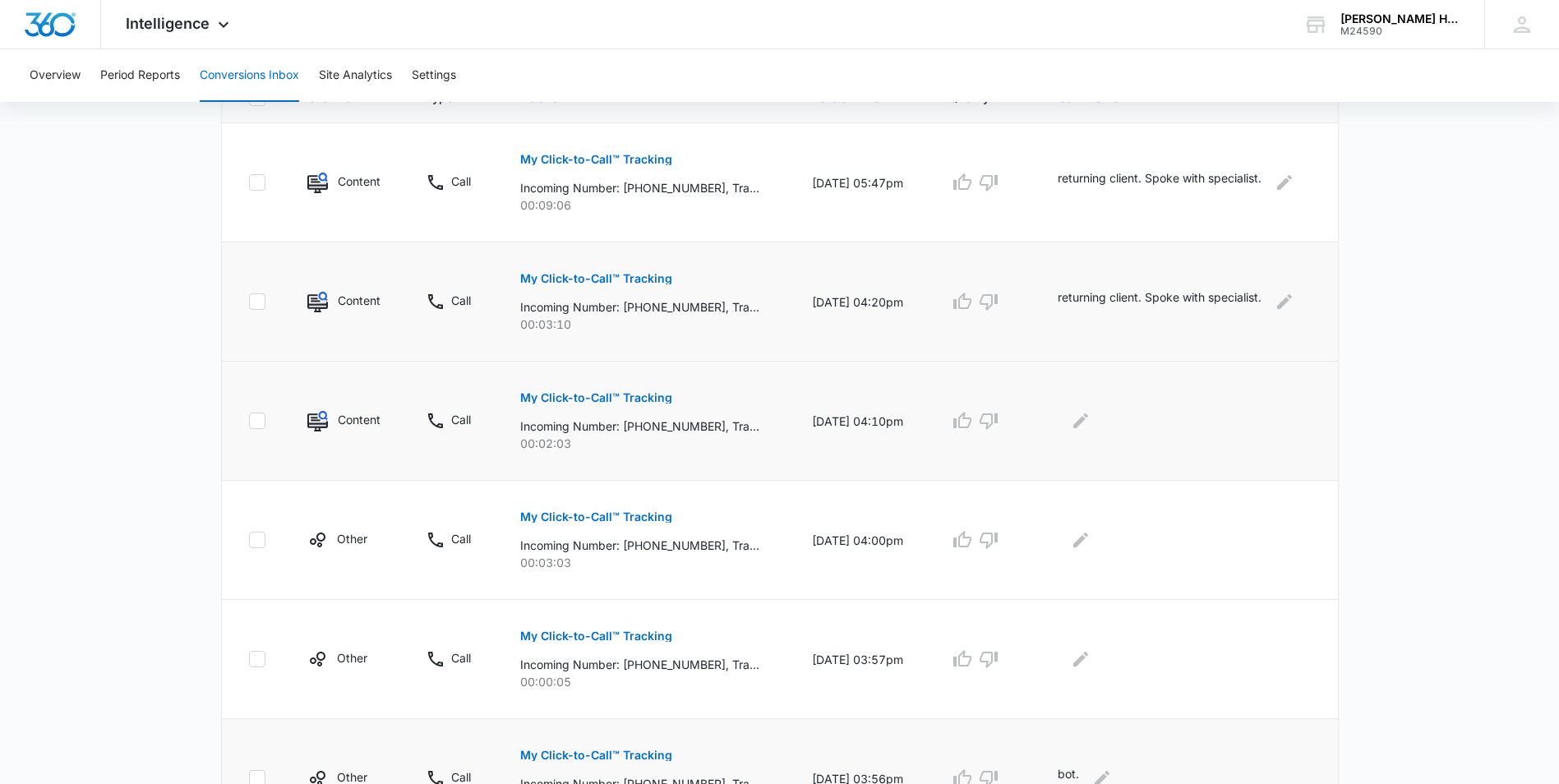
scroll to position [575, 0]
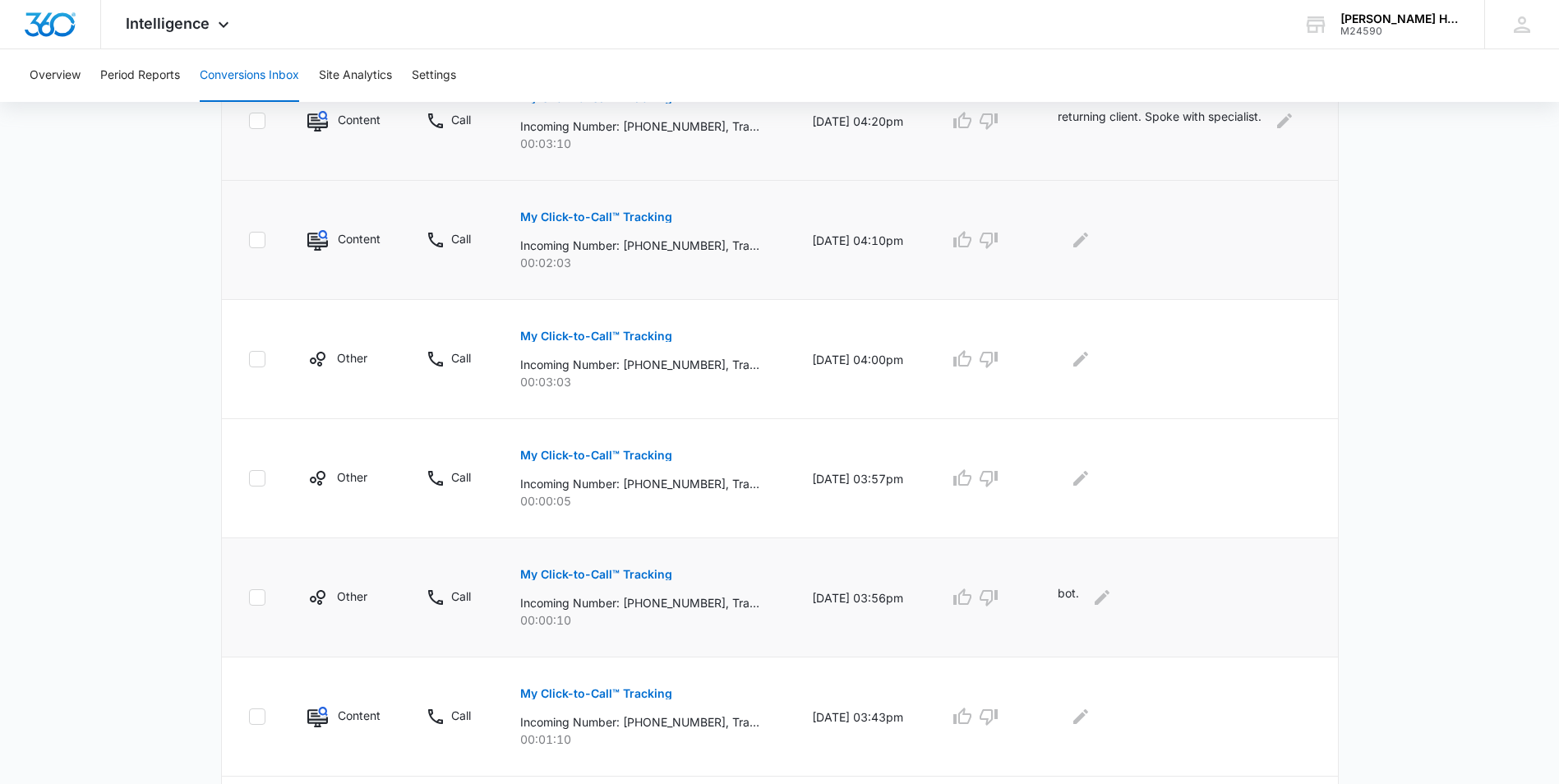
click at [582, 211] on p "My Click-to-Call™ Tracking" at bounding box center [596, 217] width 152 height 11
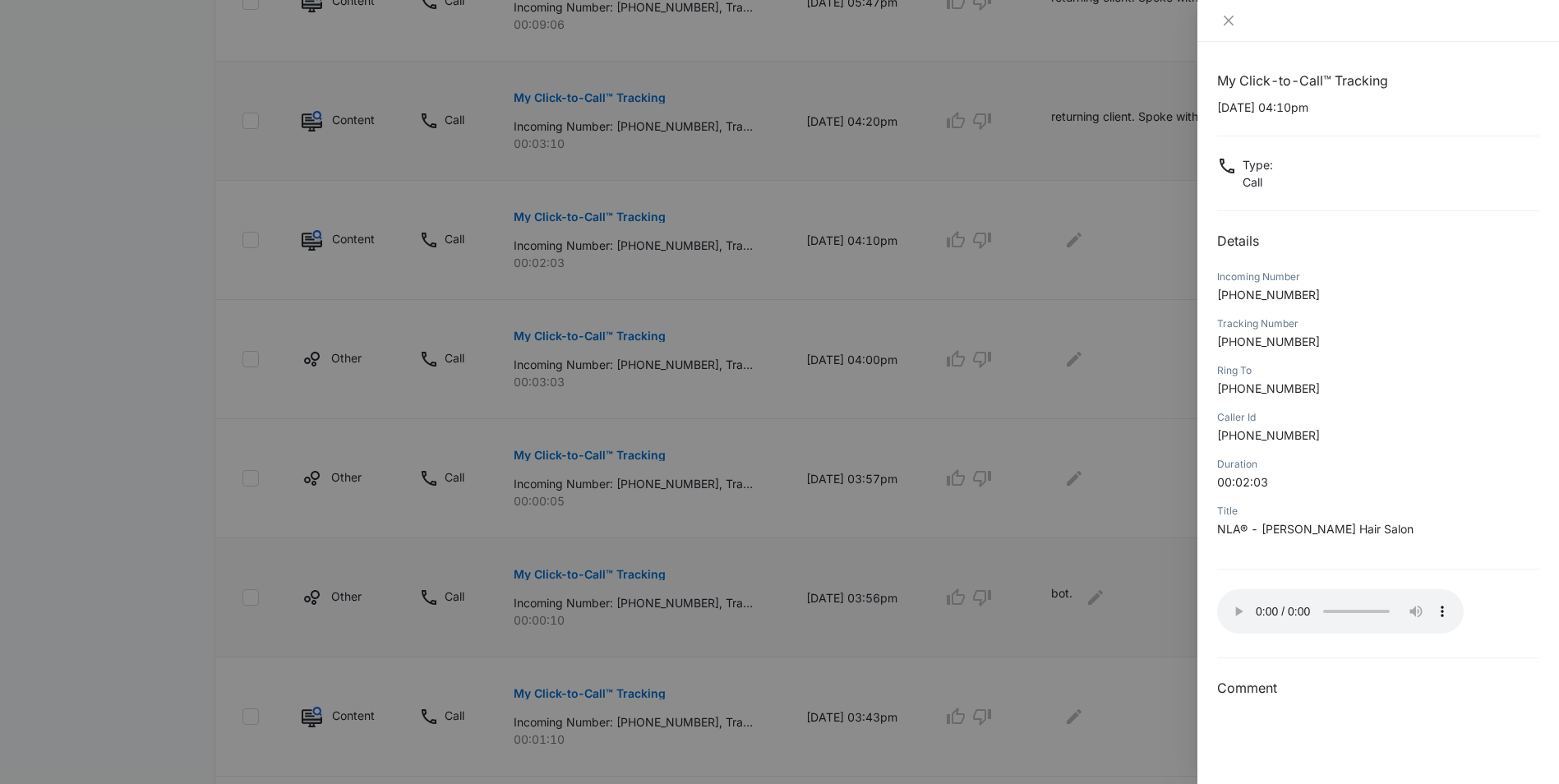
click at [1075, 235] on div at bounding box center [780, 392] width 1559 height 784
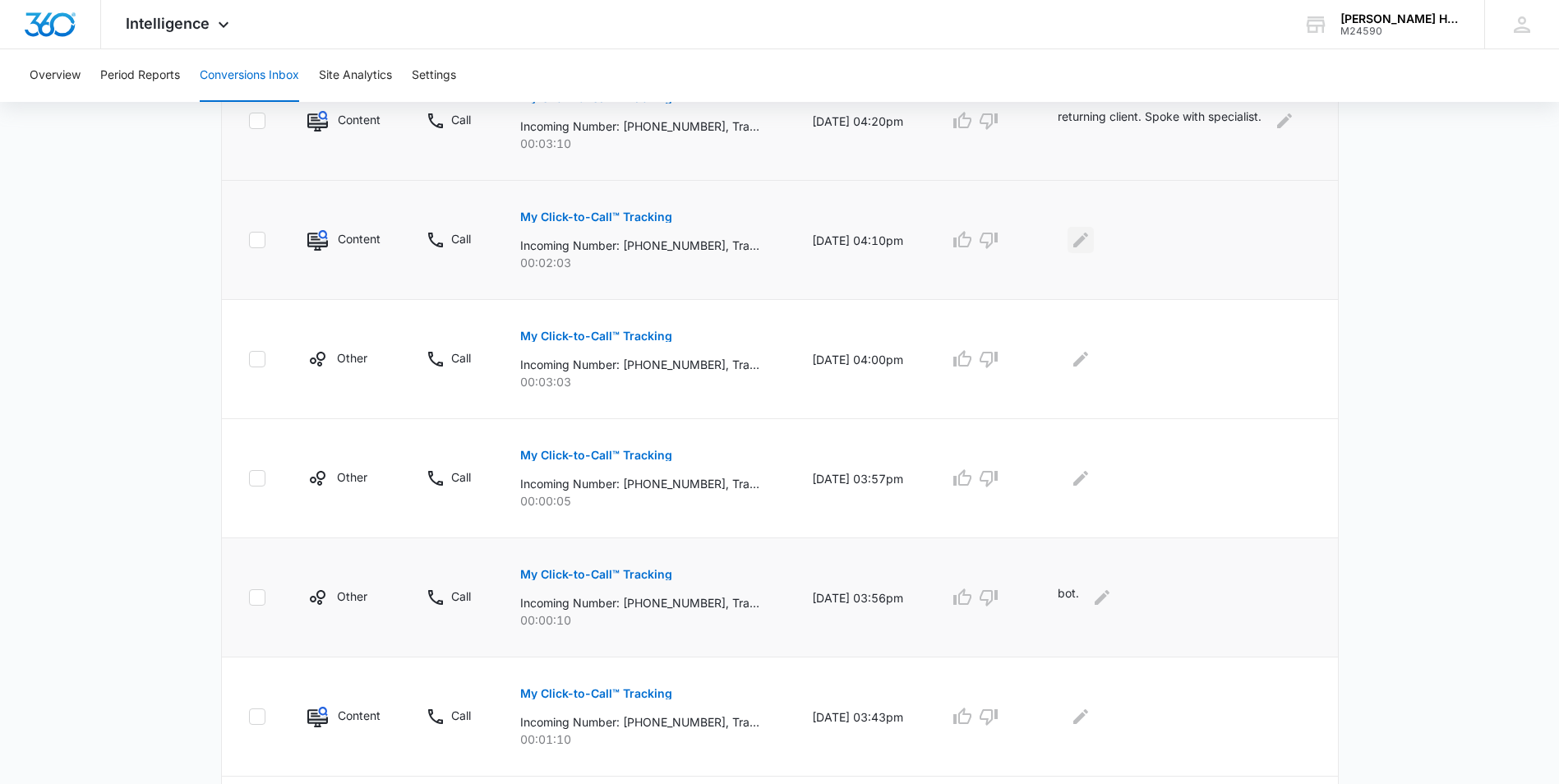
click at [1079, 242] on icon "Edit Comments" at bounding box center [1080, 239] width 19 height 19
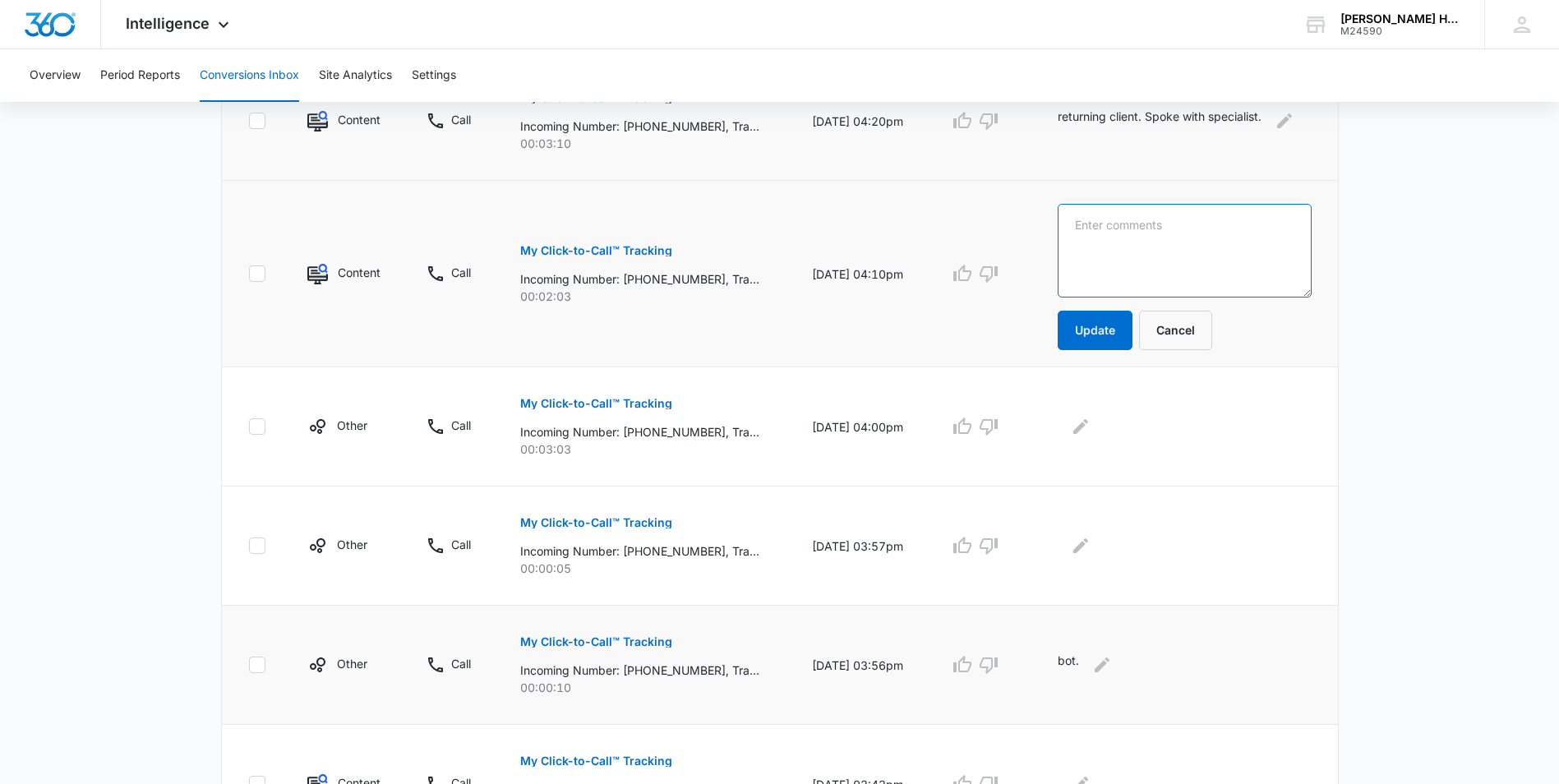
click at [1085, 241] on textarea at bounding box center [1184, 250] width 254 height 93
type textarea "New client, running late to appointment."
click at [1106, 315] on button "Update" at bounding box center [1094, 330] width 75 height 40
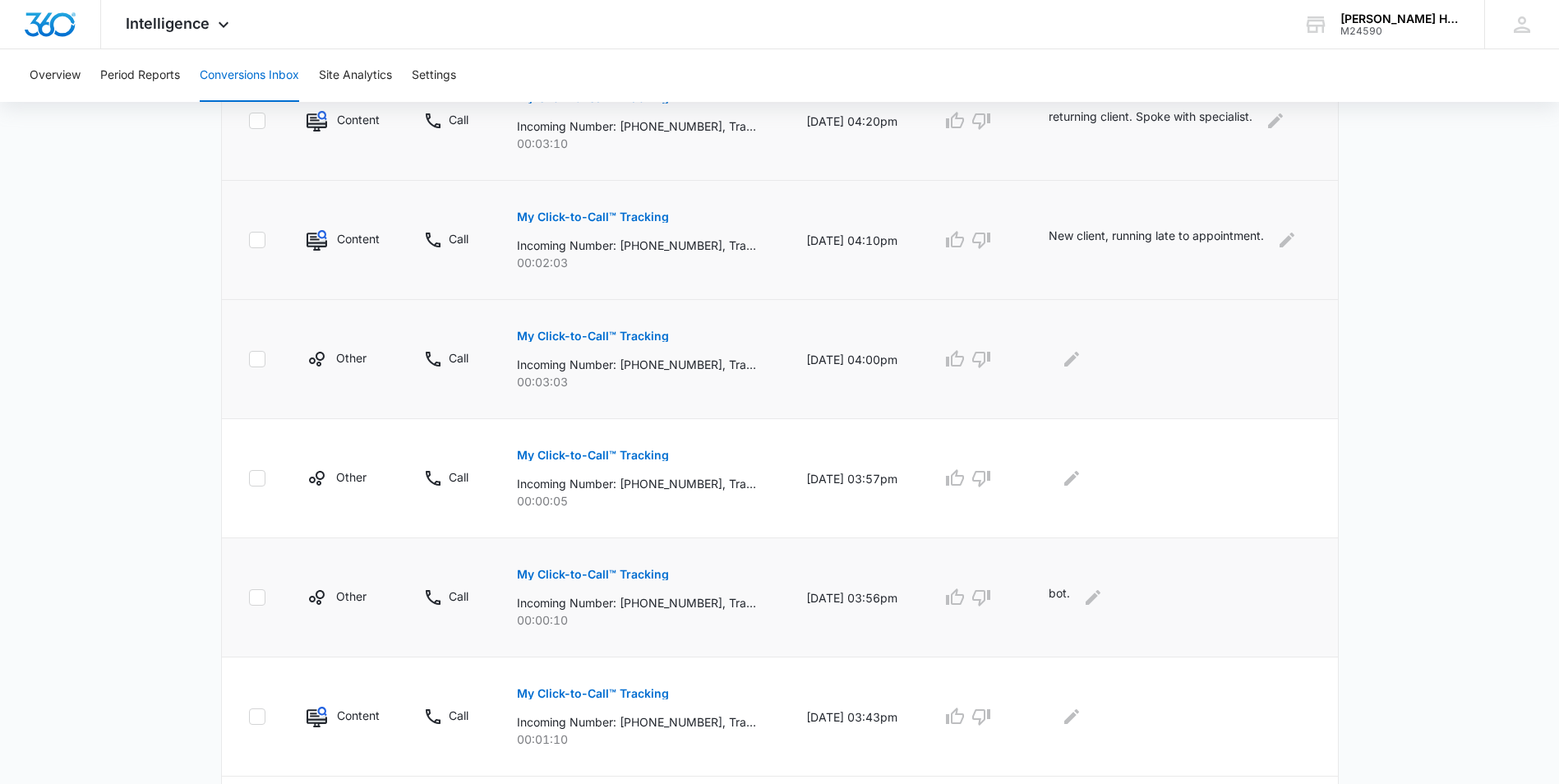
click at [581, 325] on button "My Click-to-Call™ Tracking" at bounding box center [593, 336] width 152 height 40
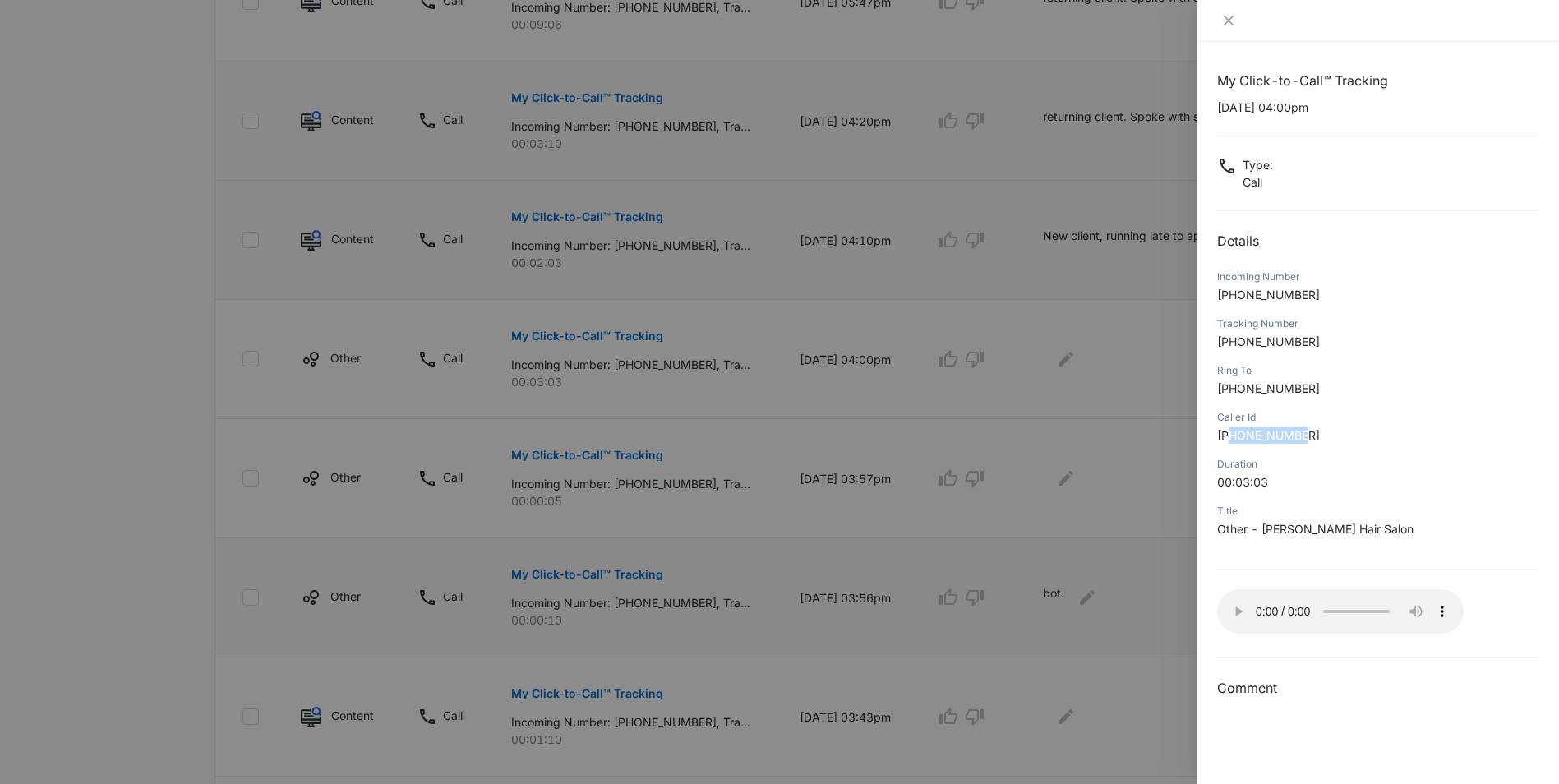
drag, startPoint x: 1230, startPoint y: 433, endPoint x: 1317, endPoint y: 436, distance: 87.1
click at [1317, 436] on p "[PHONE_NUMBER]" at bounding box center [1378, 435] width 322 height 18
click at [1062, 358] on div at bounding box center [780, 392] width 1559 height 784
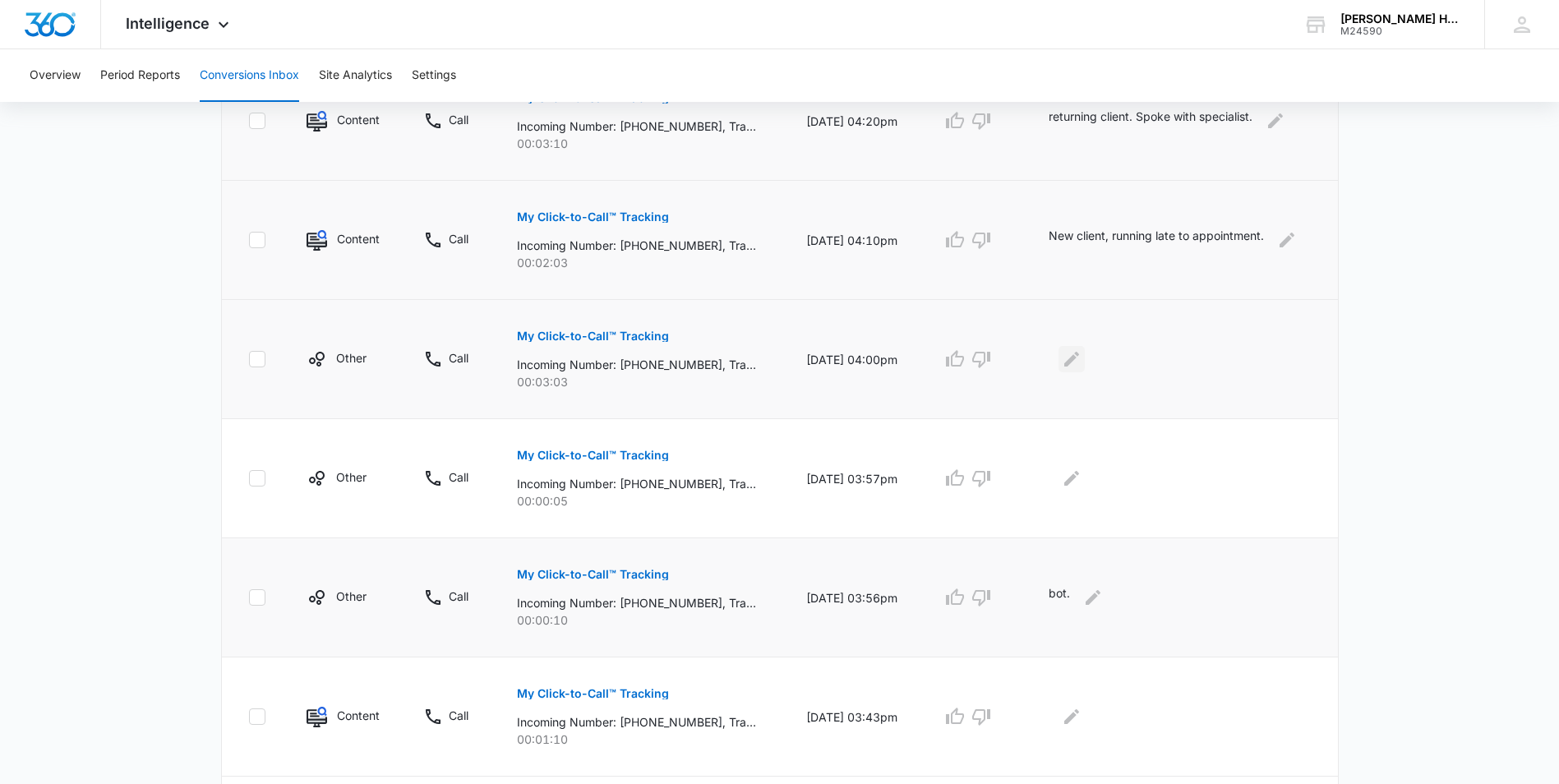
click at [1073, 359] on icon "Edit Comments" at bounding box center [1071, 358] width 19 height 19
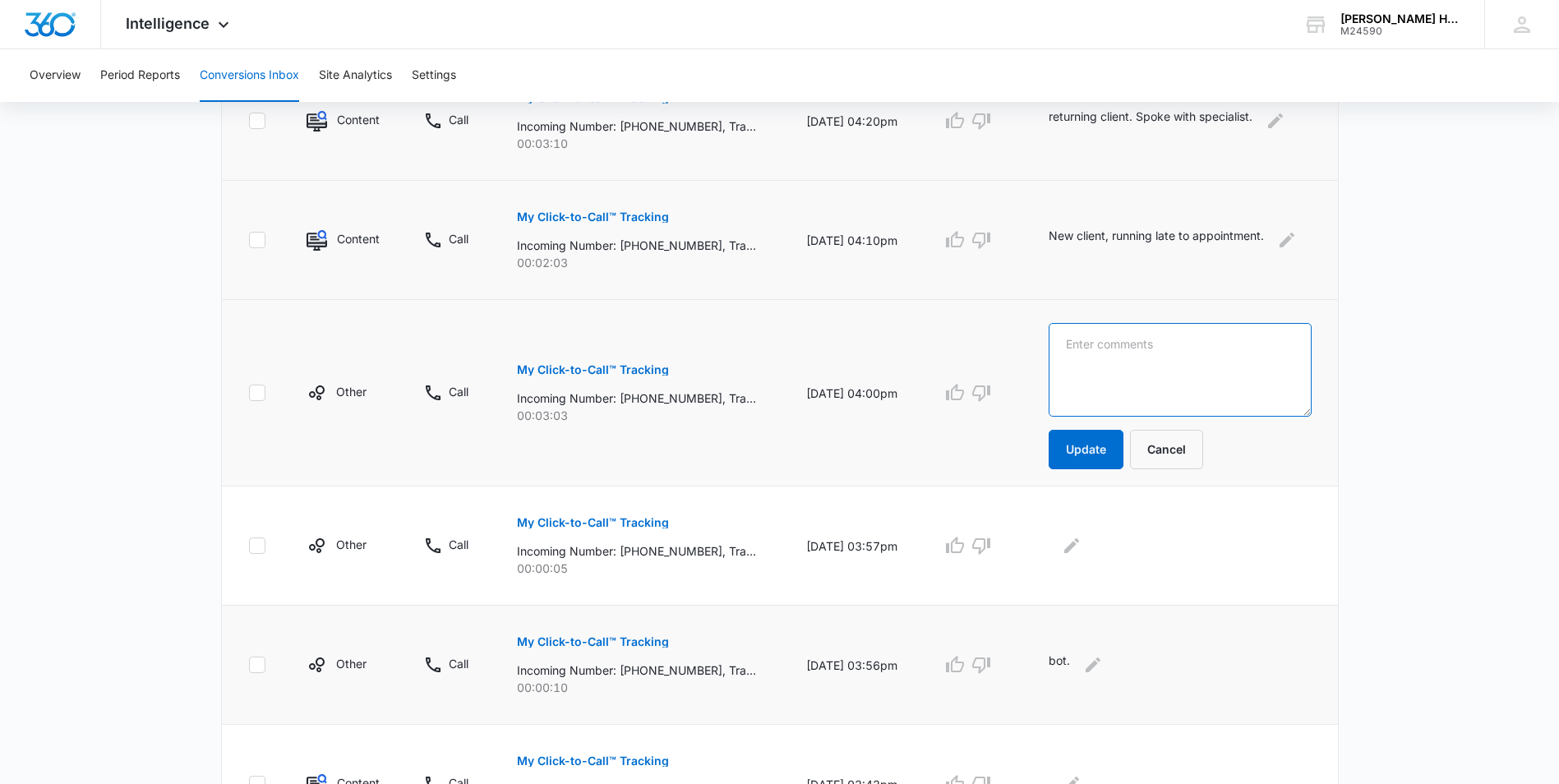
click at [1077, 356] on textarea at bounding box center [1179, 369] width 262 height 93
type textarea "yelp call inquiry."
click at [1120, 449] on button "Update" at bounding box center [1085, 449] width 75 height 40
click at [1104, 458] on button "Update" at bounding box center [1085, 449] width 75 height 40
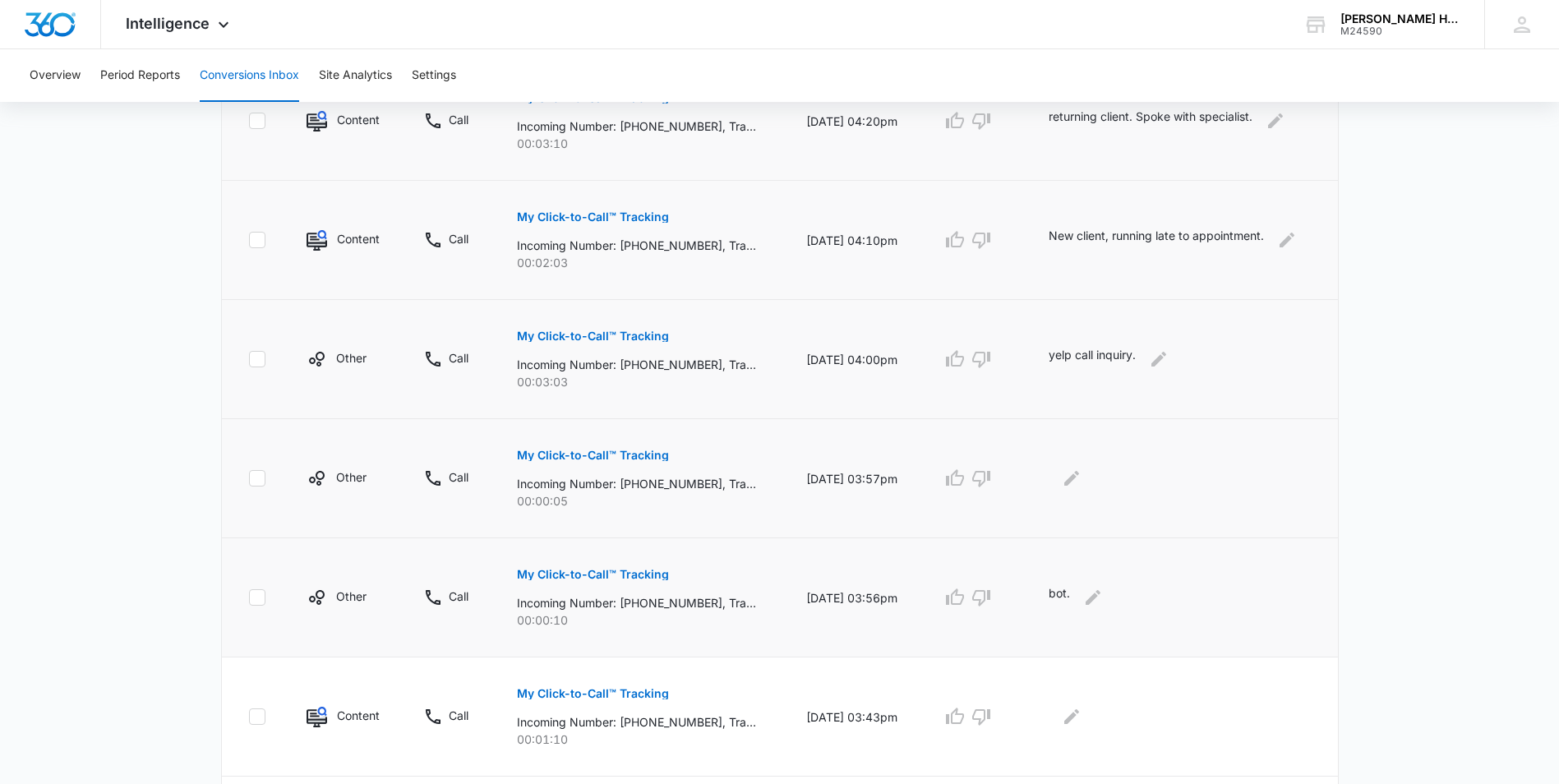
click at [607, 458] on p "My Click-to-Call™ Tracking" at bounding box center [593, 455] width 152 height 11
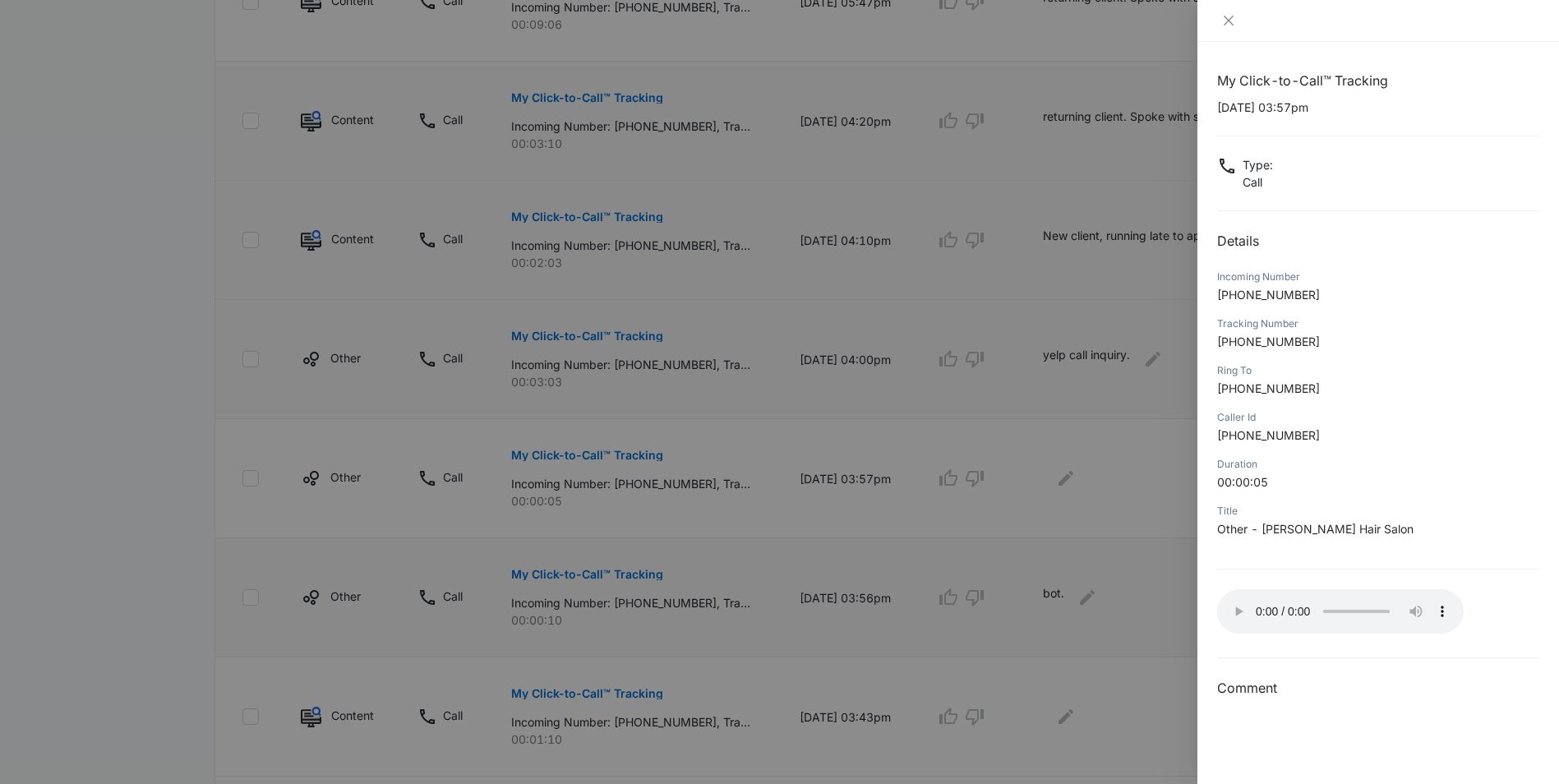
click at [1067, 473] on div at bounding box center [780, 392] width 1559 height 784
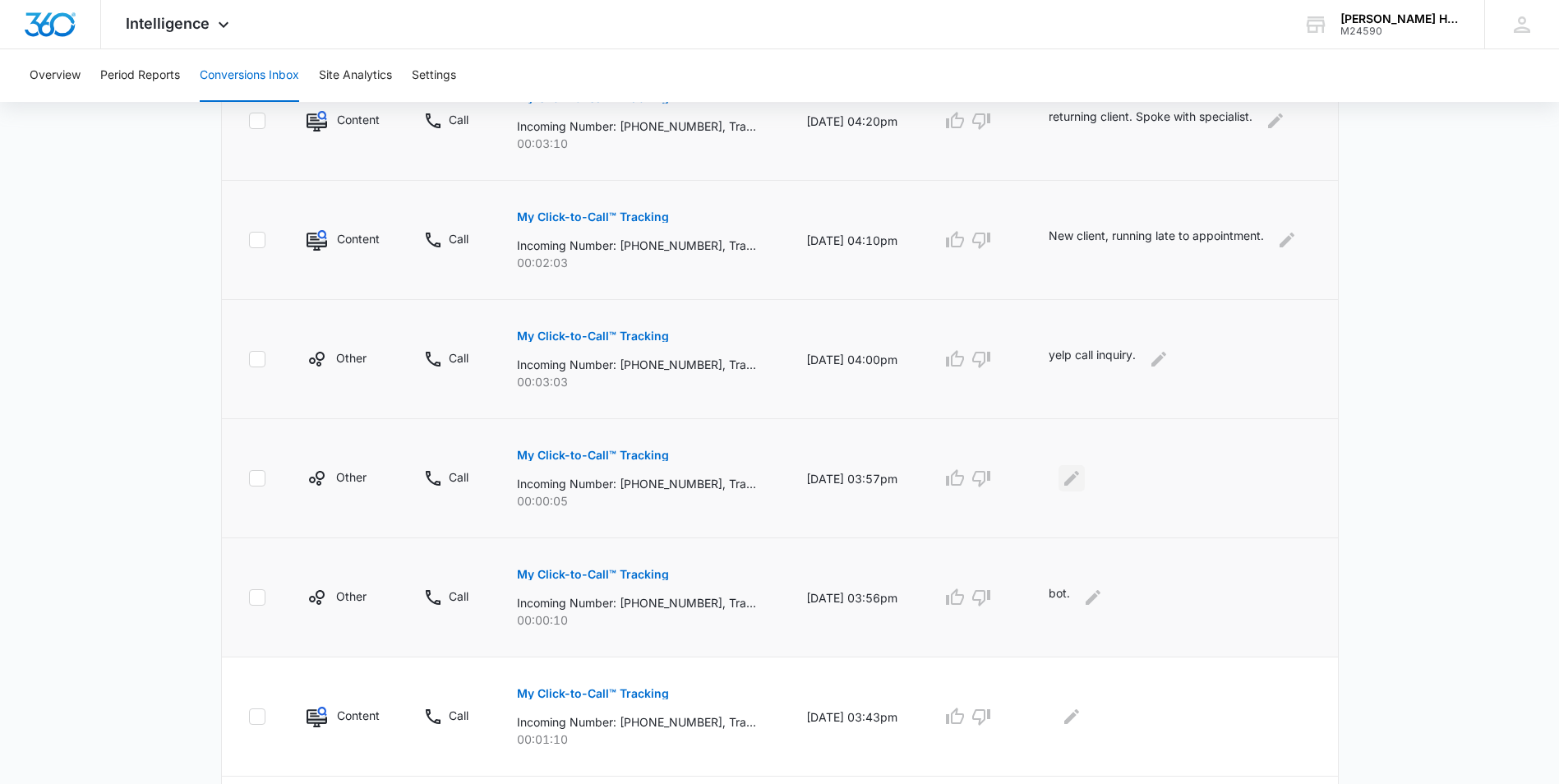
click at [1072, 476] on icon "Edit Comments" at bounding box center [1071, 477] width 19 height 19
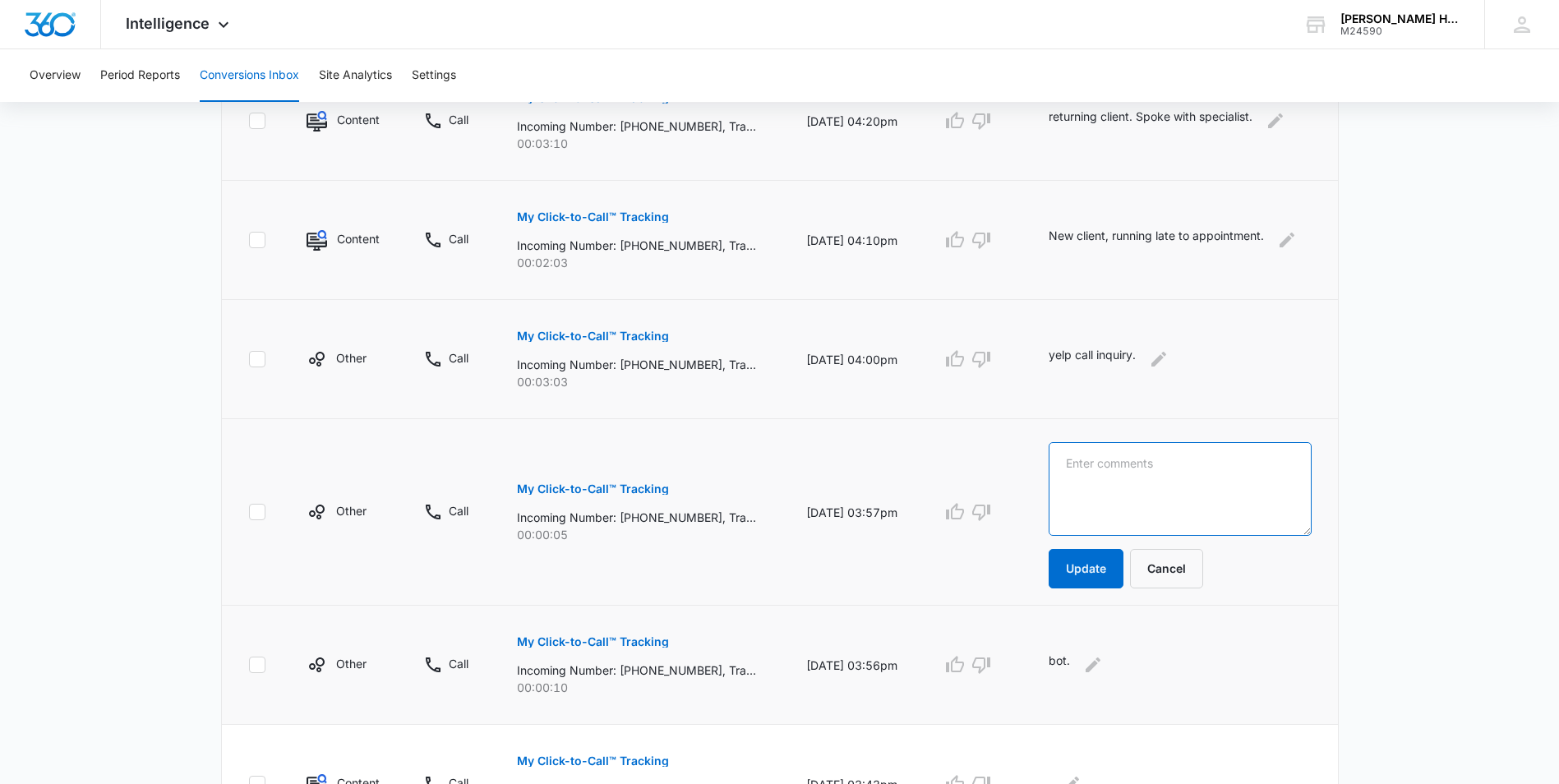
click at [1082, 474] on textarea at bounding box center [1179, 488] width 262 height 93
type textarea "b"
type textarea "Bot."
click at [1082, 573] on button "Update" at bounding box center [1085, 568] width 75 height 40
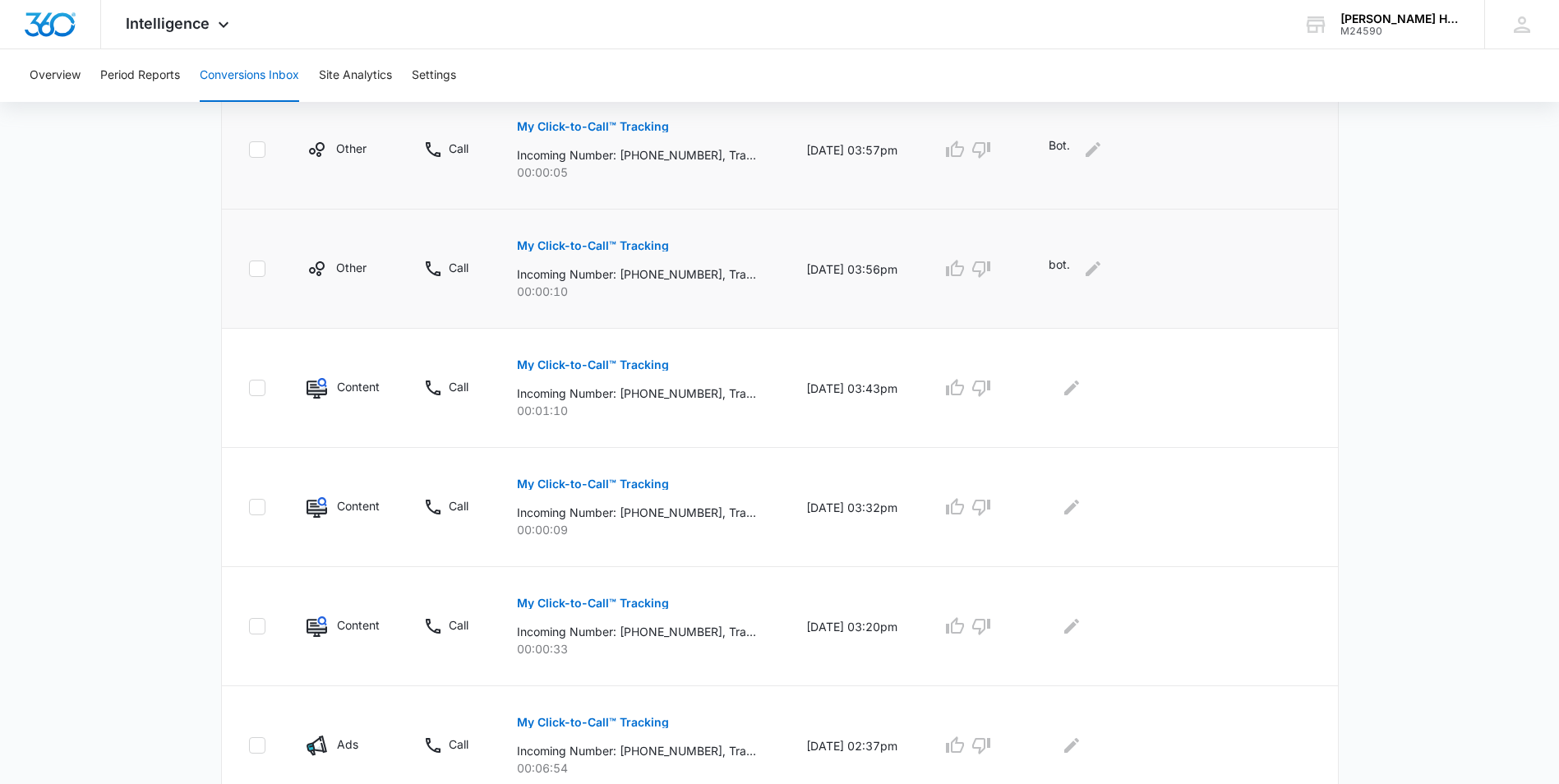
scroll to position [976, 0]
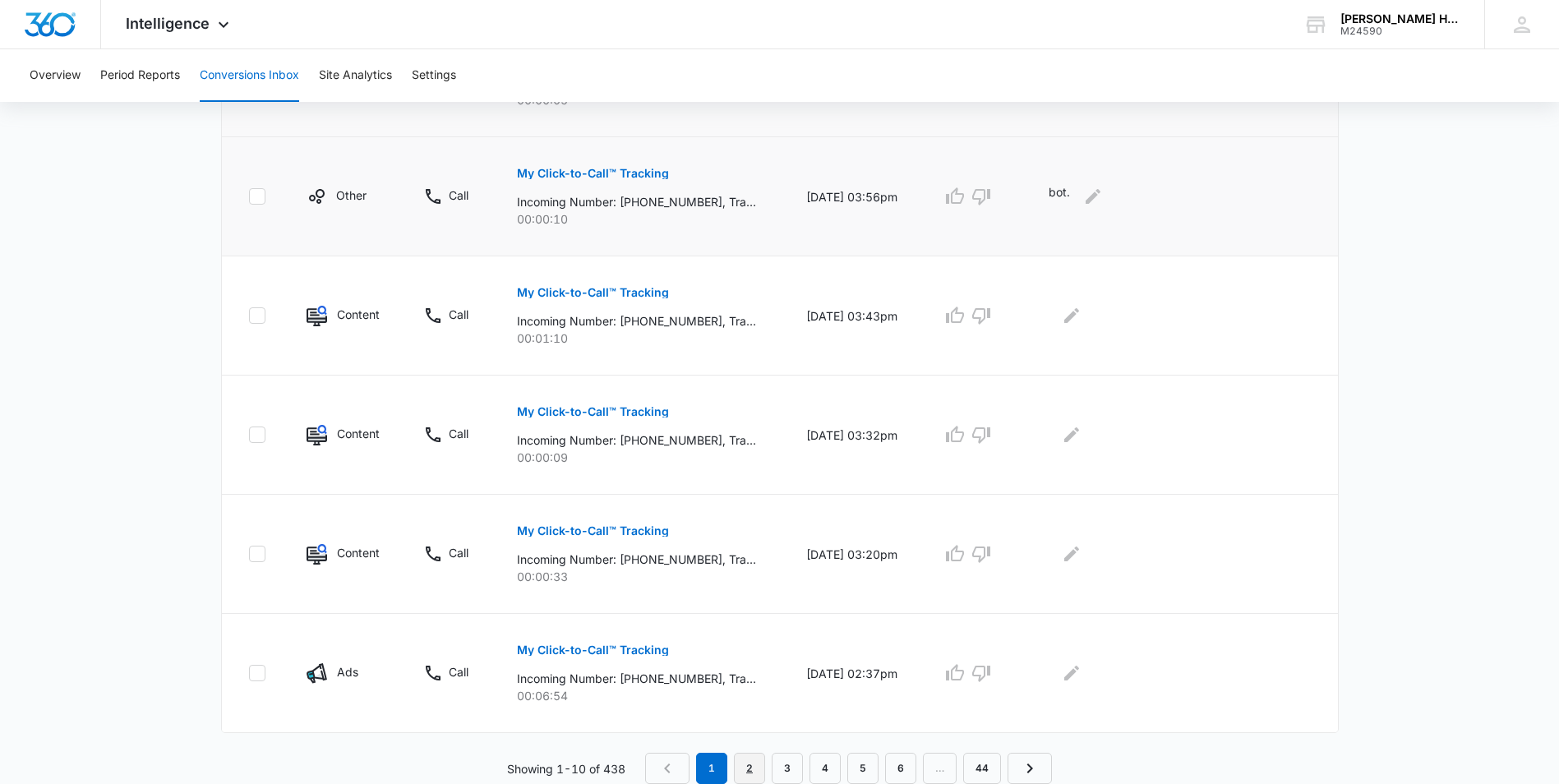
click at [743, 771] on link "2" at bounding box center [750, 768] width 31 height 31
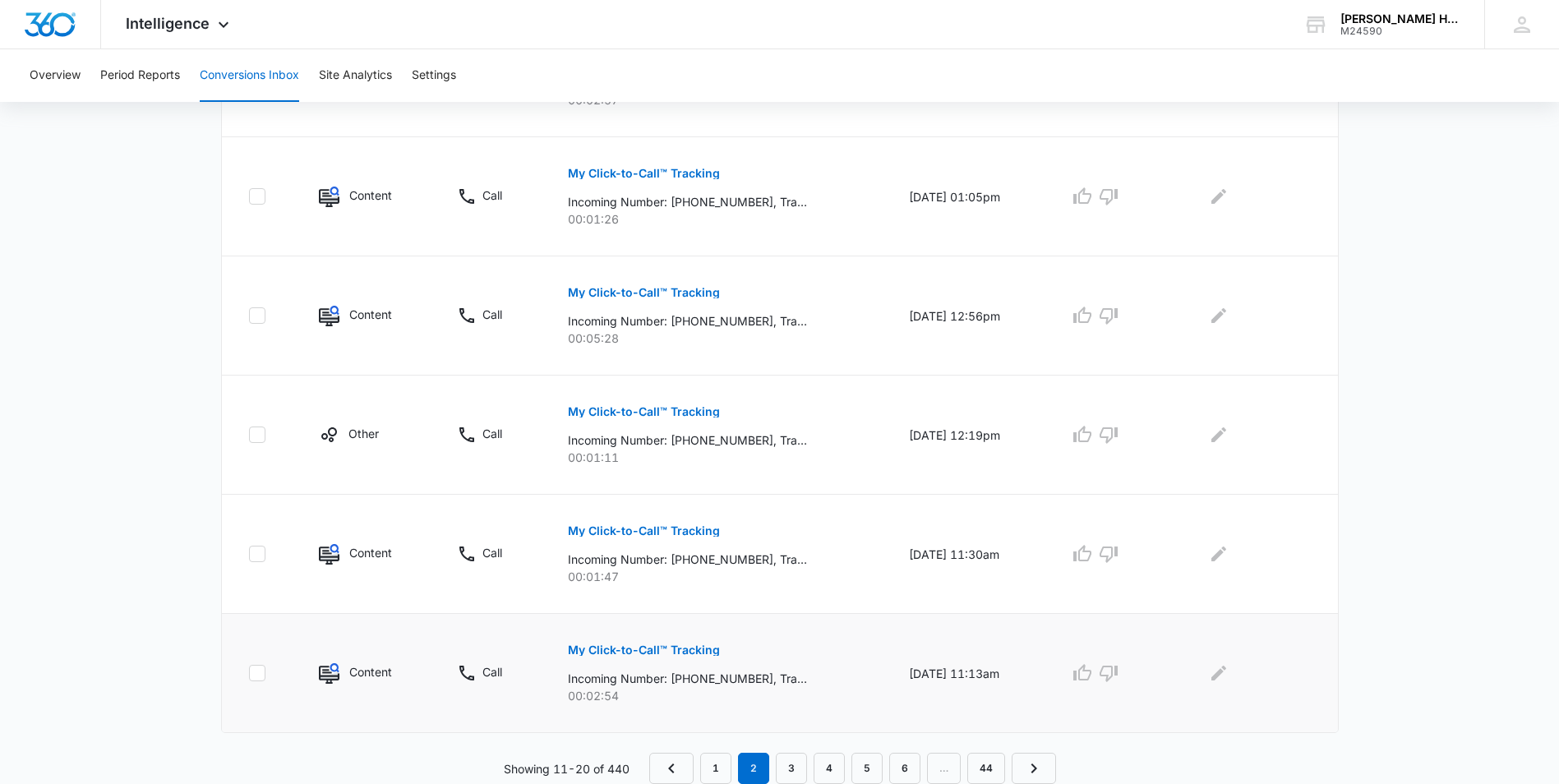
click at [622, 650] on p "My Click-to-Call™ Tracking" at bounding box center [644, 650] width 152 height 11
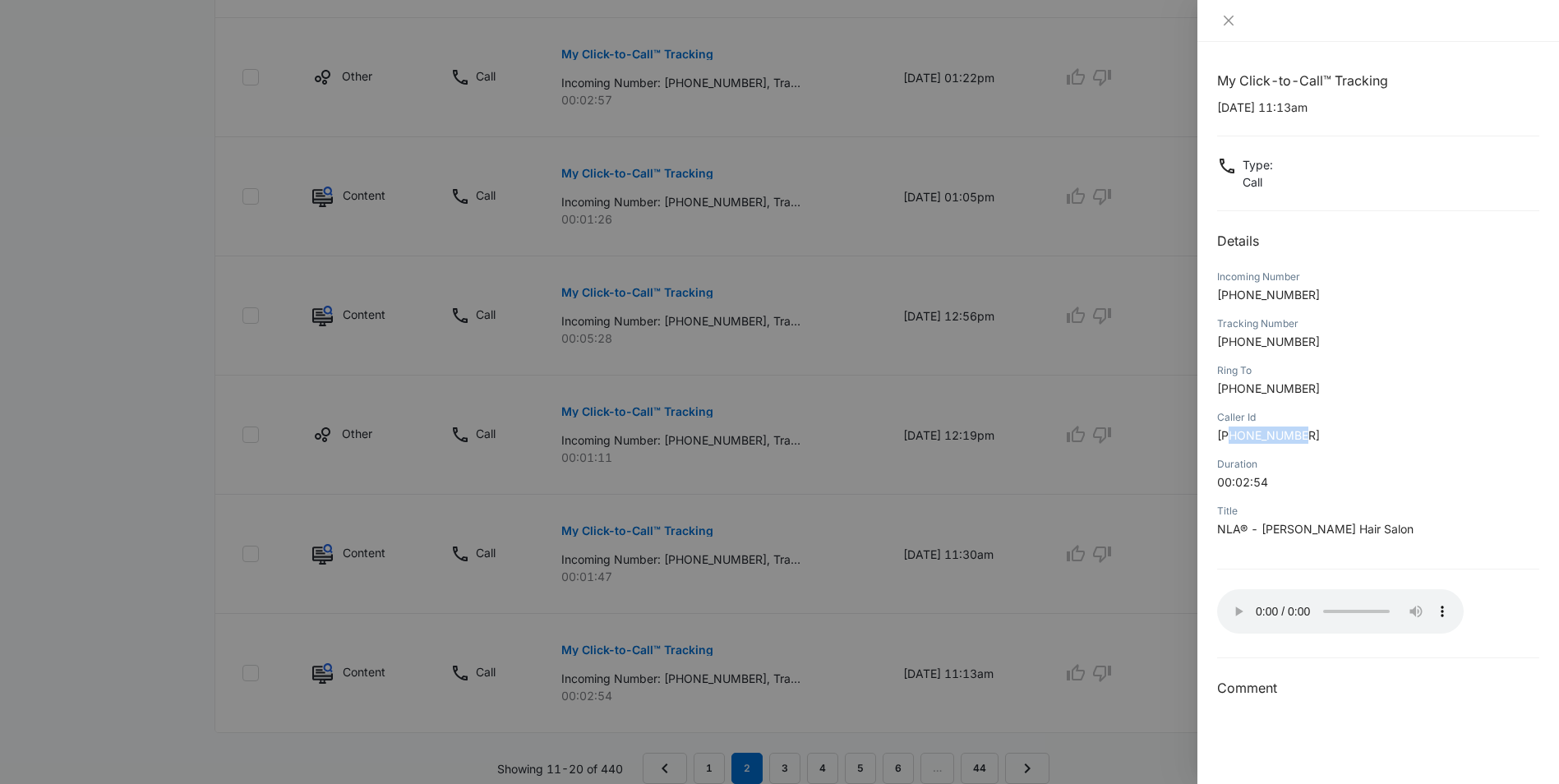
drag, startPoint x: 1228, startPoint y: 438, endPoint x: 1329, endPoint y: 439, distance: 101.0
click at [1329, 439] on p "[PHONE_NUMBER]" at bounding box center [1378, 435] width 322 height 18
click at [1124, 652] on div at bounding box center [780, 392] width 1559 height 784
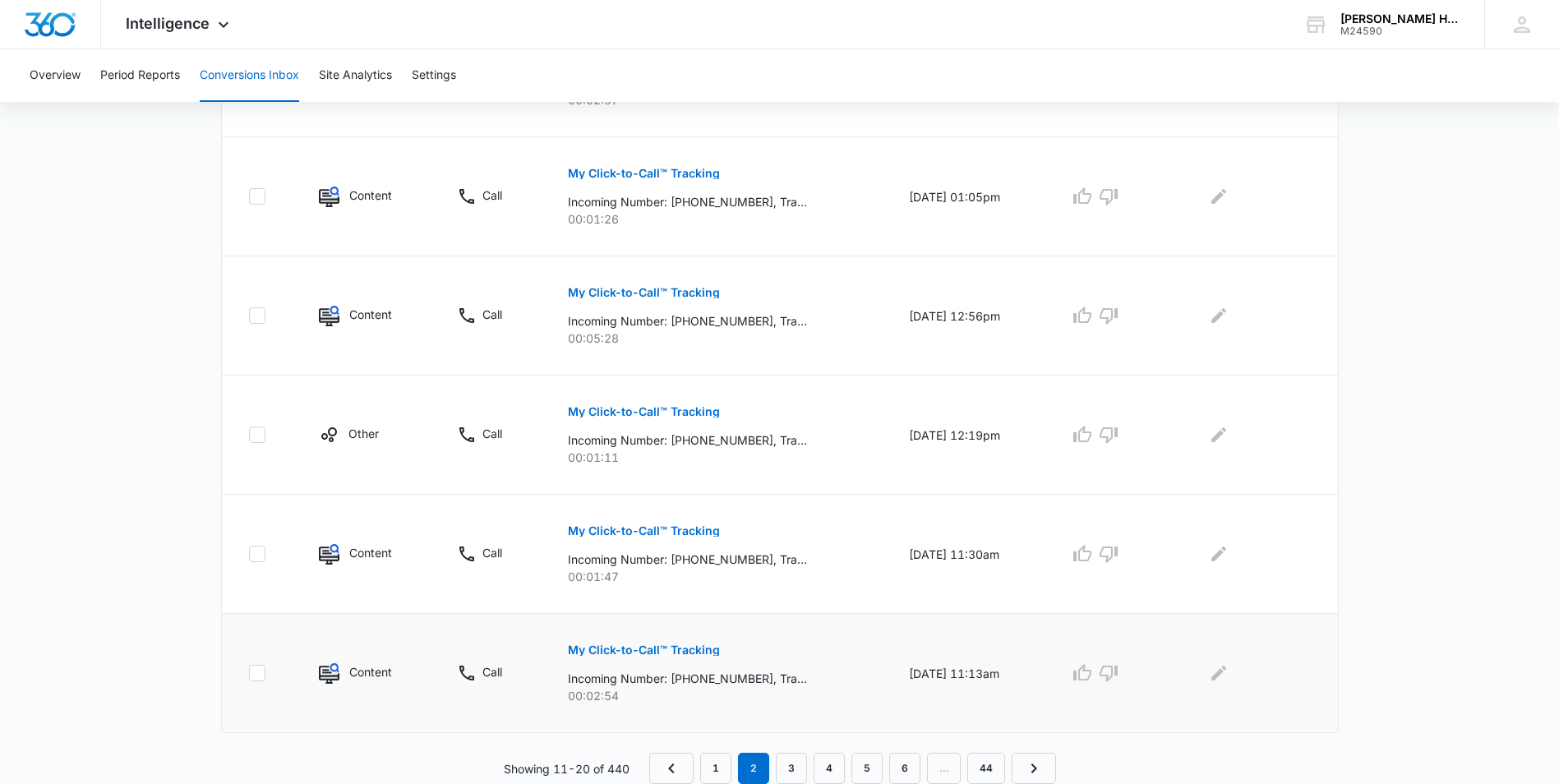
click at [652, 645] on p "My Click-to-Call™ Tracking" at bounding box center [644, 650] width 152 height 11
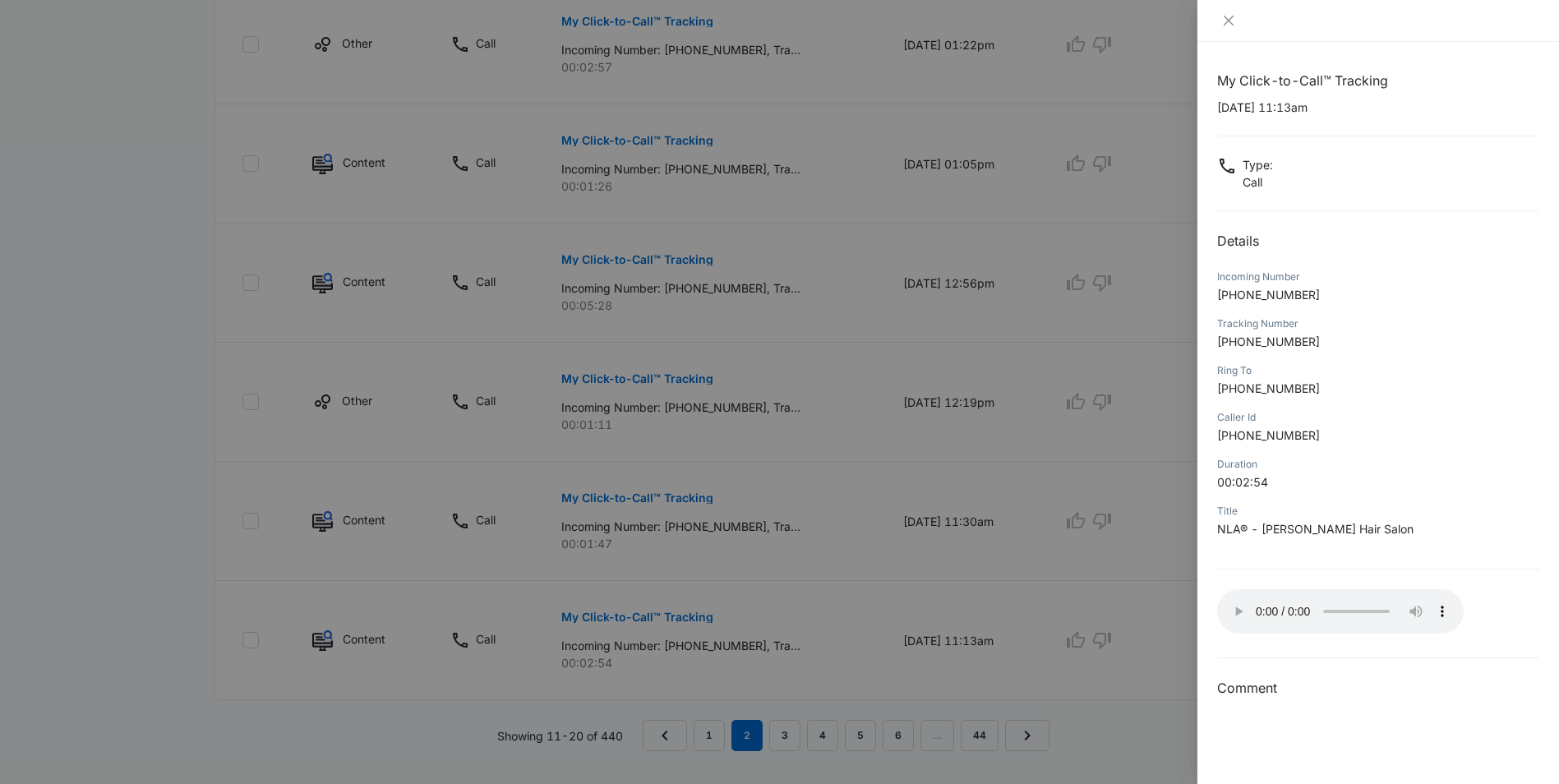
scroll to position [1038, 0]
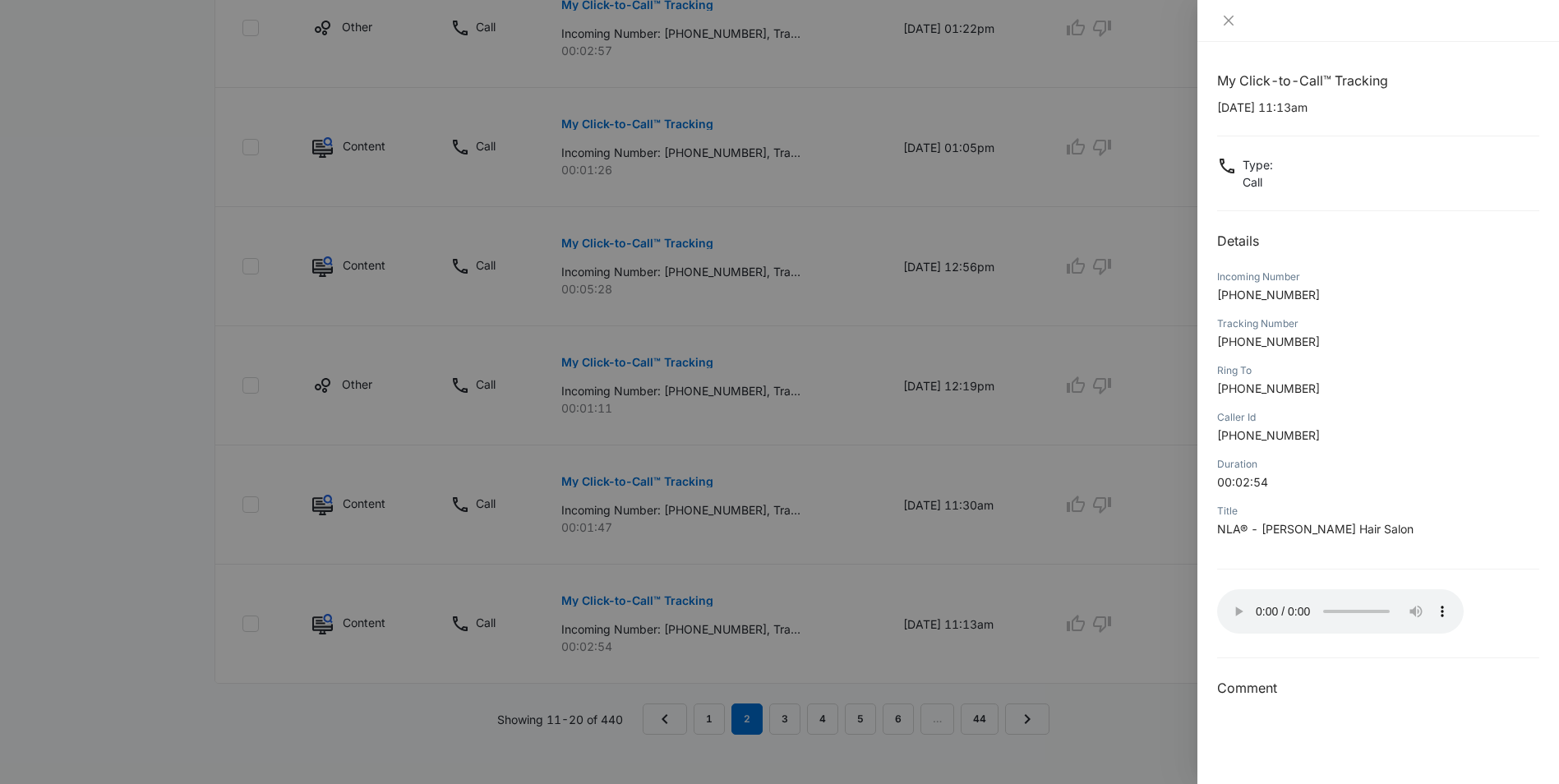
click at [1275, 705] on div "My Click-to-Call™ Tracking [DATE] 11:13am Type : Call Details Incoming Number […" at bounding box center [1377, 412] width 361 height 742
click at [1052, 569] on div at bounding box center [780, 392] width 1559 height 784
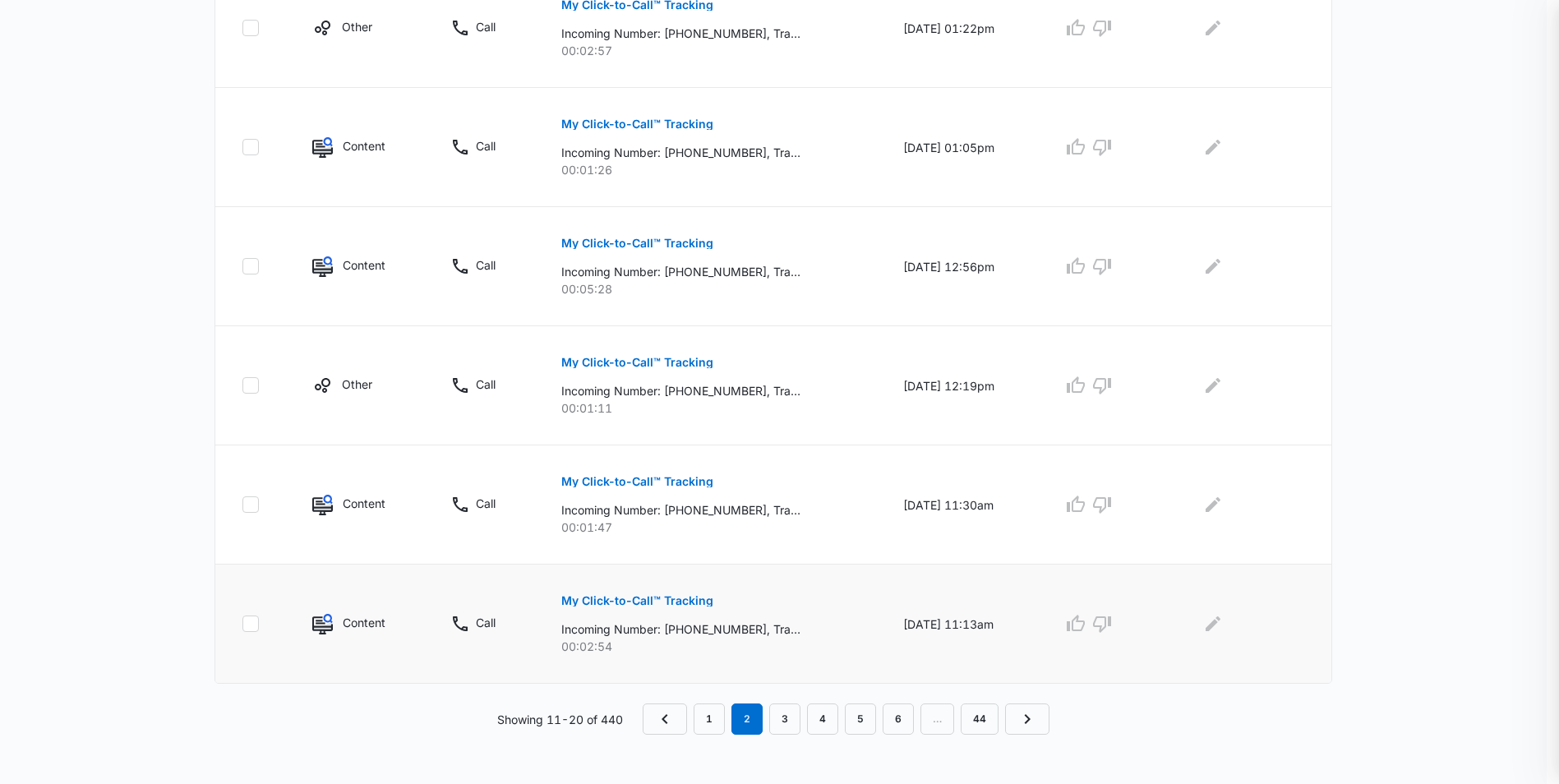
scroll to position [976, 0]
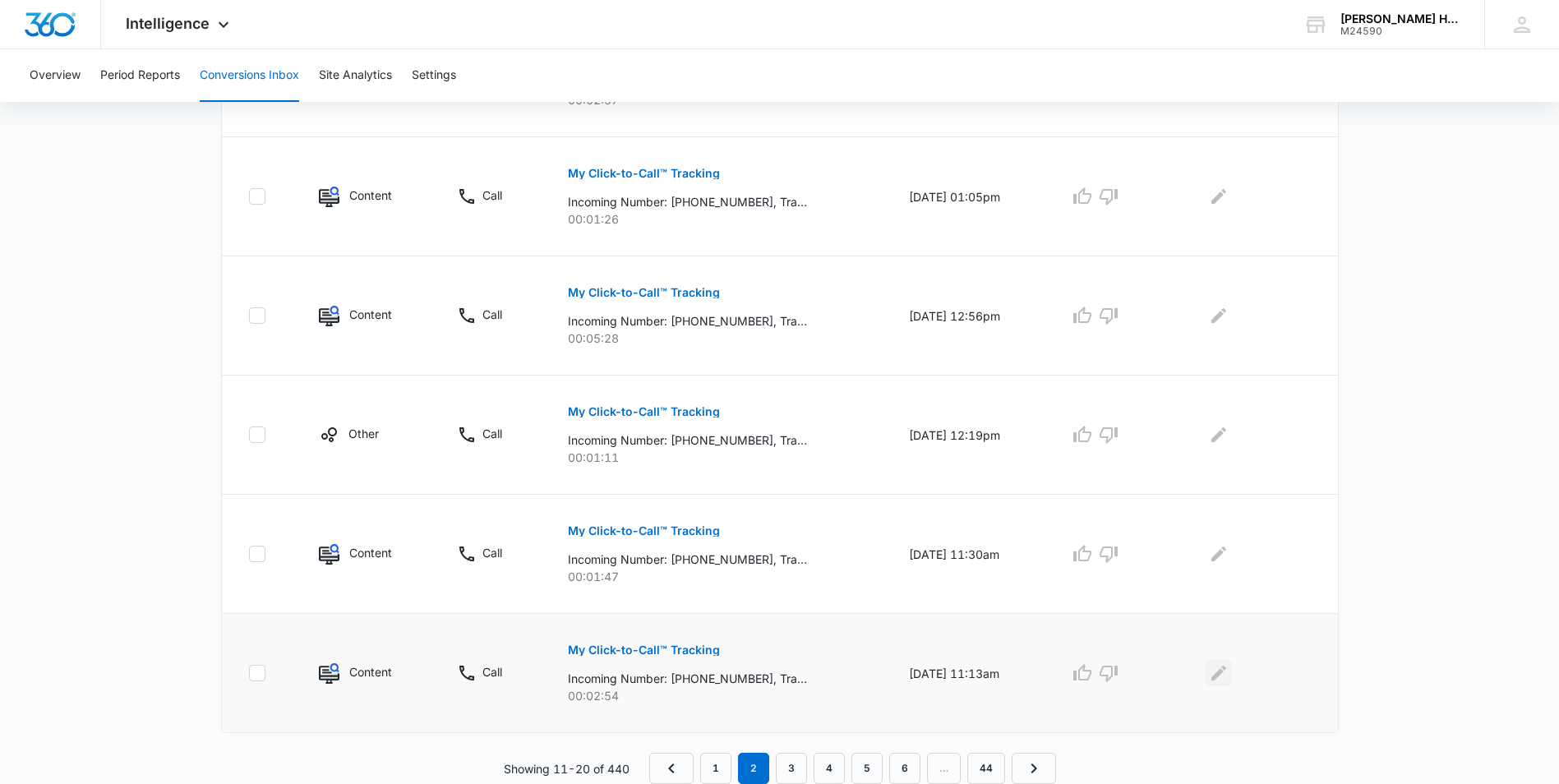
click at [1227, 680] on icon "Edit Comments" at bounding box center [1218, 672] width 19 height 19
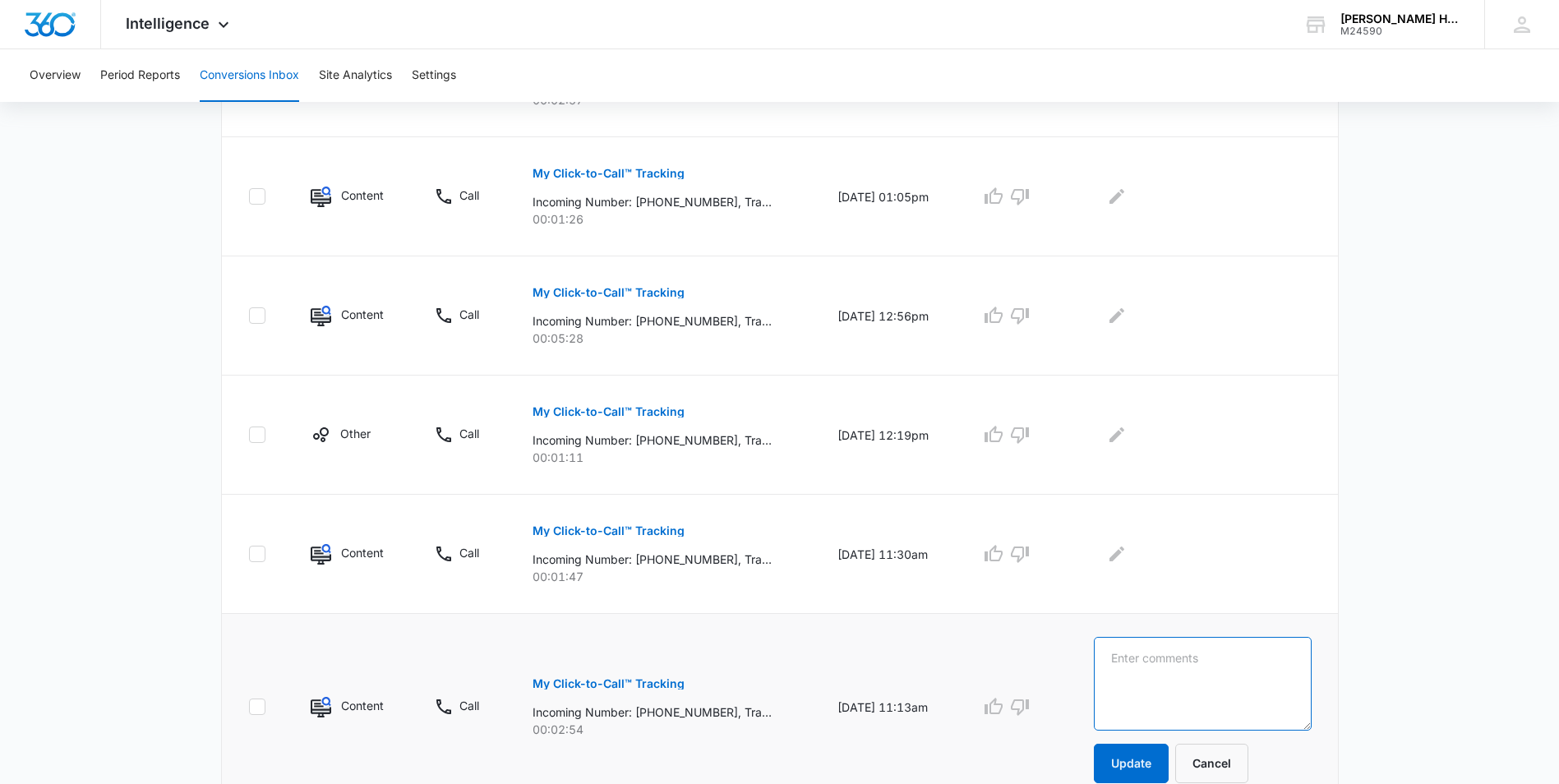
click at [1182, 669] on textarea at bounding box center [1202, 683] width 218 height 93
drag, startPoint x: 1157, startPoint y: 659, endPoint x: 1288, endPoint y: 681, distance: 132.8
click at [1288, 681] on textarea "Returning client. Booked appointment." at bounding box center [1202, 683] width 218 height 93
type textarea "Returning client. Booked appointment."
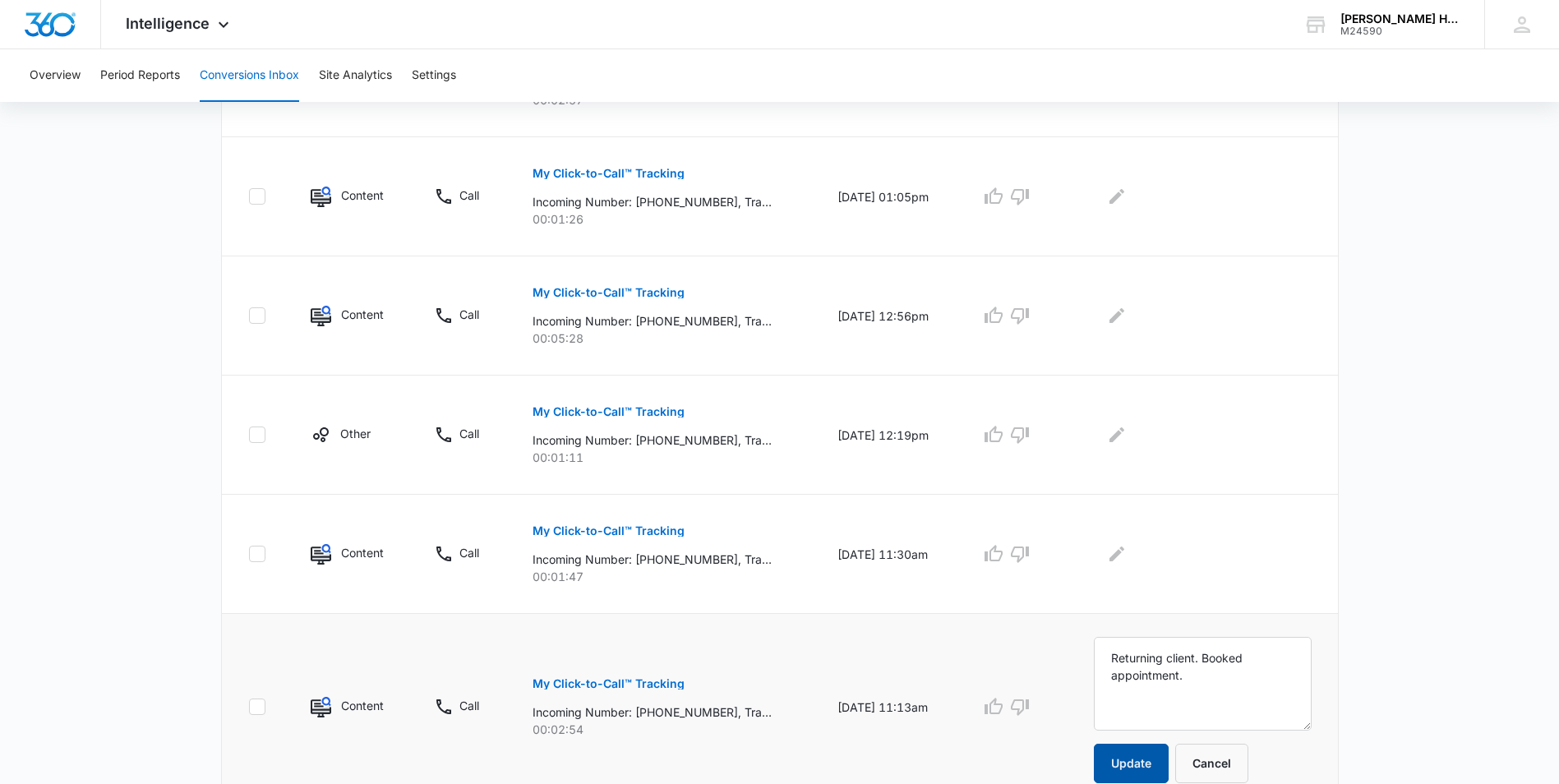
click at [1137, 756] on button "Update" at bounding box center [1130, 763] width 75 height 40
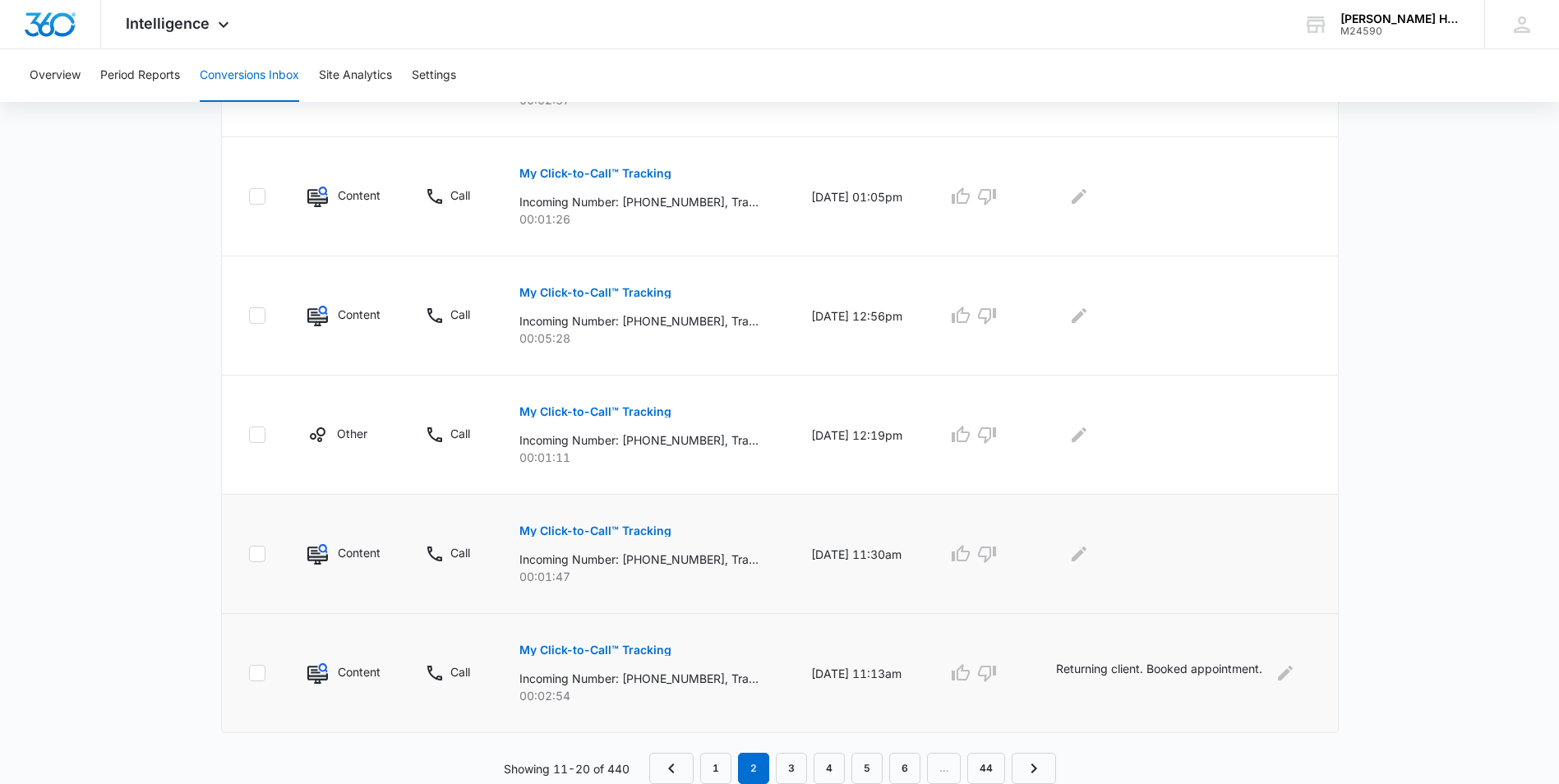
click at [638, 533] on p "My Click-to-Call™ Tracking" at bounding box center [595, 531] width 152 height 11
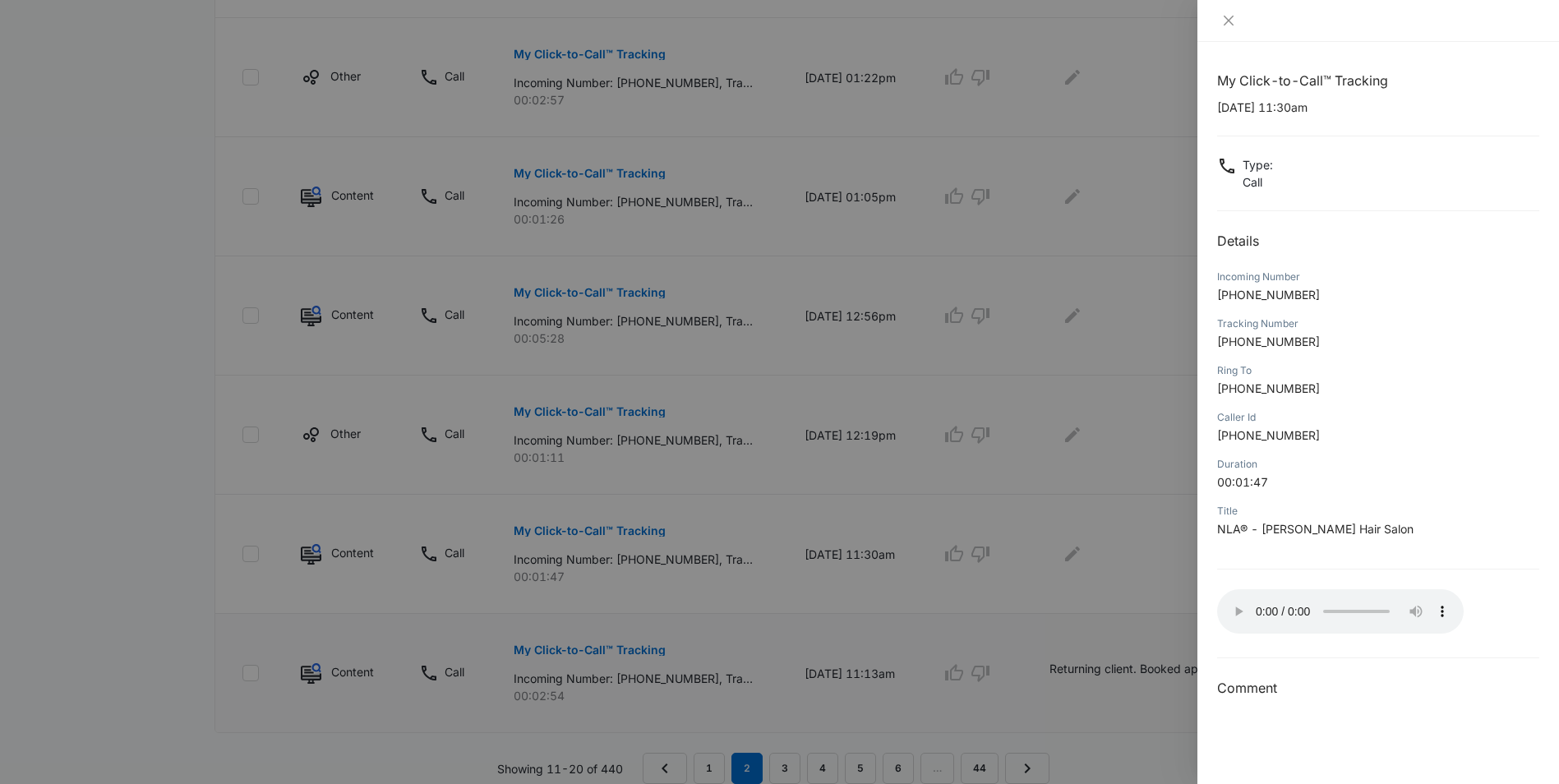
click at [1078, 554] on div at bounding box center [780, 392] width 1559 height 784
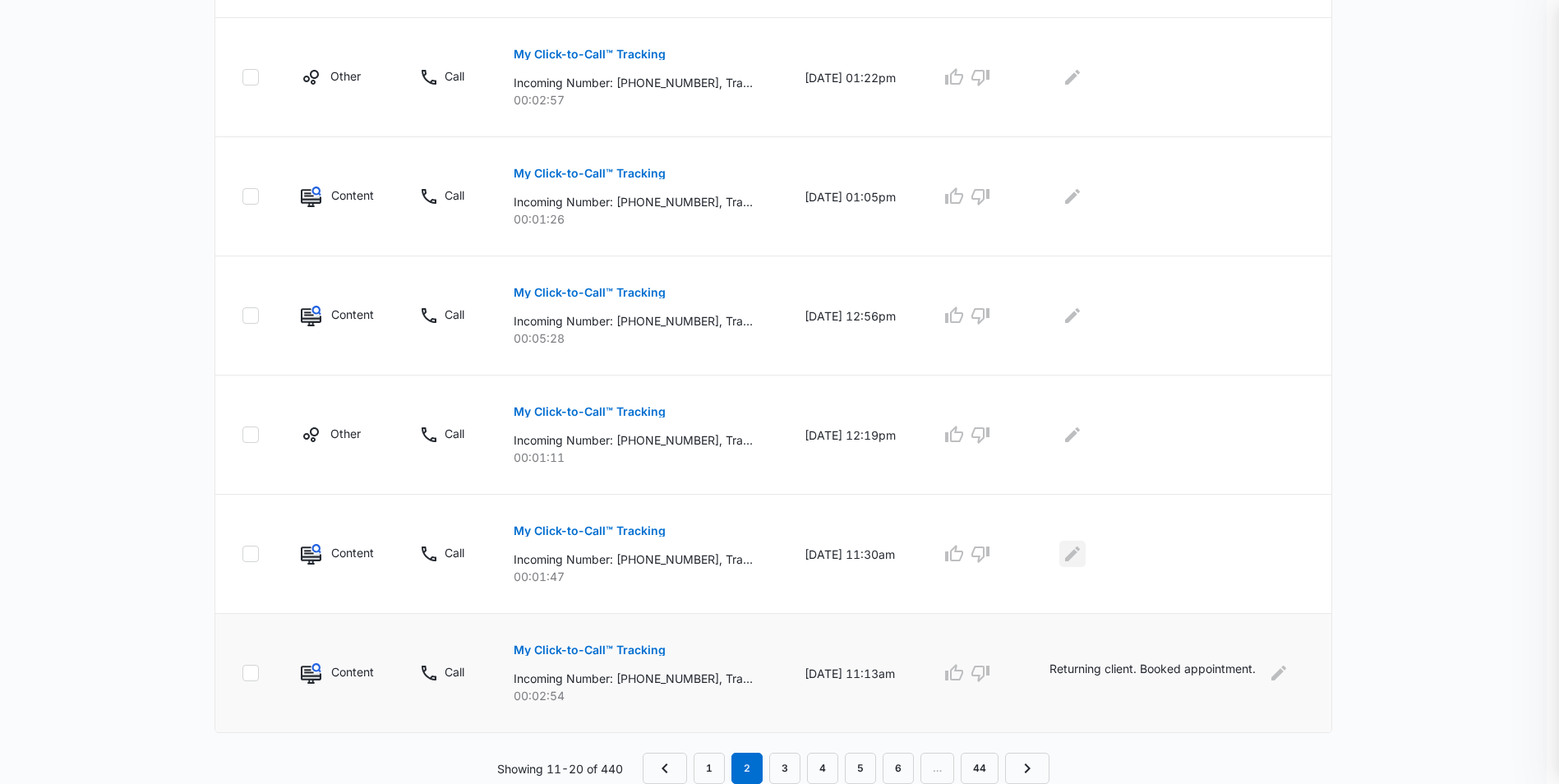
click at [1078, 554] on icon "Edit Comments" at bounding box center [1071, 553] width 19 height 19
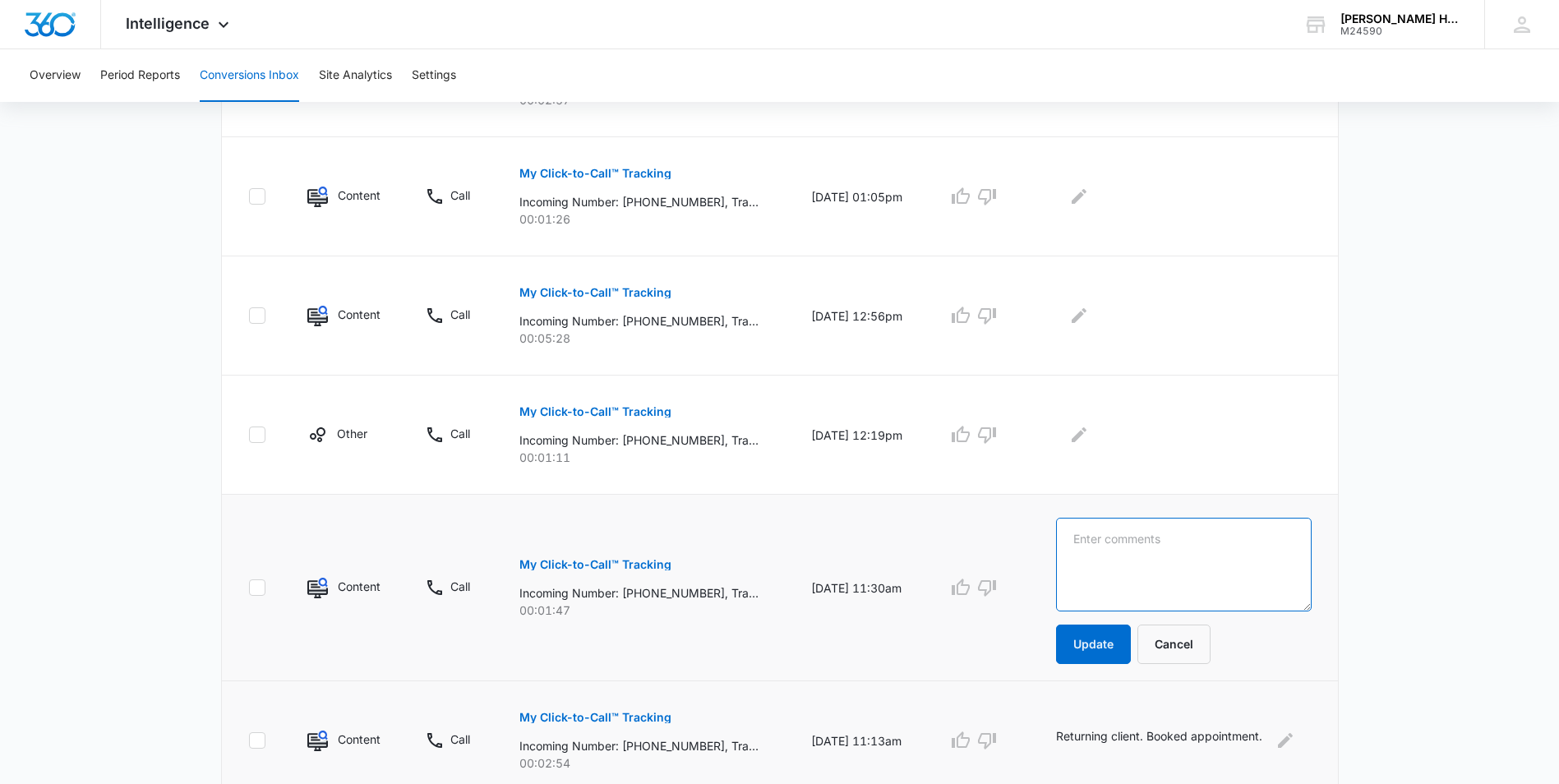
paste textarea "Returning client. Booked appointment."
type textarea "Returning client. Booked appointment."
click at [1101, 637] on button "Update" at bounding box center [1093, 644] width 75 height 40
click at [1118, 656] on button "Update" at bounding box center [1093, 644] width 75 height 40
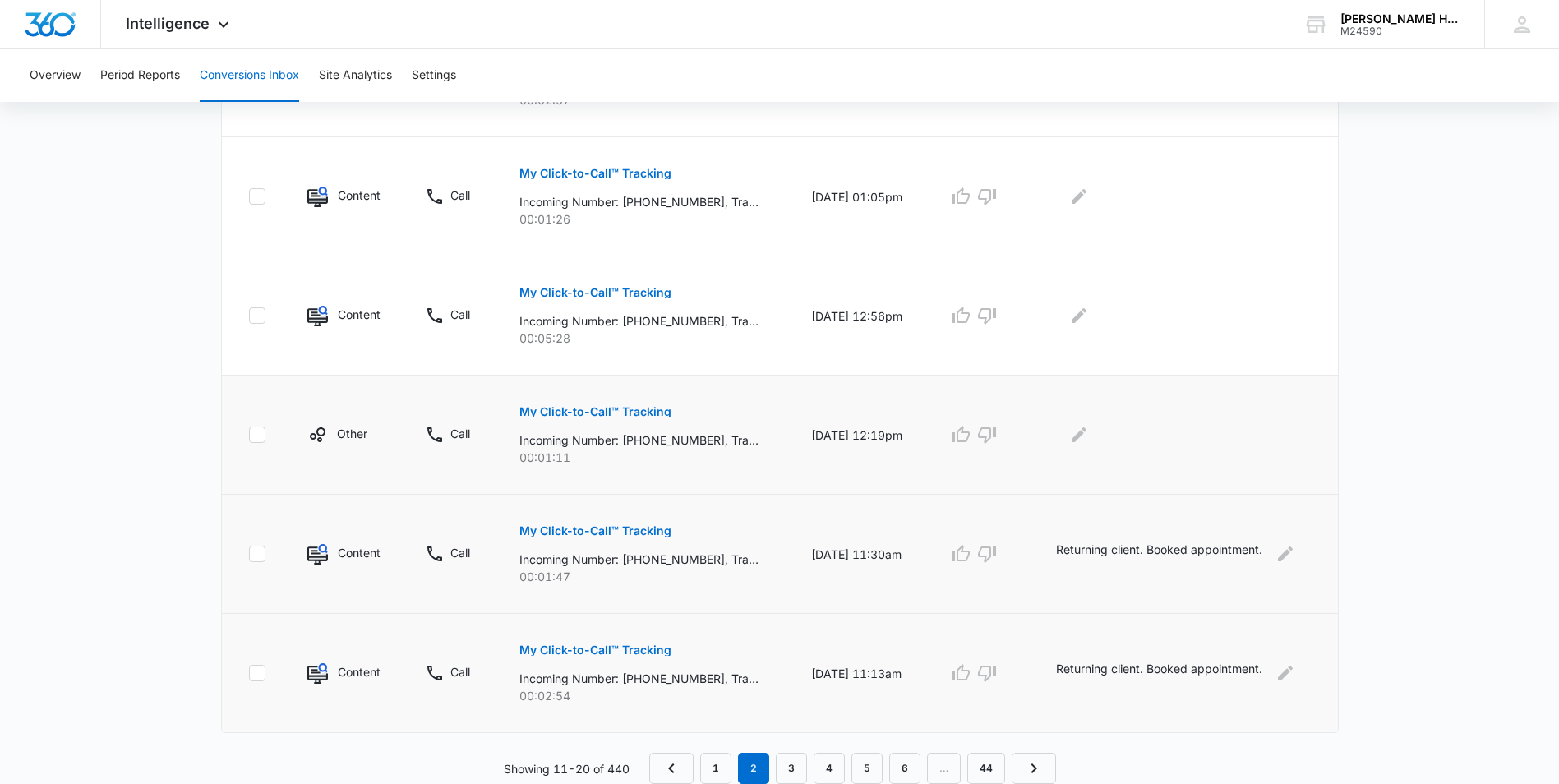
click at [659, 414] on p "My Click-to-Call™ Tracking" at bounding box center [595, 412] width 152 height 11
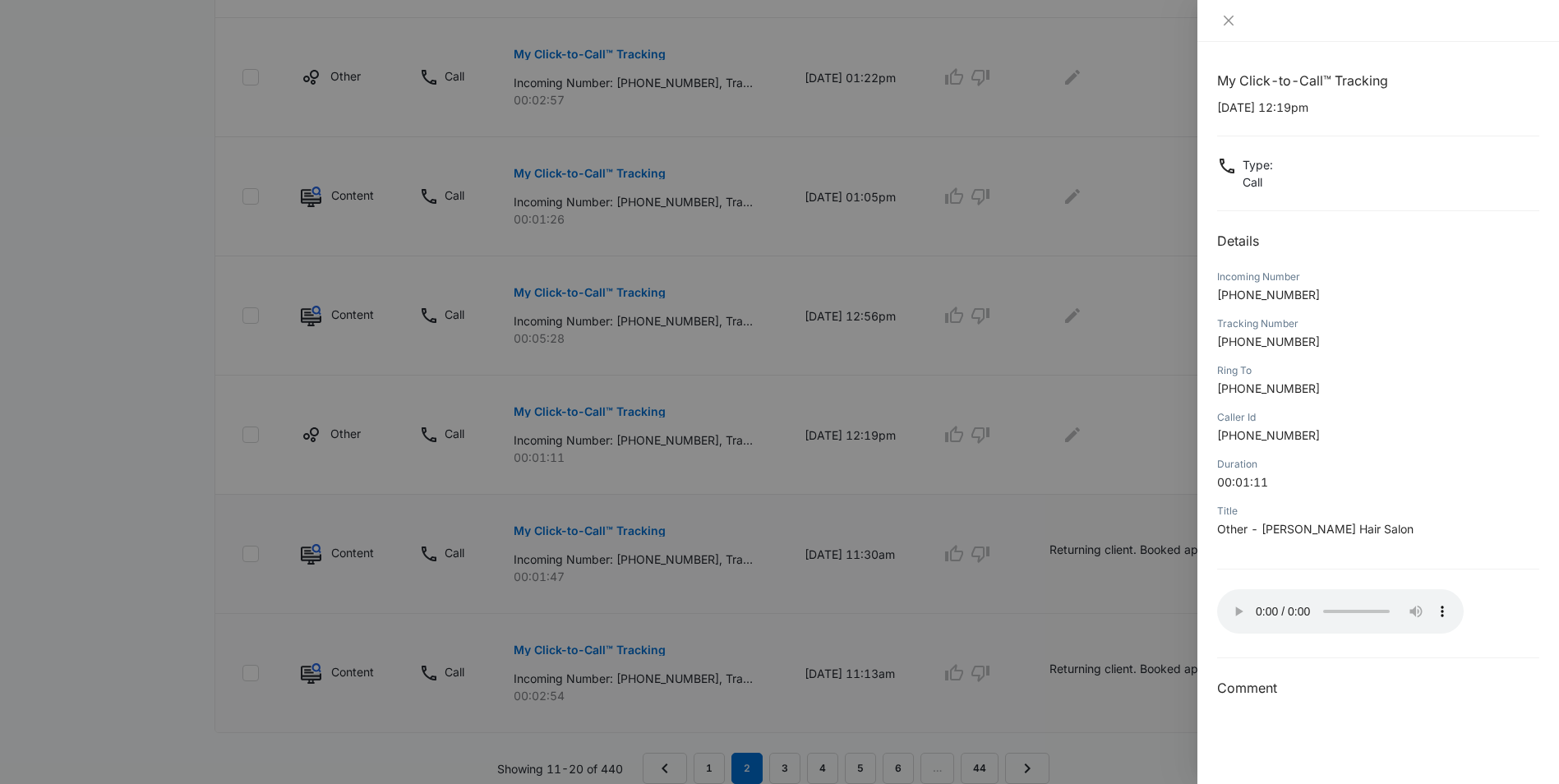
click at [1082, 428] on div at bounding box center [780, 392] width 1559 height 784
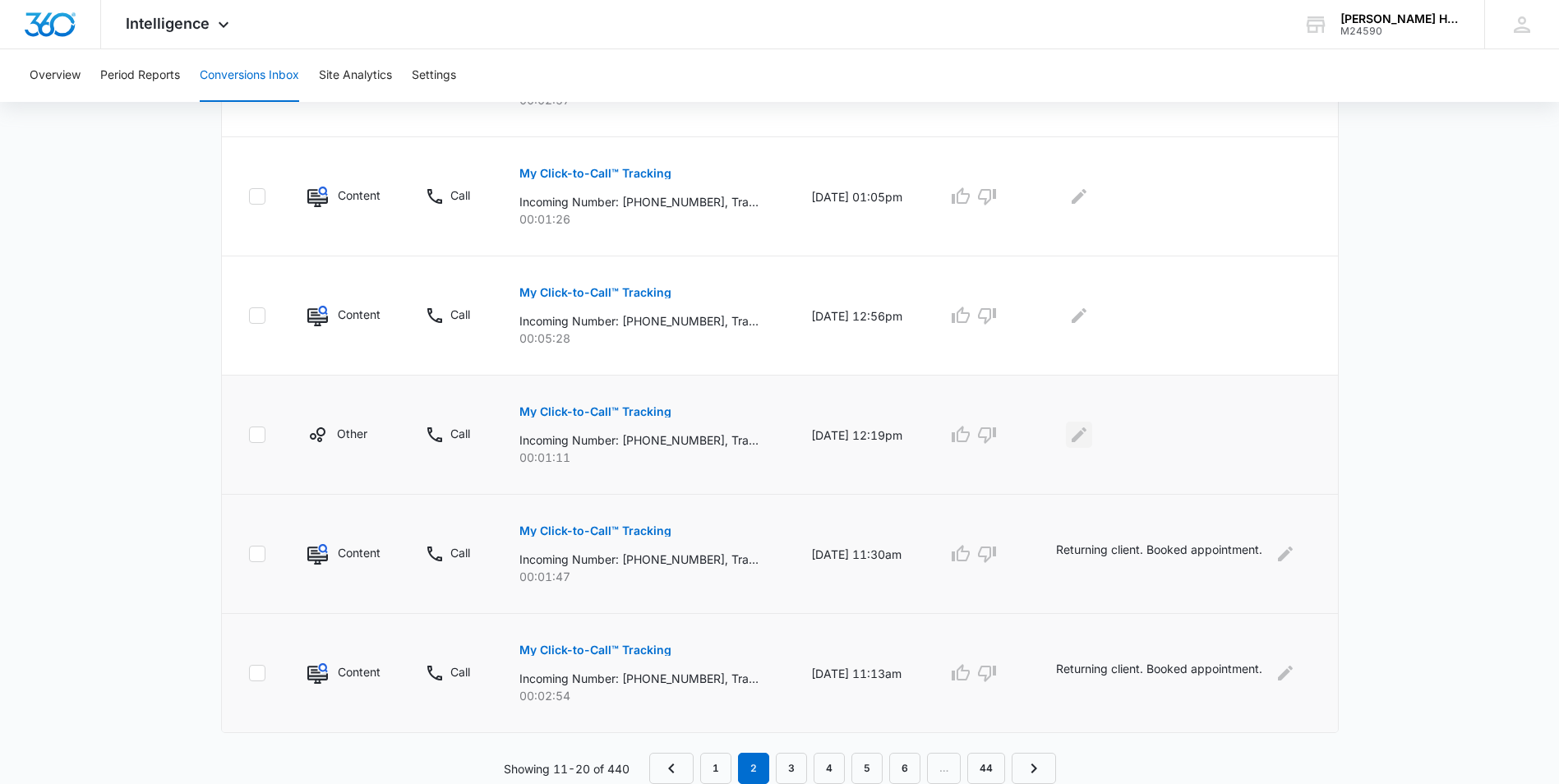
click at [1086, 436] on icon "Edit Comments" at bounding box center [1079, 435] width 15 height 15
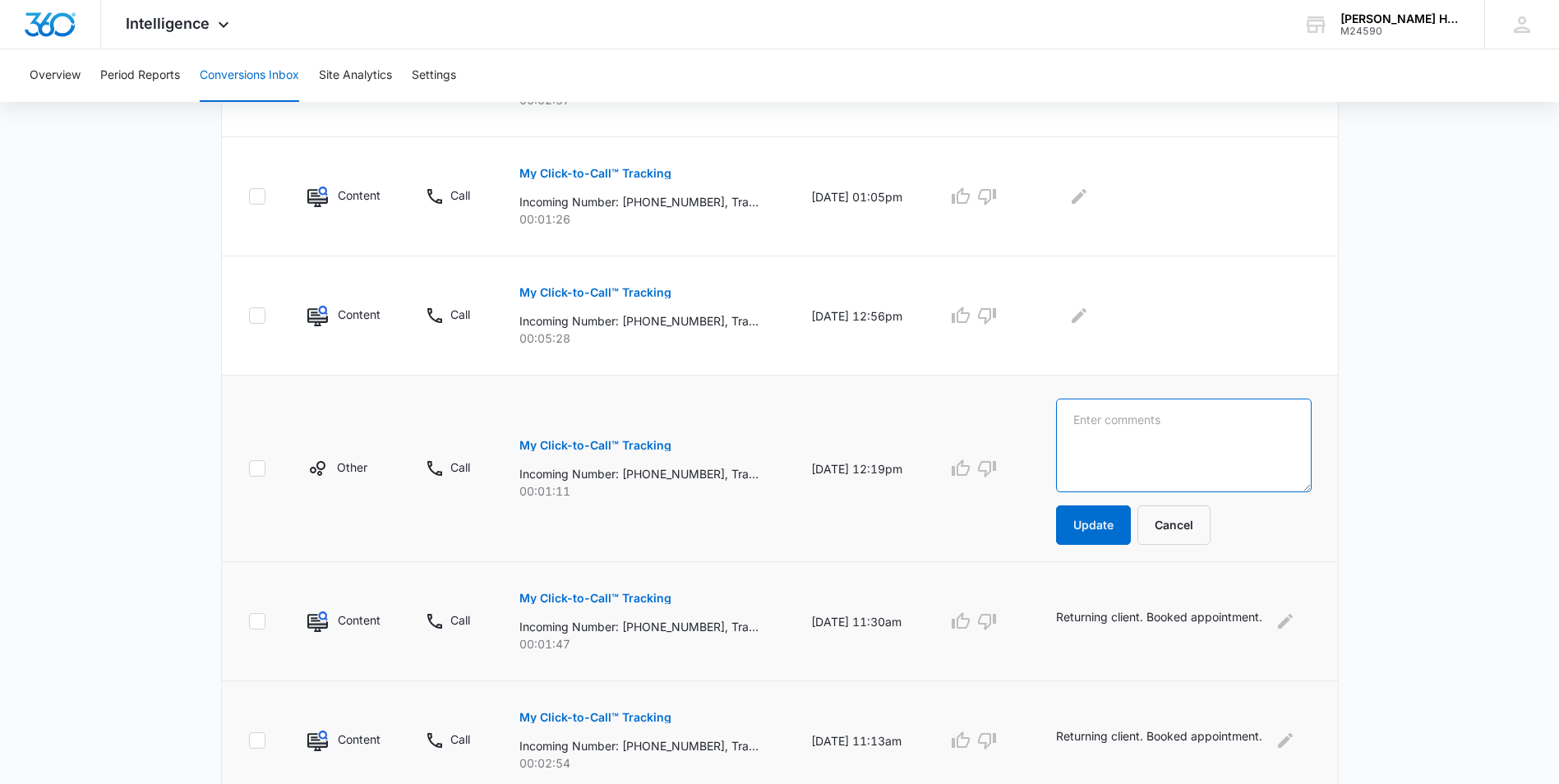
paste textarea "Returning client. Booked appointment."
type textarea "Returning client. Booked appointment."
click at [1122, 534] on button "Update" at bounding box center [1093, 525] width 75 height 40
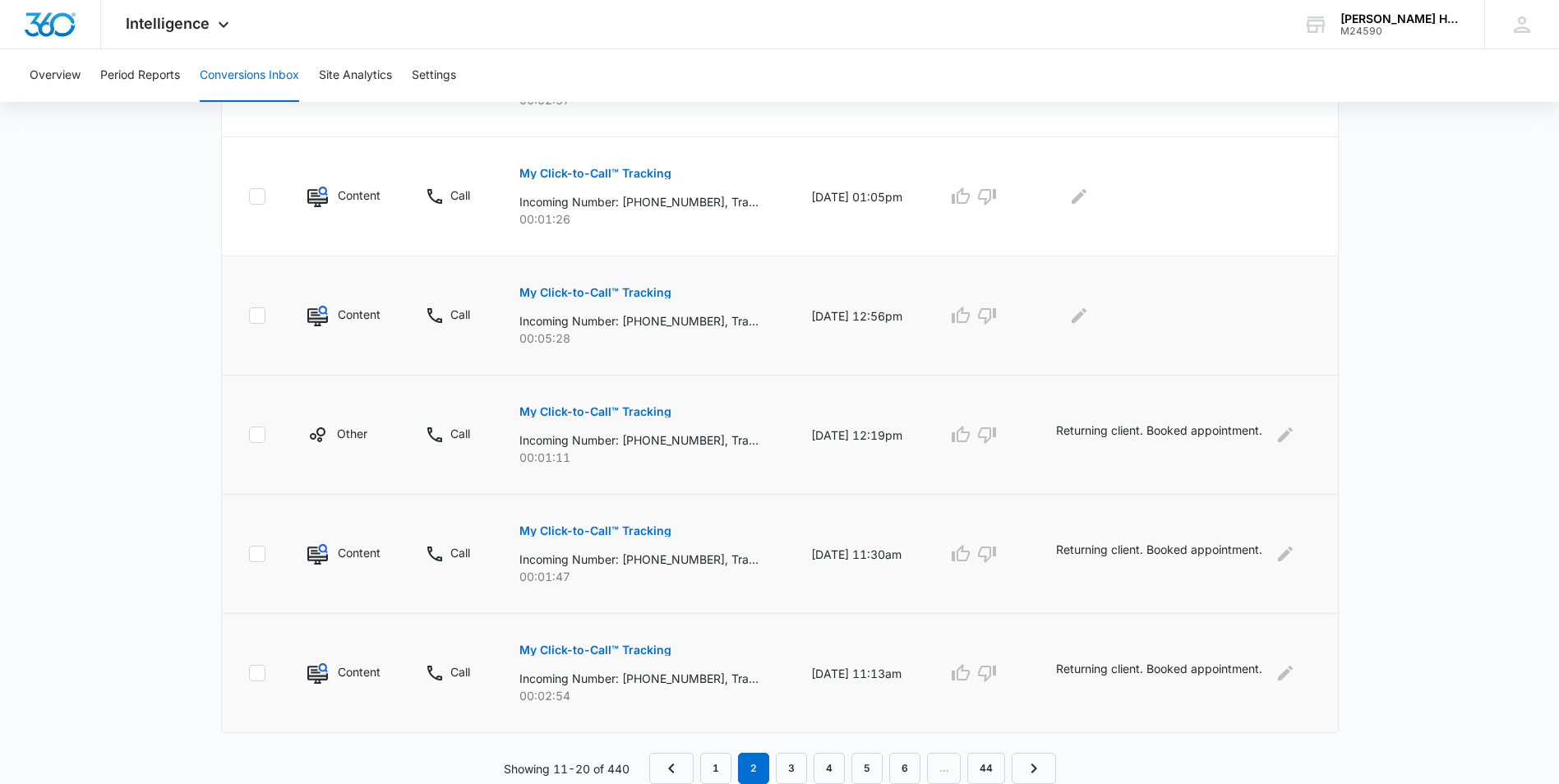
click at [622, 287] on p "My Click-to-Call™ Tracking" at bounding box center [595, 293] width 152 height 11
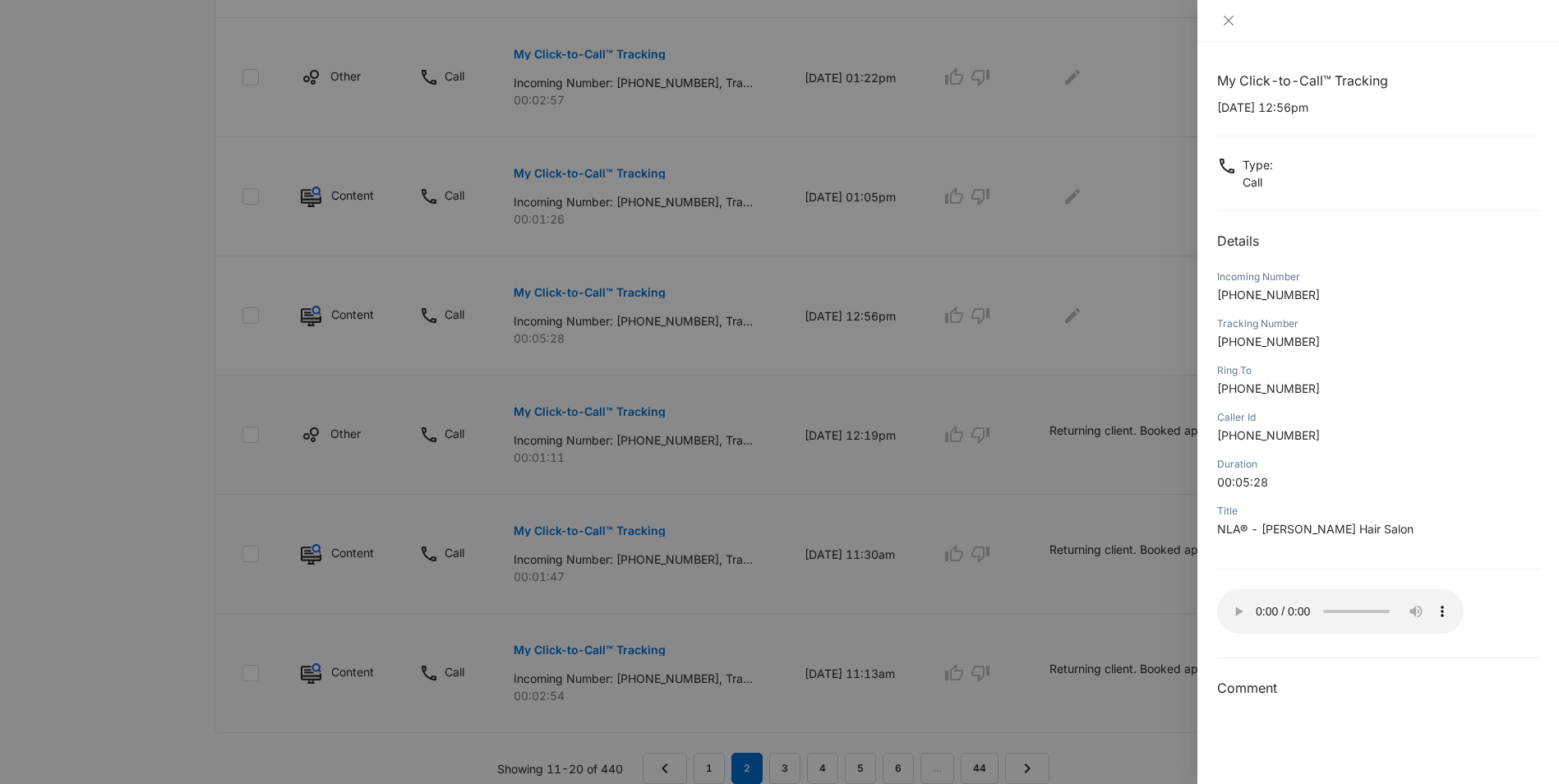
click at [1076, 316] on div at bounding box center [780, 392] width 1559 height 784
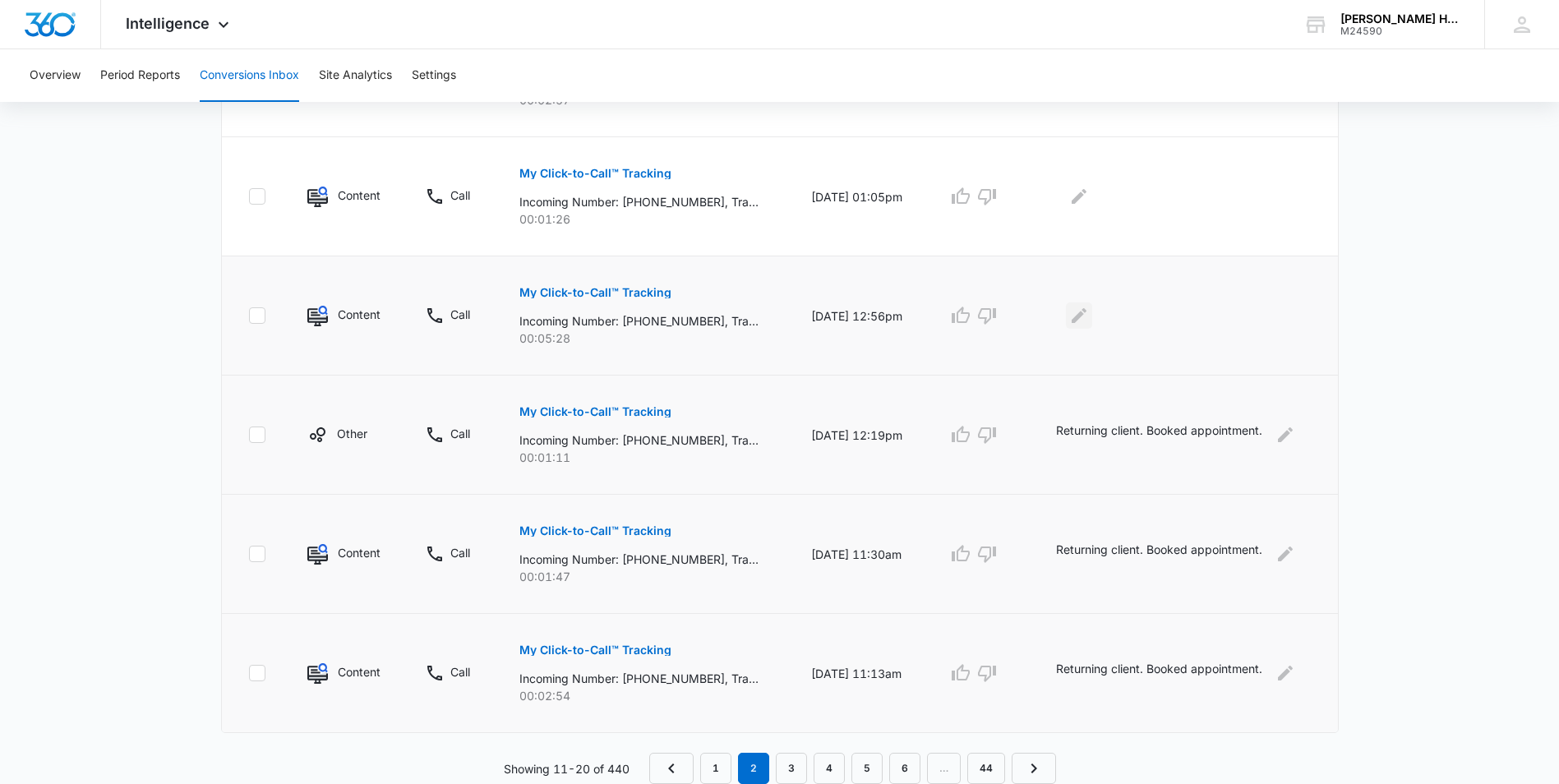
click at [1082, 319] on icon "Edit Comments" at bounding box center [1079, 316] width 15 height 15
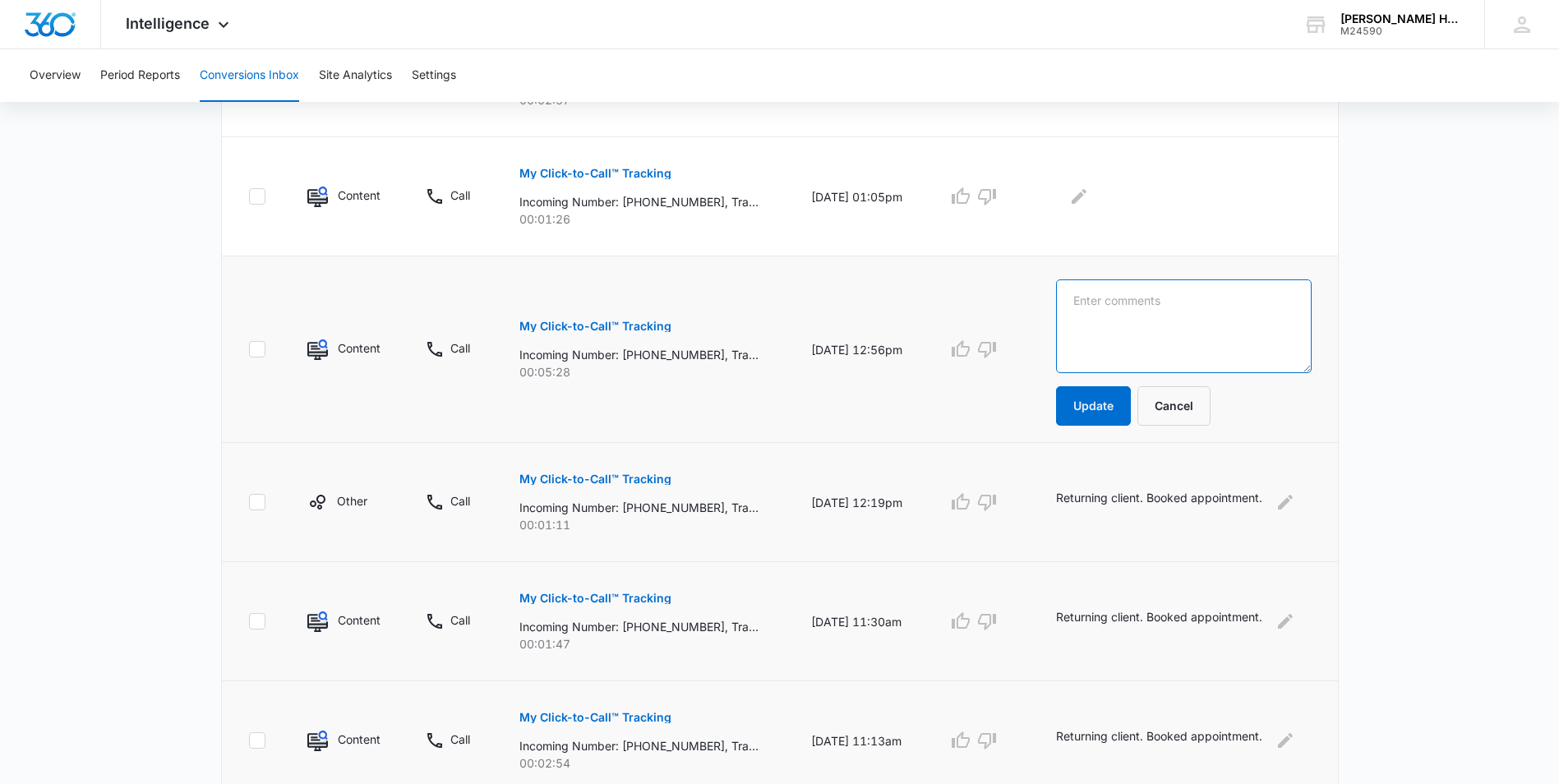
click at [1092, 309] on textarea at bounding box center [1183, 326] width 256 height 93
click at [1111, 302] on textarea "New client Appointment Booked" at bounding box center [1183, 326] width 256 height 93
click at [1113, 301] on textarea "New client Appointment Booked" at bounding box center [1183, 326] width 256 height 93
click at [1113, 302] on textarea "New client Appointment Booked" at bounding box center [1183, 326] width 256 height 93
click at [1112, 295] on textarea "New client Appointment Booked" at bounding box center [1183, 326] width 256 height 93
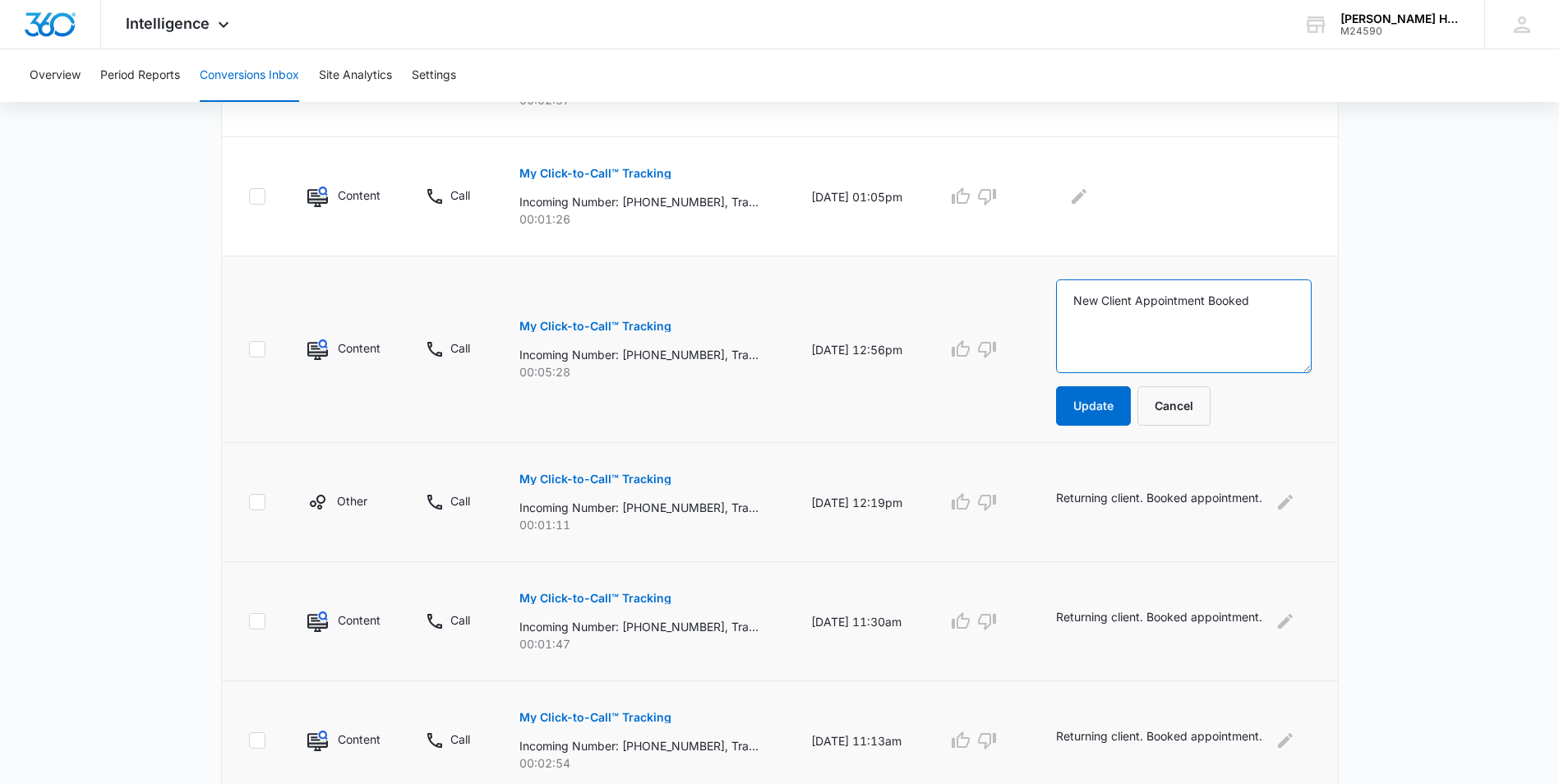
click at [1142, 299] on textarea "New Client Appointment Booked" at bounding box center [1183, 326] width 256 height 93
click at [1267, 304] on textarea "New Client. Appointment Booked" at bounding box center [1183, 326] width 256 height 93
click at [1227, 303] on textarea "New Client. Appointment Booked" at bounding box center [1183, 326] width 256 height 93
click at [1112, 300] on textarea "New Client. Appointment booked" at bounding box center [1183, 326] width 256 height 93
click at [1115, 301] on textarea "New Client. Appointment booked" at bounding box center [1183, 326] width 256 height 93
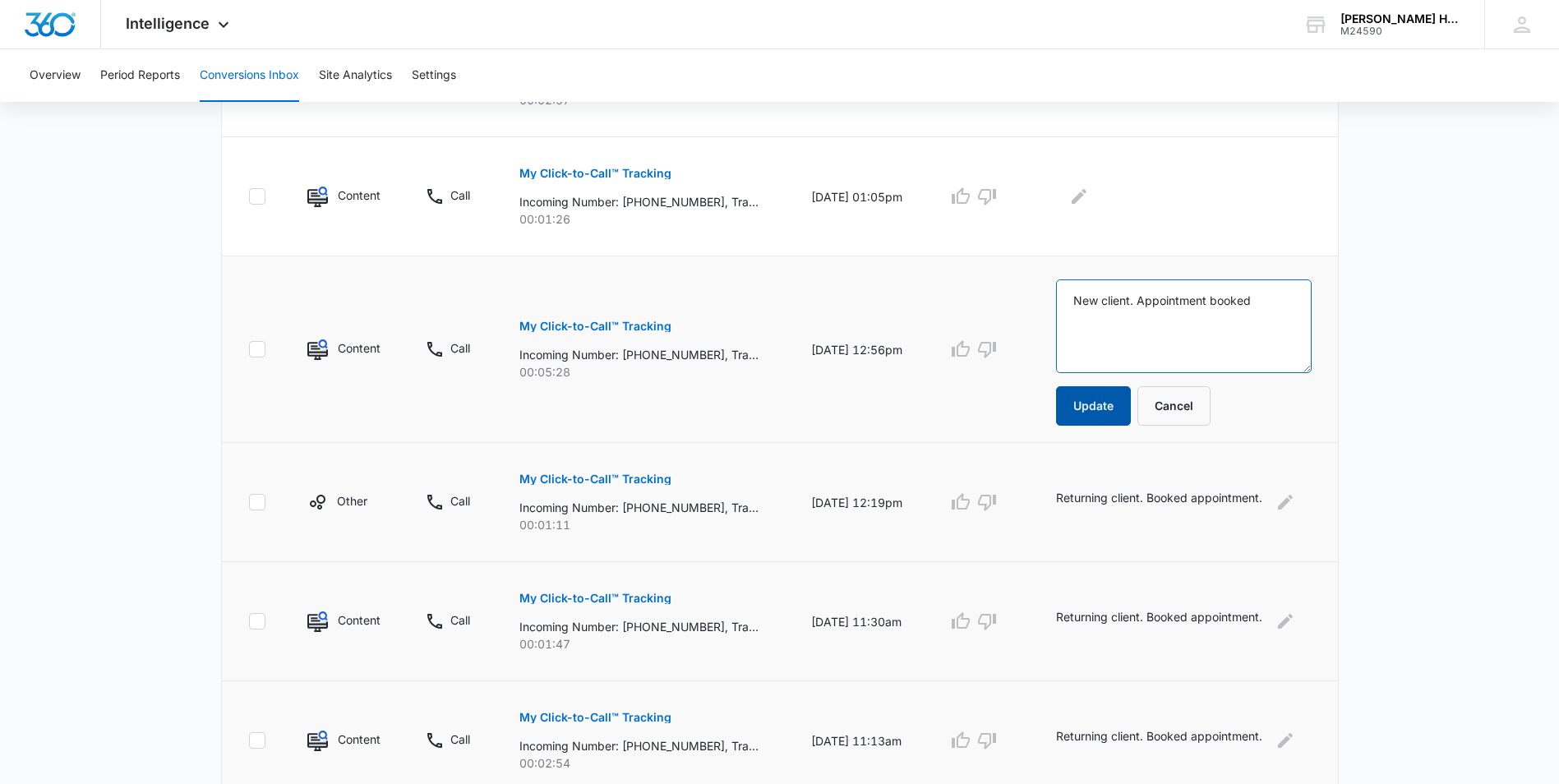
type textarea "New client. Appointment booked"
click at [1124, 403] on button "Update" at bounding box center [1093, 405] width 75 height 40
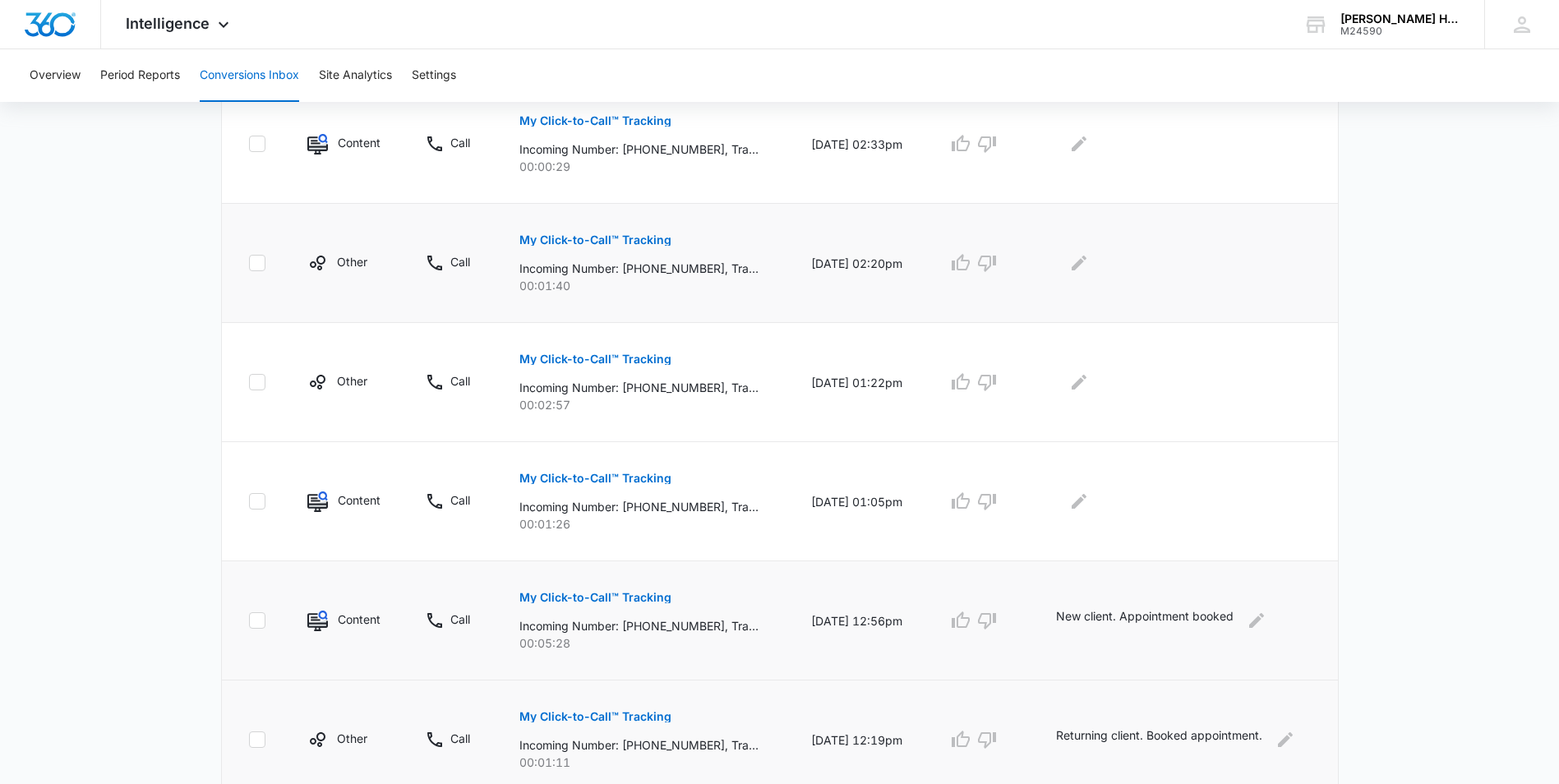
scroll to position [647, 0]
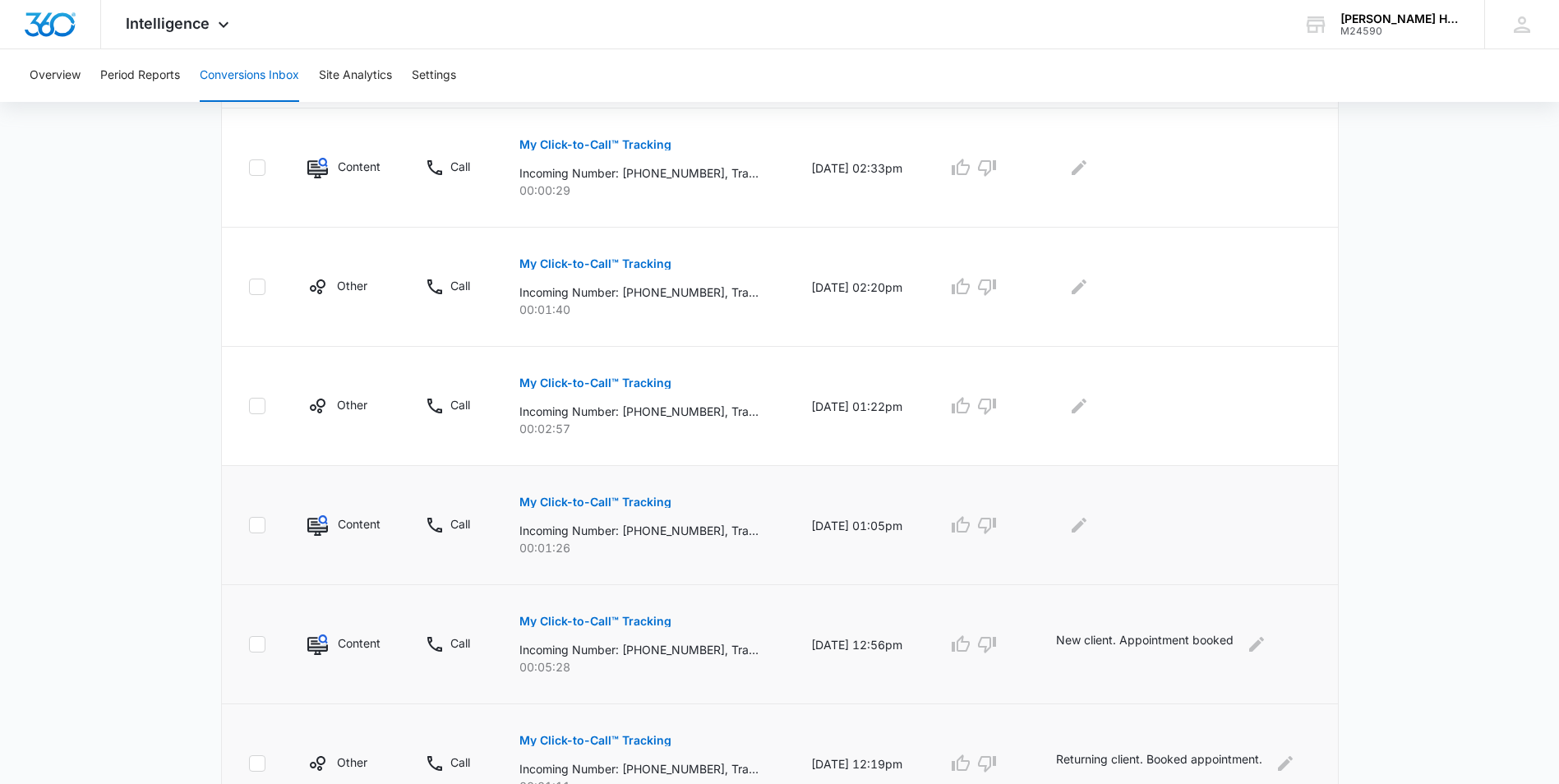
click at [623, 512] on button "My Click-to-Call™ Tracking" at bounding box center [595, 501] width 152 height 40
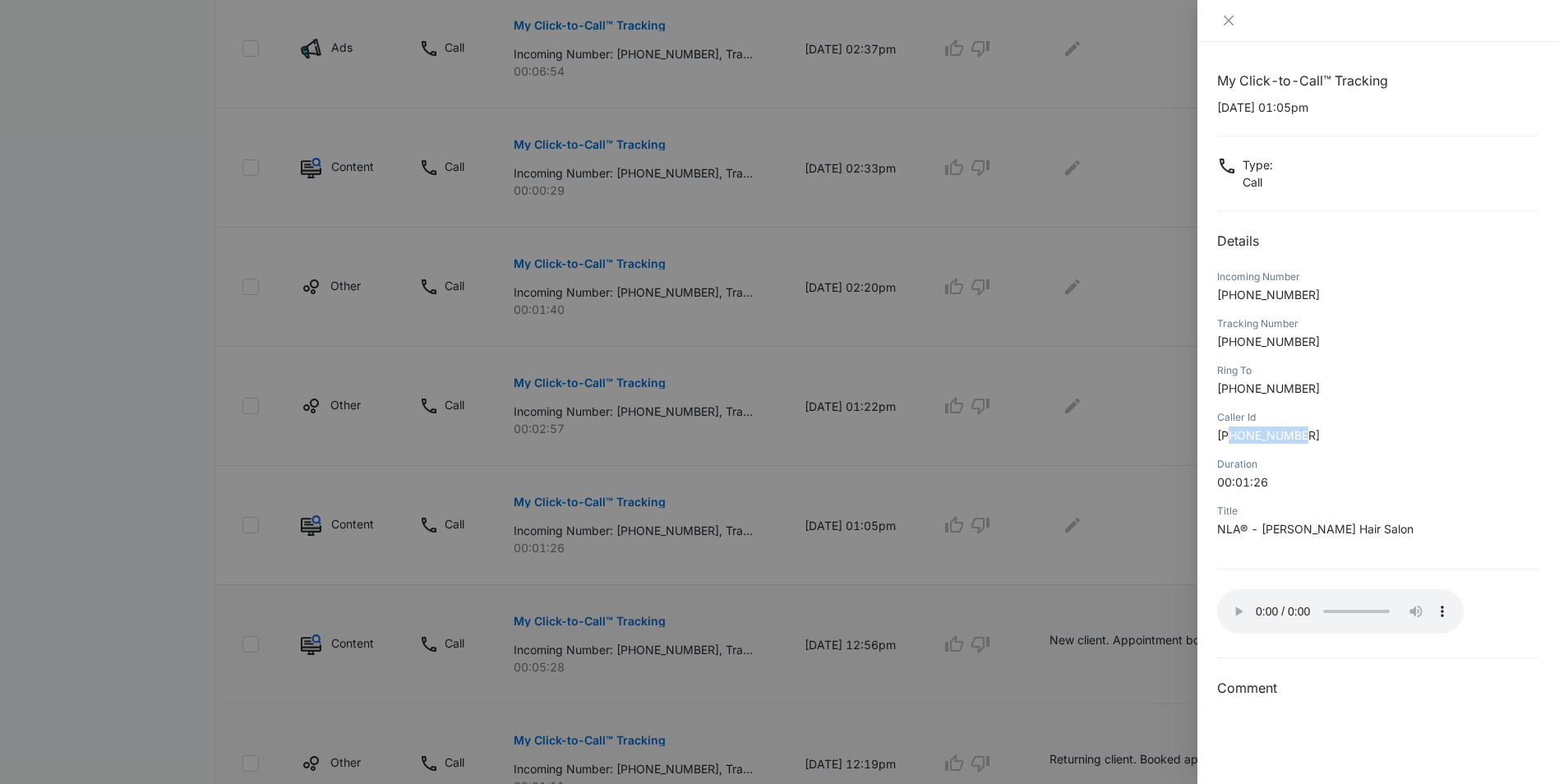
drag, startPoint x: 1230, startPoint y: 433, endPoint x: 1313, endPoint y: 439, distance: 83.2
click at [1313, 439] on p "[PHONE_NUMBER]" at bounding box center [1378, 435] width 322 height 18
click at [1077, 535] on div at bounding box center [780, 392] width 1559 height 784
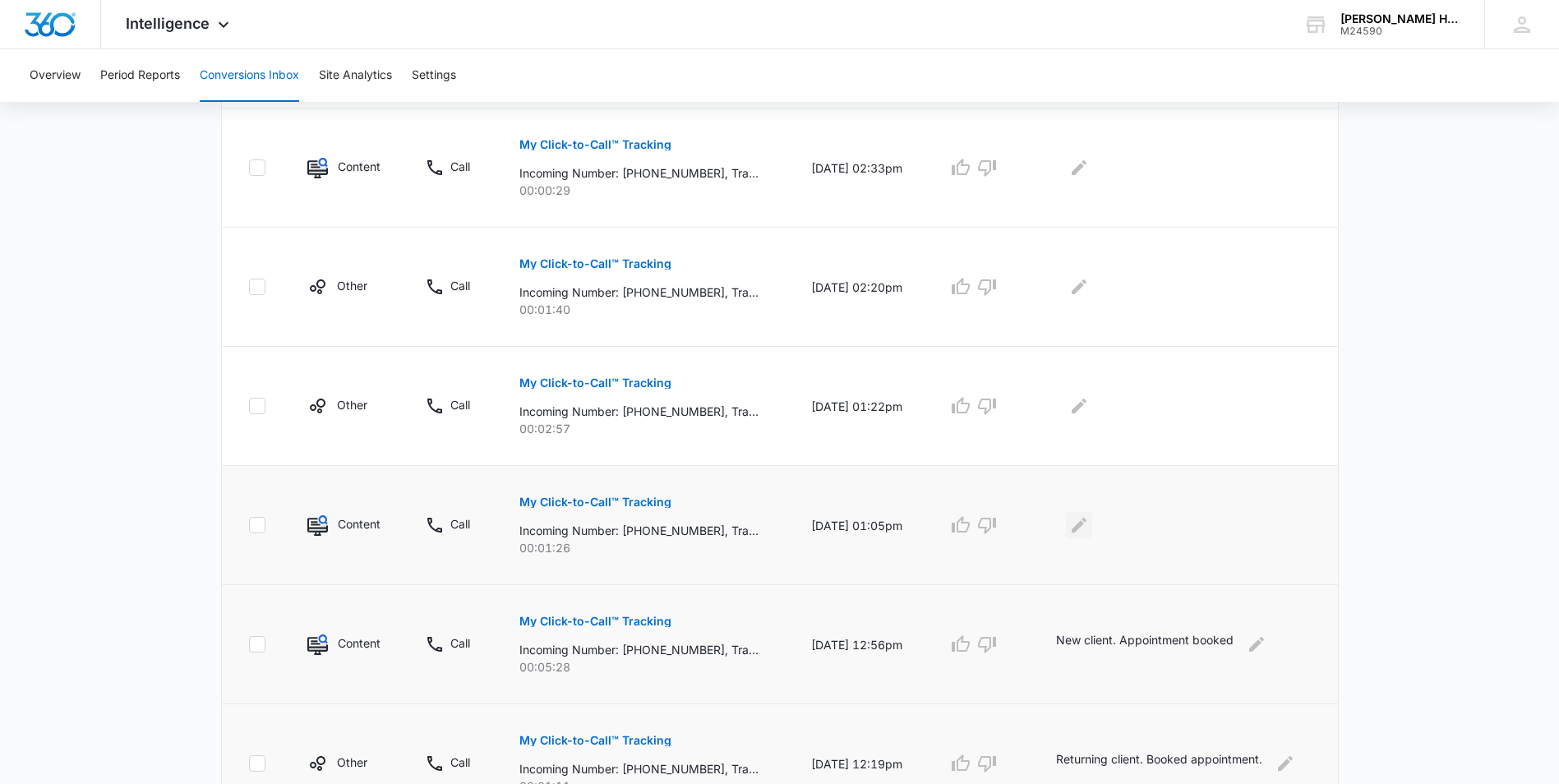
click at [1092, 535] on button "Edit Comments" at bounding box center [1079, 525] width 26 height 26
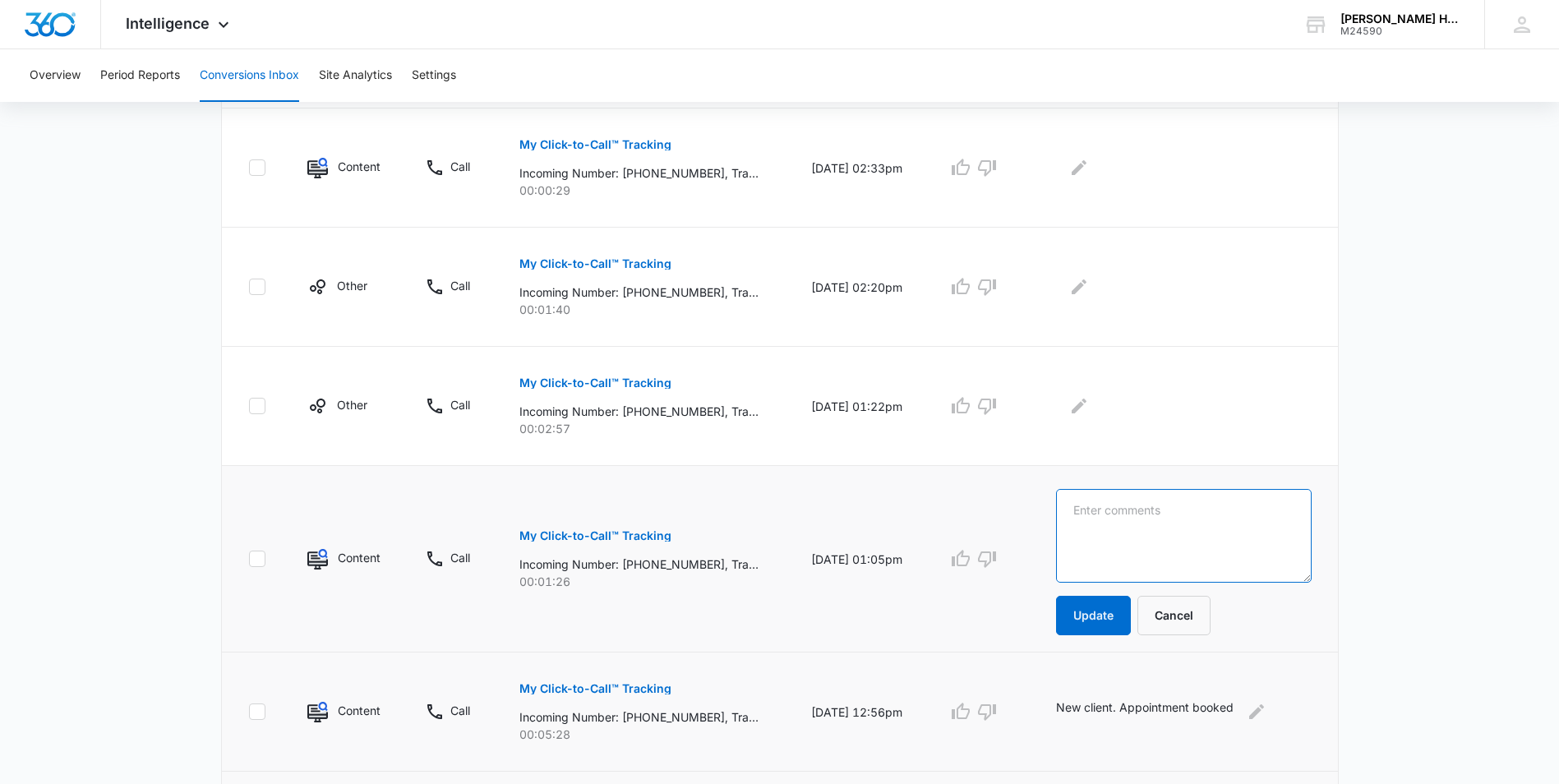
click at [1097, 529] on textarea at bounding box center [1183, 535] width 256 height 93
type textarea "Possible new client."
click at [1099, 621] on button "Update" at bounding box center [1093, 615] width 75 height 40
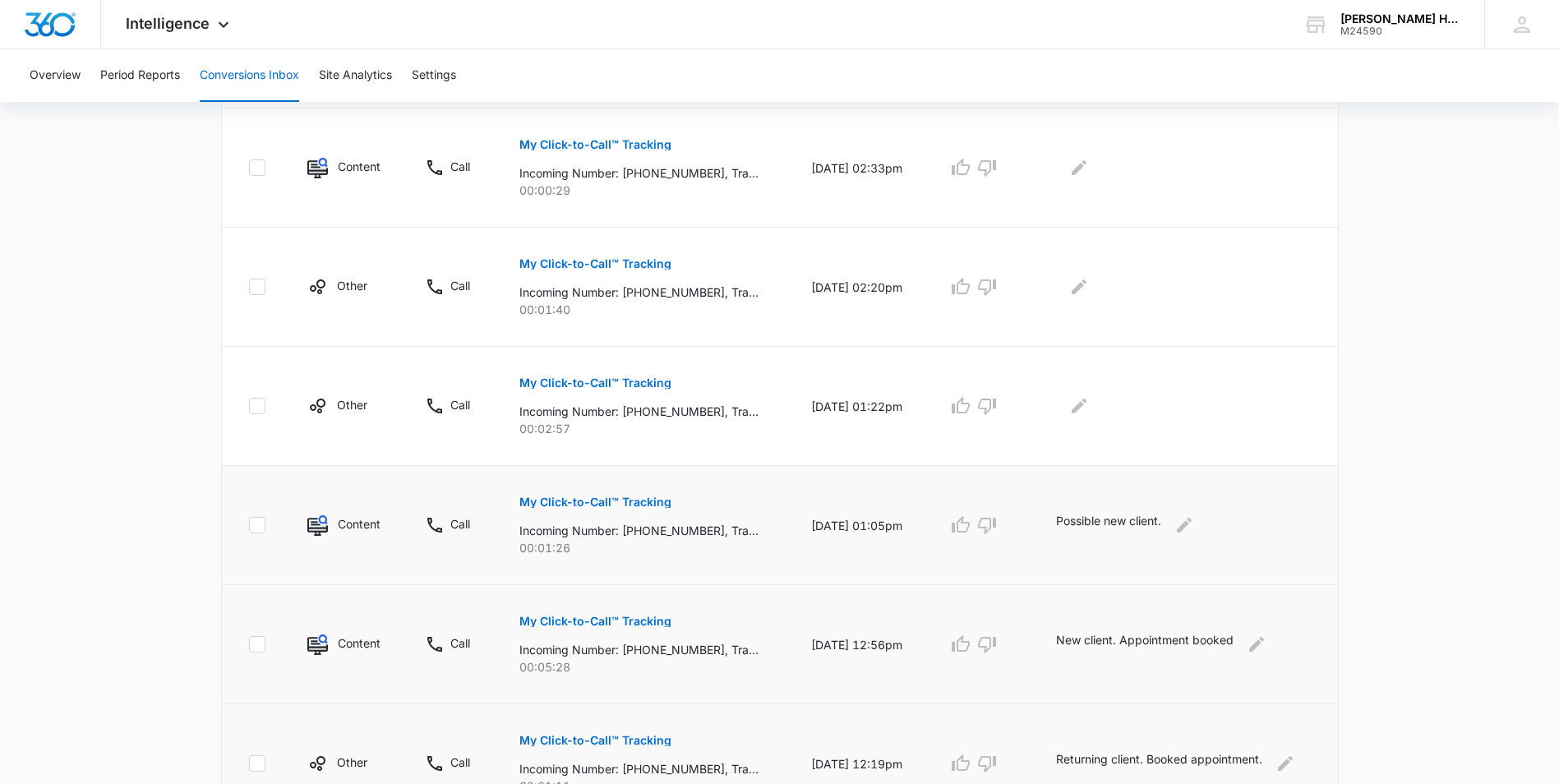
click at [1105, 623] on td "New client. Appointment booked" at bounding box center [1187, 645] width 302 height 119
click at [568, 380] on p "My Click-to-Call™ Tracking" at bounding box center [595, 382] width 152 height 11
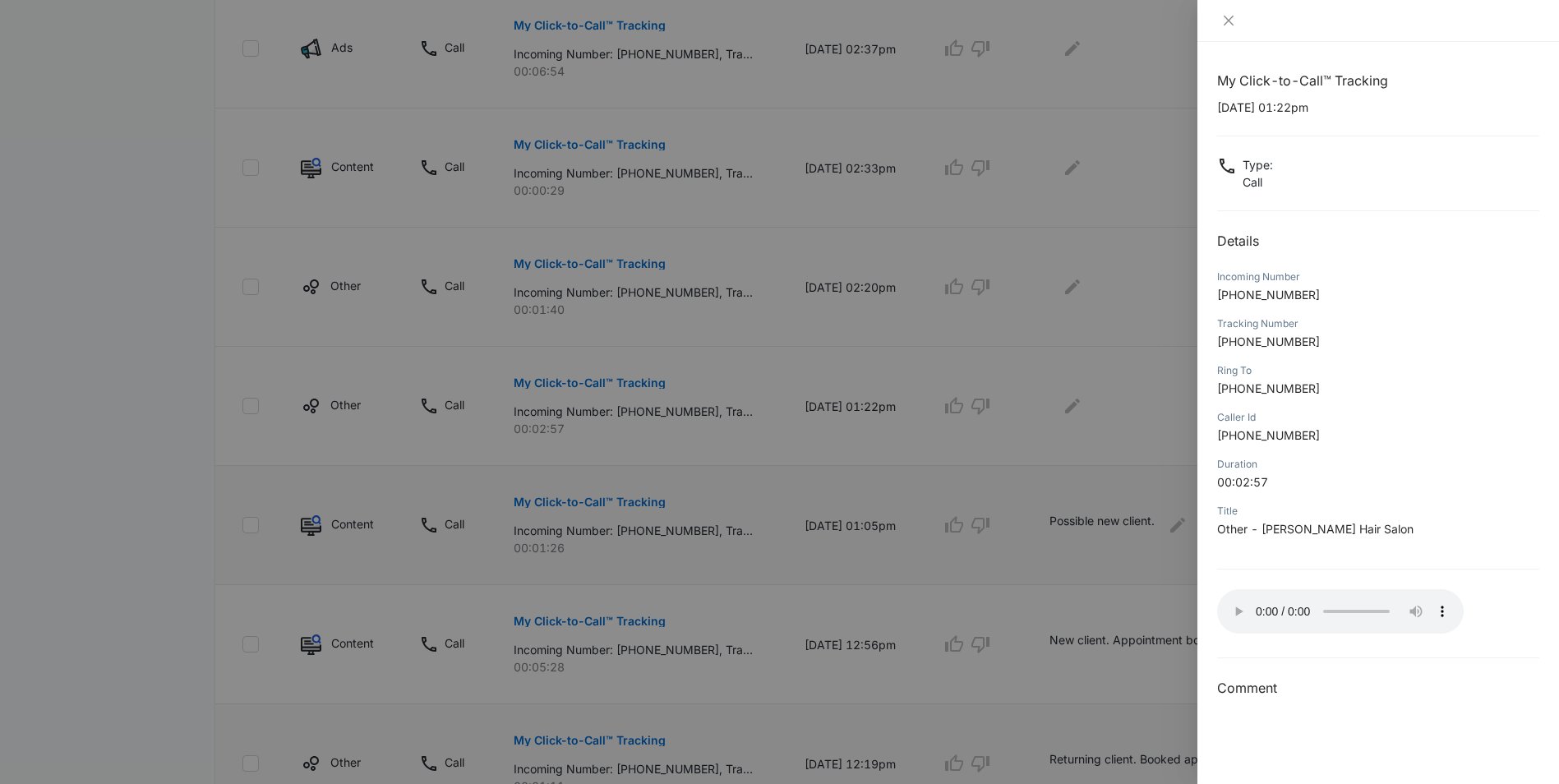
drag, startPoint x: 1079, startPoint y: 414, endPoint x: 1087, endPoint y: 418, distance: 8.9
click at [1087, 418] on div at bounding box center [780, 392] width 1559 height 784
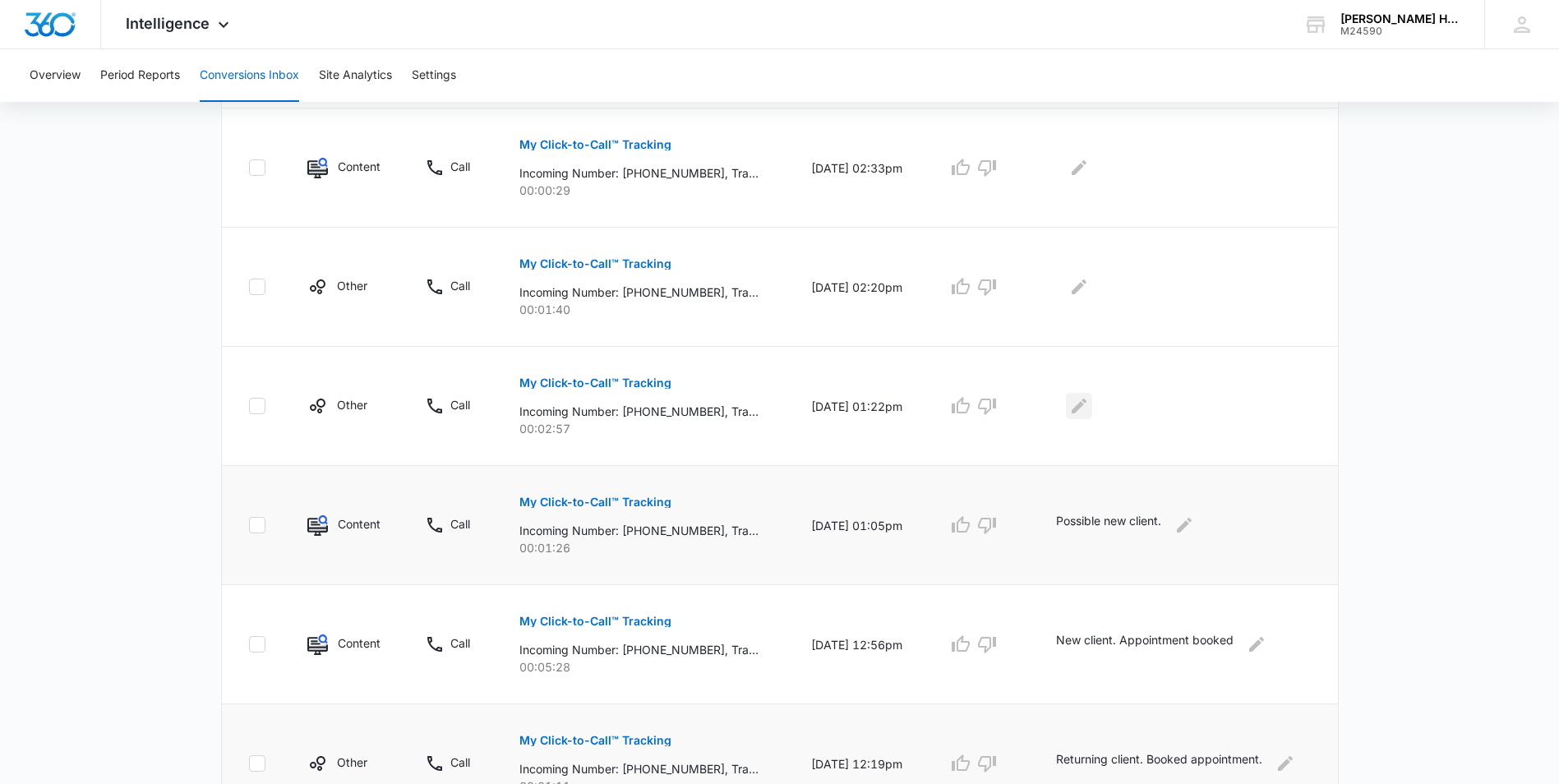
click at [1080, 413] on icon "Edit Comments" at bounding box center [1079, 406] width 15 height 15
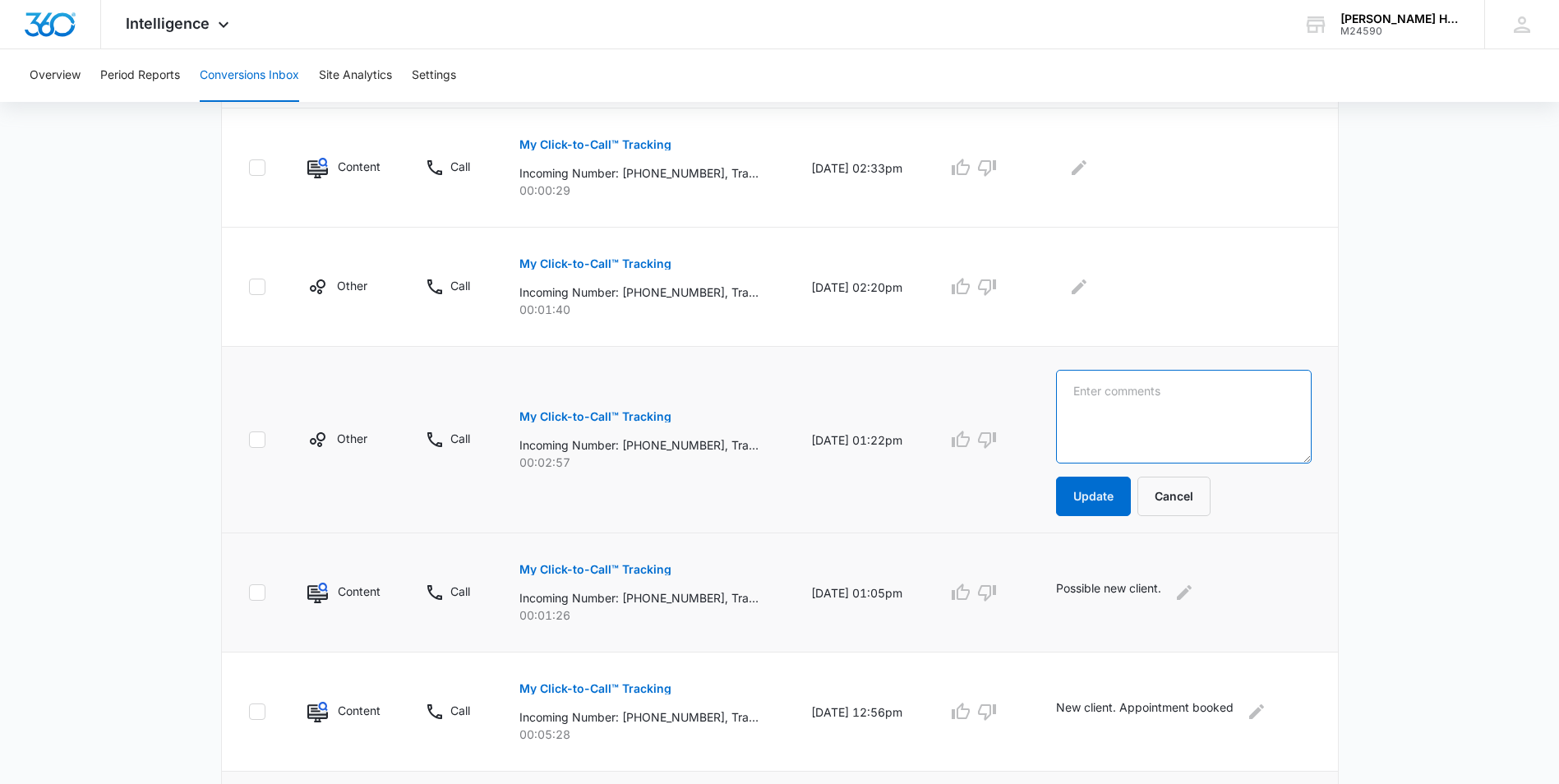
paste textarea "2126280546"
type textarea "2126280546"
drag, startPoint x: 1165, startPoint y: 392, endPoint x: 815, endPoint y: 380, distance: 350.2
click at [819, 382] on tr "Other Call My Click-to-Call™ Tracking Incoming Number: [PHONE_NUMBER], Tracking…" at bounding box center [780, 440] width 1116 height 187
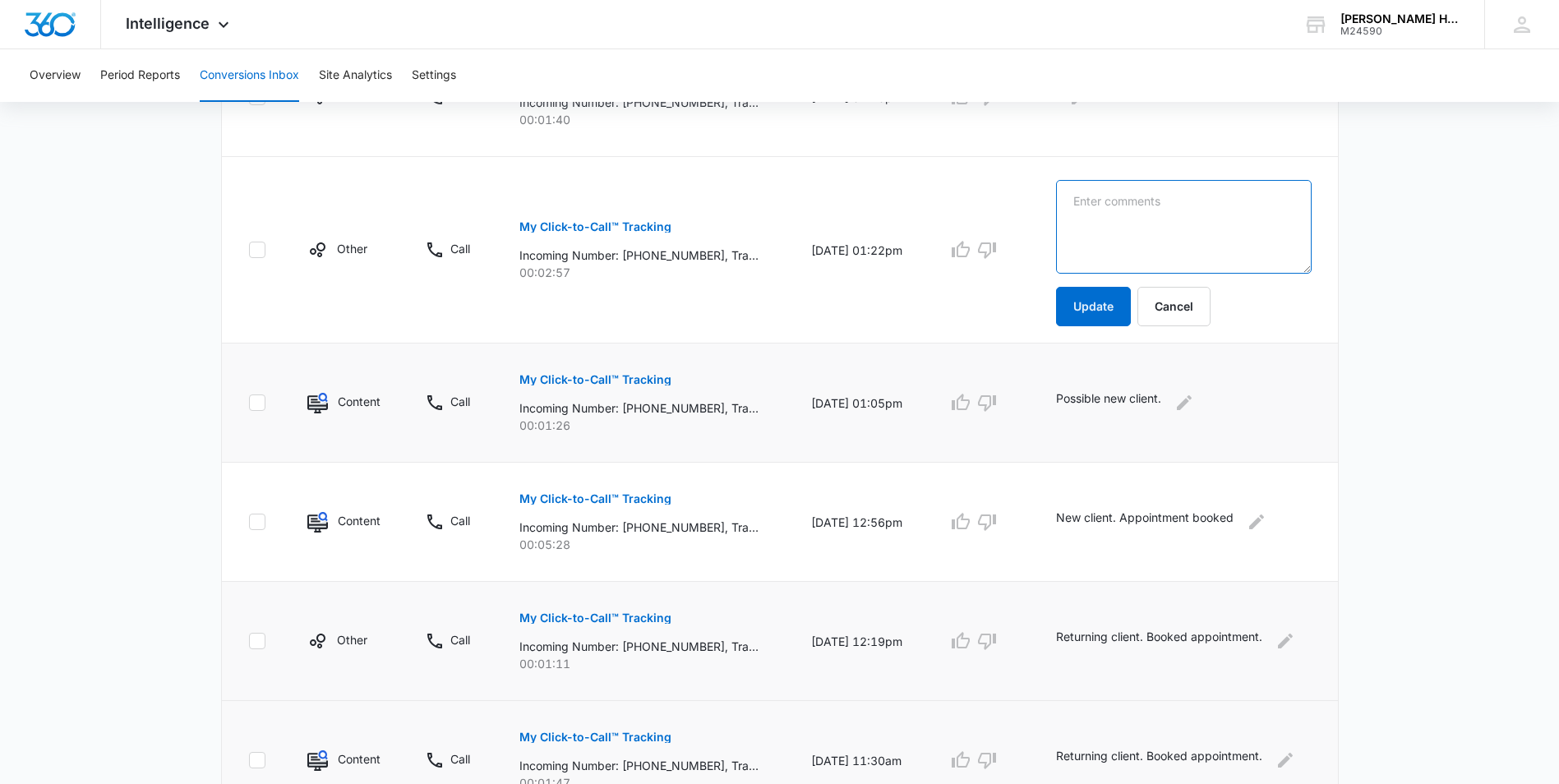
scroll to position [1043, 0]
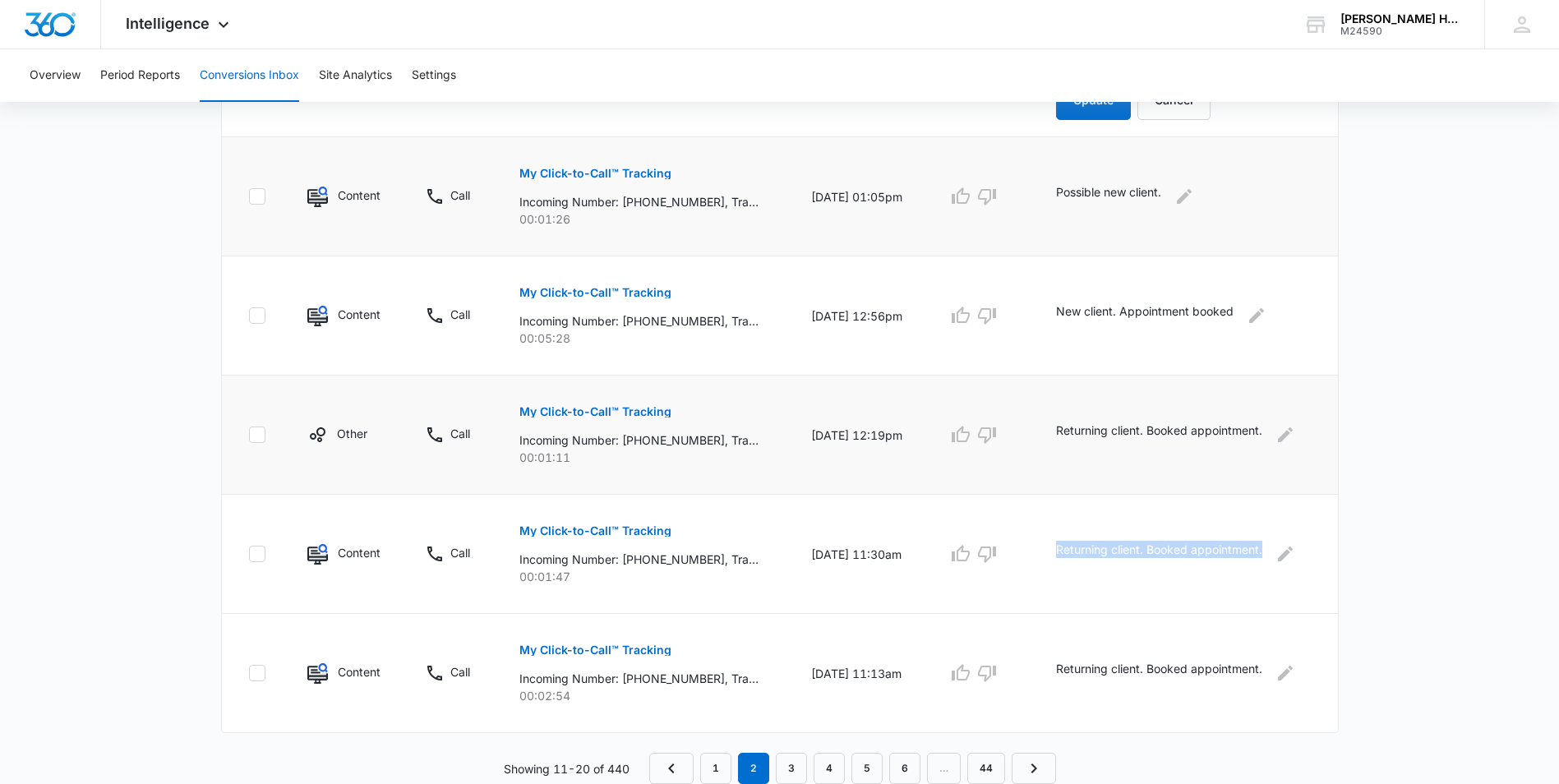
drag, startPoint x: 1056, startPoint y: 543, endPoint x: 1273, endPoint y: 544, distance: 217.0
click at [1273, 544] on td "Returning client. Booked appointment." at bounding box center [1187, 554] width 302 height 119
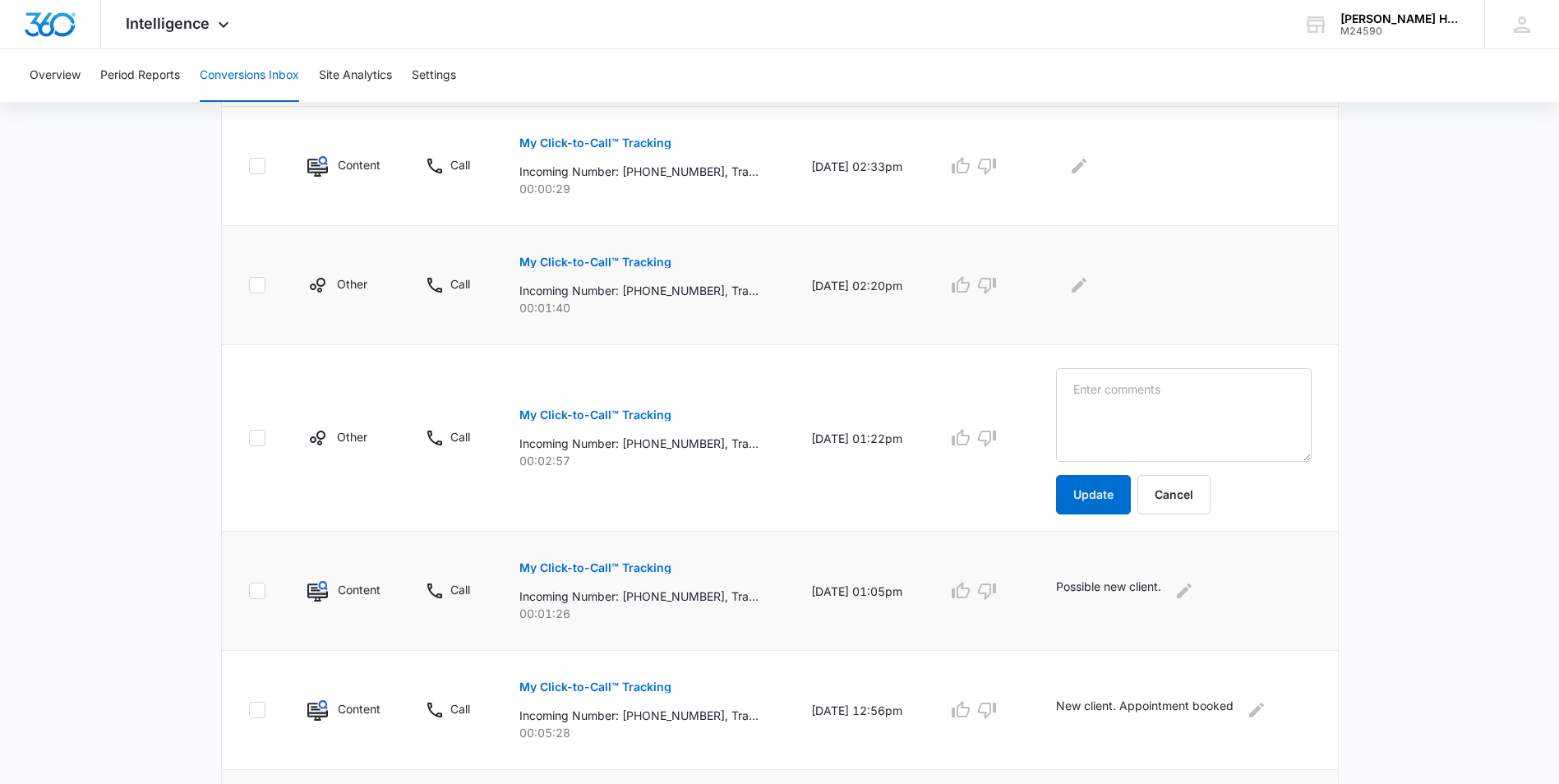
scroll to position [468, 0]
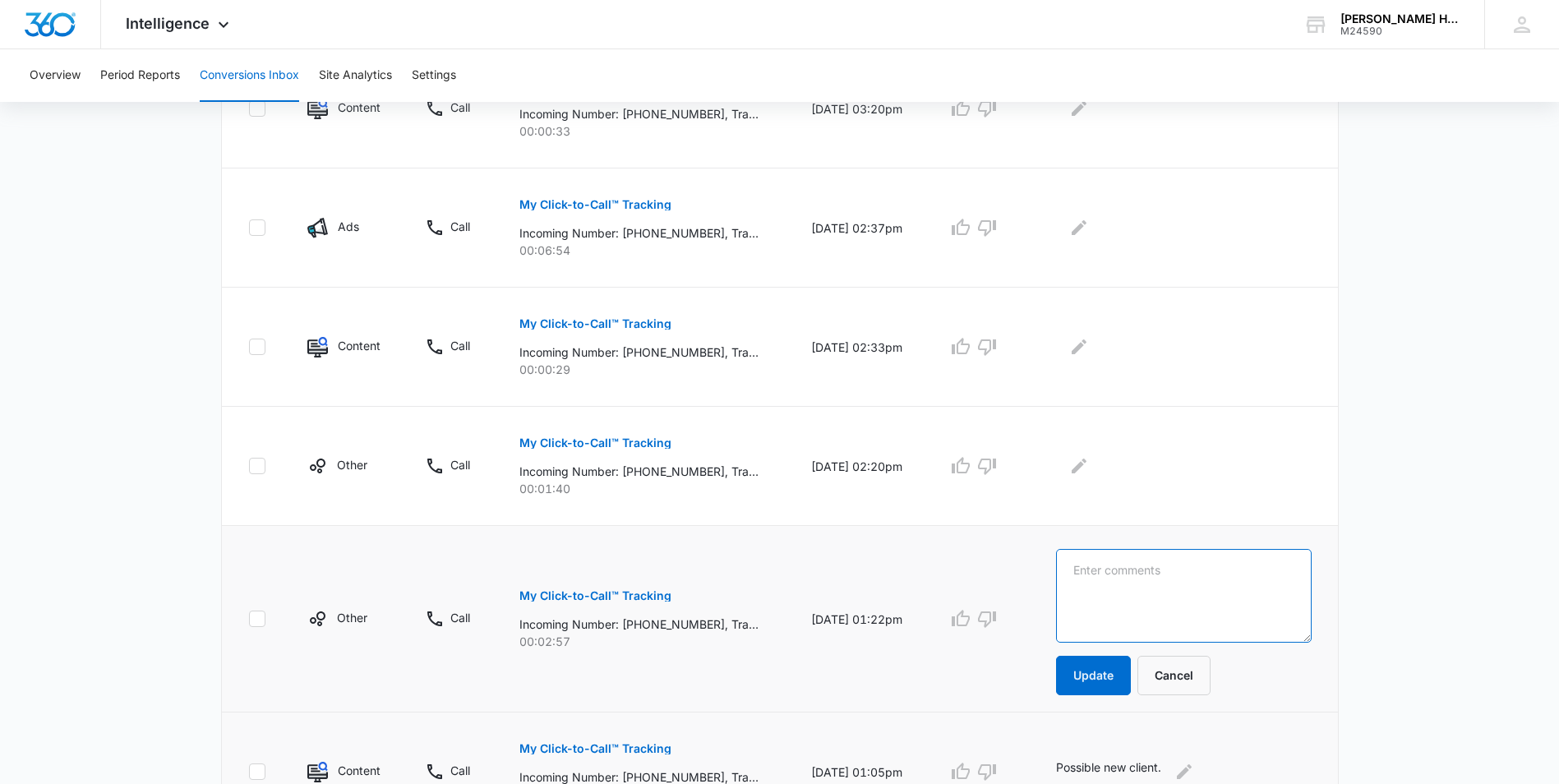
paste textarea "Returning client. Booked appointment."
click at [1173, 562] on textarea "Returning client. Booked appointment." at bounding box center [1183, 595] width 256 height 93
click at [1244, 571] on textarea "Returning client. Reschedule Booked appointment." at bounding box center [1183, 595] width 256 height 93
type textarea "Returning client. Reschedule booked appointment."
click at [1084, 666] on button "Update" at bounding box center [1093, 675] width 75 height 40
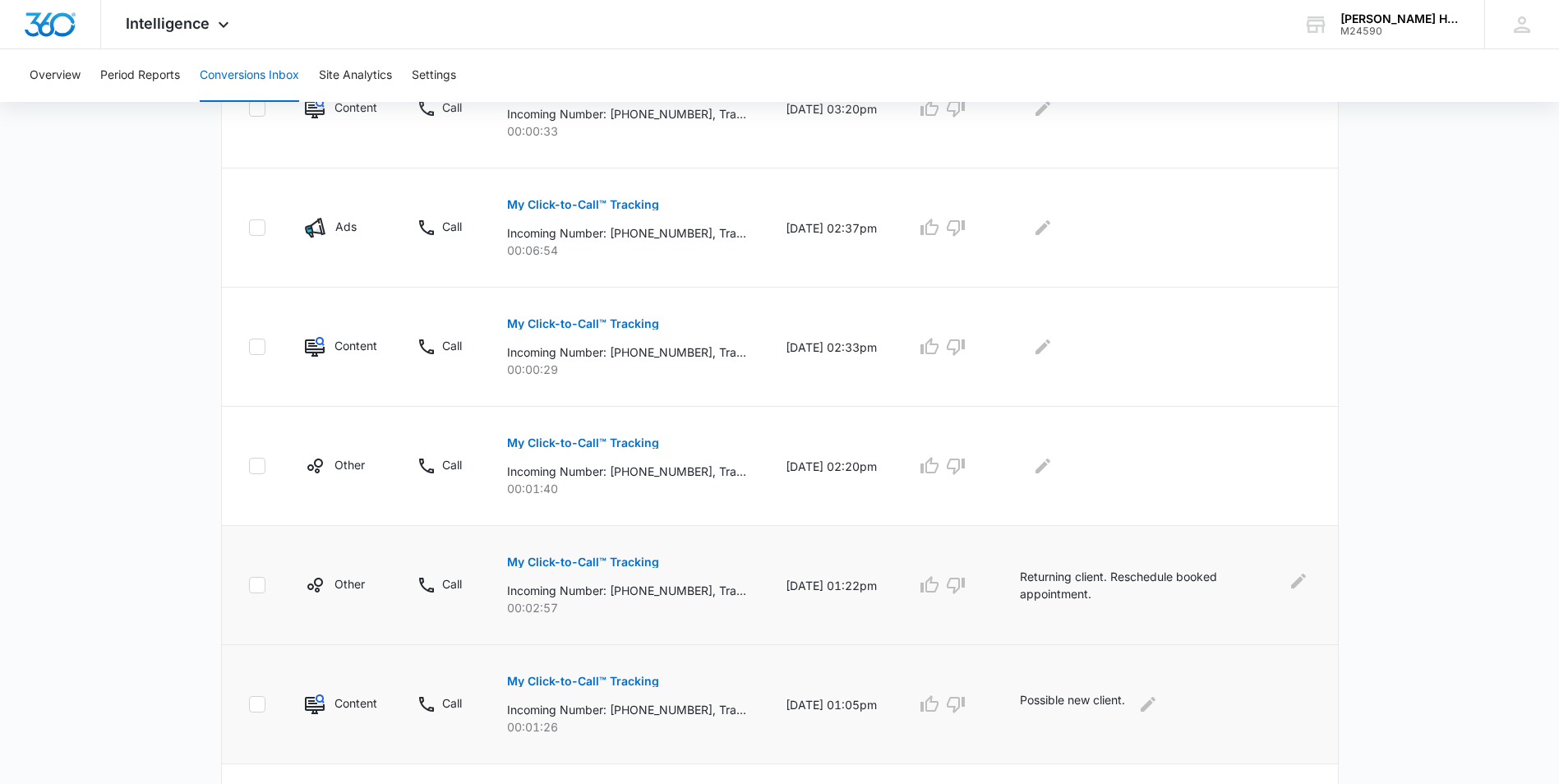
click at [1105, 674] on td "Possible new client." at bounding box center [1168, 704] width 337 height 119
click at [613, 436] on button "My Click-to-Call™ Tracking" at bounding box center [583, 442] width 152 height 40
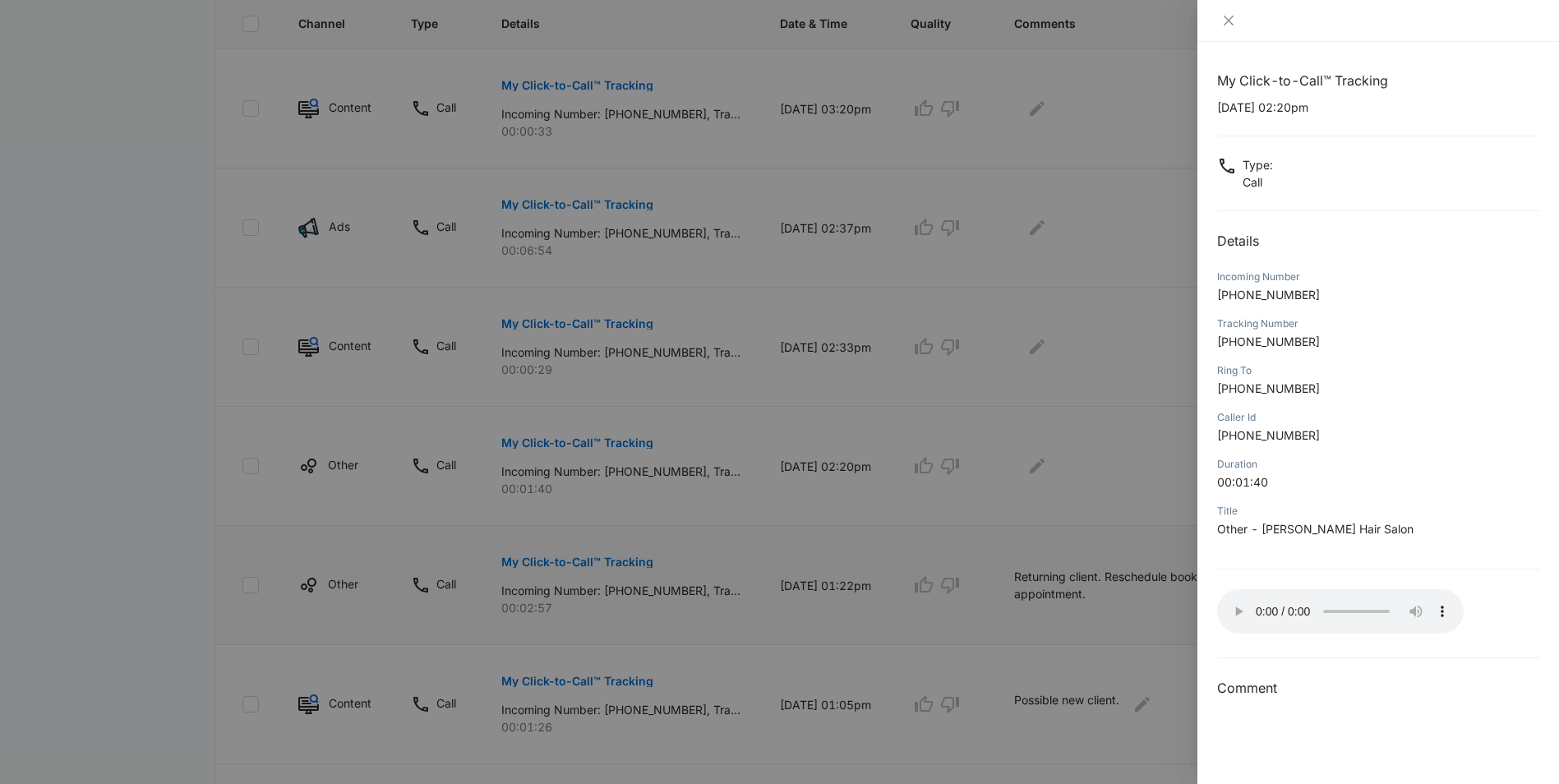
click at [1055, 468] on div at bounding box center [780, 392] width 1559 height 784
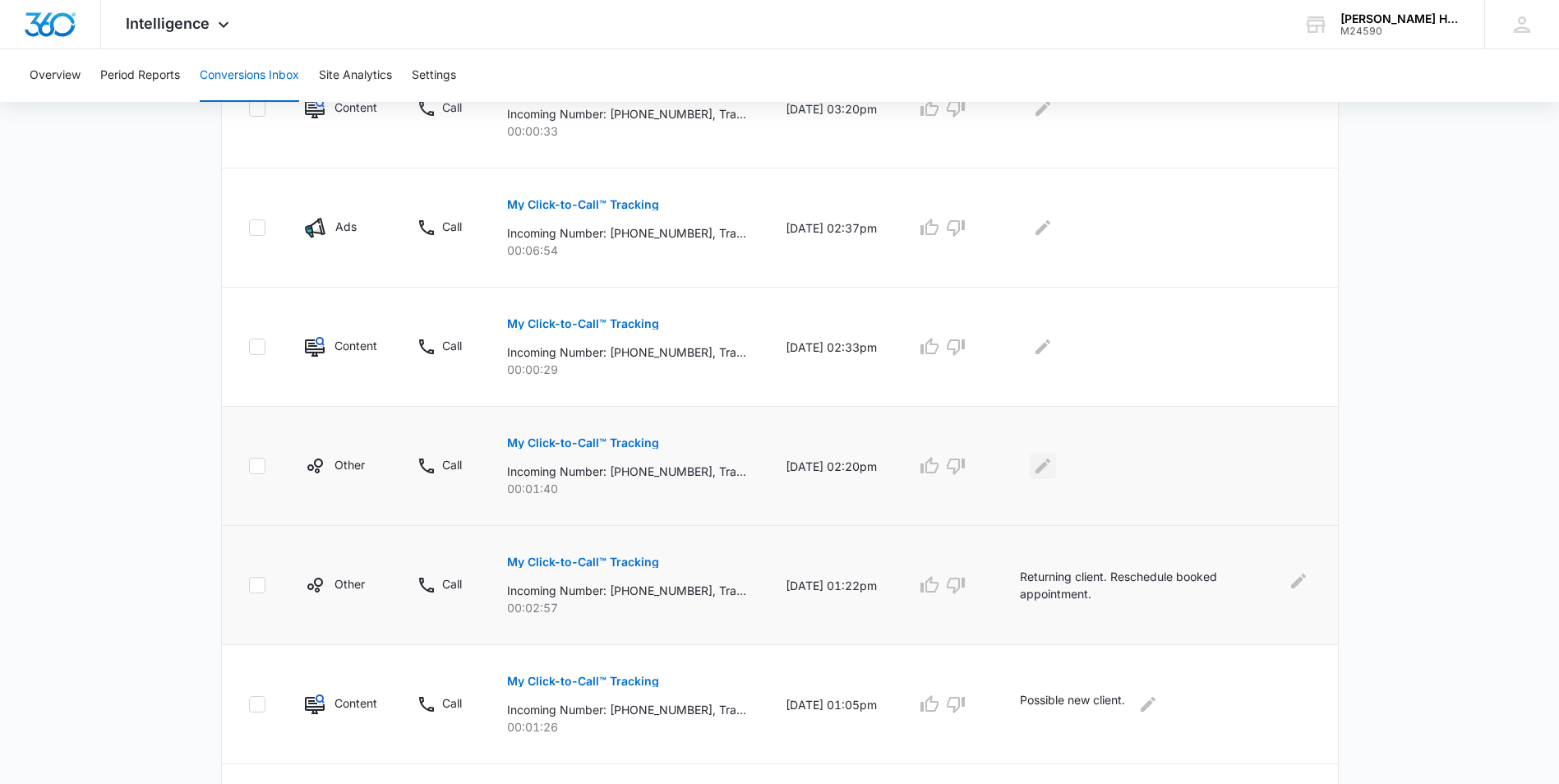
click at [1053, 462] on icon "Edit Comments" at bounding box center [1042, 465] width 19 height 19
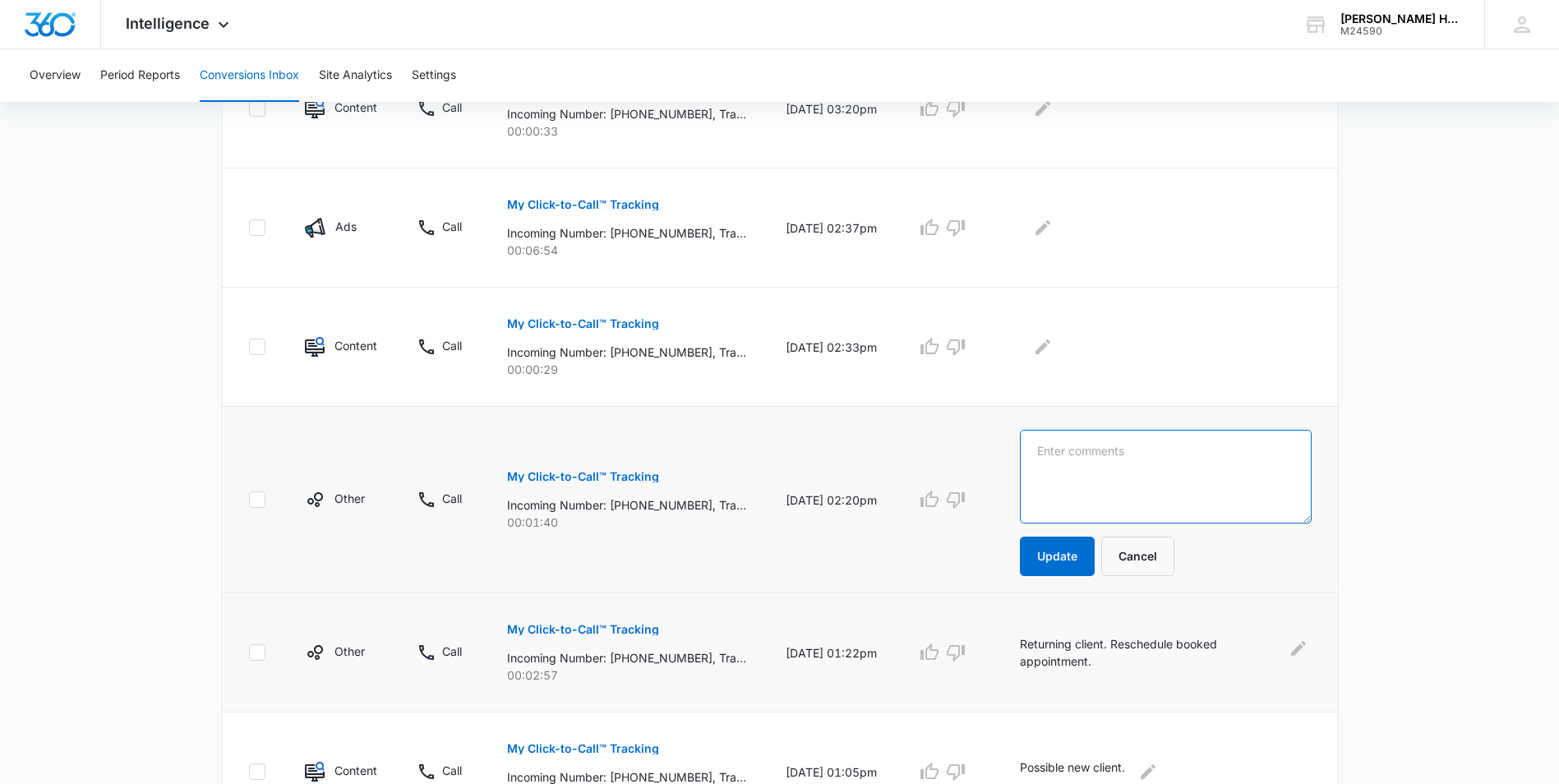
click at [1077, 462] on textarea at bounding box center [1165, 476] width 291 height 93
paste textarea "Returning client. Booked appointment."
drag, startPoint x: 1298, startPoint y: 452, endPoint x: 1152, endPoint y: 458, distance: 146.1
click at [1153, 458] on textarea "Returning client. Booked appointment." at bounding box center [1165, 476] width 291 height 93
type textarea "Returning client. Hair pickup."
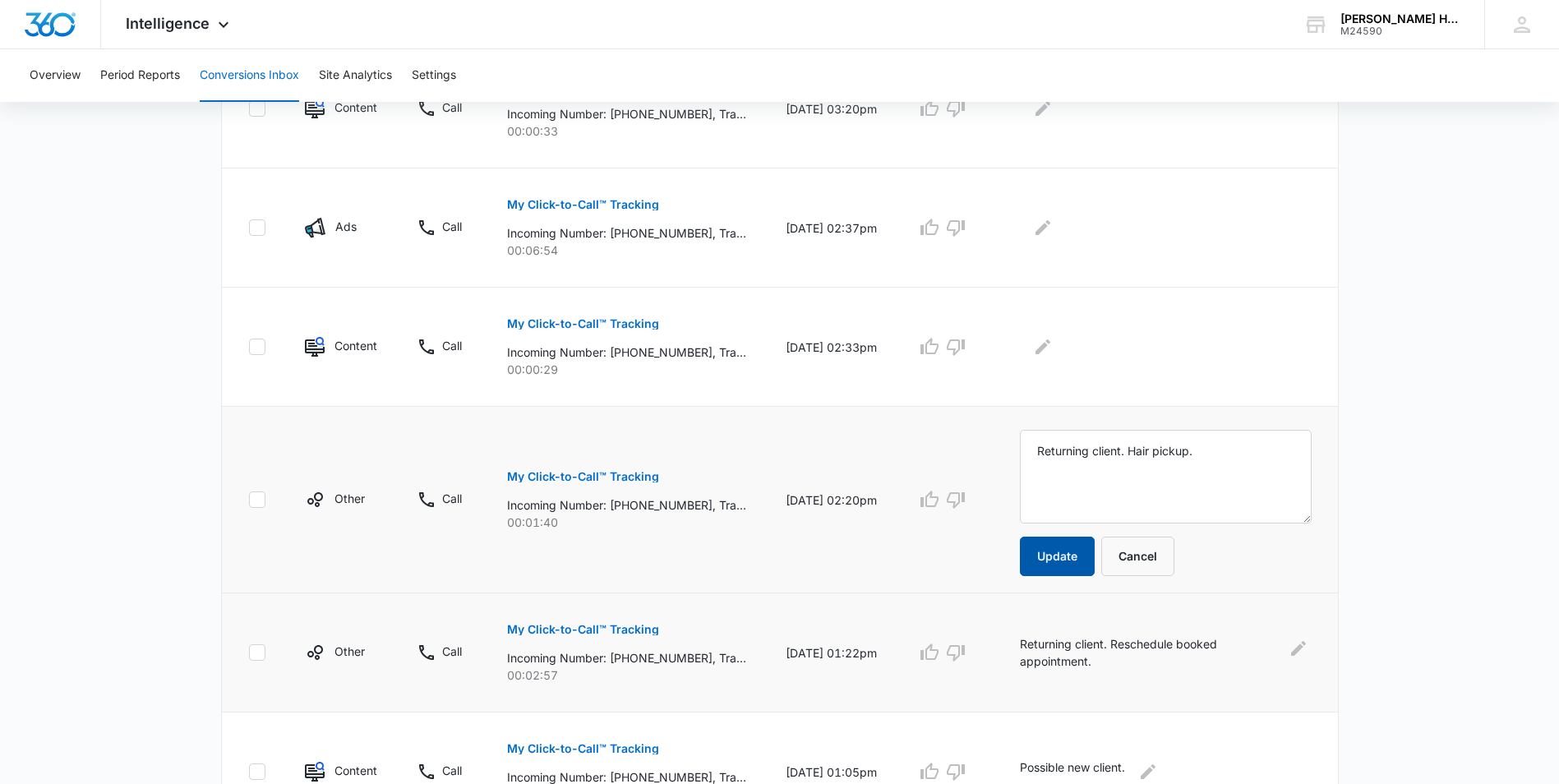
click at [1089, 574] on button "Update" at bounding box center [1057, 556] width 75 height 40
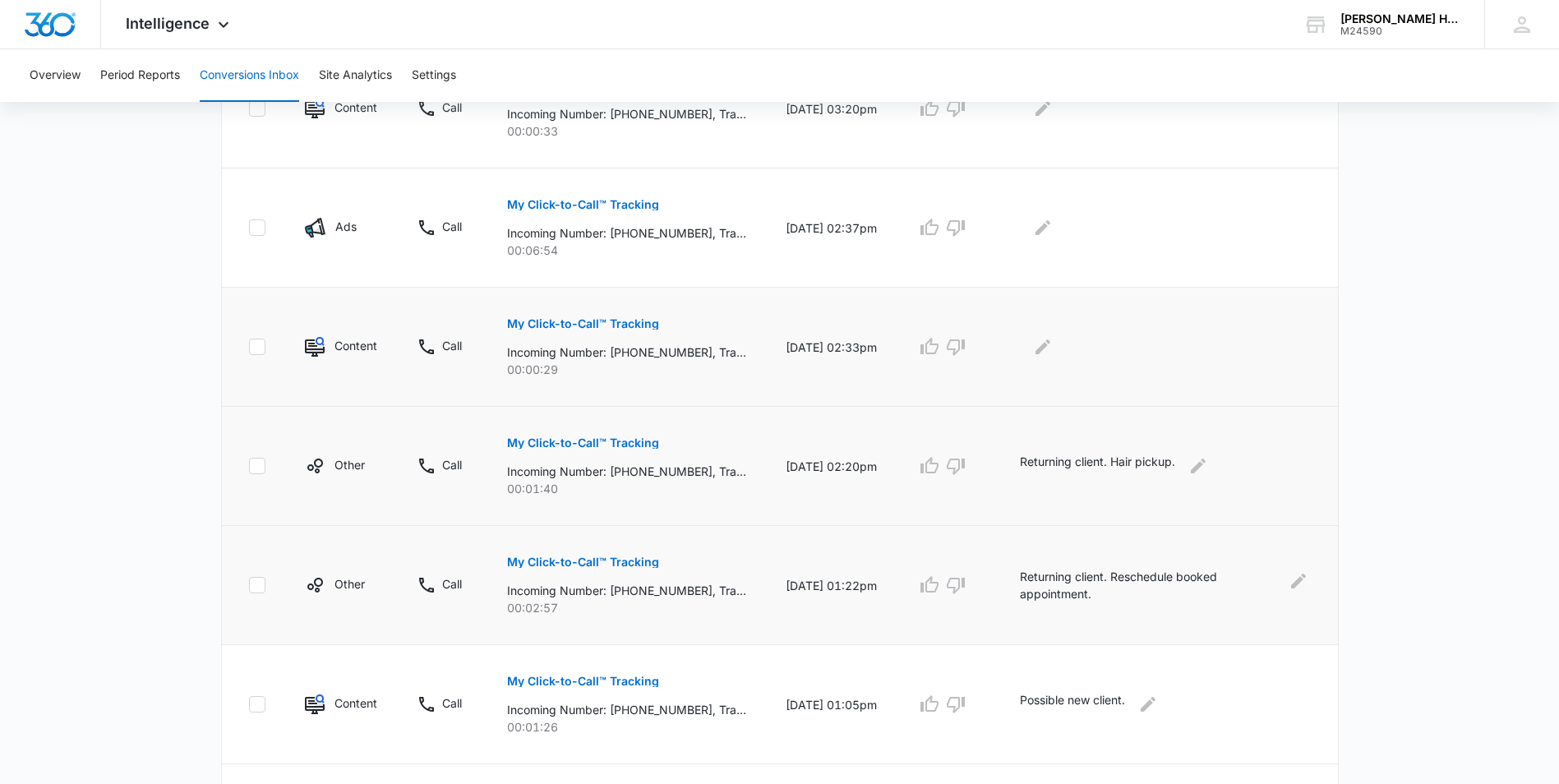
click at [605, 324] on p "My Click-to-Call™ Tracking" at bounding box center [583, 323] width 152 height 11
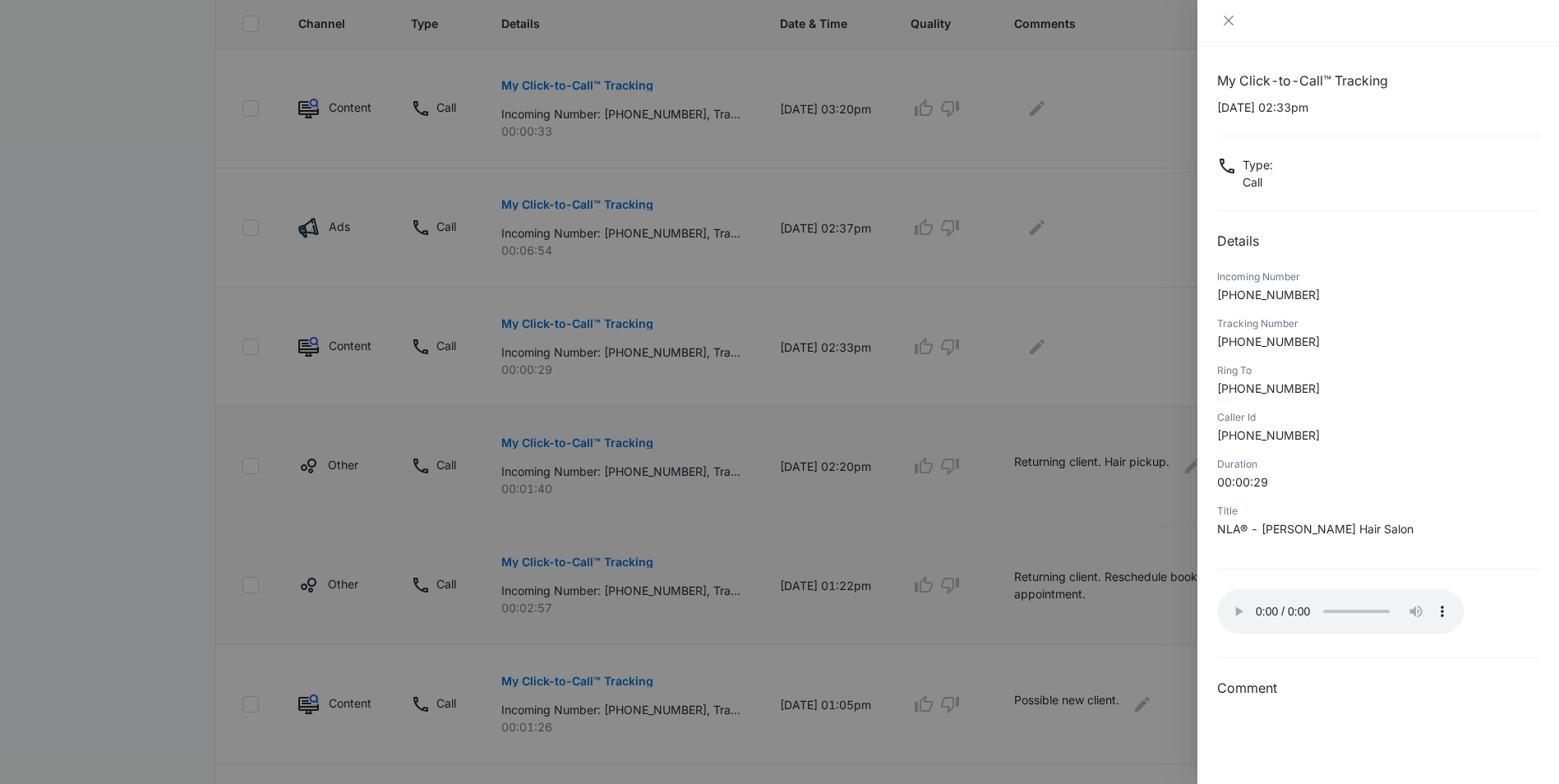
click at [1115, 350] on div at bounding box center [780, 392] width 1559 height 784
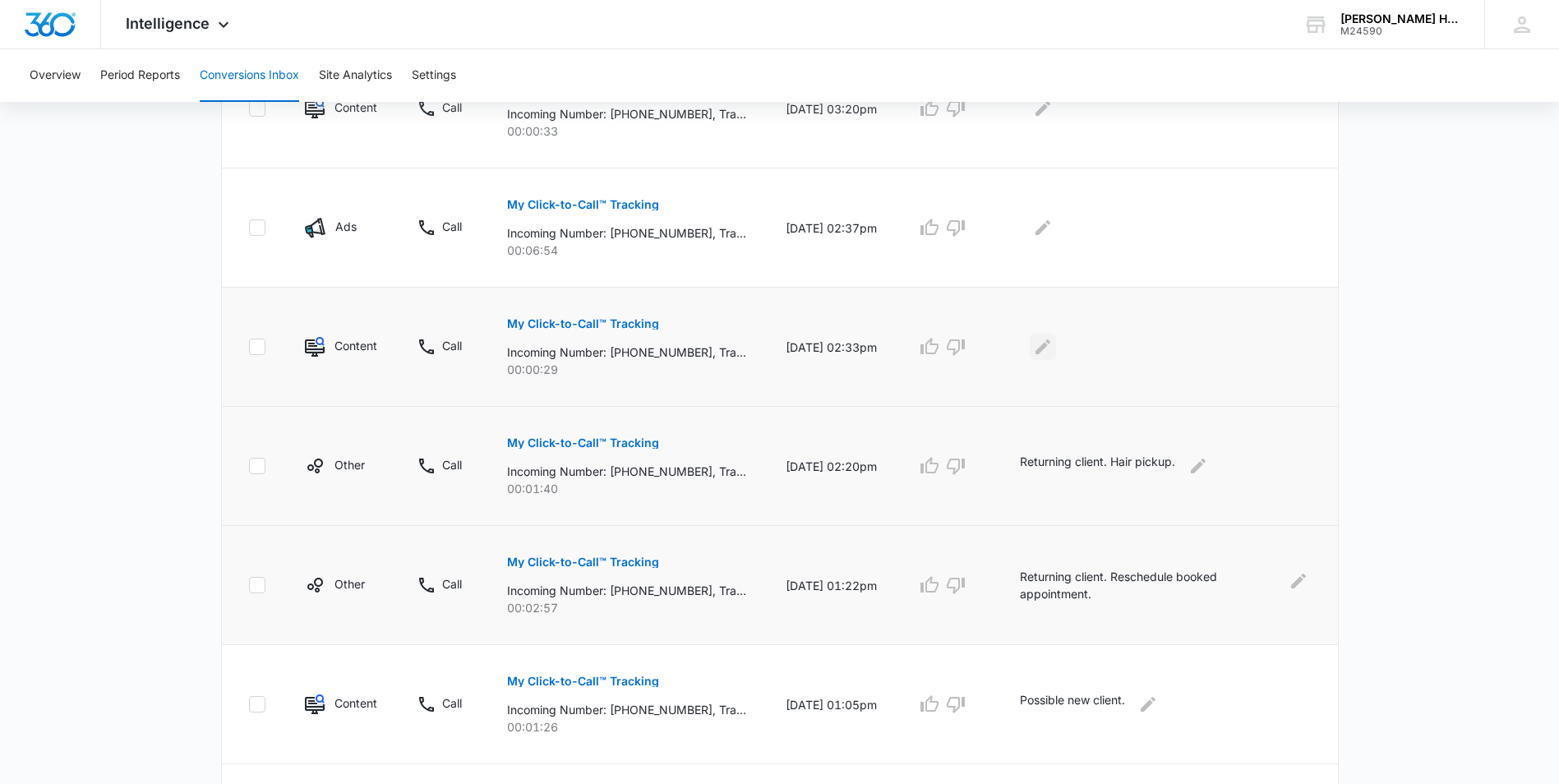
click at [1050, 344] on icon "Edit Comments" at bounding box center [1043, 346] width 15 height 15
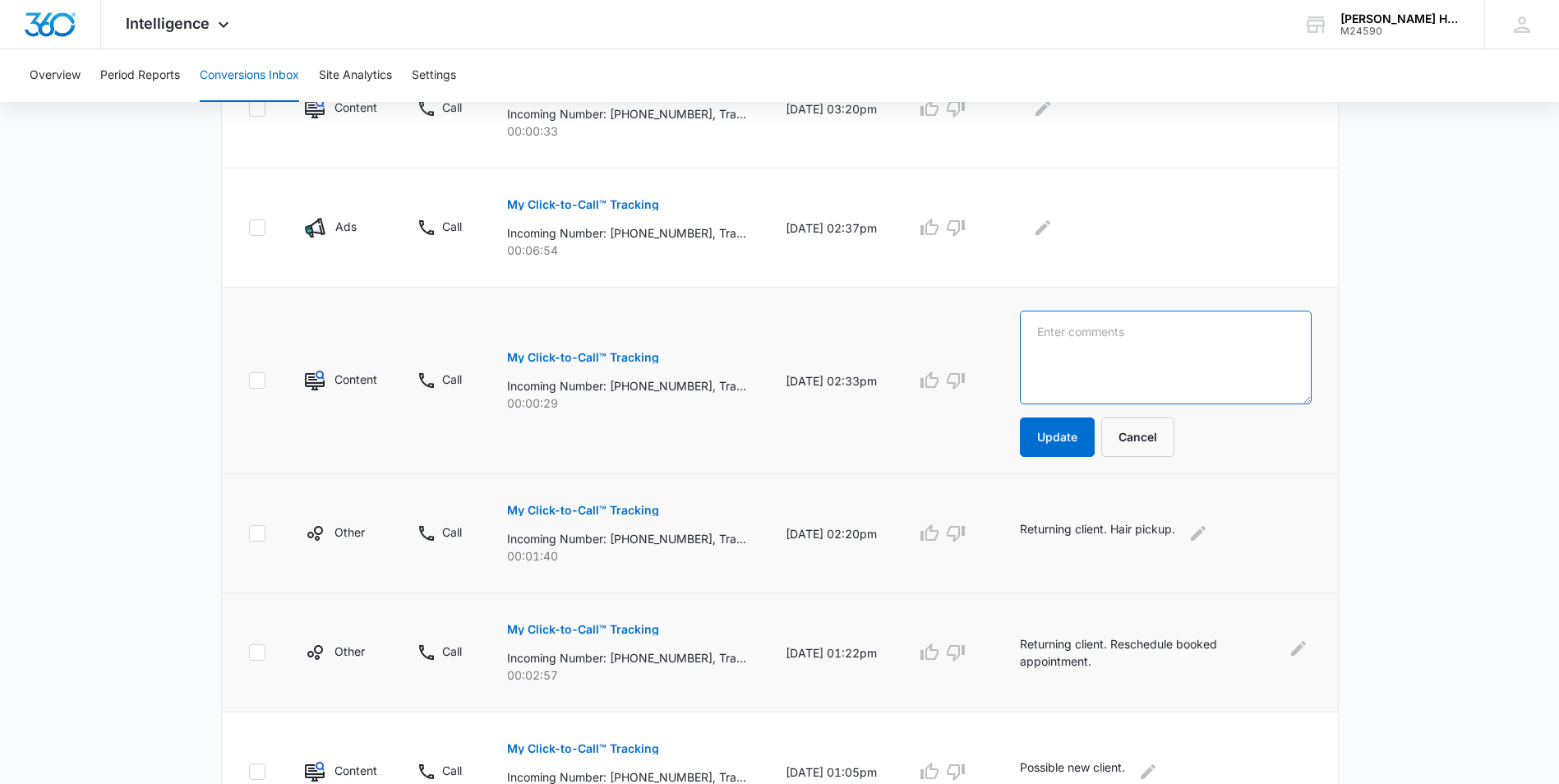
click at [1065, 344] on textarea at bounding box center [1165, 356] width 291 height 93
type textarea "Unknown"
click at [1084, 439] on button "Update" at bounding box center [1057, 437] width 75 height 40
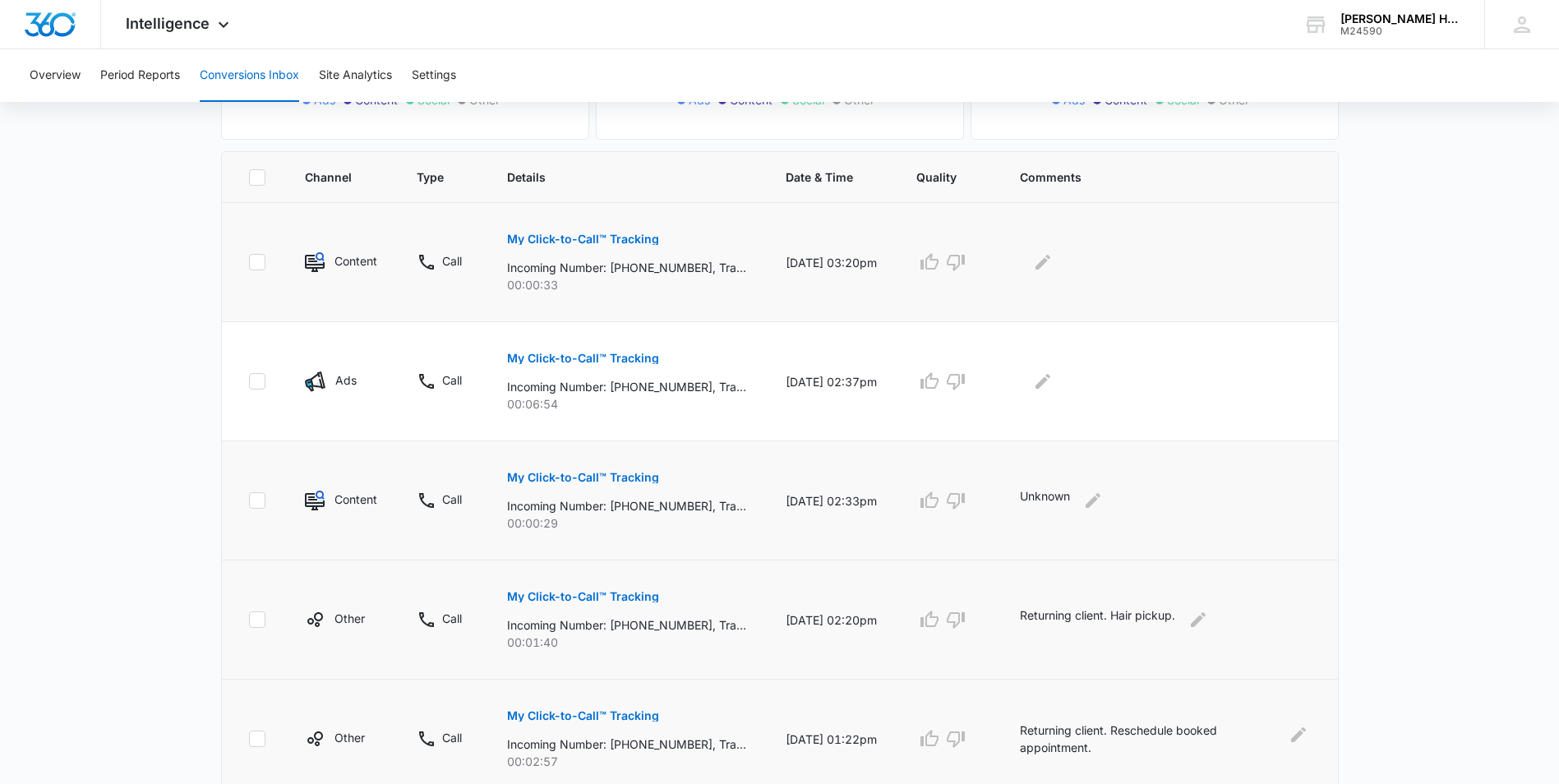
scroll to position [304, 0]
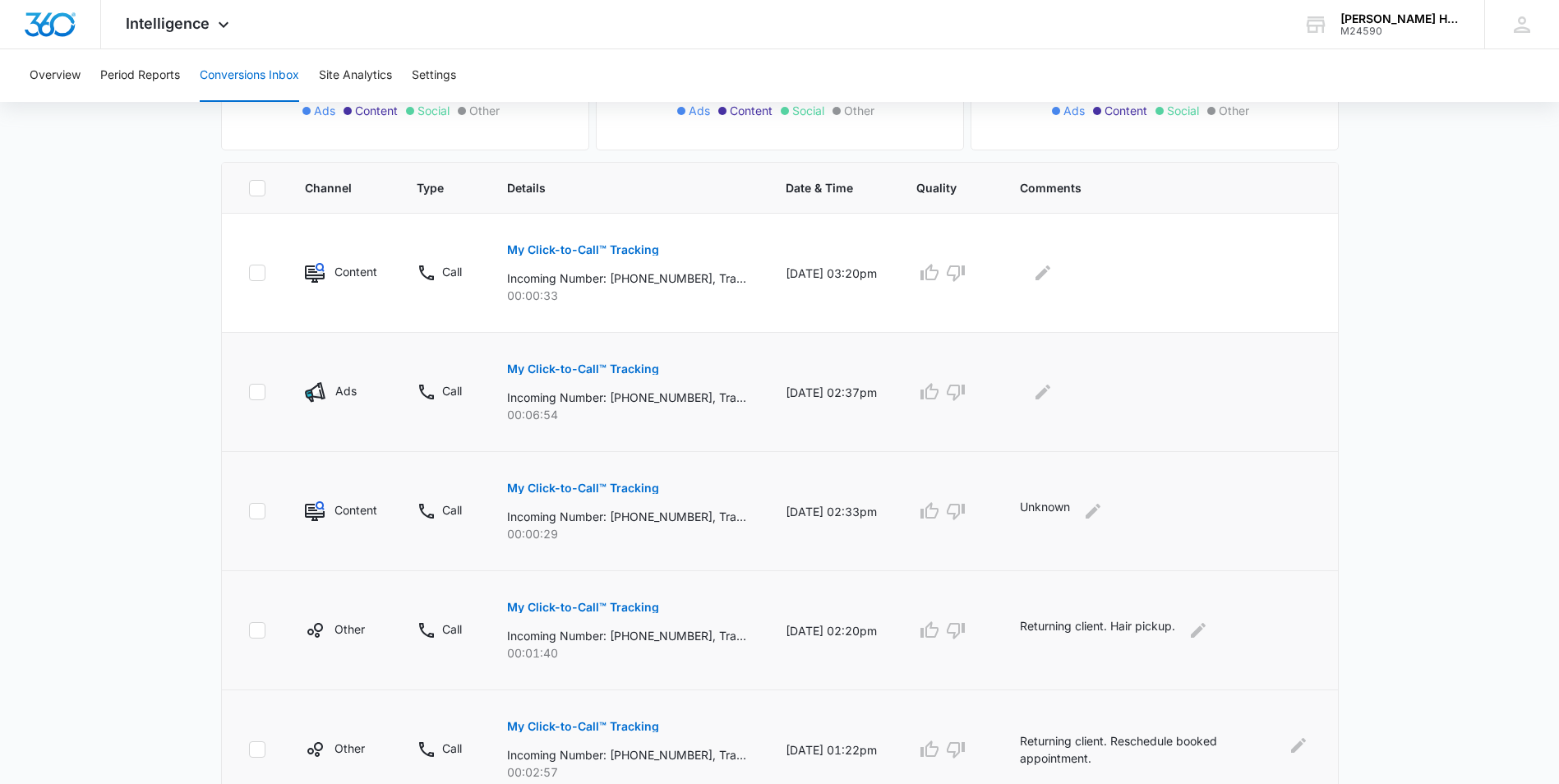
click at [629, 373] on p "My Click-to-Call™ Tracking" at bounding box center [583, 368] width 152 height 11
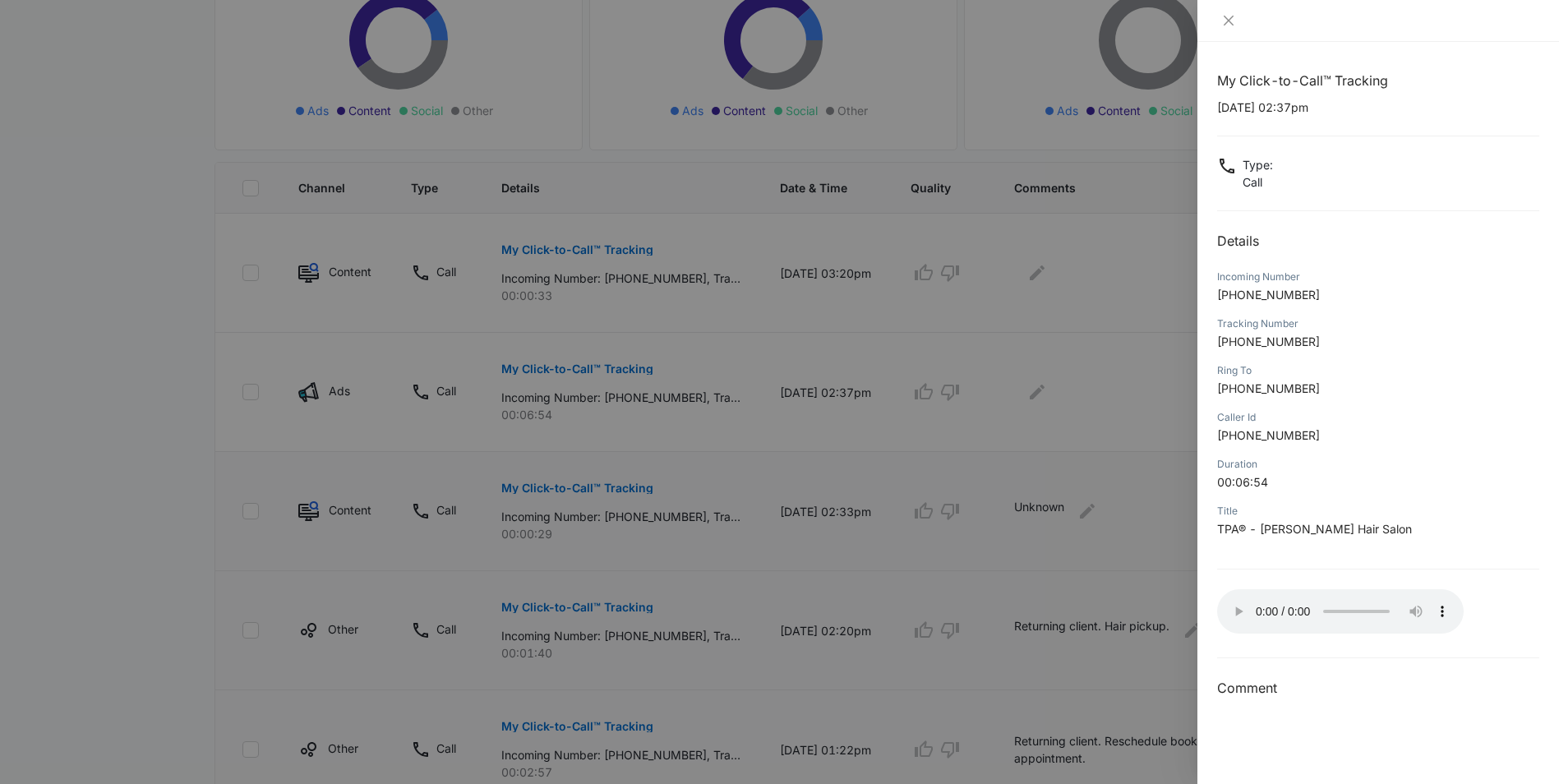
click at [1060, 388] on div at bounding box center [780, 392] width 1559 height 784
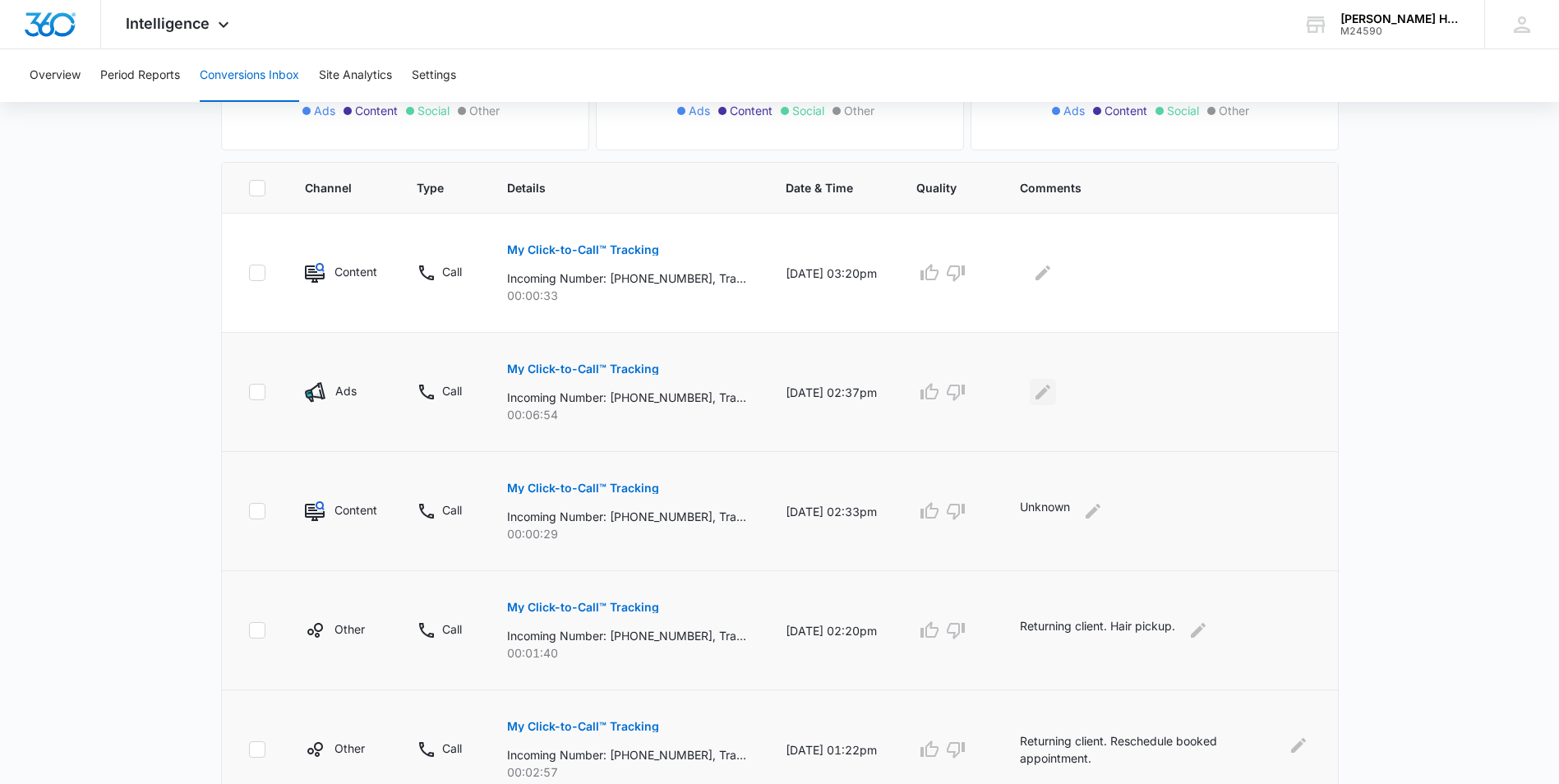
click at [1053, 390] on icon "Edit Comments" at bounding box center [1042, 392] width 19 height 19
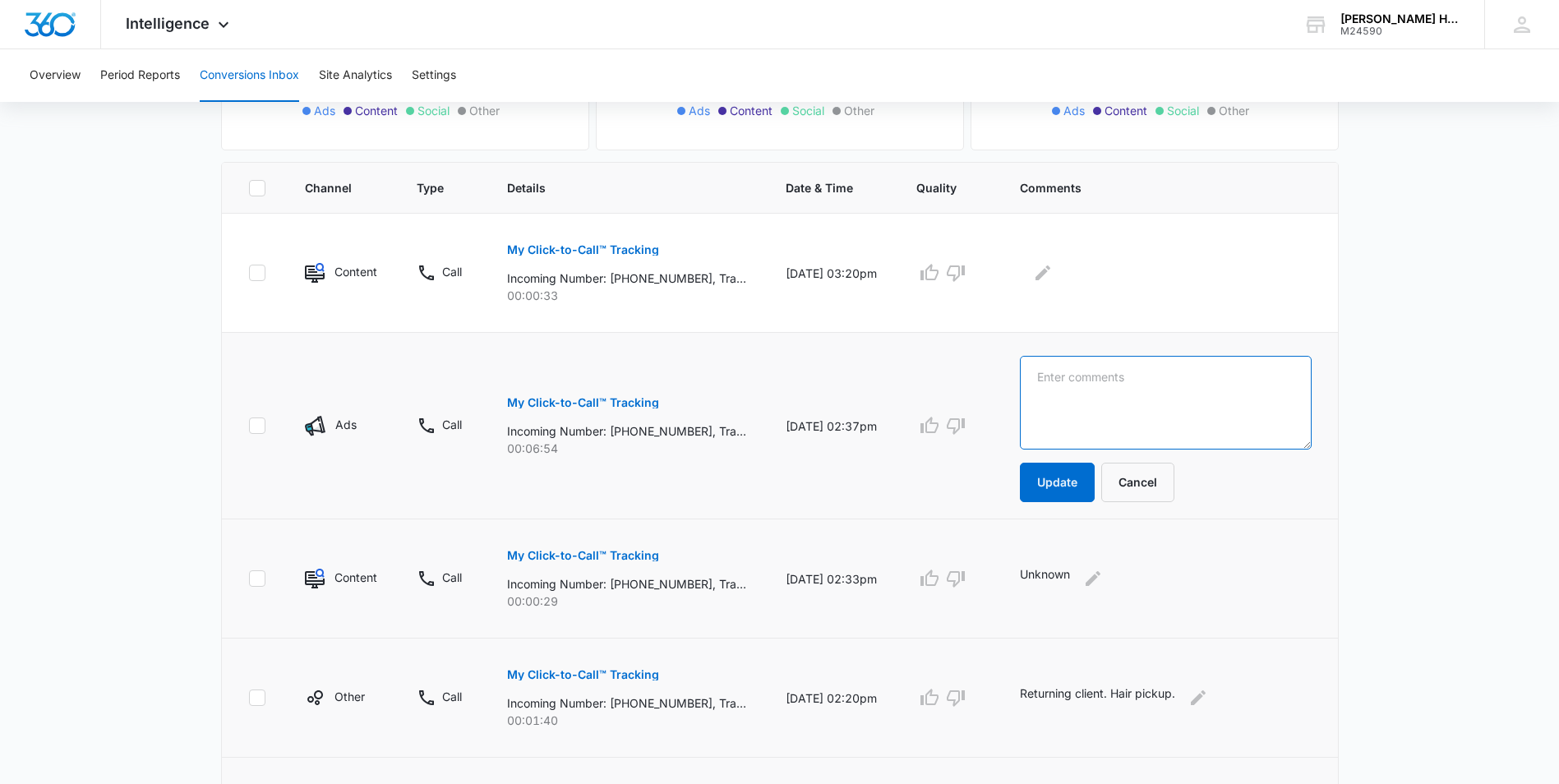
click at [1084, 392] on textarea at bounding box center [1165, 402] width 291 height 93
paste textarea "Returning client. Booked appointment."
type textarea "Returning client. Booked appointment."
click at [1062, 484] on button "Update" at bounding box center [1057, 482] width 75 height 40
click at [1070, 488] on button "Update" at bounding box center [1057, 482] width 75 height 40
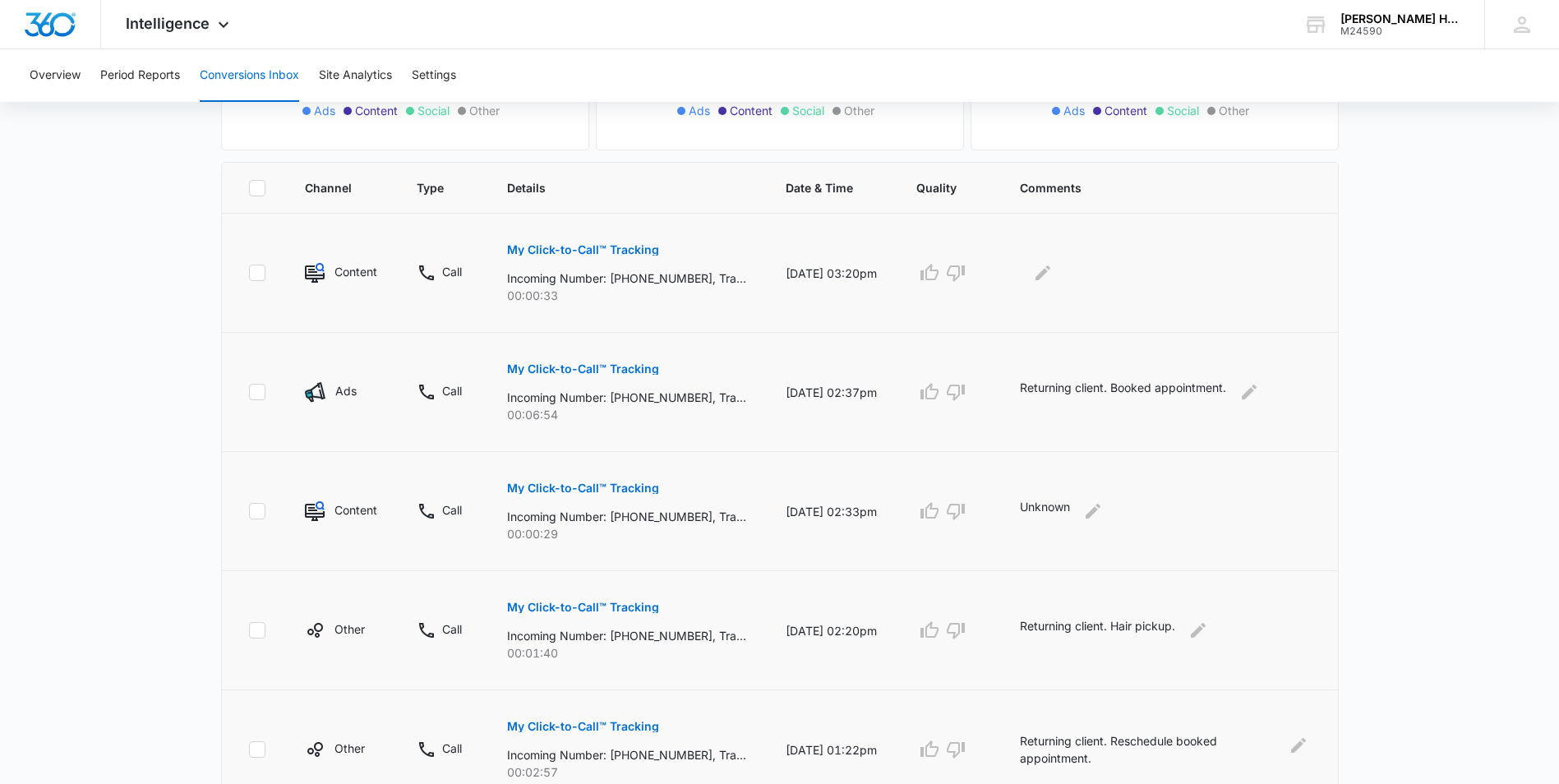
click at [594, 235] on button "My Click-to-Call™ Tracking" at bounding box center [583, 249] width 152 height 40
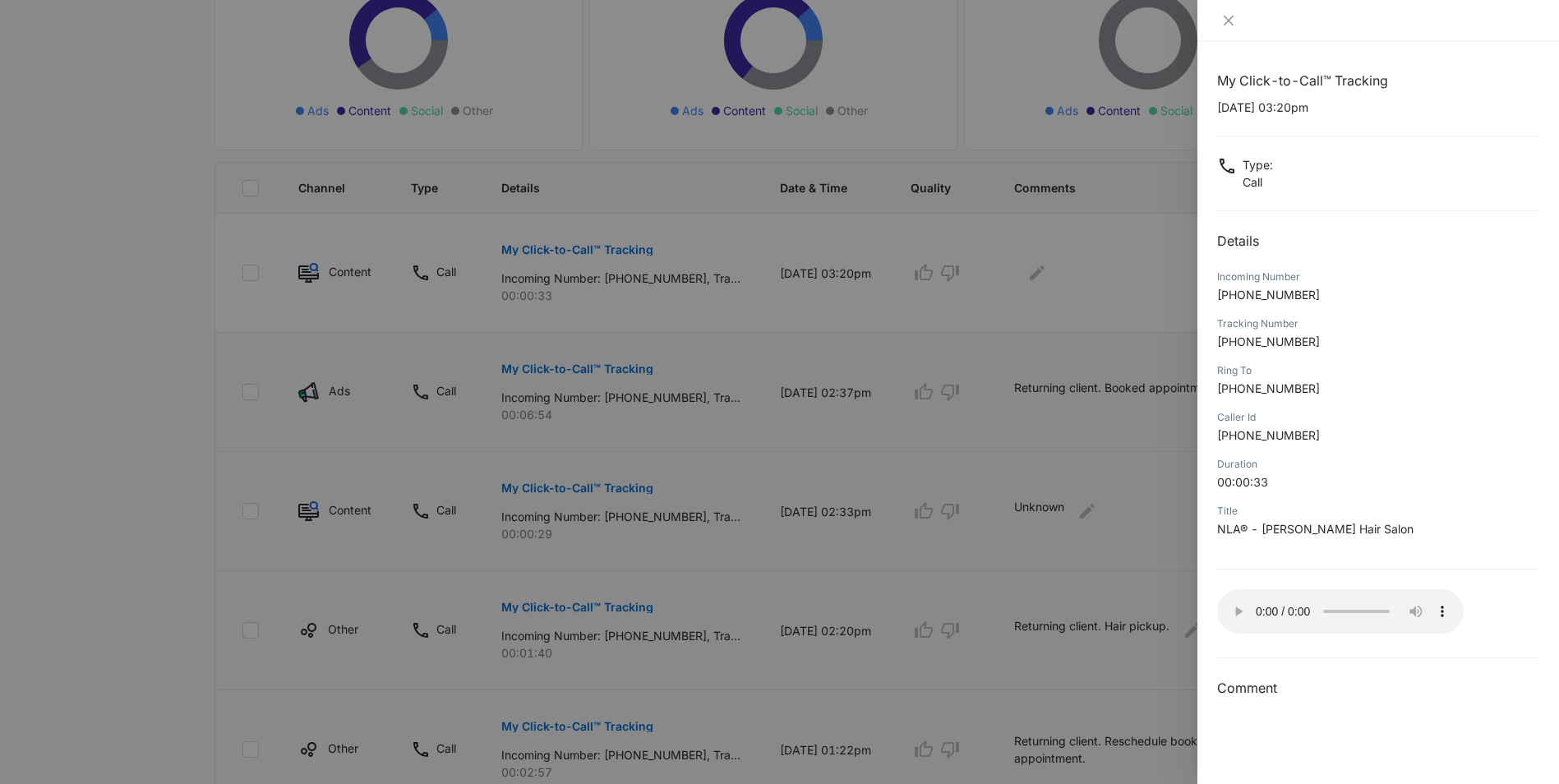
click at [1061, 277] on div at bounding box center [780, 392] width 1559 height 784
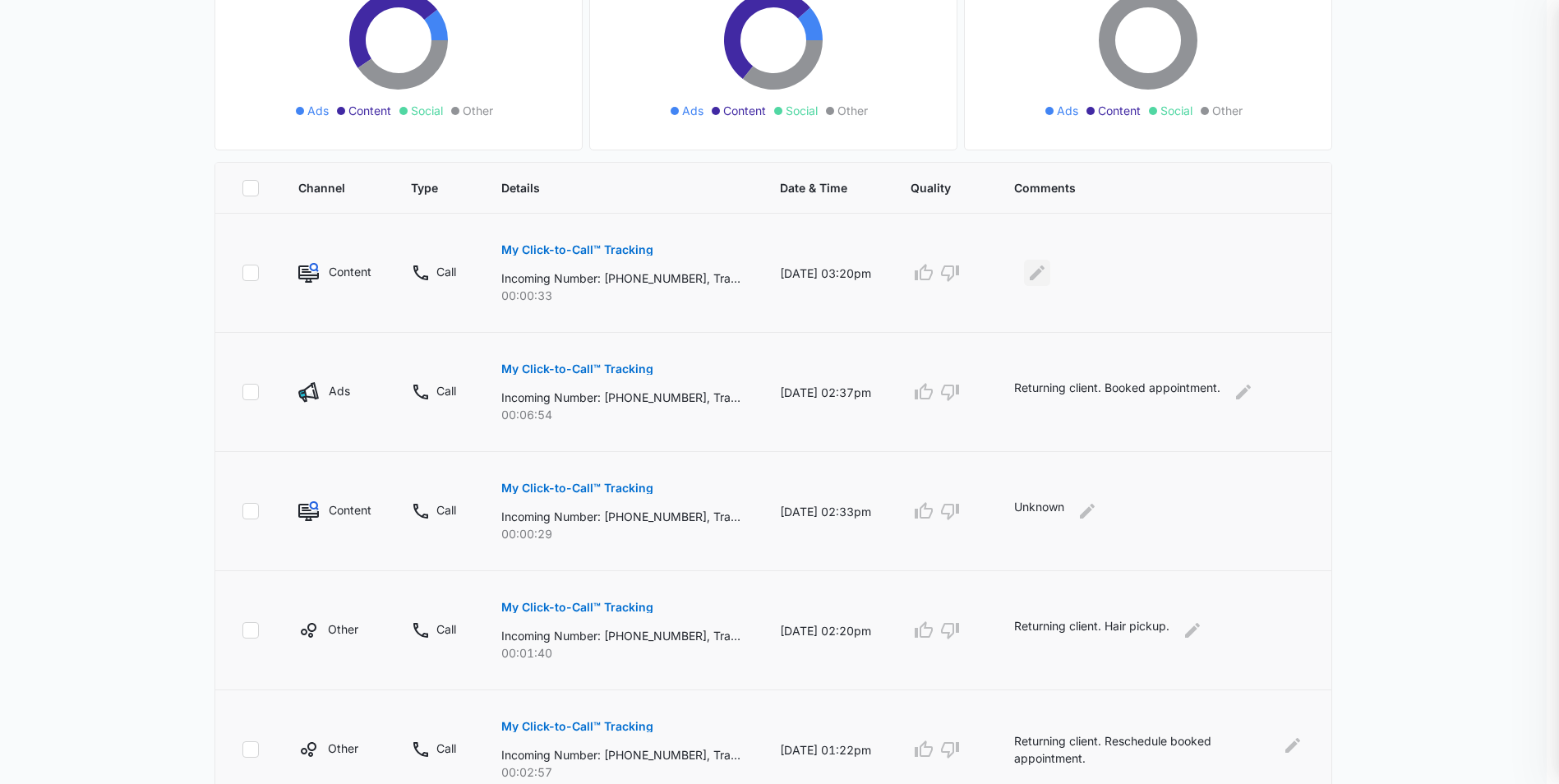
click at [1047, 271] on icon "Edit Comments" at bounding box center [1036, 272] width 19 height 19
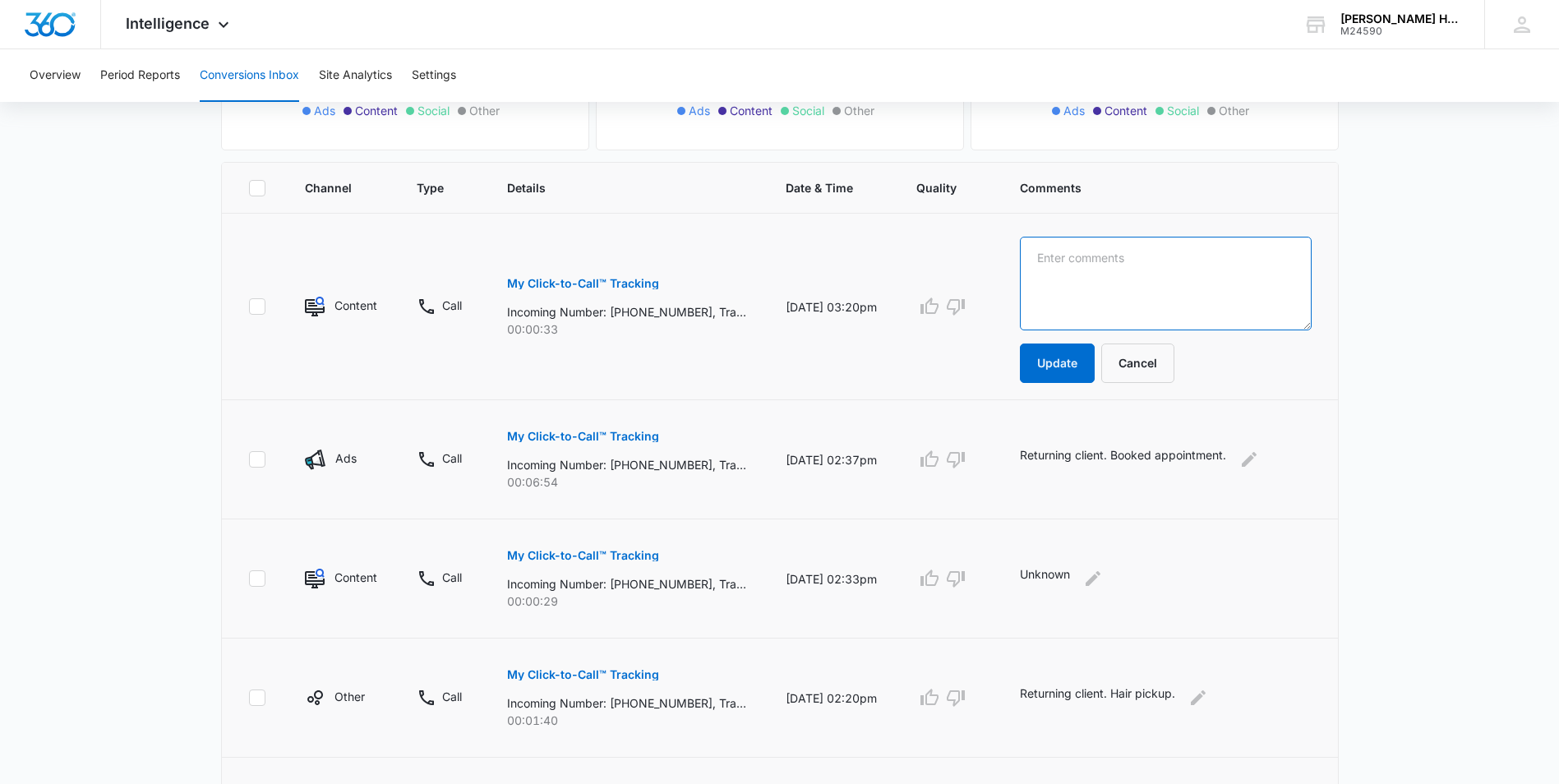
paste textarea "Returning client. Booked appointment."
drag, startPoint x: 1282, startPoint y: 262, endPoint x: 1152, endPoint y: 258, distance: 130.1
click at [1152, 258] on textarea "Returning client. Booked appointment." at bounding box center [1165, 283] width 291 height 93
click at [1238, 262] on textarea "Returning client. Running behind" at bounding box center [1165, 283] width 291 height 93
type textarea "Returning client. Running behind."
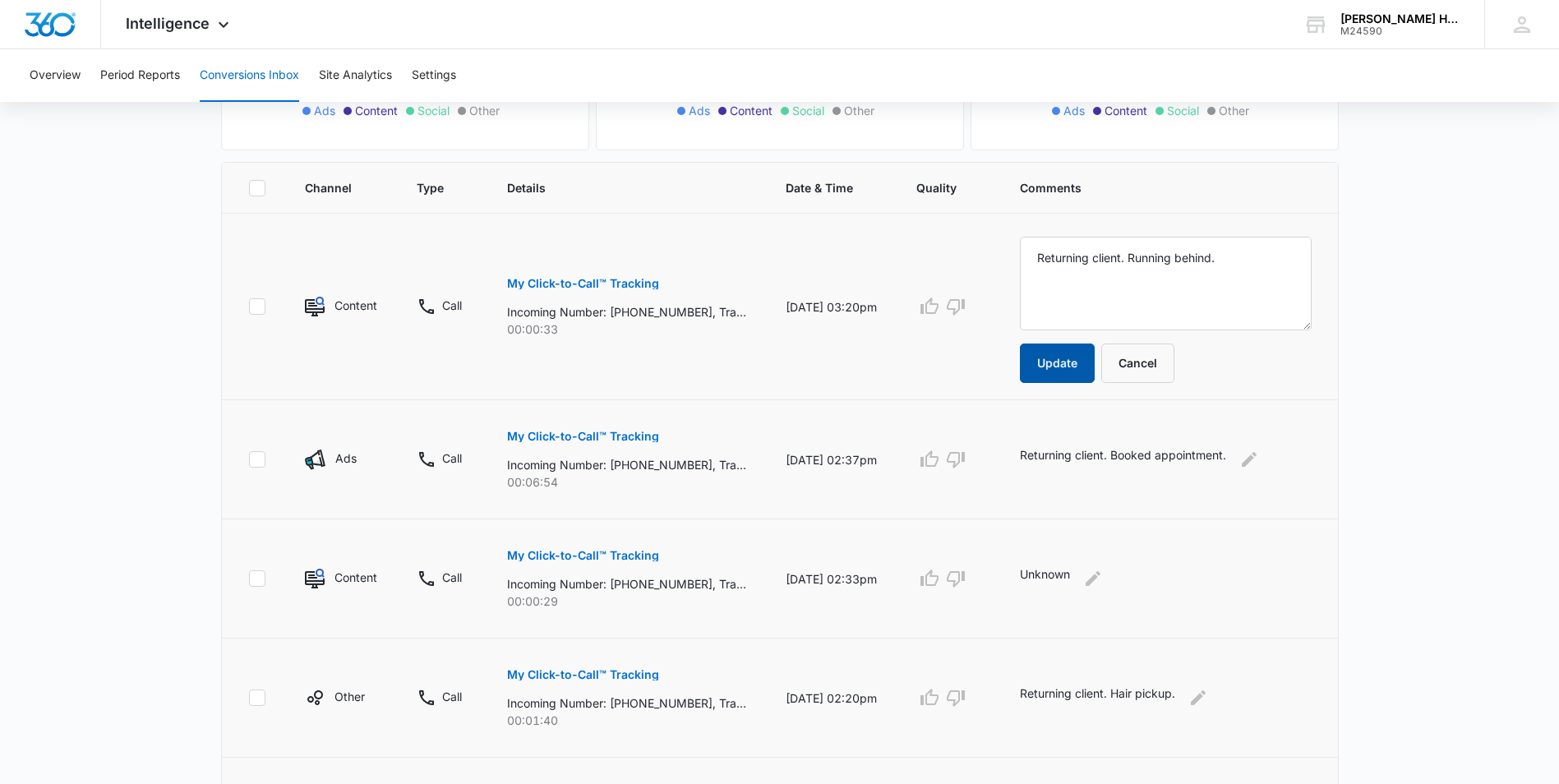
click at [1070, 361] on button "Update" at bounding box center [1057, 363] width 75 height 40
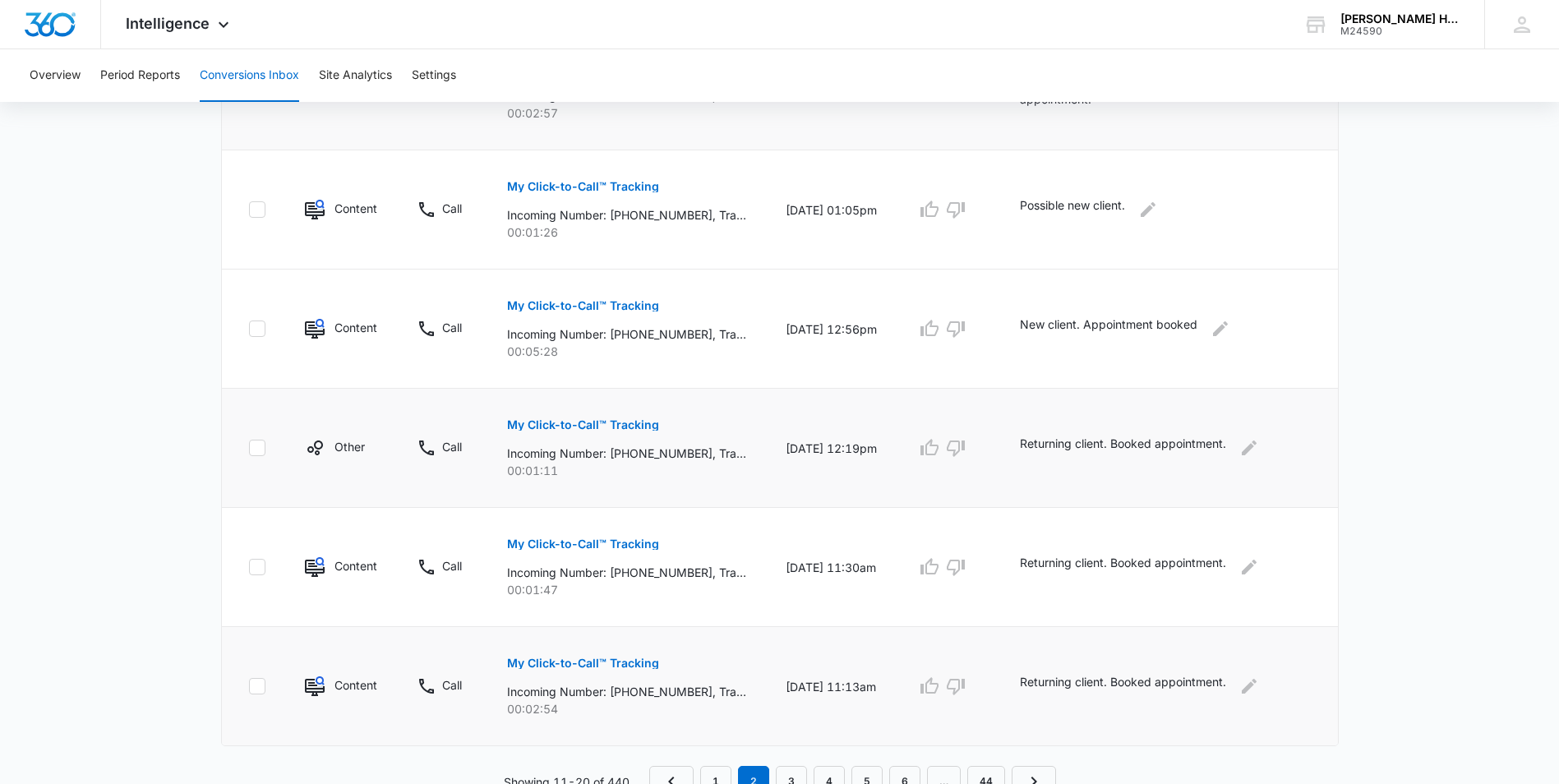
scroll to position [976, 0]
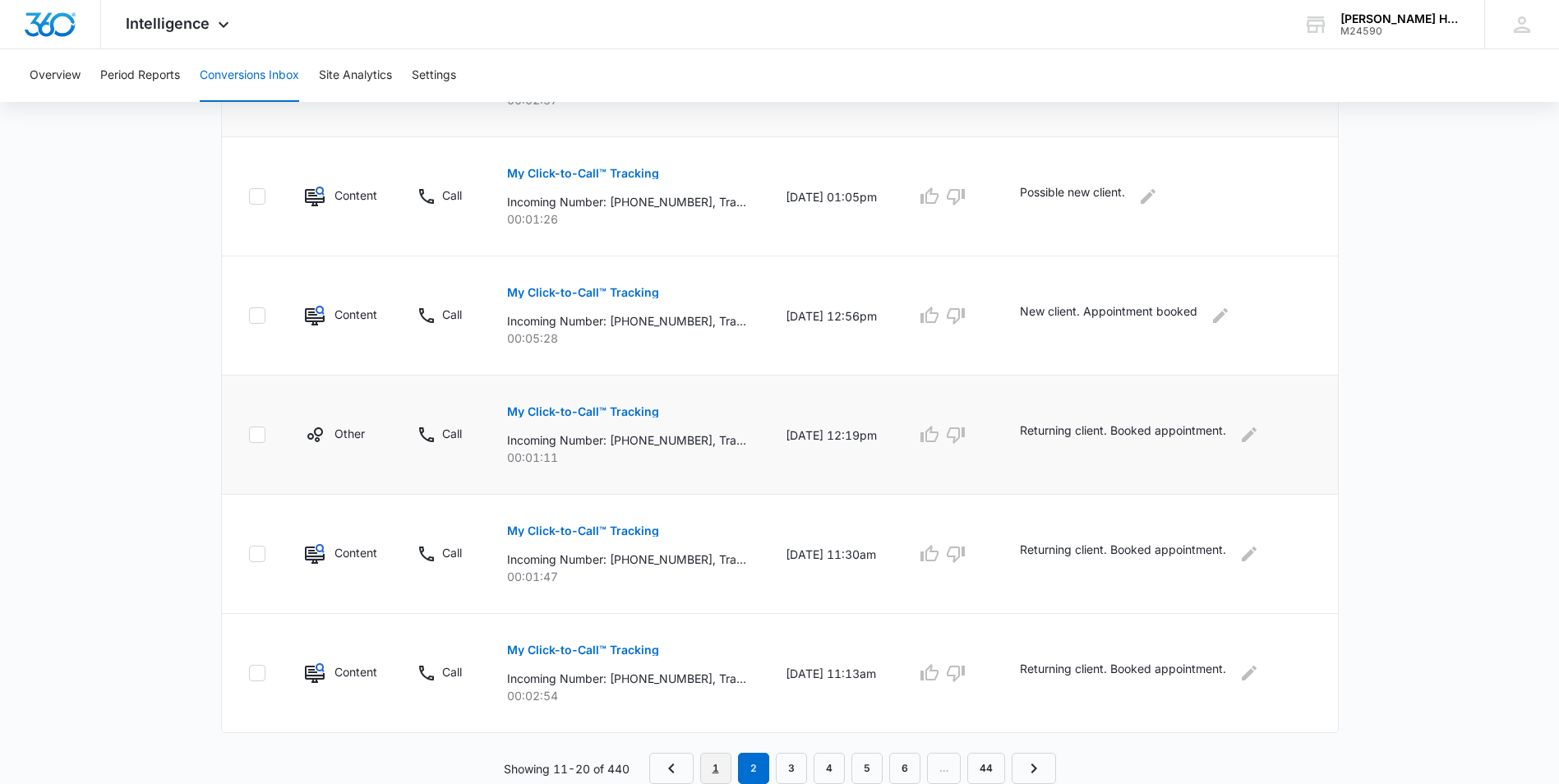
click at [716, 771] on link "1" at bounding box center [716, 768] width 31 height 31
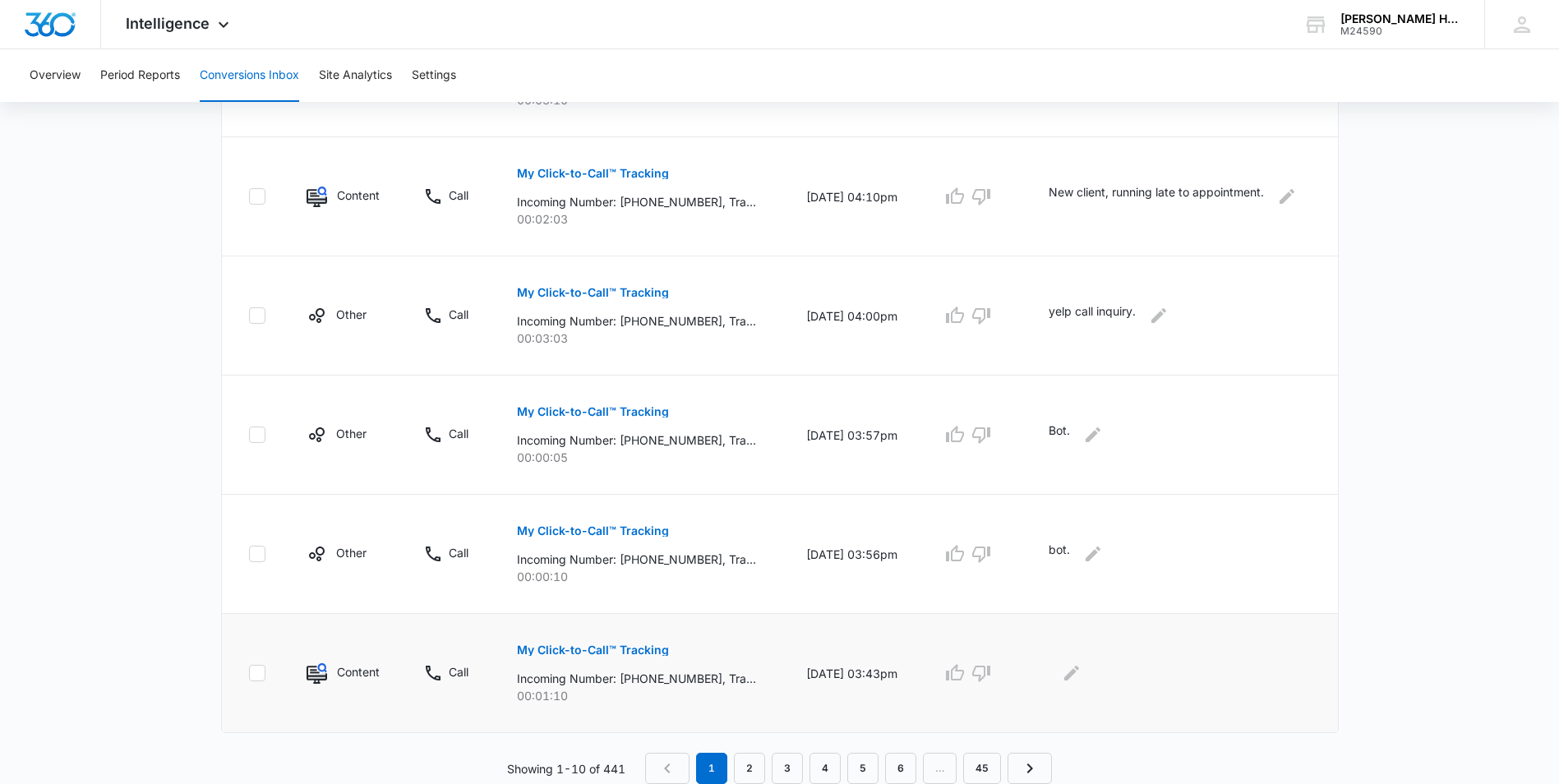
click at [618, 652] on p "My Click-to-Call™ Tracking" at bounding box center [593, 650] width 152 height 11
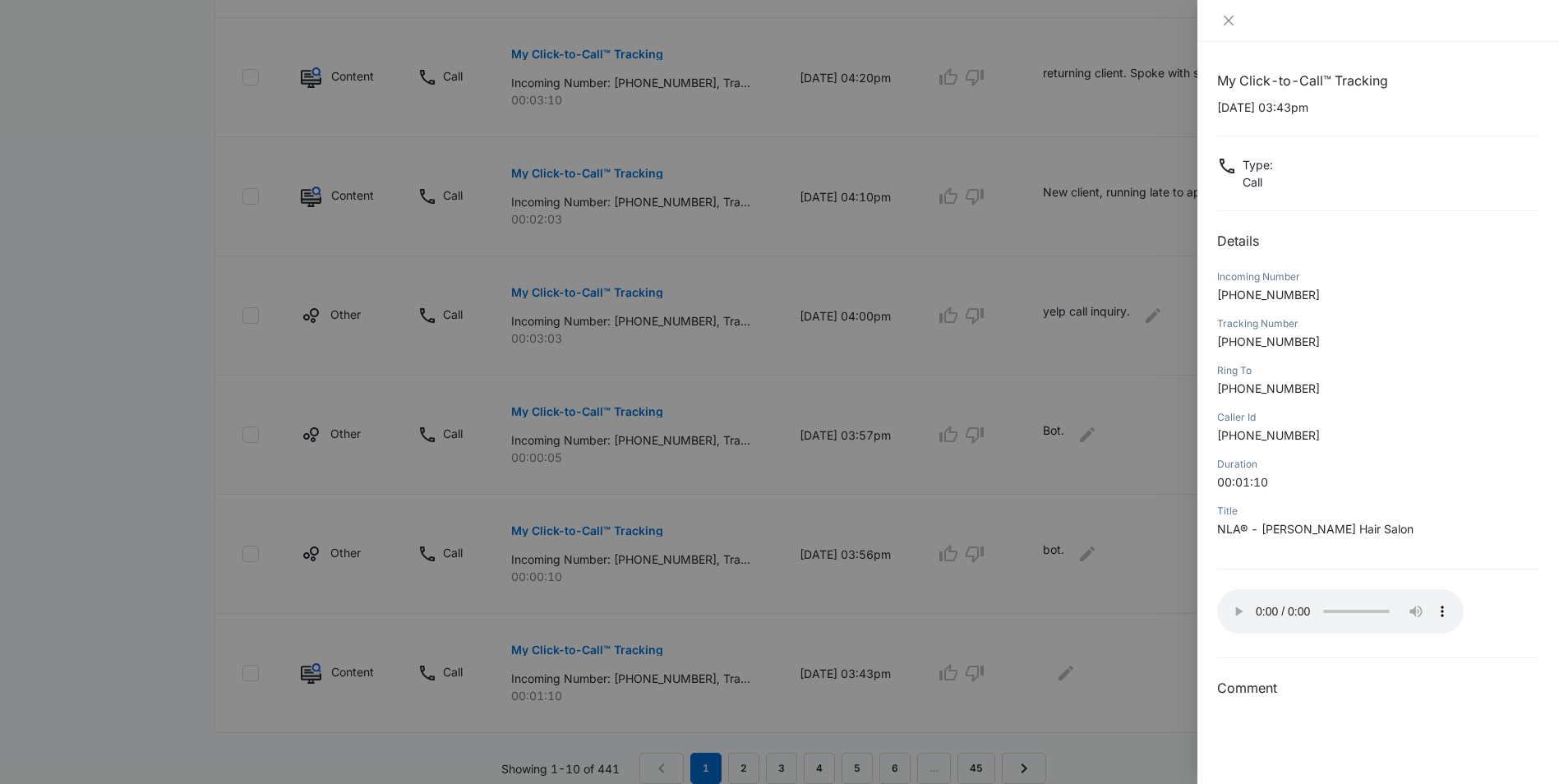
click at [1070, 670] on div at bounding box center [780, 392] width 1559 height 784
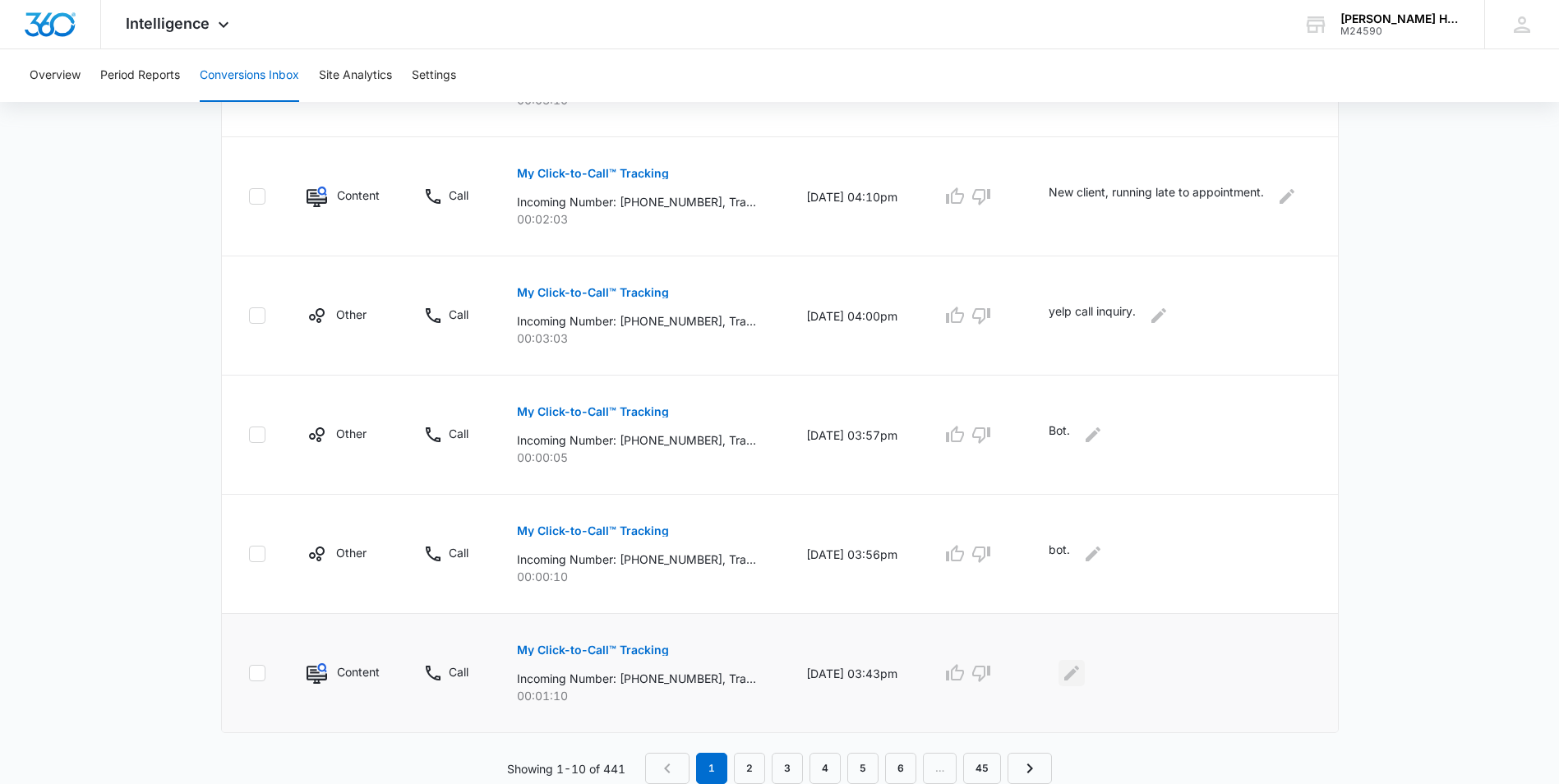
click at [1082, 674] on icon "Edit Comments" at bounding box center [1071, 672] width 19 height 19
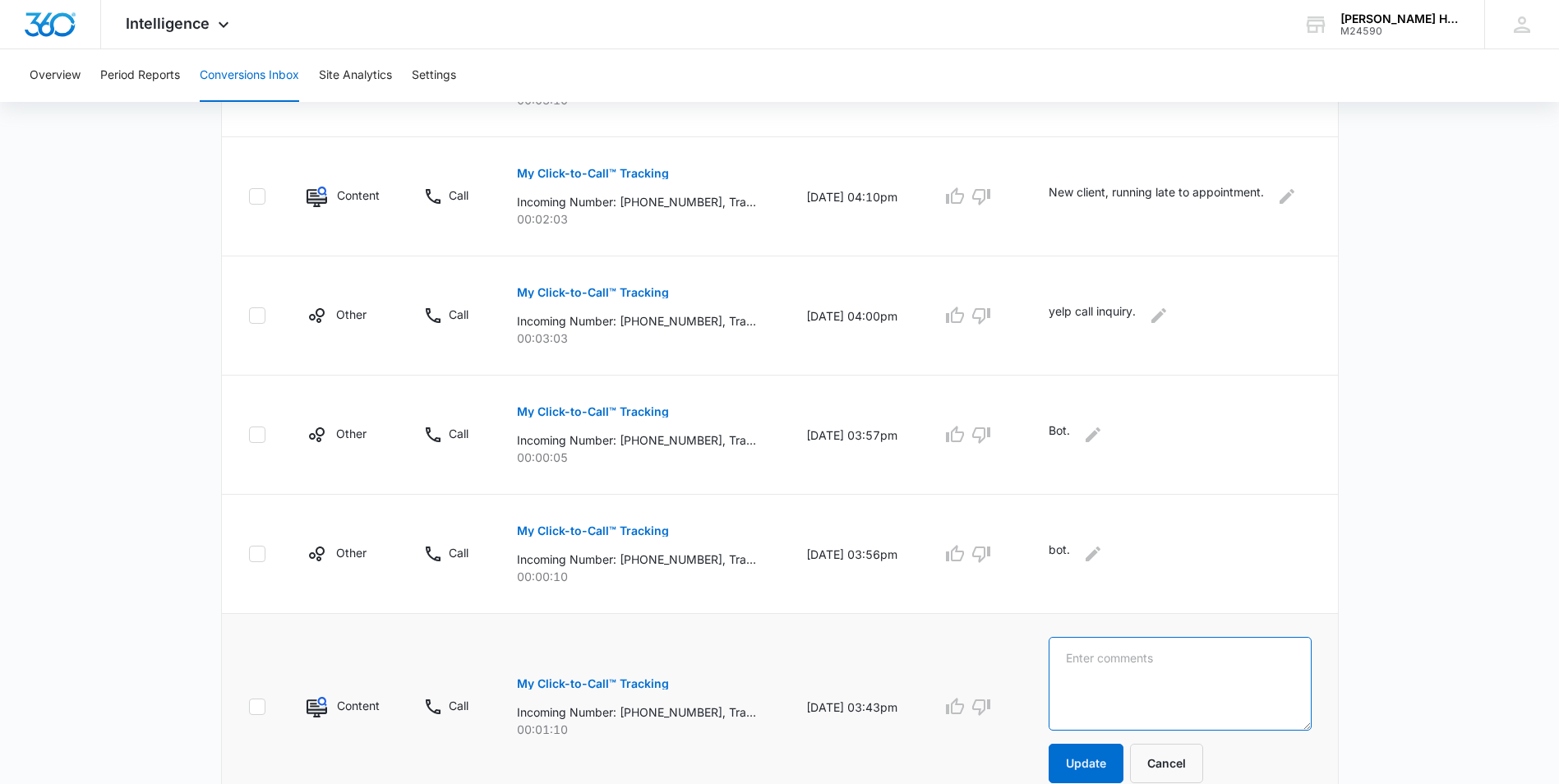
paste textarea "Returning client. Booked appointment."
drag, startPoint x: 1290, startPoint y: 665, endPoint x: 1165, endPoint y: 649, distance: 126.0
click at [1165, 649] on textarea "Returning client. Booked appointment." at bounding box center [1179, 683] width 262 height 93
click at [1227, 657] on textarea "Returning client. Locating Address." at bounding box center [1179, 683] width 262 height 93
type textarea "Returning client. Locating address."
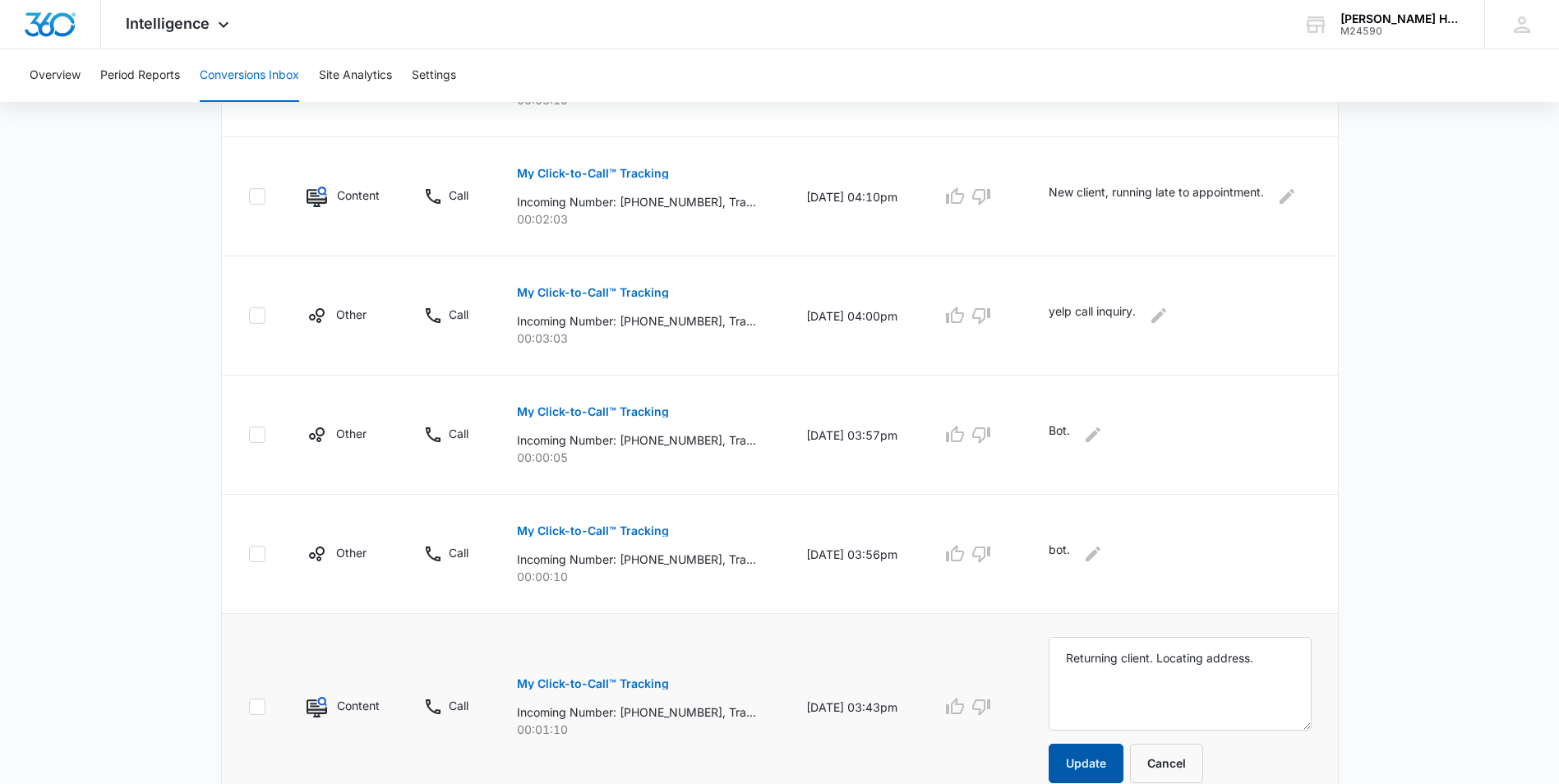
click at [1079, 773] on button "Update" at bounding box center [1085, 763] width 75 height 40
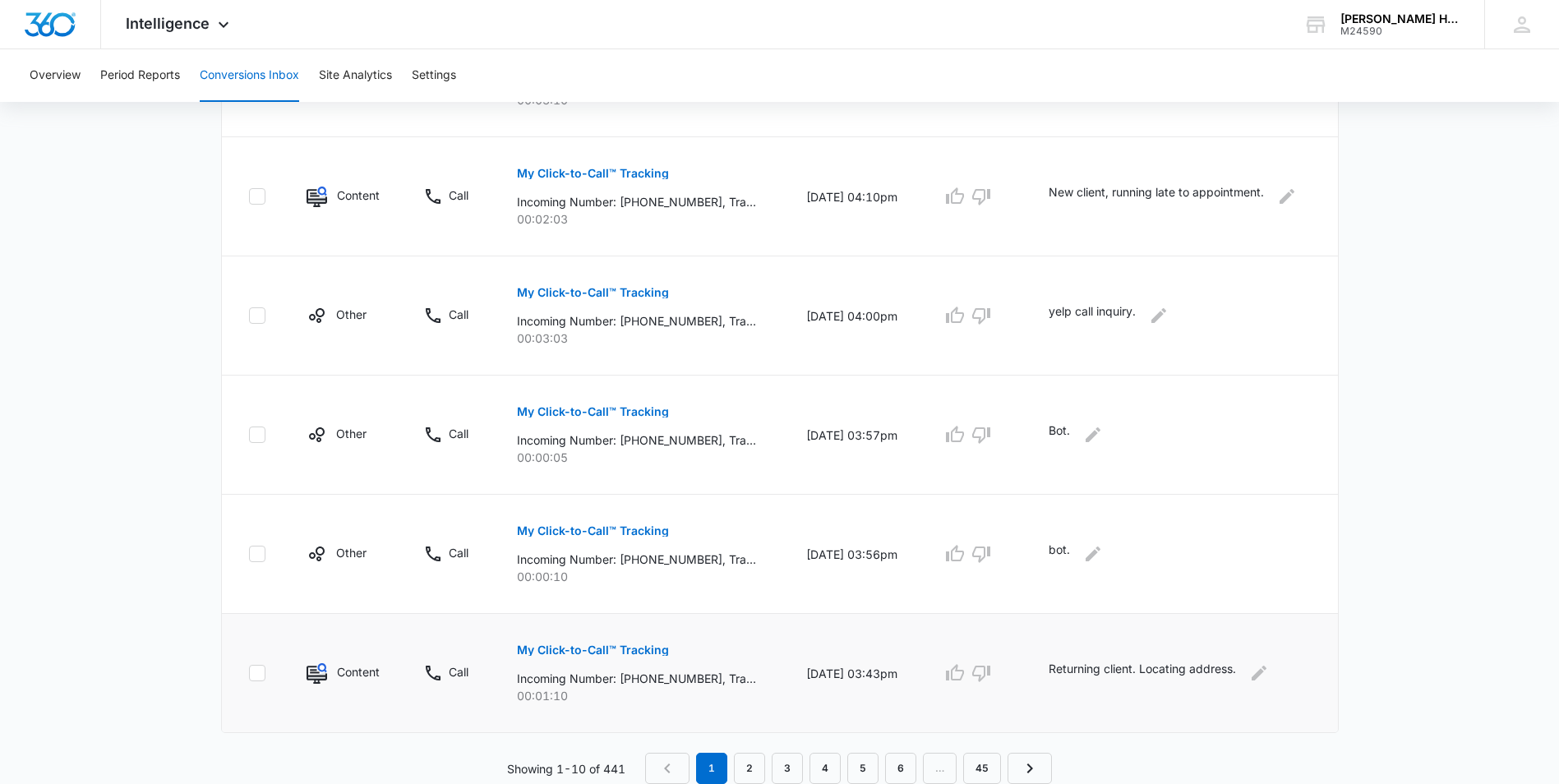
click at [1098, 761] on div "Showing 1-10 of 441 1 2 3 4 5 6 … 45" at bounding box center [780, 768] width 1118 height 31
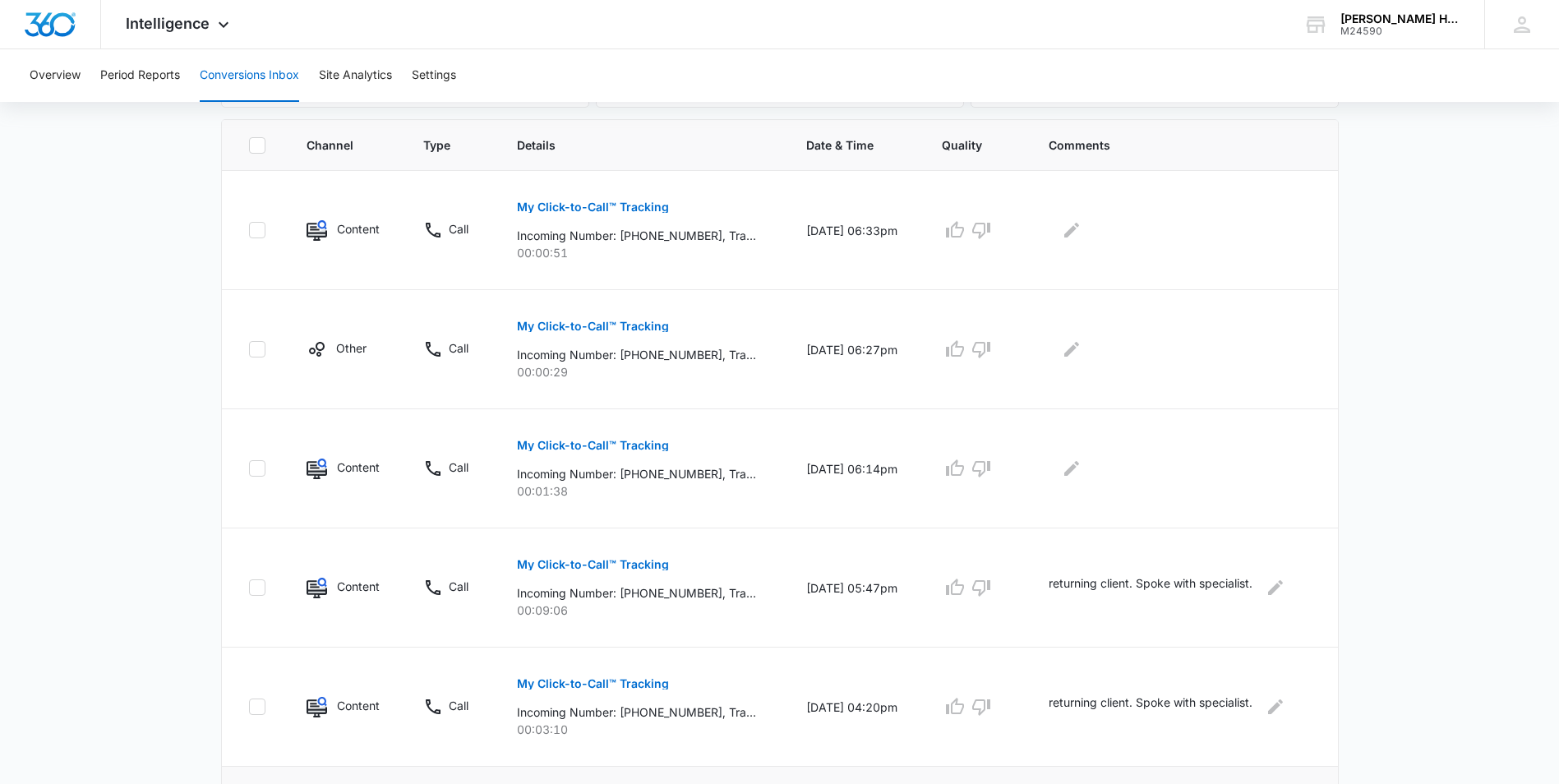
scroll to position [236, 0]
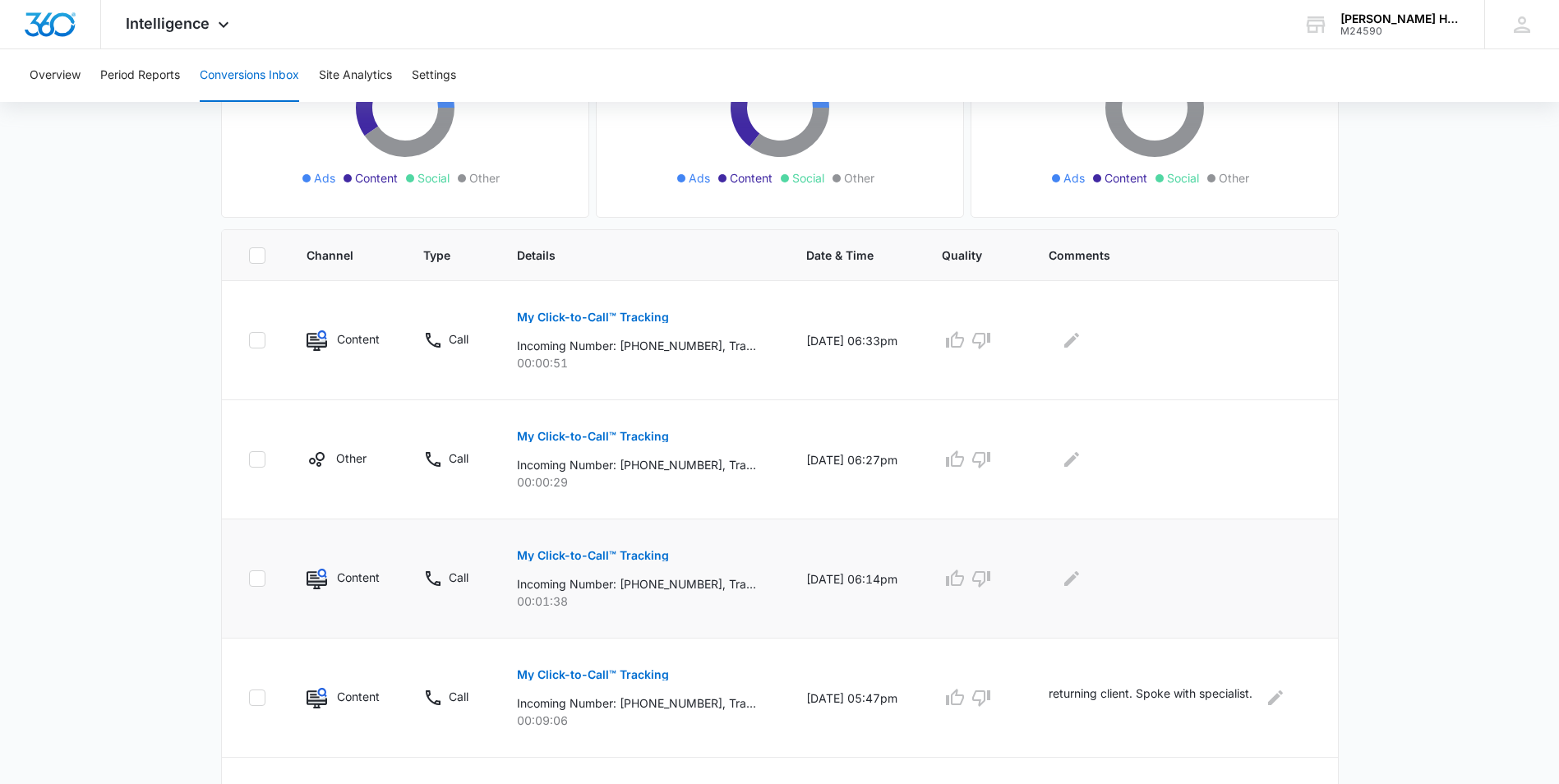
click at [645, 555] on p "My Click-to-Call™ Tracking" at bounding box center [593, 555] width 152 height 11
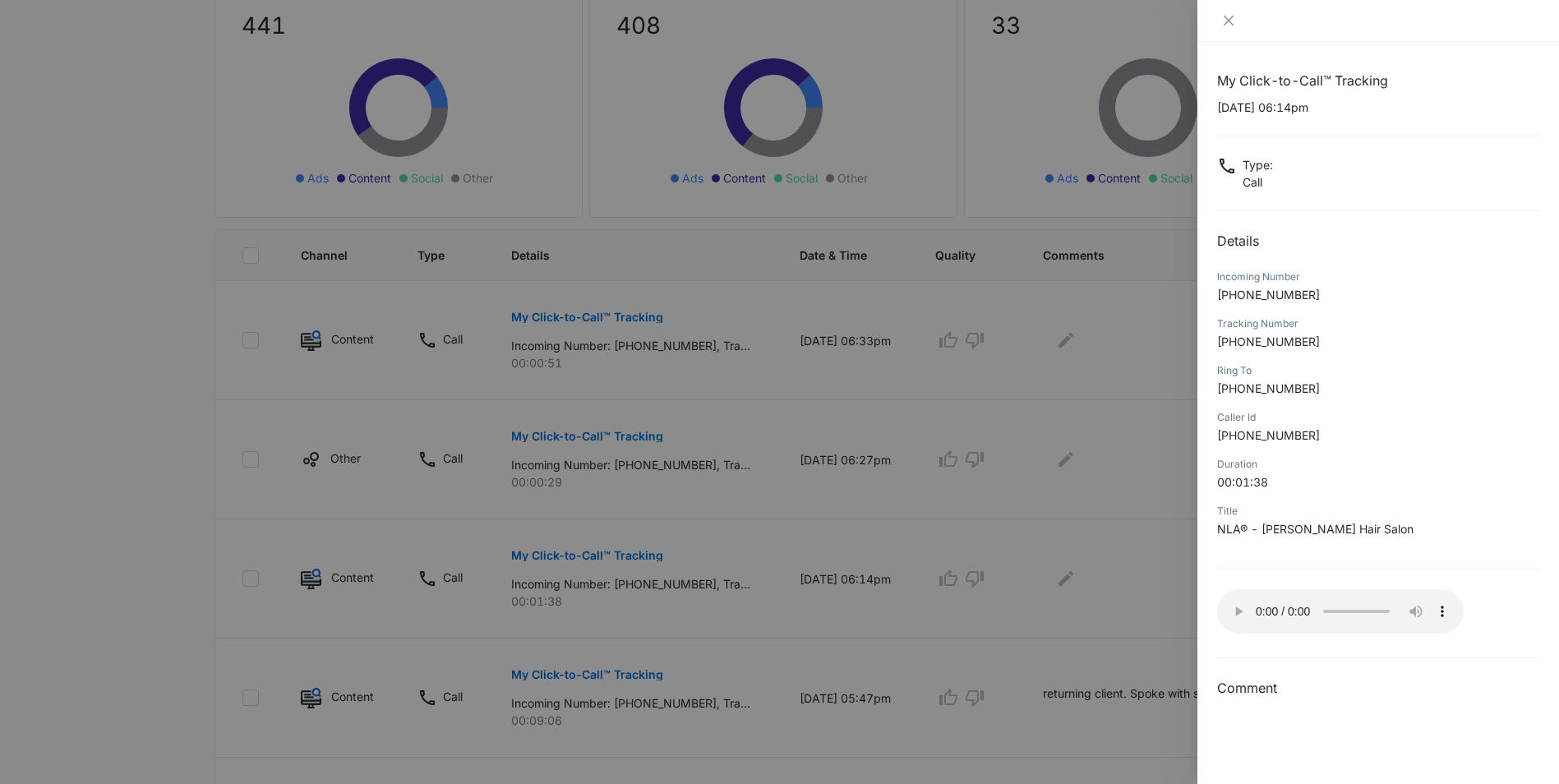
click at [1082, 581] on div at bounding box center [780, 392] width 1559 height 784
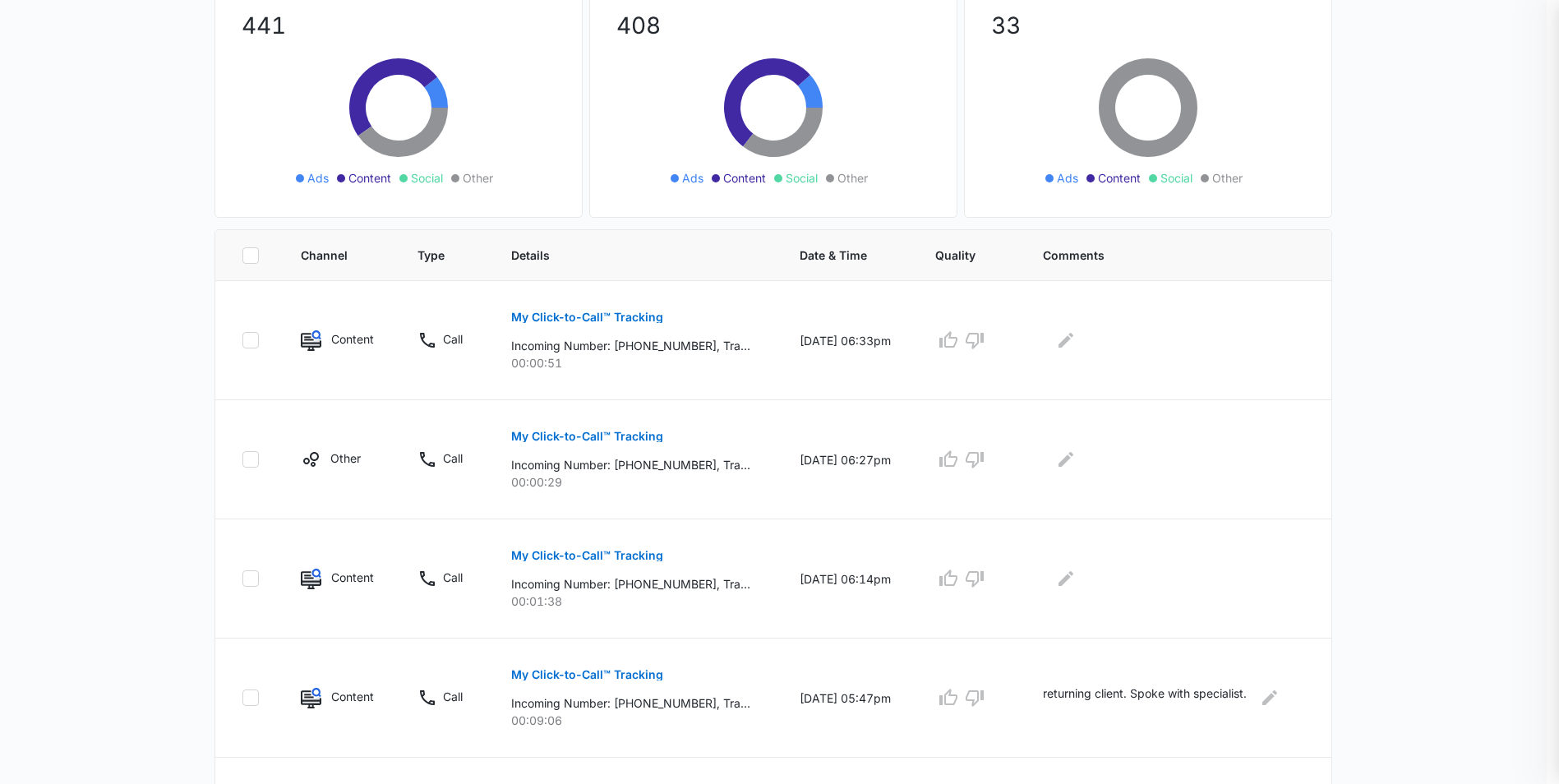
click at [1074, 581] on div at bounding box center [780, 392] width 1559 height 784
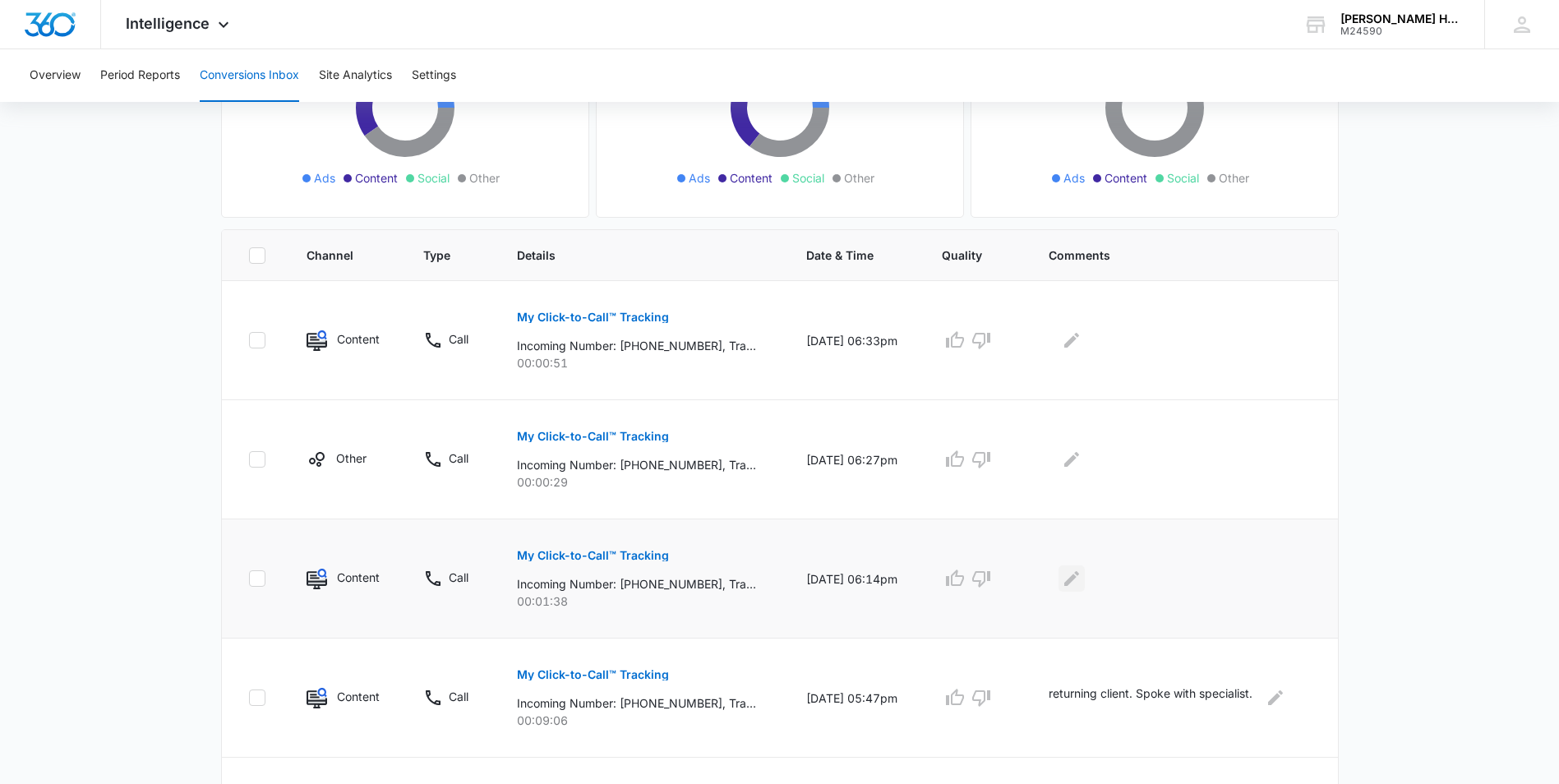
click at [1084, 578] on button "Edit Comments" at bounding box center [1071, 578] width 26 height 26
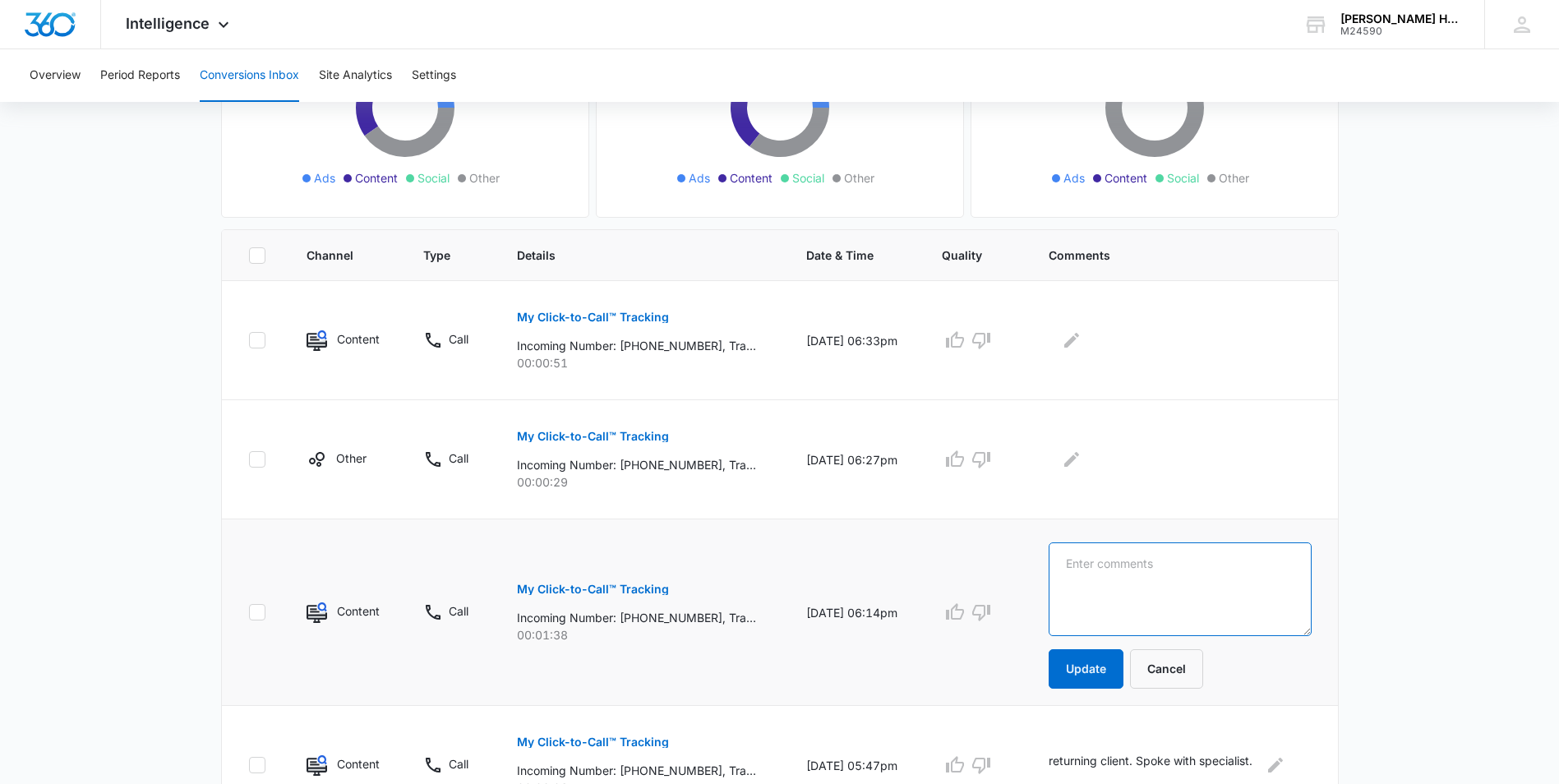
drag, startPoint x: 1110, startPoint y: 570, endPoint x: 1074, endPoint y: 569, distance: 36.0
paste textarea "Returning client. Booked appointment."
drag, startPoint x: 1284, startPoint y: 566, endPoint x: 1170, endPoint y: 555, distance: 114.5
click at [1170, 555] on textarea "Returning client. Booked appointment." at bounding box center [1179, 588] width 262 height 93
click at [1288, 556] on textarea "Returning client. Booked appointment." at bounding box center [1179, 588] width 262 height 93
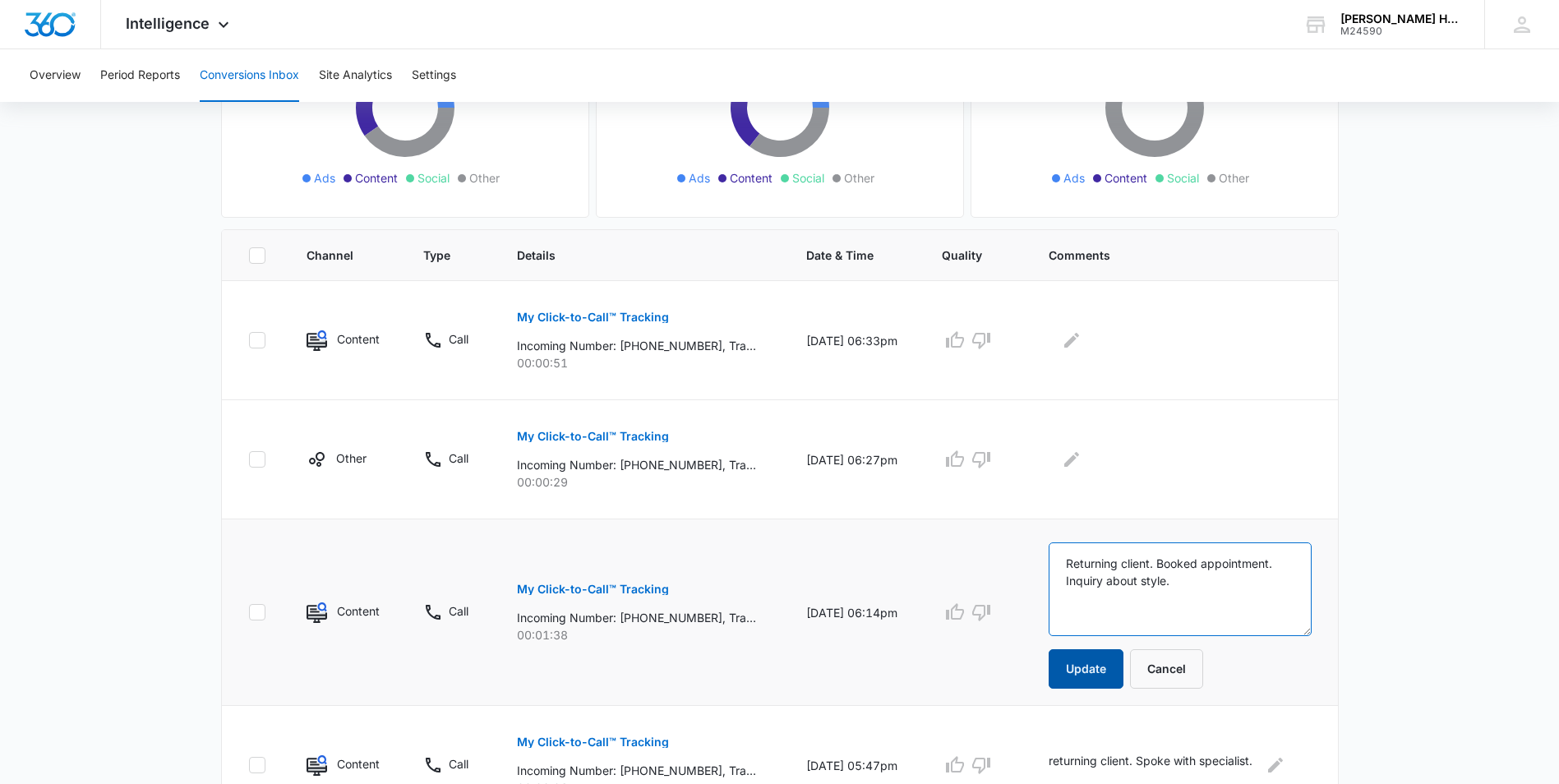
type textarea "Returning client. Booked appointment. Inquiry about style."
click at [1106, 668] on button "Update" at bounding box center [1085, 669] width 75 height 40
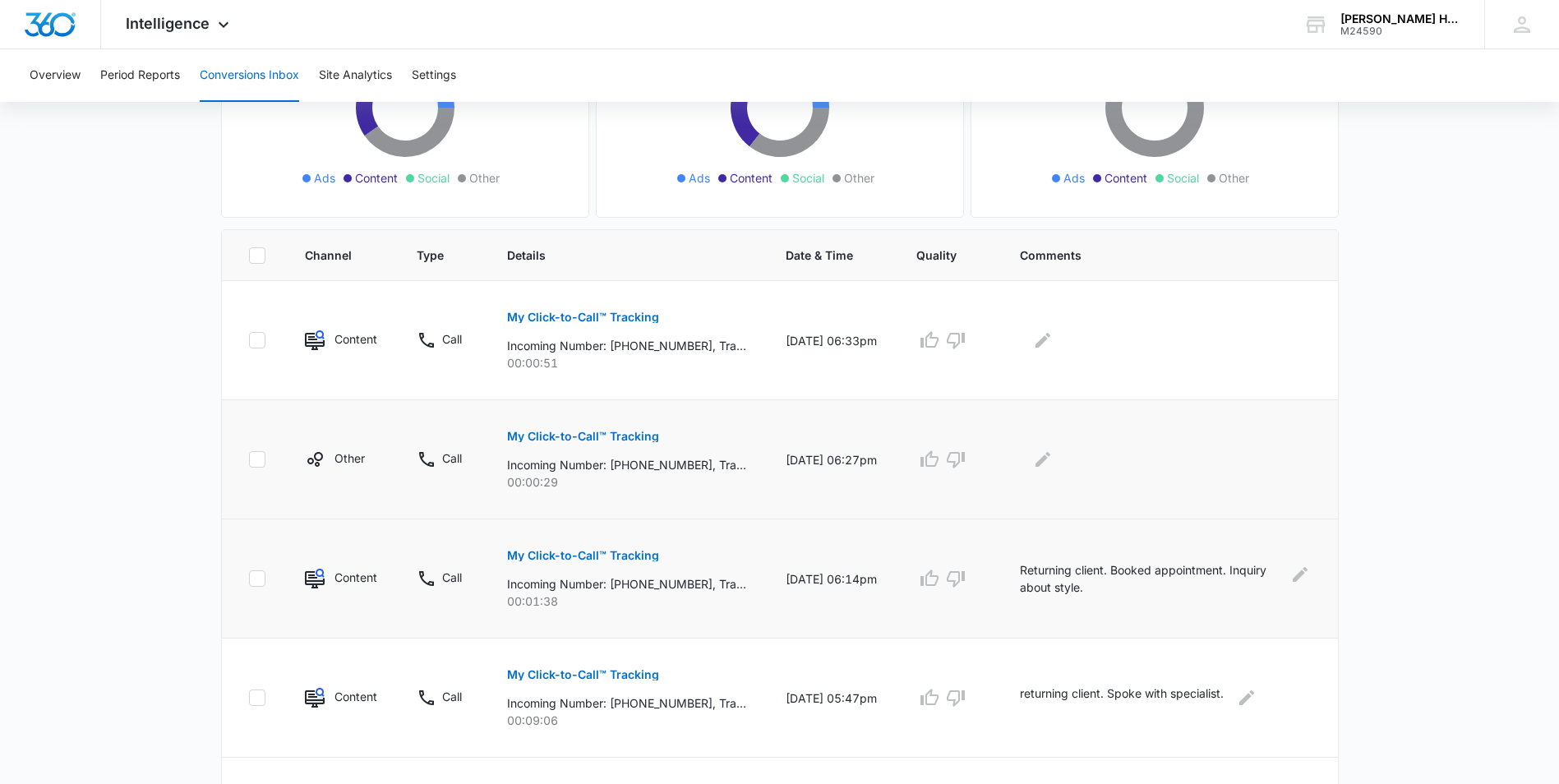
click at [563, 437] on p "My Click-to-Call™ Tracking" at bounding box center [583, 436] width 152 height 11
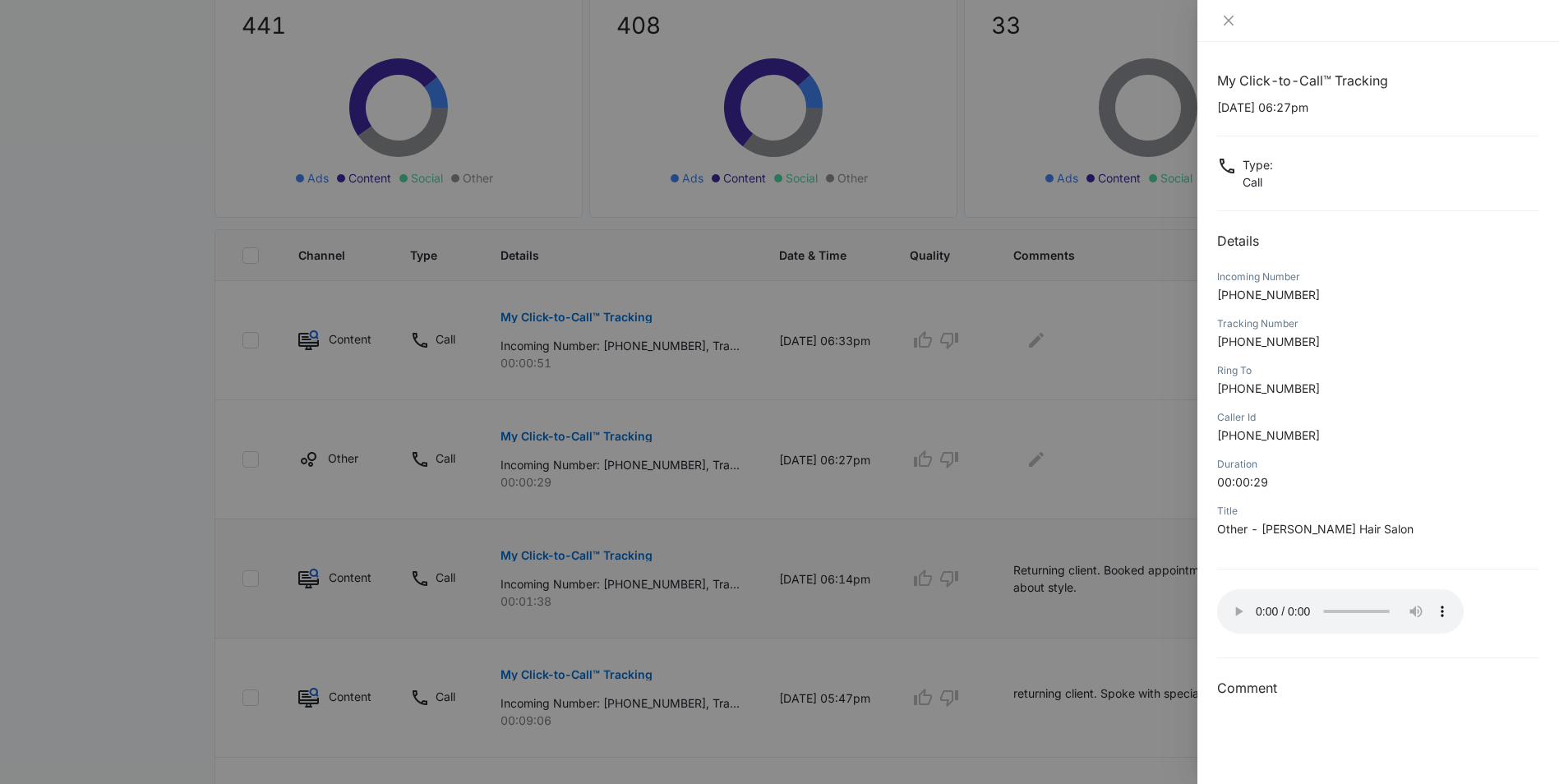
click at [586, 384] on div at bounding box center [780, 392] width 1559 height 784
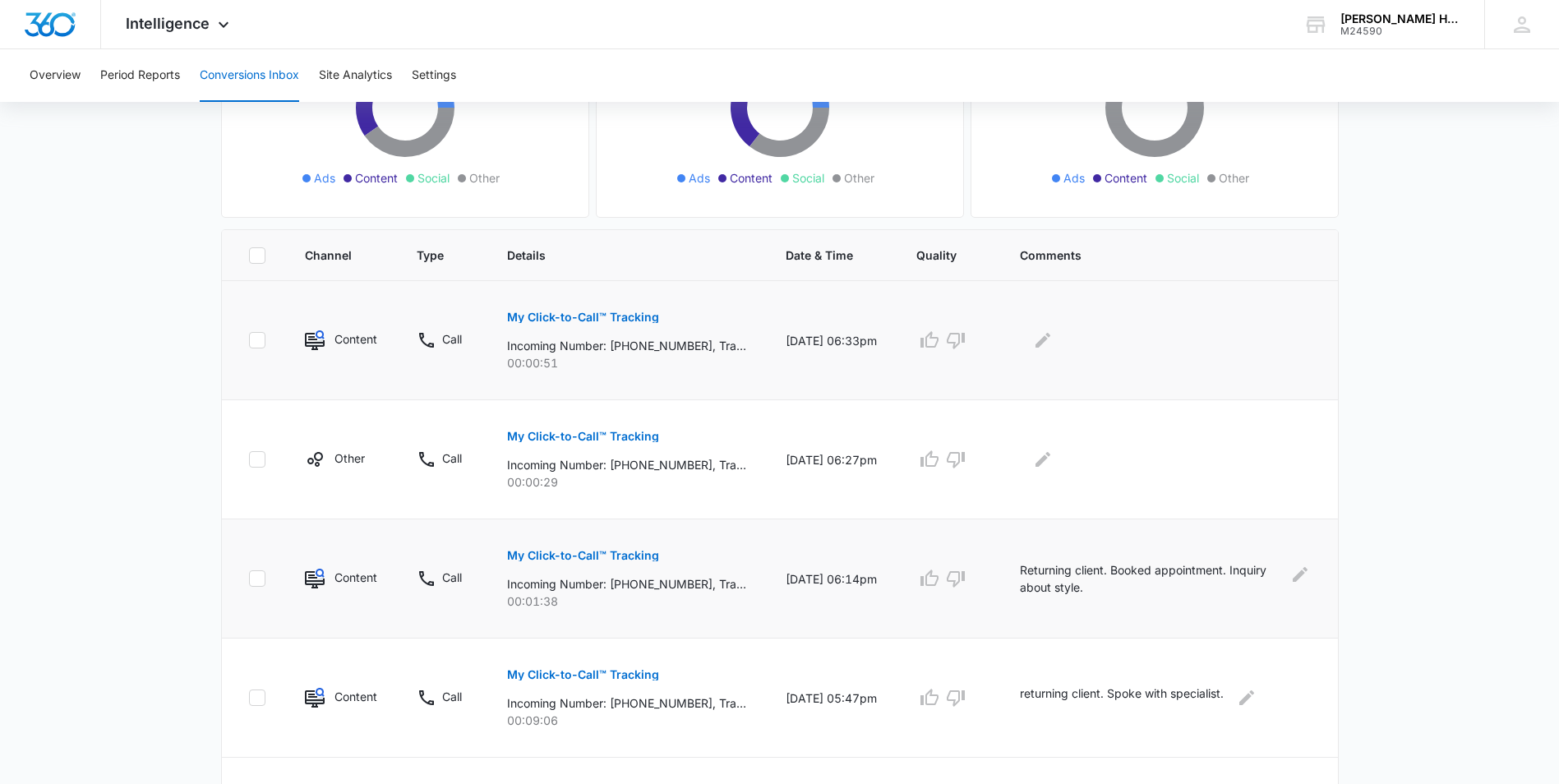
click at [598, 313] on p "My Click-to-Call™ Tracking" at bounding box center [583, 317] width 152 height 11
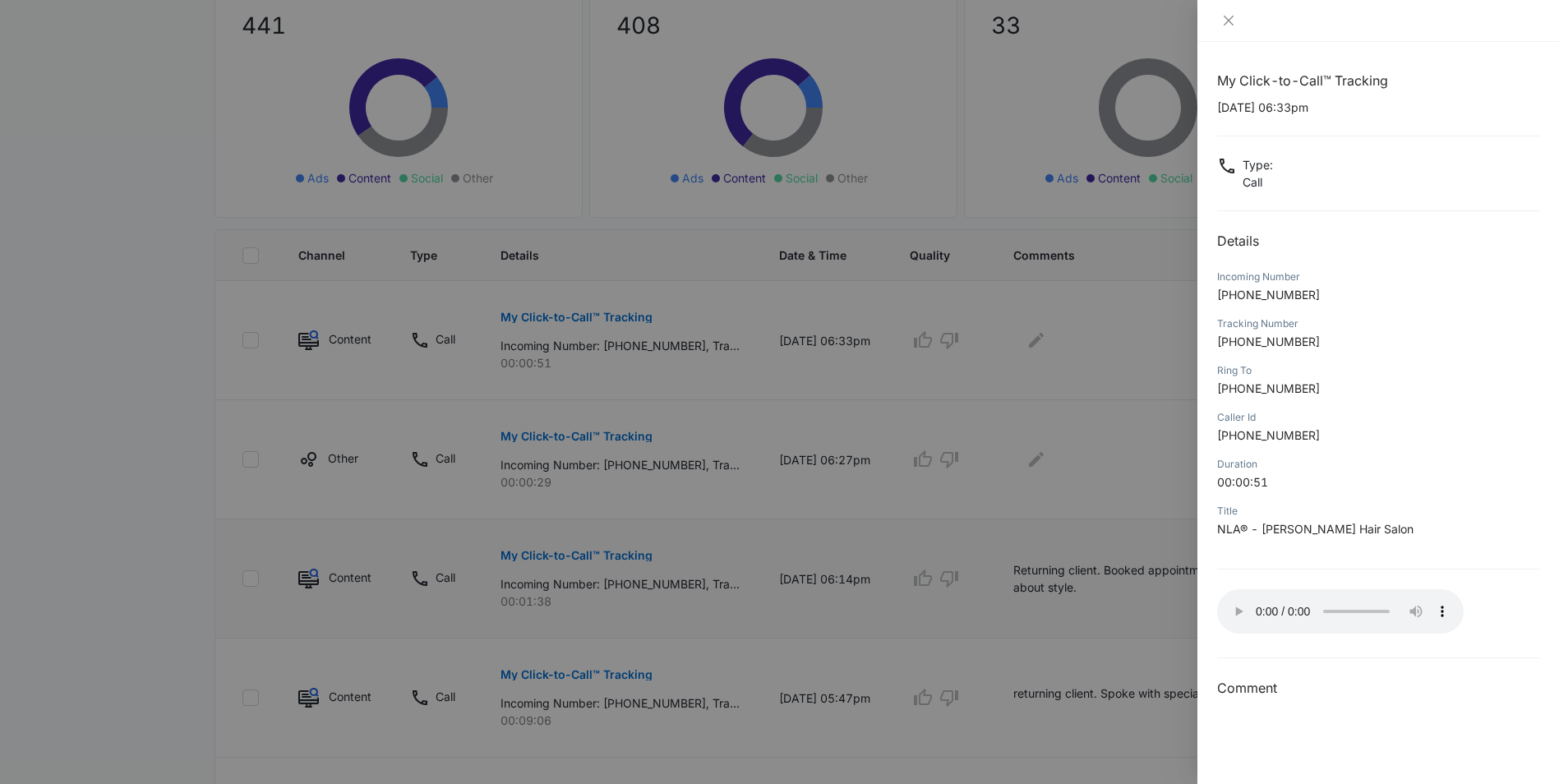
click at [1061, 338] on div at bounding box center [780, 392] width 1559 height 784
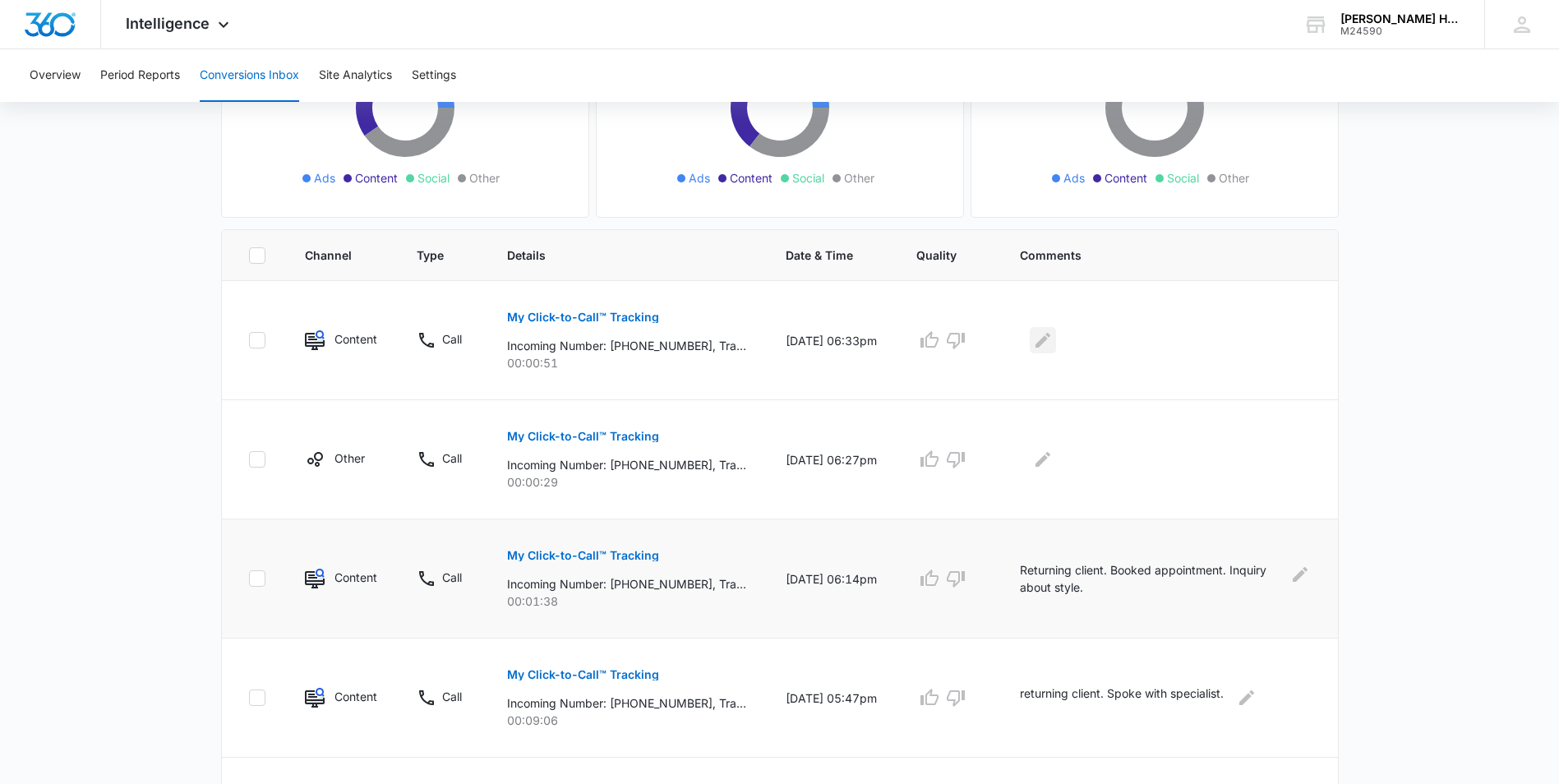
click at [1053, 338] on icon "Edit Comments" at bounding box center [1042, 340] width 19 height 19
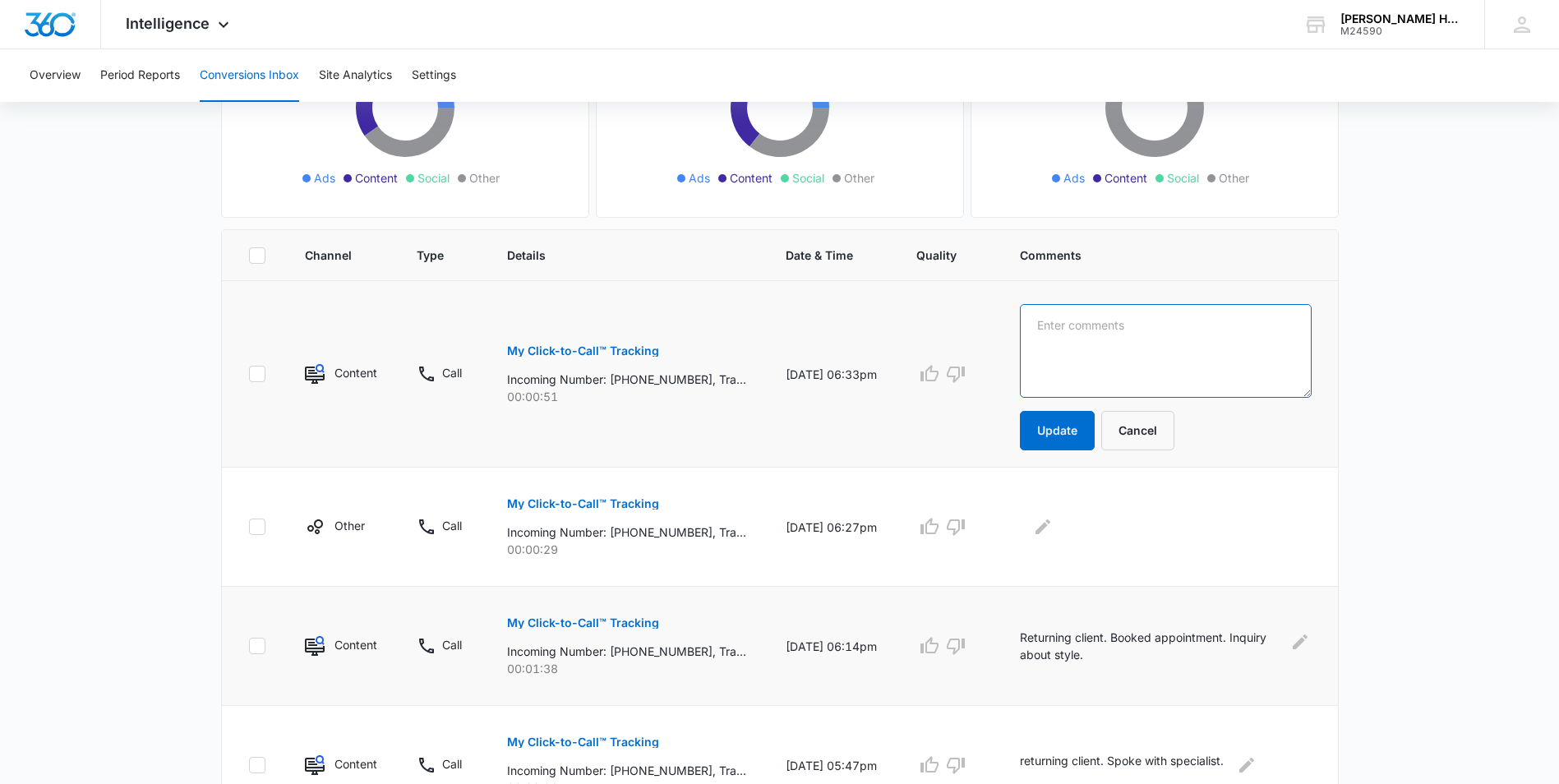
click at [1121, 340] on textarea at bounding box center [1166, 350] width 292 height 93
drag, startPoint x: 1240, startPoint y: 314, endPoint x: 1234, endPoint y: 323, distance: 10.8
click at [1236, 314] on textarea "New Client. Appointment could nto be scheduled" at bounding box center [1166, 350] width 292 height 93
click at [1115, 344] on textarea "New Client. Appointment could not be scheduled" at bounding box center [1166, 350] width 292 height 93
drag, startPoint x: 627, startPoint y: 377, endPoint x: 697, endPoint y: 380, distance: 70.1
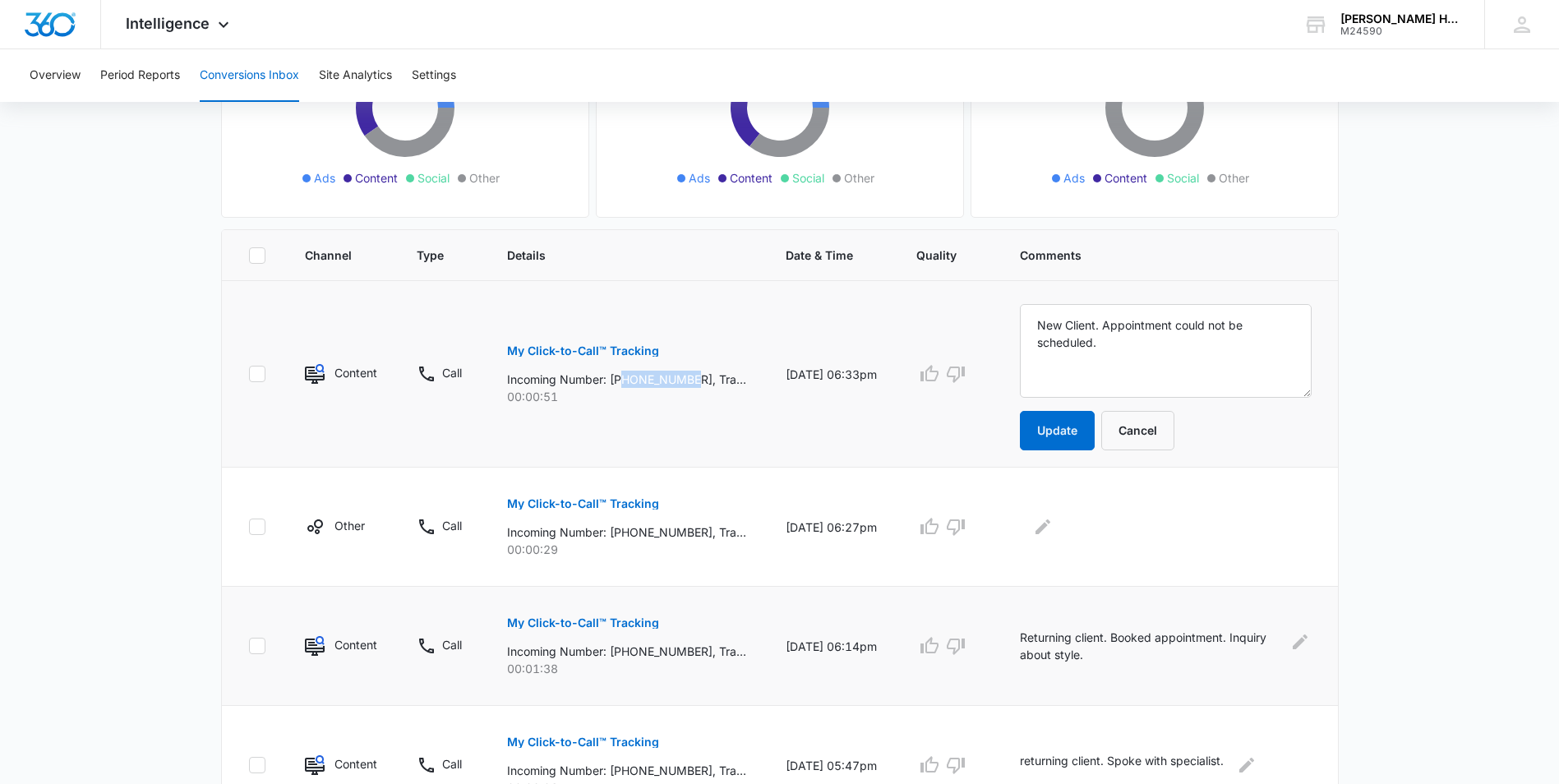
click at [697, 380] on p "Incoming Number: [PHONE_NUMBER], Tracking Number: [PHONE_NUMBER], Ring To: [PHO…" at bounding box center [626, 379] width 239 height 18
drag, startPoint x: 1082, startPoint y: 326, endPoint x: 1033, endPoint y: 315, distance: 50.2
click at [1035, 316] on td "New Client. Appointment could not be scheduled. Update Cancel" at bounding box center [1169, 374] width 338 height 187
click at [1117, 320] on textarea "Returning Client. Appointment could not be scheduled." at bounding box center [1166, 350] width 292 height 93
drag, startPoint x: 1111, startPoint y: 329, endPoint x: 913, endPoint y: 313, distance: 198.6
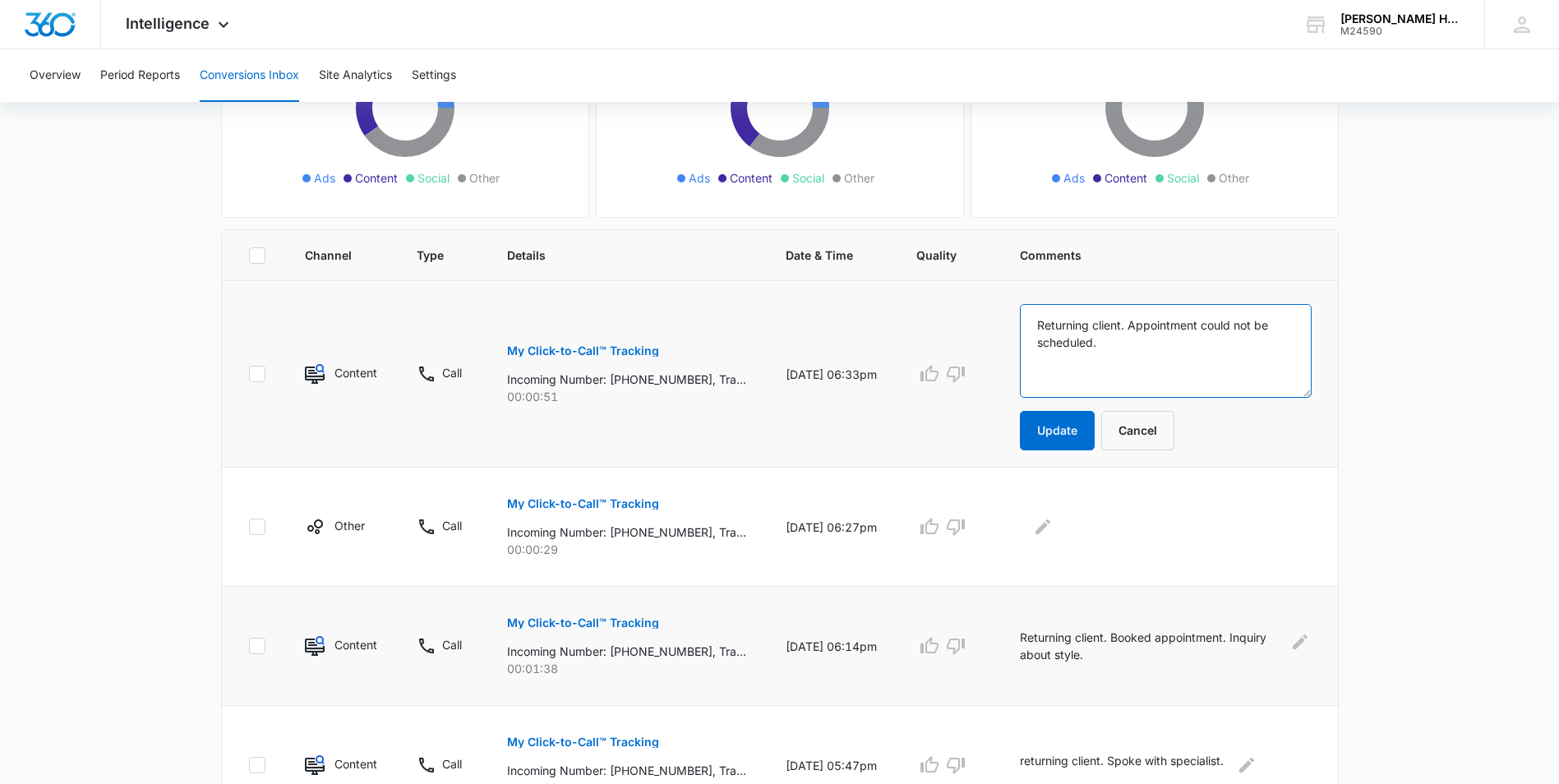
click at [929, 323] on tr "Content Call My Click-to-Call™ Tracking Incoming Number: [PHONE_NUMBER], Tracki…" at bounding box center [780, 374] width 1116 height 187
type textarea "New client. Appointment could not be scheduled."
click at [1072, 423] on button "Update" at bounding box center [1057, 430] width 75 height 40
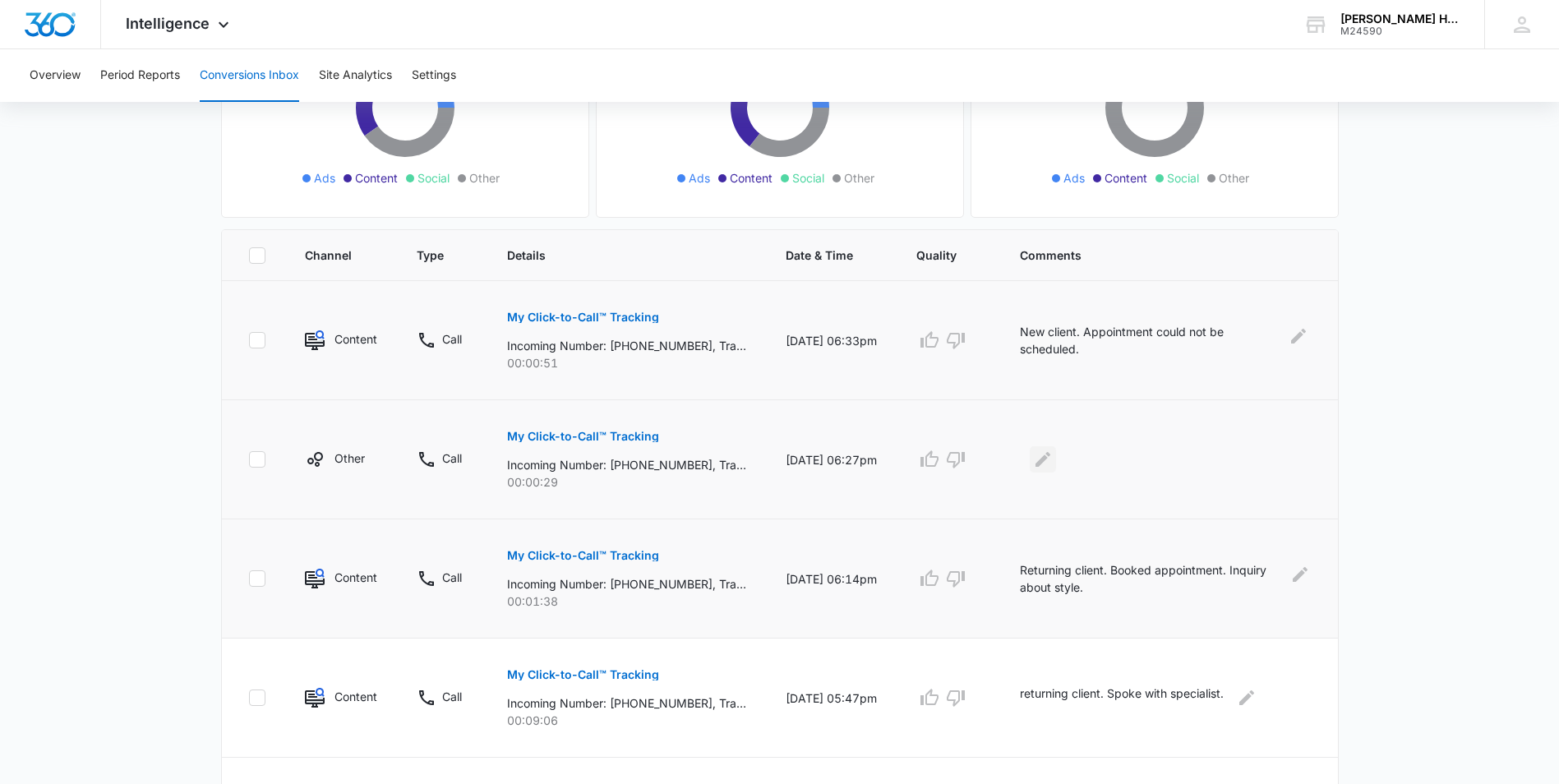
click at [1053, 457] on icon "Edit Comments" at bounding box center [1042, 459] width 19 height 19
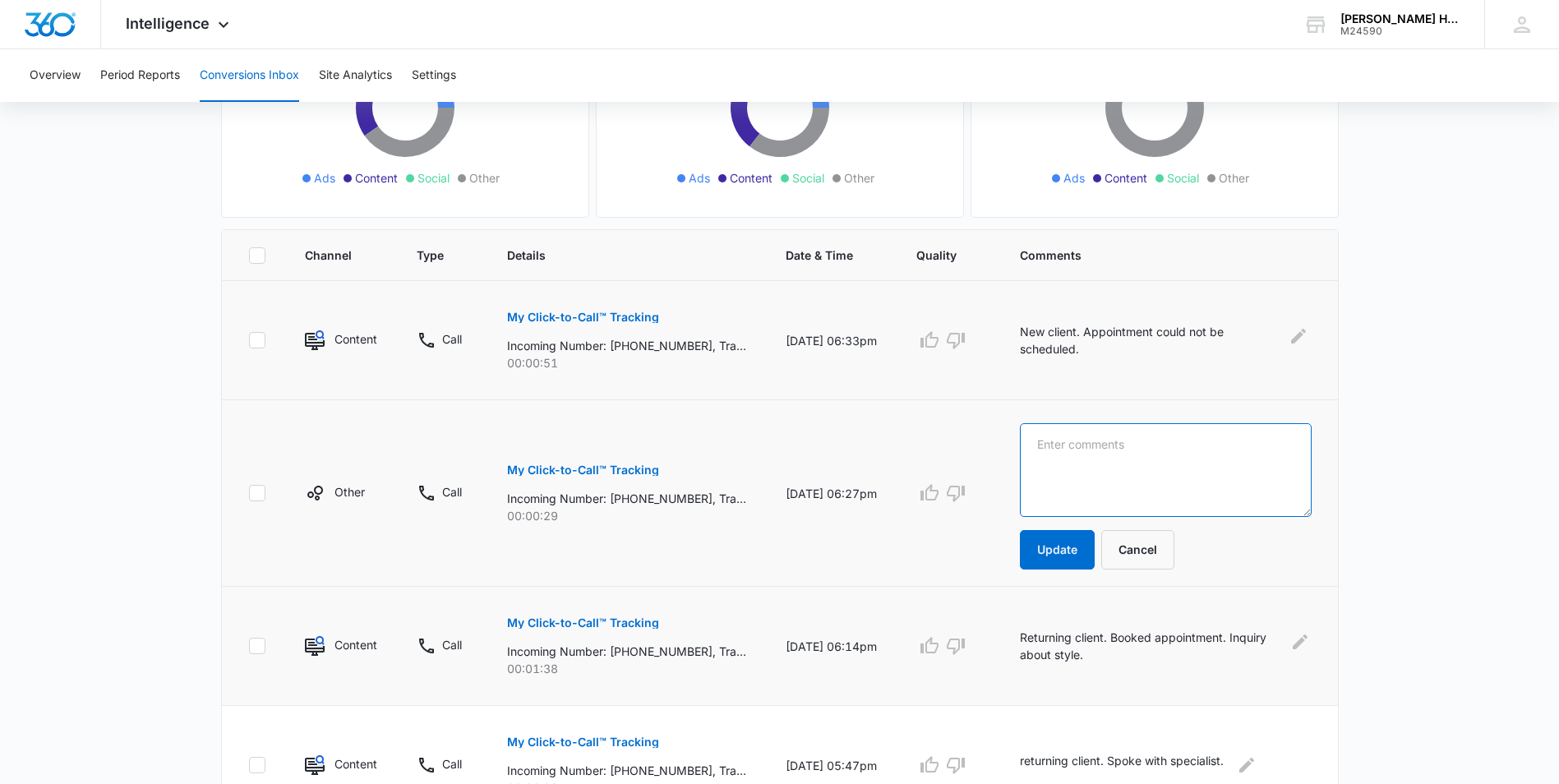
click at [1061, 453] on textarea at bounding box center [1166, 469] width 292 height 93
type textarea "U"
type textarea "No answer."
click at [1075, 549] on button "Update" at bounding box center [1057, 549] width 75 height 40
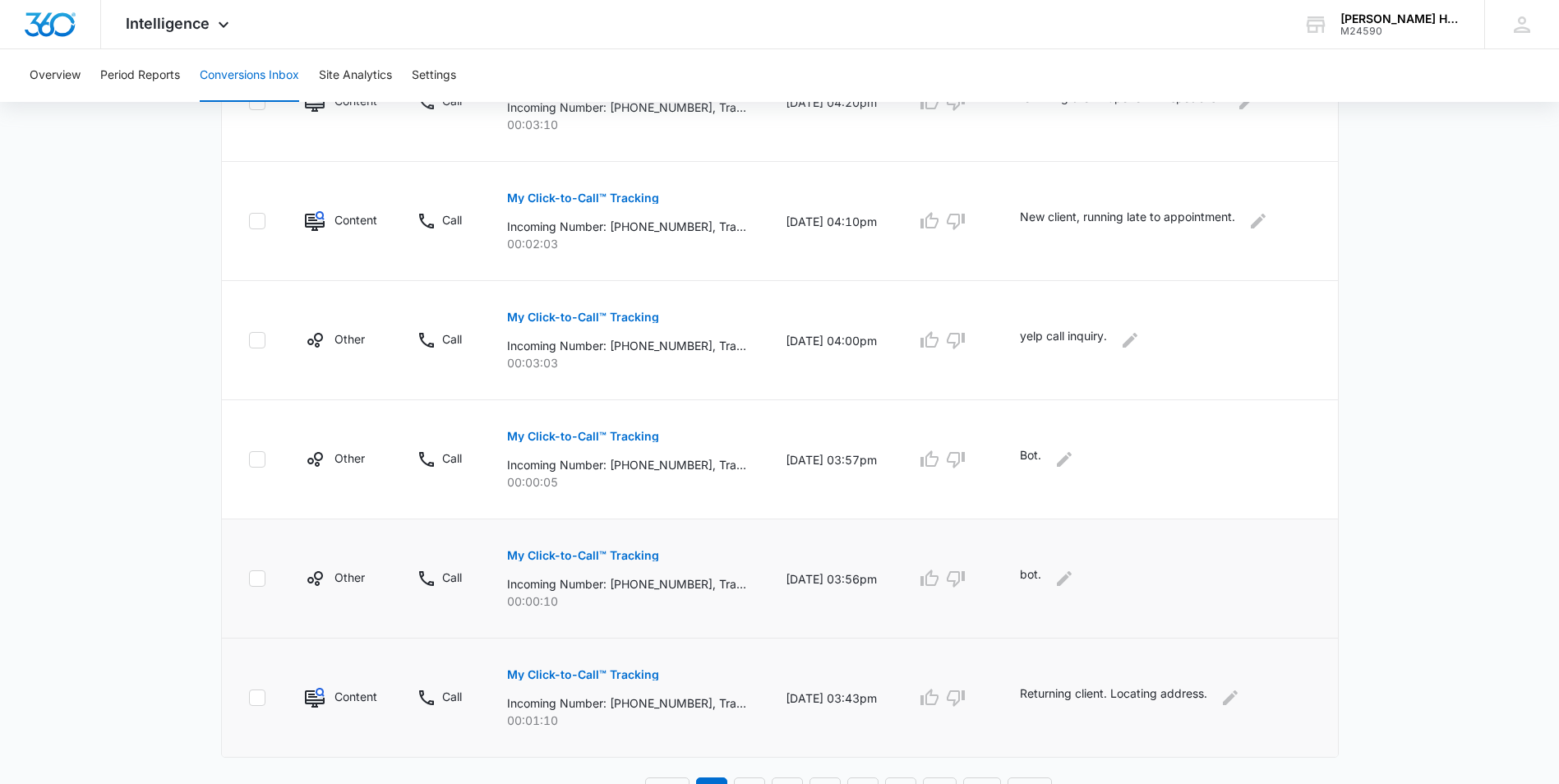
scroll to position [976, 0]
